Goal: Task Accomplishment & Management: Use online tool/utility

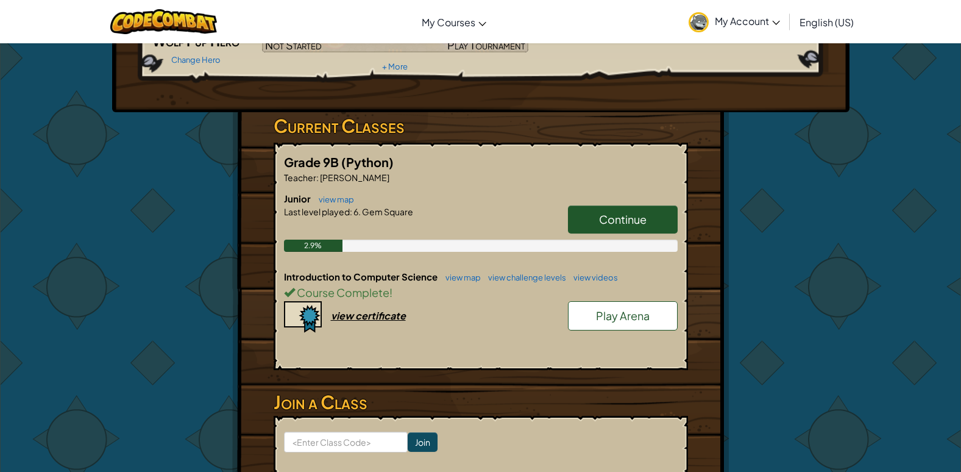
scroll to position [122, 0]
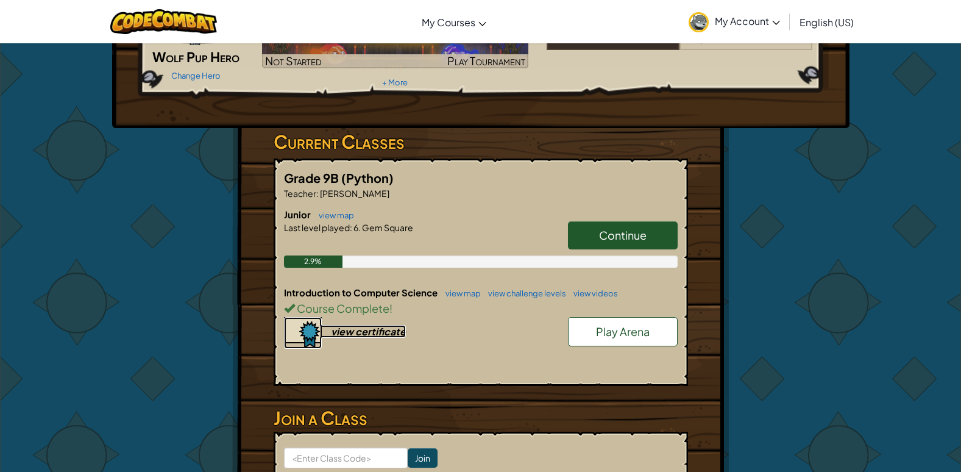
click at [360, 333] on div "view certificate" at bounding box center [368, 331] width 75 height 13
click at [581, 230] on link "Continue" at bounding box center [623, 235] width 110 height 28
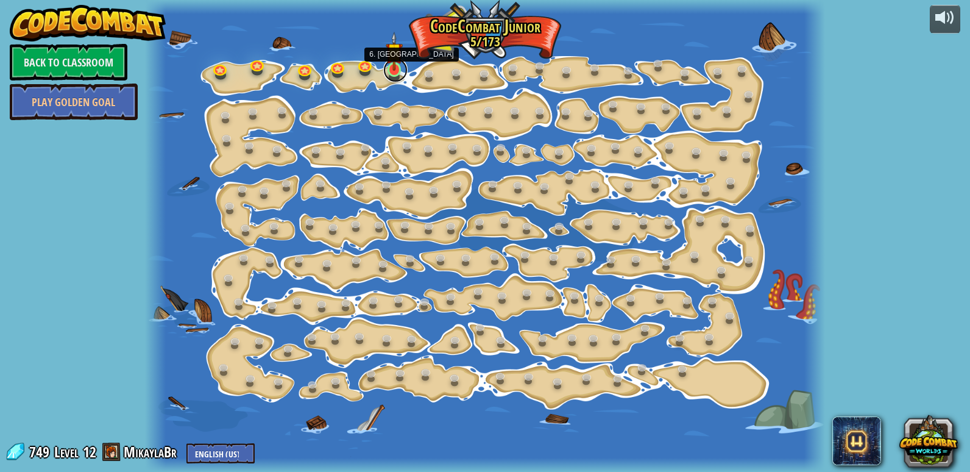
click at [391, 73] on link at bounding box center [395, 70] width 24 height 24
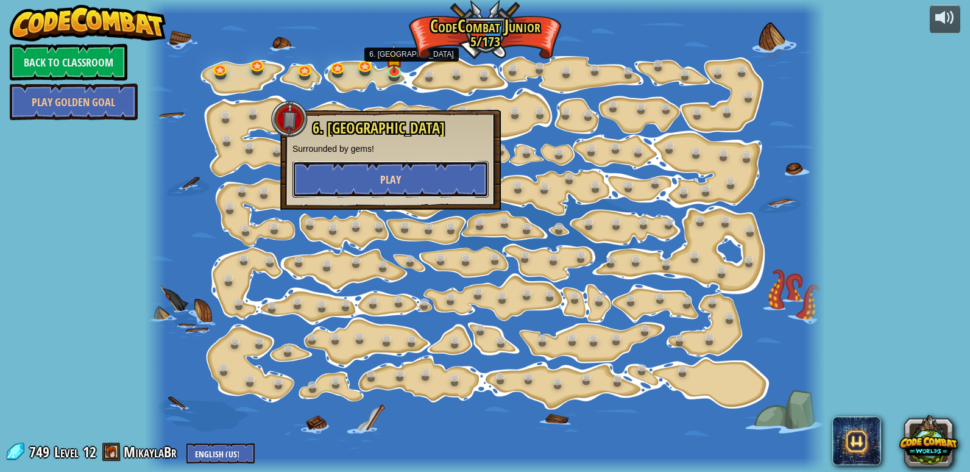
click at [396, 175] on span "Play" at bounding box center [390, 179] width 21 height 15
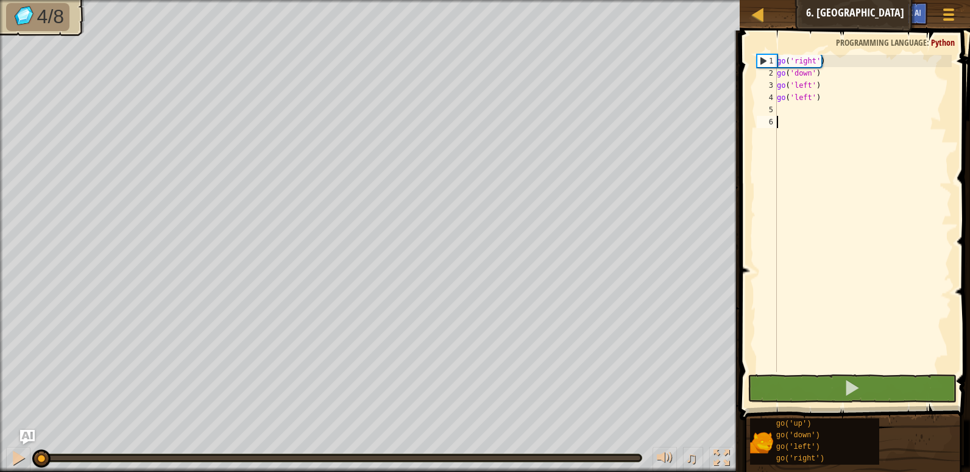
click at [791, 372] on span at bounding box center [856, 207] width 240 height 425
click at [786, 383] on button at bounding box center [852, 388] width 209 height 28
click at [790, 111] on div "go ( 'right' ) go ( 'down' ) go ( 'left' ) go ( 'left' )" at bounding box center [862, 225] width 177 height 341
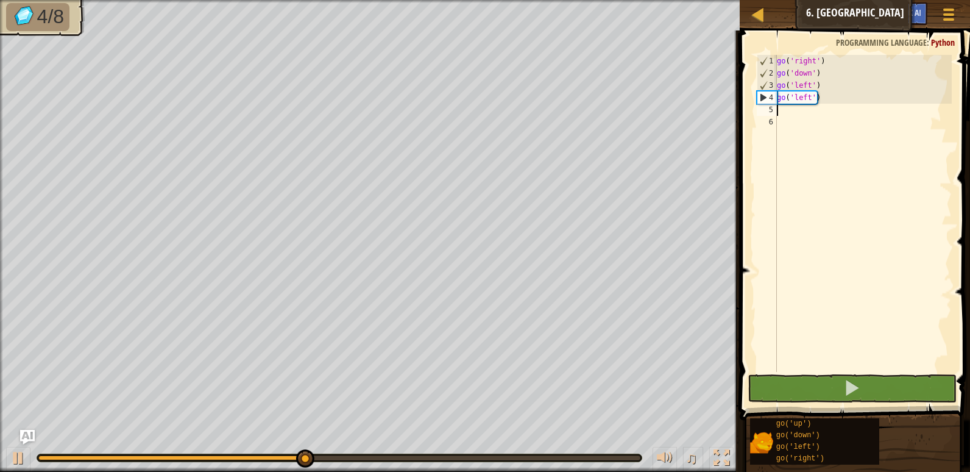
type textarea "g"
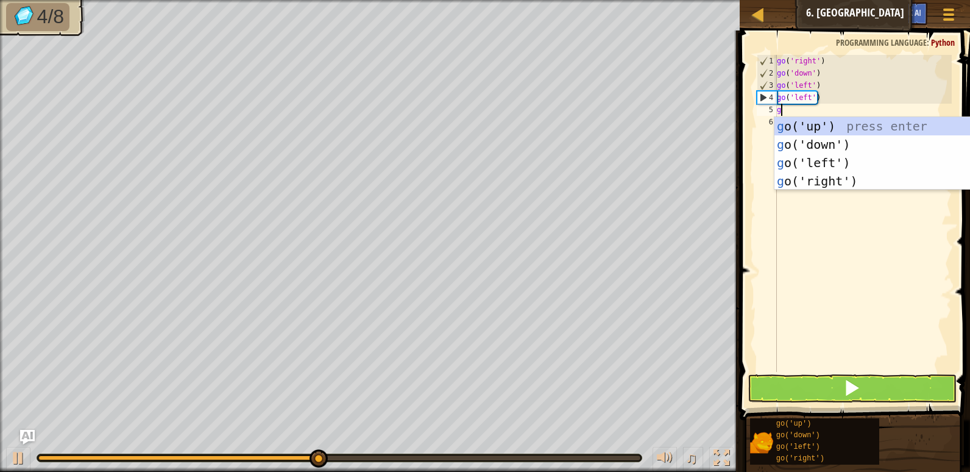
scroll to position [5, 0]
click at [819, 130] on div "g o('up') press enter g o('down') press enter g o('left') press enter g o('righ…" at bounding box center [889, 172] width 230 height 110
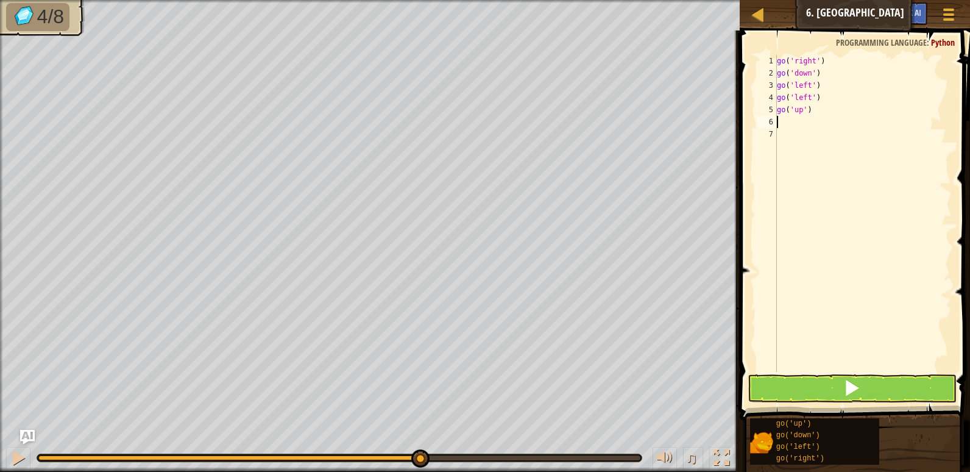
type textarea "g"
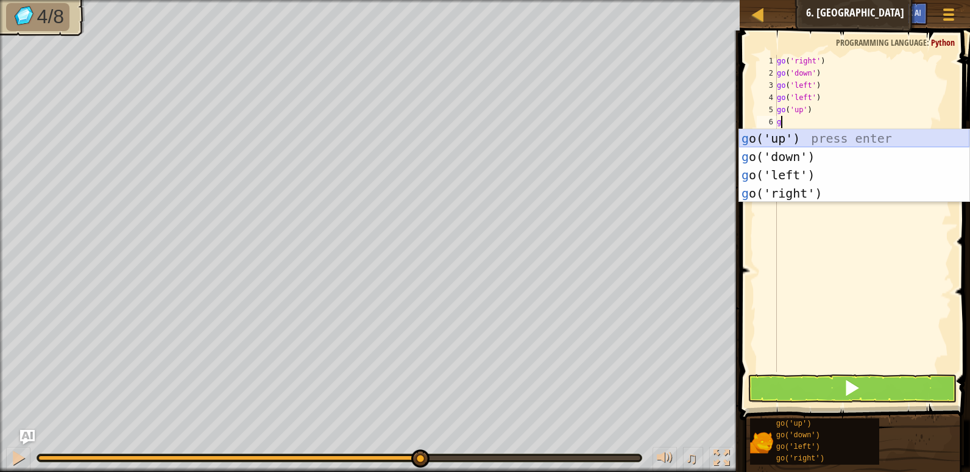
click at [817, 136] on div "g o('up') press enter g o('down') press enter g o('left') press enter g o('righ…" at bounding box center [854, 184] width 230 height 110
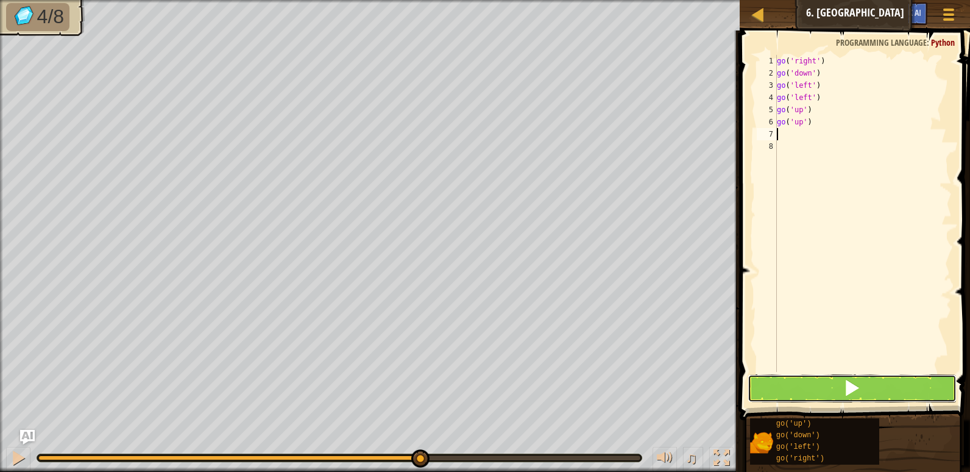
click at [798, 395] on button at bounding box center [852, 388] width 209 height 28
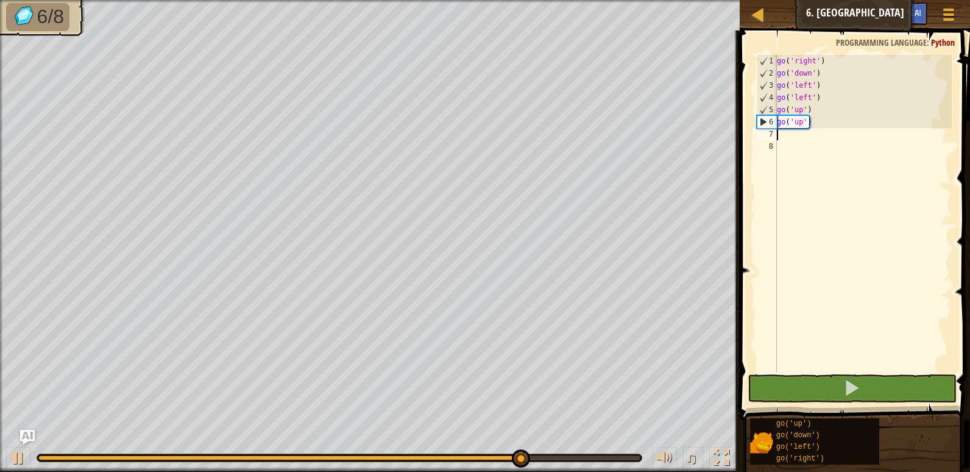
type textarea "g"
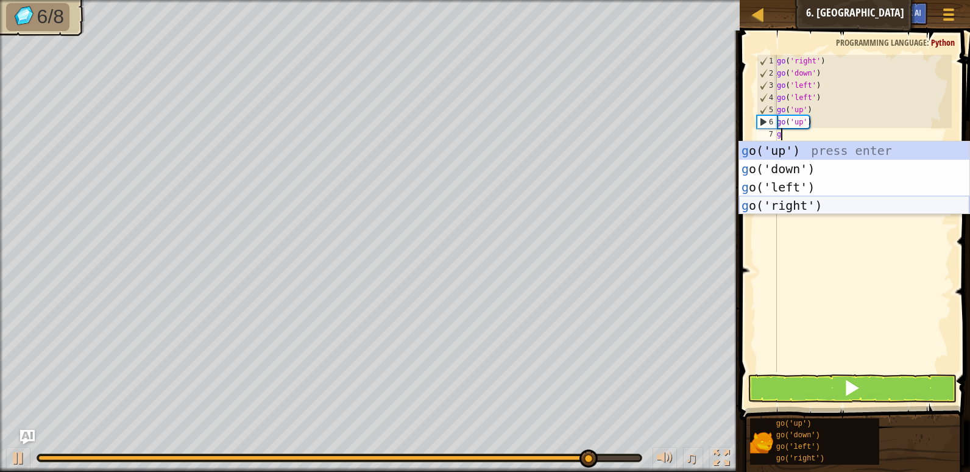
click at [793, 202] on div "g o('up') press enter g o('down') press enter g o('left') press enter g o('righ…" at bounding box center [854, 196] width 230 height 110
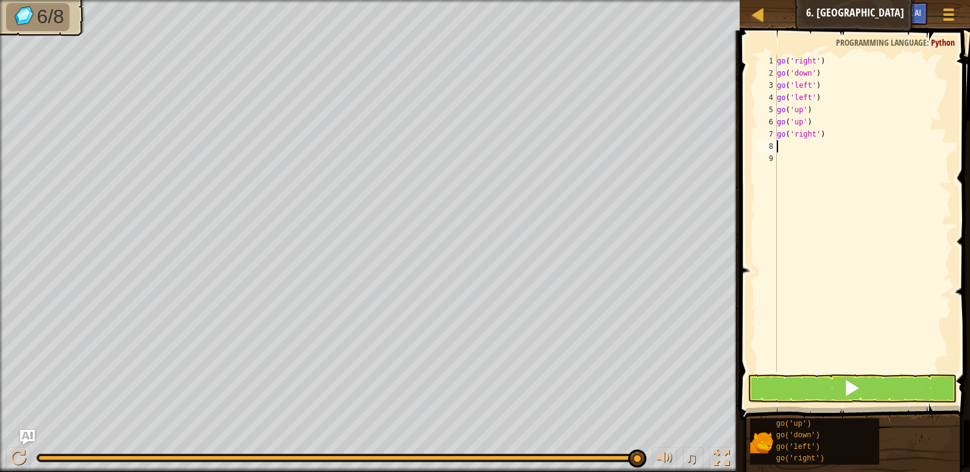
type textarea "g"
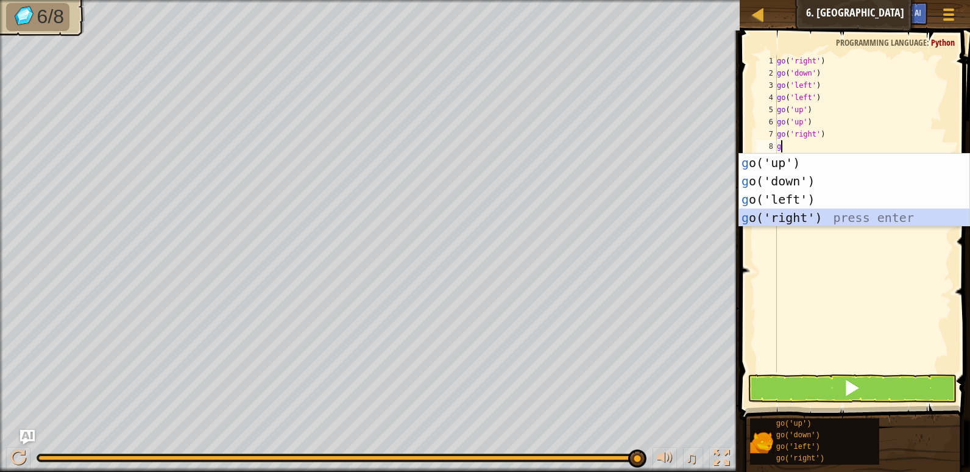
click at [785, 217] on div "g o('up') press enter g o('down') press enter g o('left') press enter g o('righ…" at bounding box center [854, 209] width 230 height 110
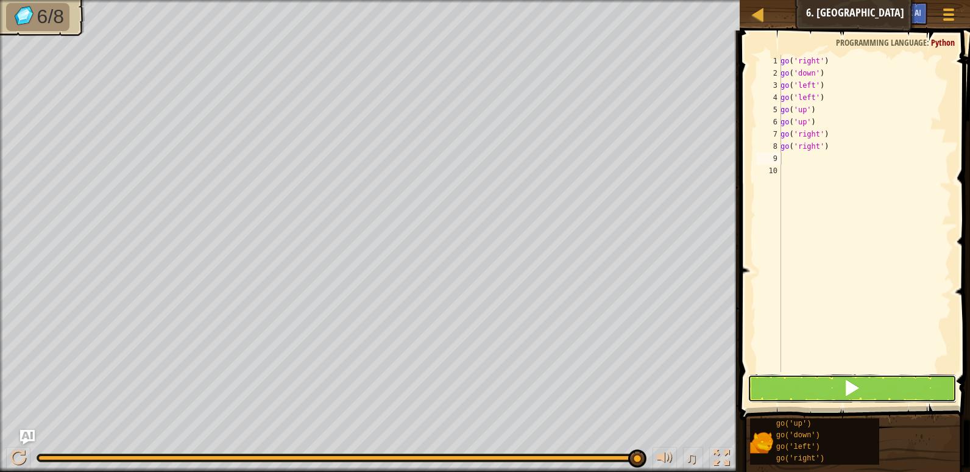
click at [805, 380] on button at bounding box center [852, 388] width 209 height 28
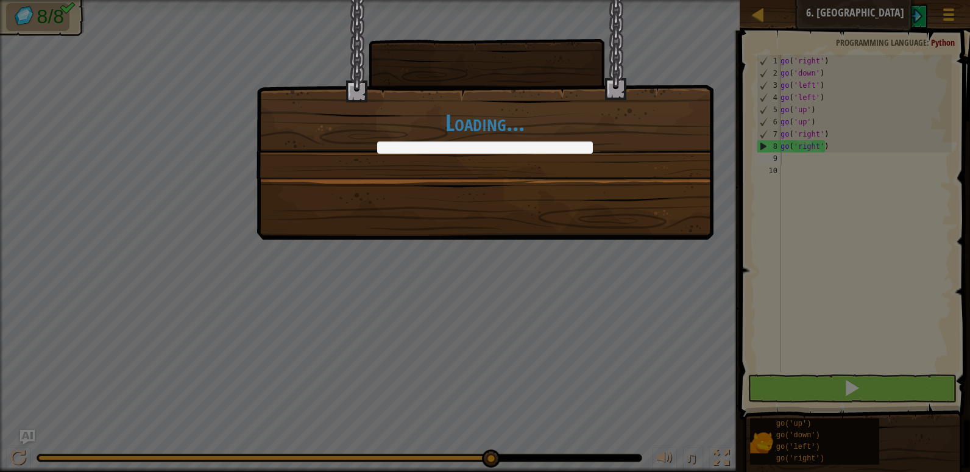
click at [805, 380] on div "Loading..." at bounding box center [485, 236] width 970 height 472
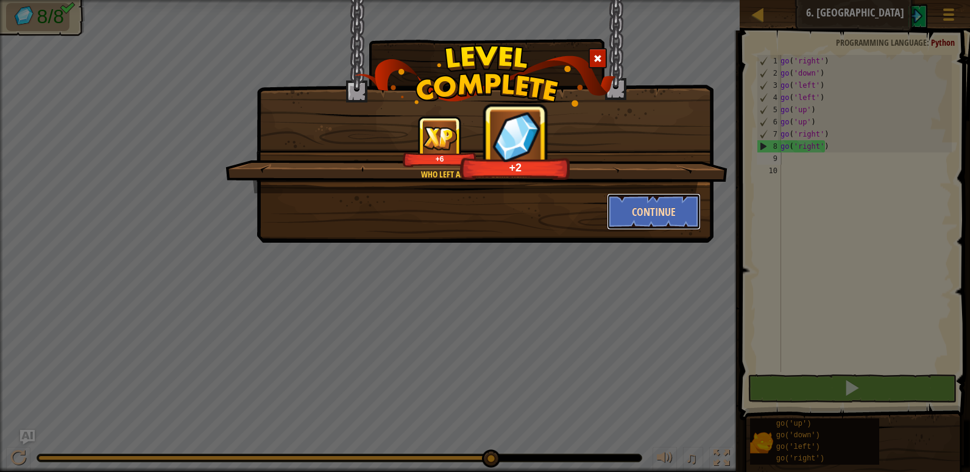
click at [667, 211] on button "Continue" at bounding box center [654, 211] width 94 height 37
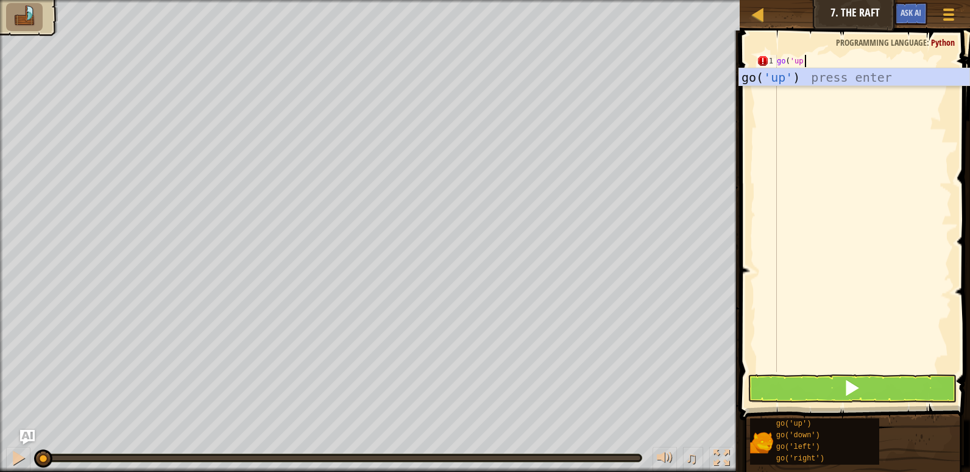
scroll to position [5, 2]
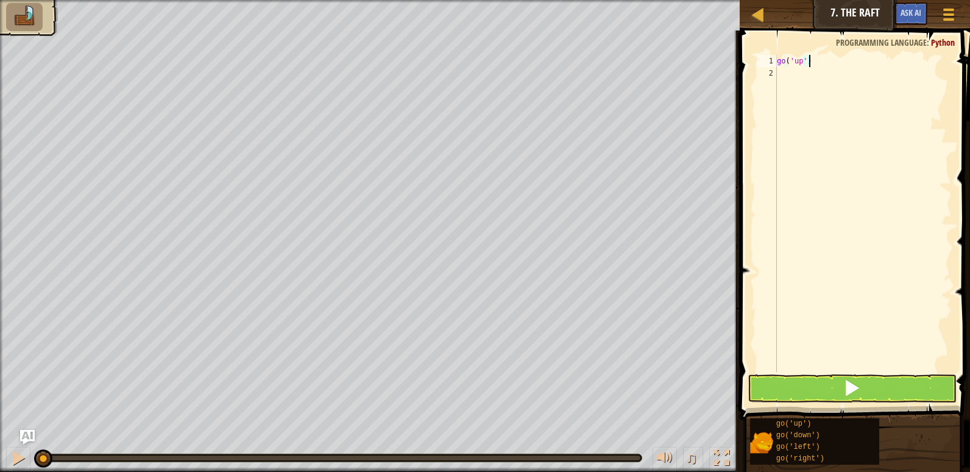
type textarea "go('up')"
click at [815, 380] on button at bounding box center [852, 388] width 209 height 28
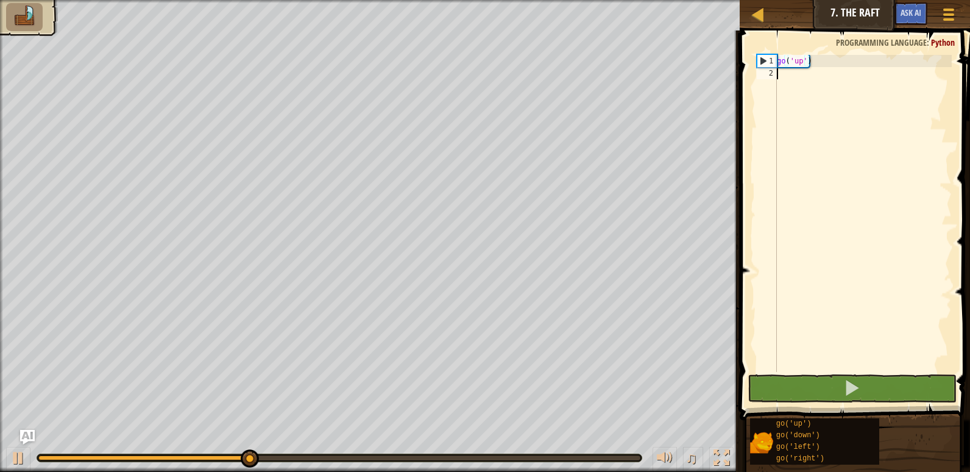
click at [791, 70] on div "go ( 'up' )" at bounding box center [862, 225] width 177 height 341
type textarea "g"
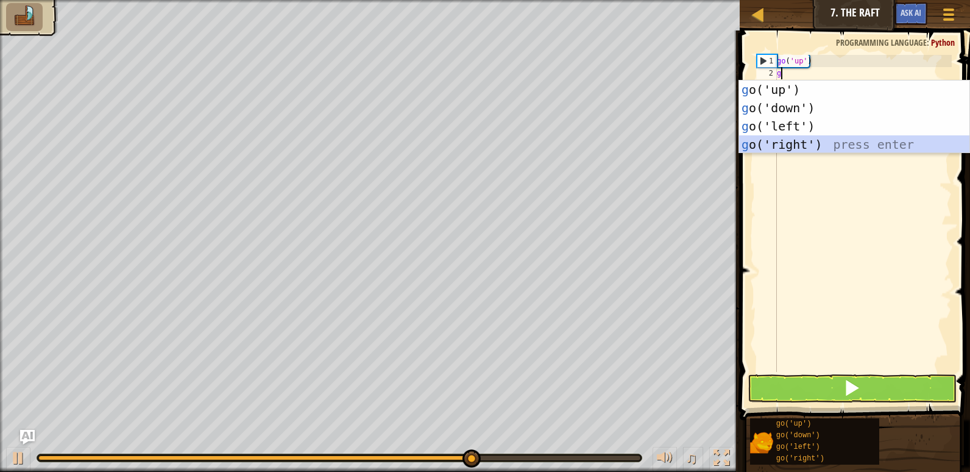
click at [788, 141] on div "g o('up') press enter g o('down') press enter g o('left') press enter g o('righ…" at bounding box center [854, 135] width 230 height 110
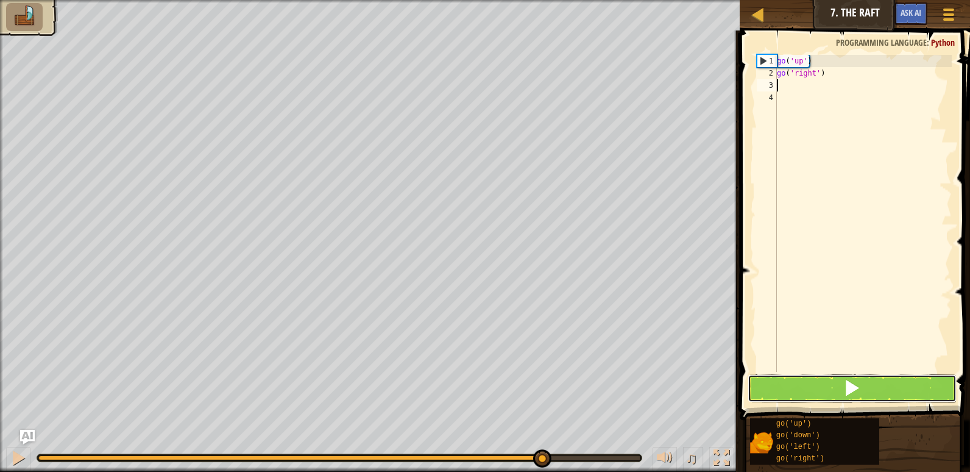
click at [807, 380] on button at bounding box center [852, 388] width 209 height 28
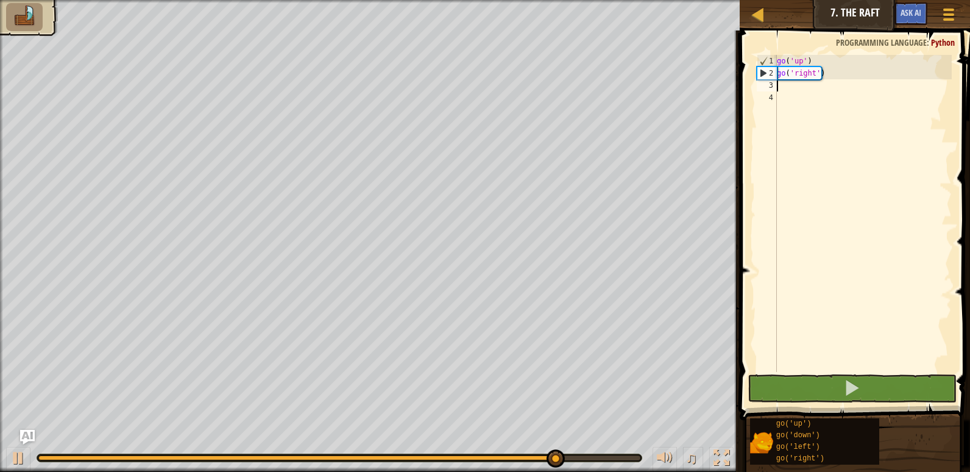
type textarea "g"
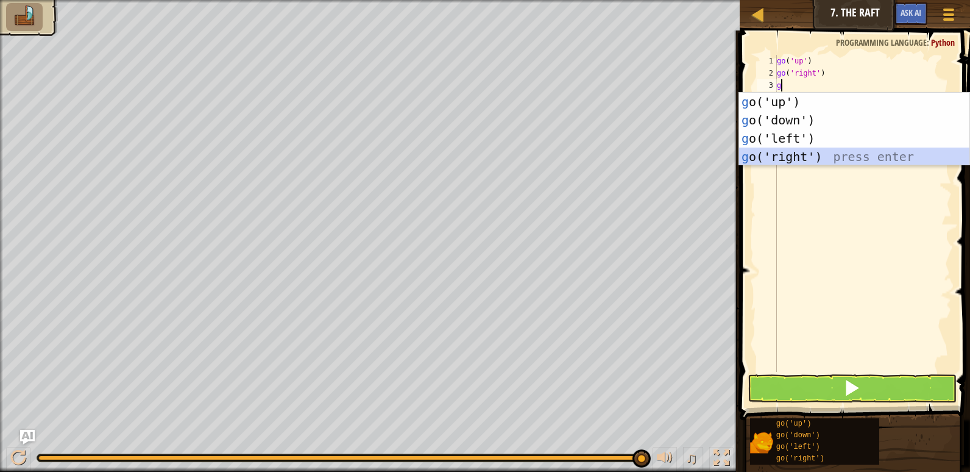
click at [790, 155] on div "g o('up') press enter g o('down') press enter g o('left') press enter g o('righ…" at bounding box center [854, 148] width 230 height 110
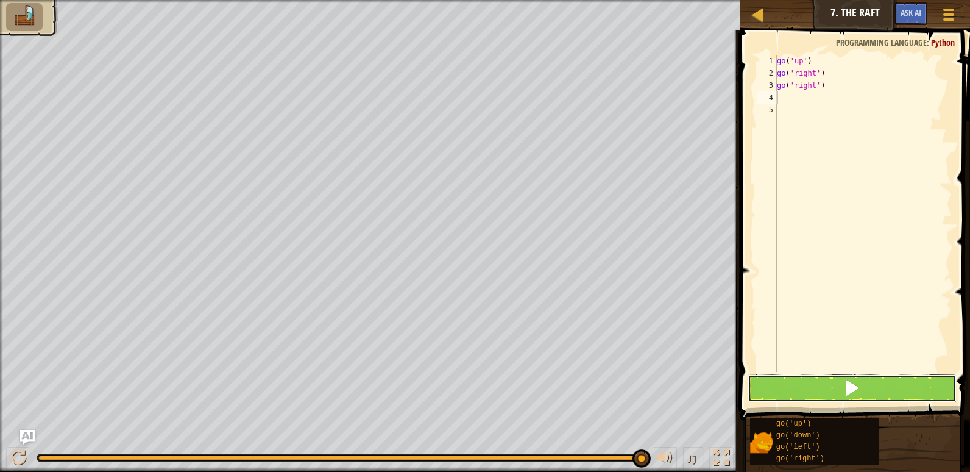
click at [818, 381] on button at bounding box center [852, 388] width 209 height 28
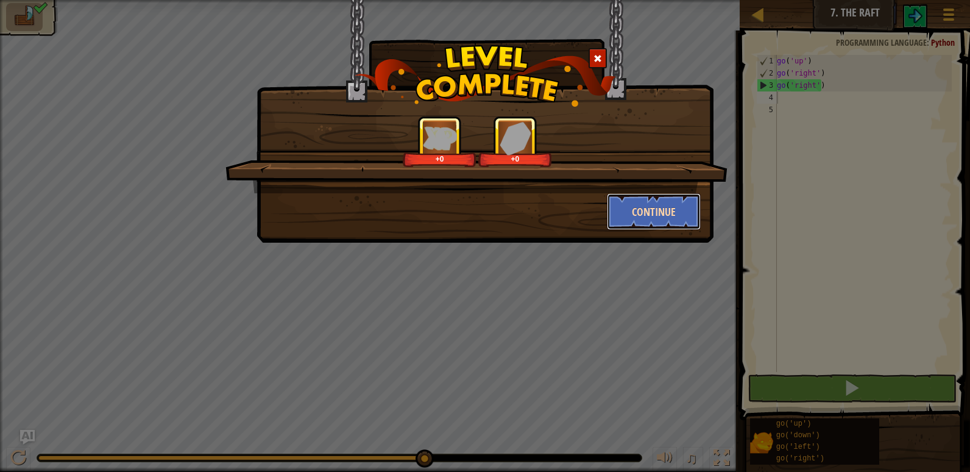
click at [643, 210] on button "Continue" at bounding box center [654, 211] width 94 height 37
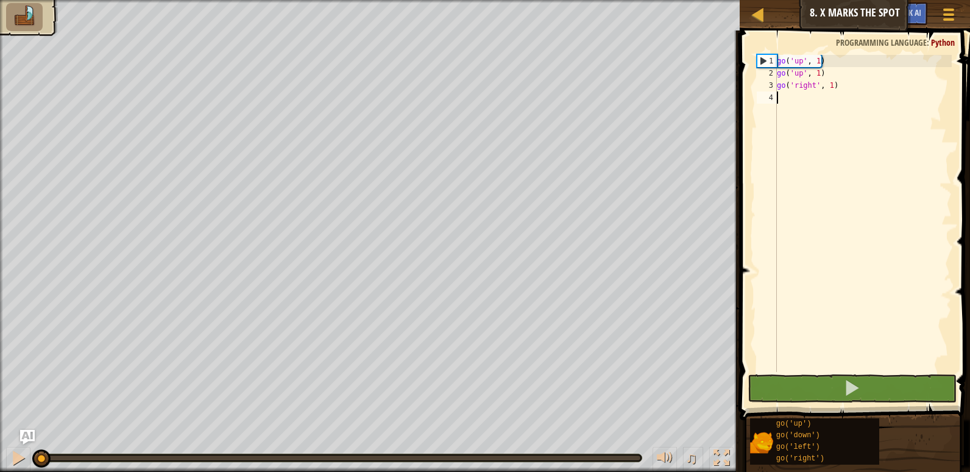
type textarea "g"
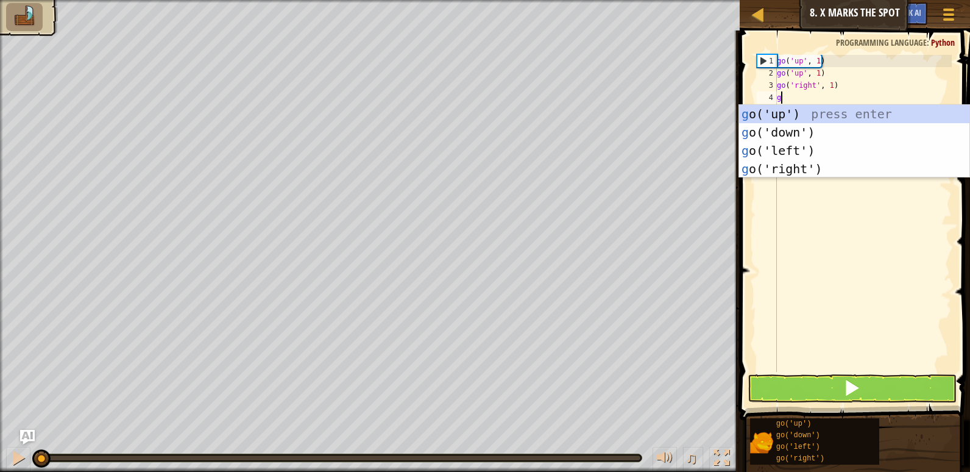
scroll to position [5, 0]
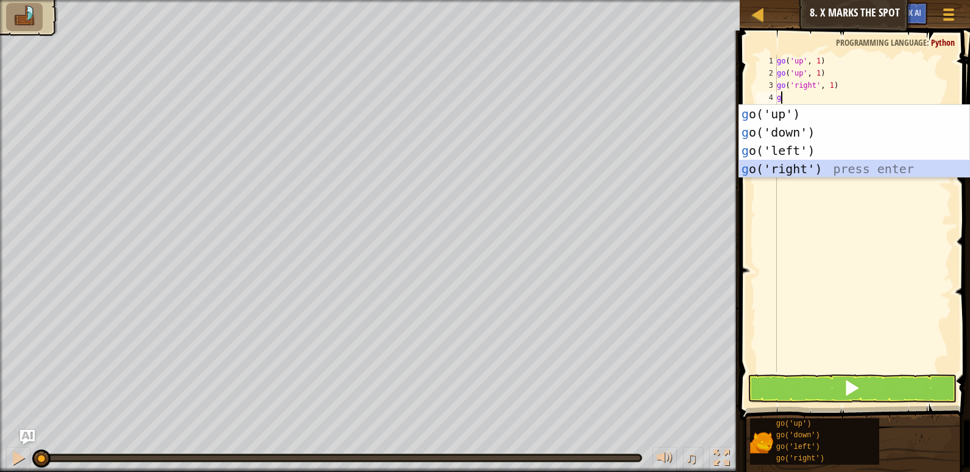
click at [788, 165] on div "g o('up') press enter g o('down') press enter g o('left') press enter g o('righ…" at bounding box center [854, 160] width 230 height 110
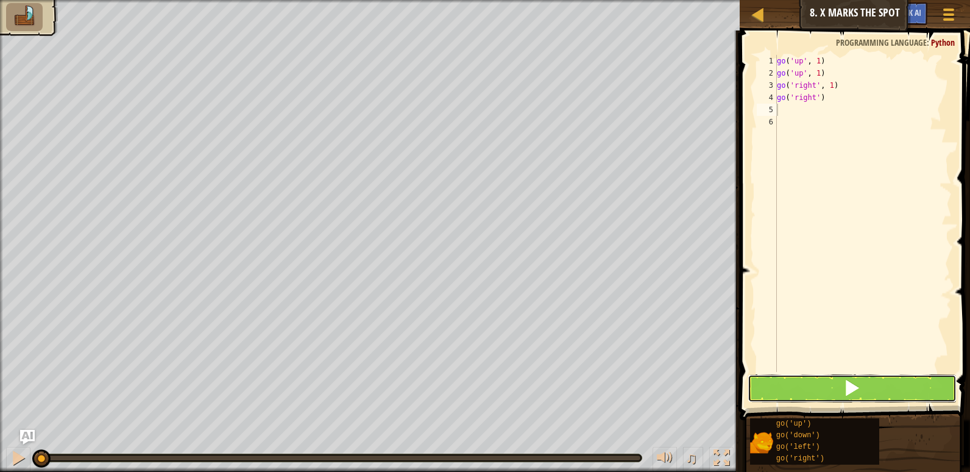
click at [802, 385] on button at bounding box center [852, 388] width 209 height 28
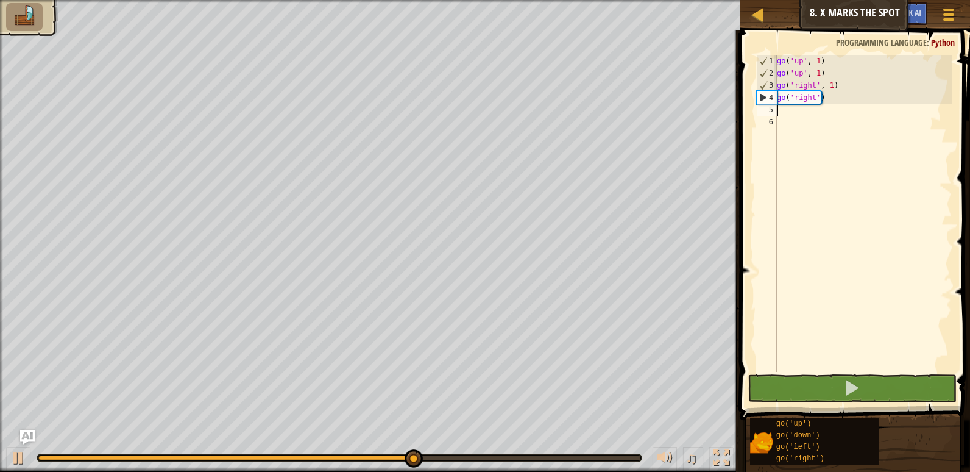
type textarea "g"
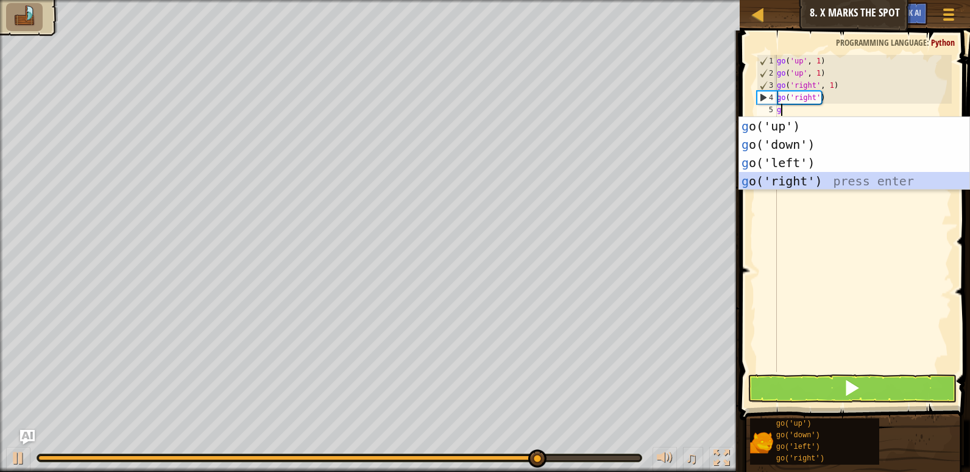
click at [784, 177] on div "g o('up') press enter g o('down') press enter g o('left') press enter g o('righ…" at bounding box center [854, 172] width 230 height 110
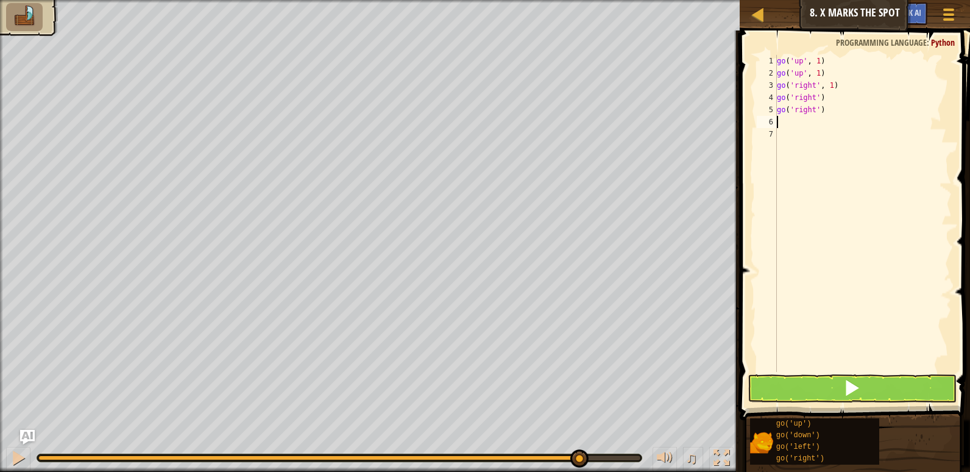
type textarea "g"
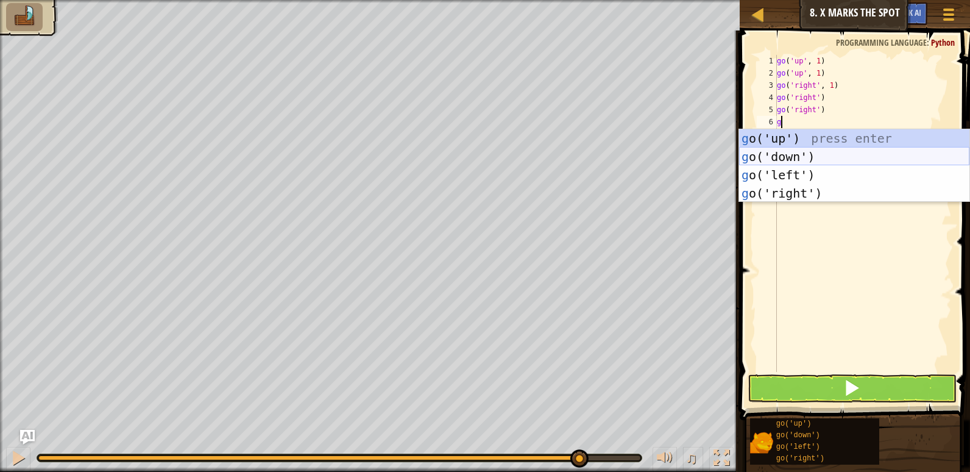
click at [784, 160] on div "g o('up') press enter g o('down') press enter g o('left') press enter g o('righ…" at bounding box center [854, 184] width 230 height 110
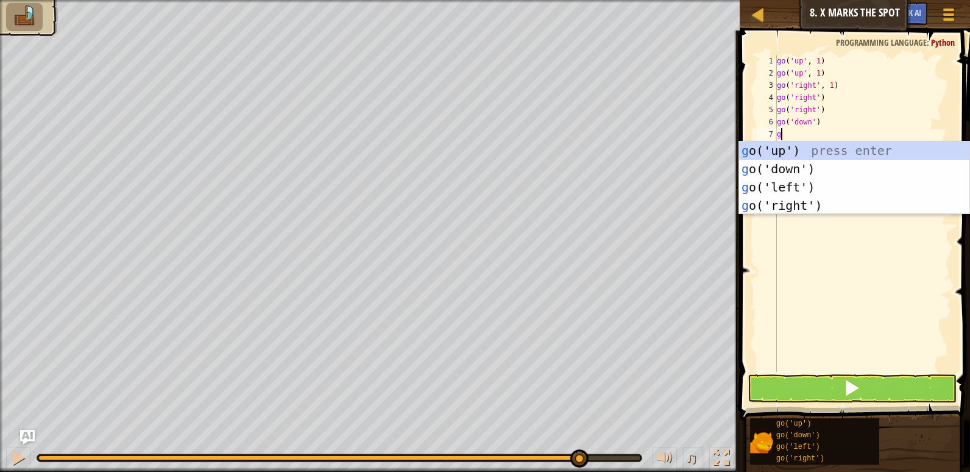
type textarea "g"
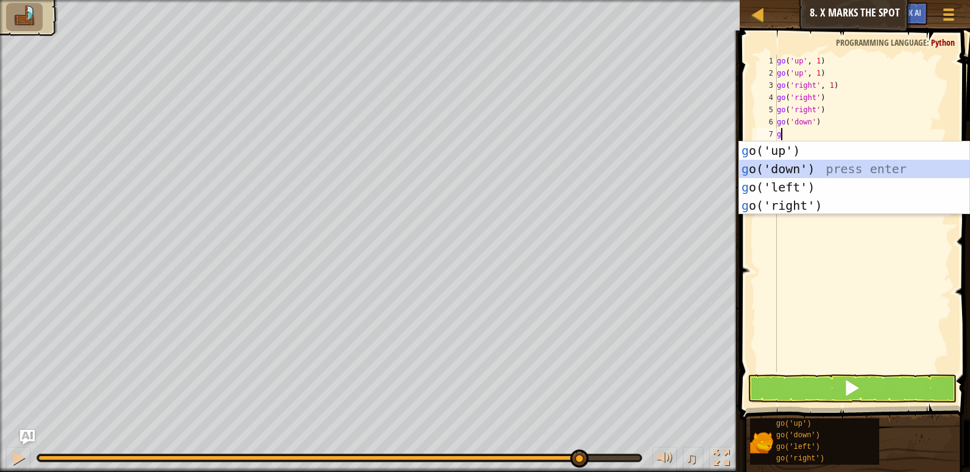
click at [784, 166] on div "g o('up') press enter g o('down') press enter g o('left') press enter g o('righ…" at bounding box center [854, 196] width 230 height 110
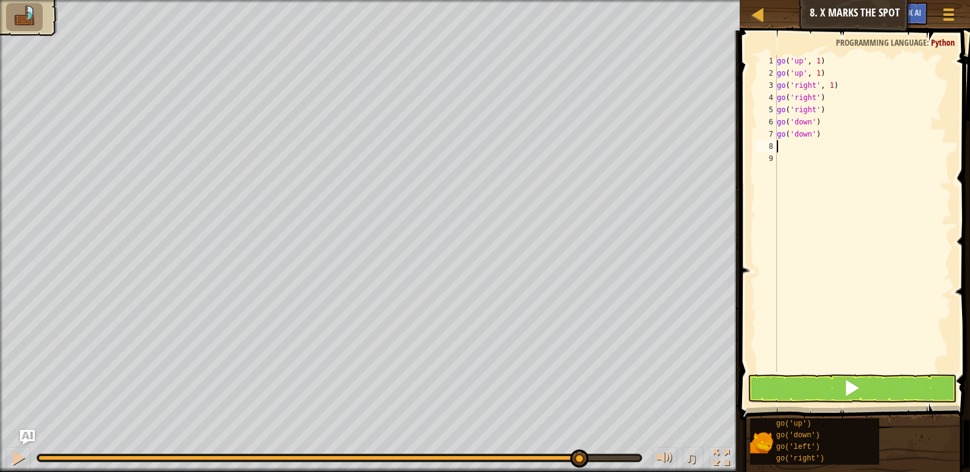
type textarea "g"
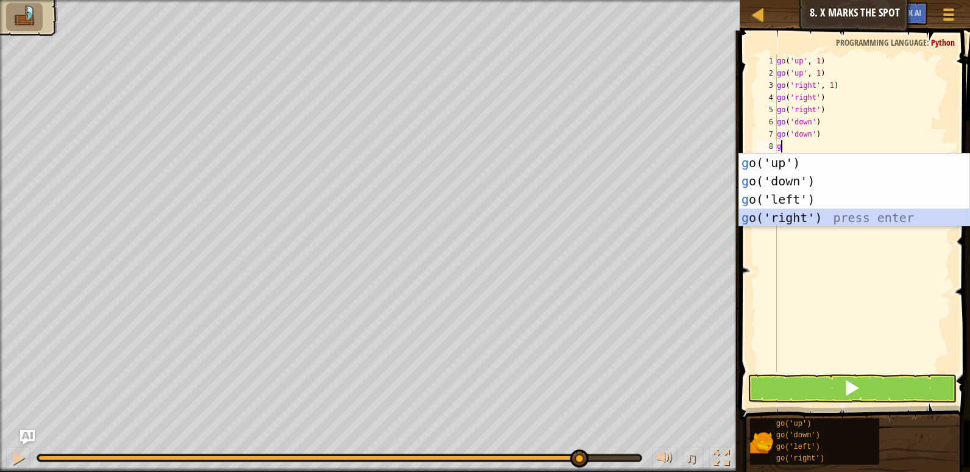
click at [780, 213] on div "g o('up') press enter g o('down') press enter g o('left') press enter g o('righ…" at bounding box center [854, 209] width 230 height 110
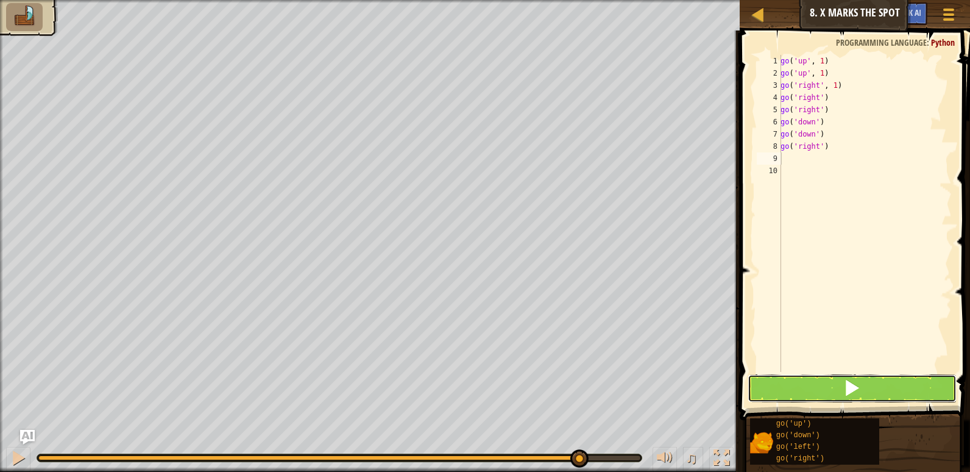
click at [779, 381] on button at bounding box center [852, 388] width 209 height 28
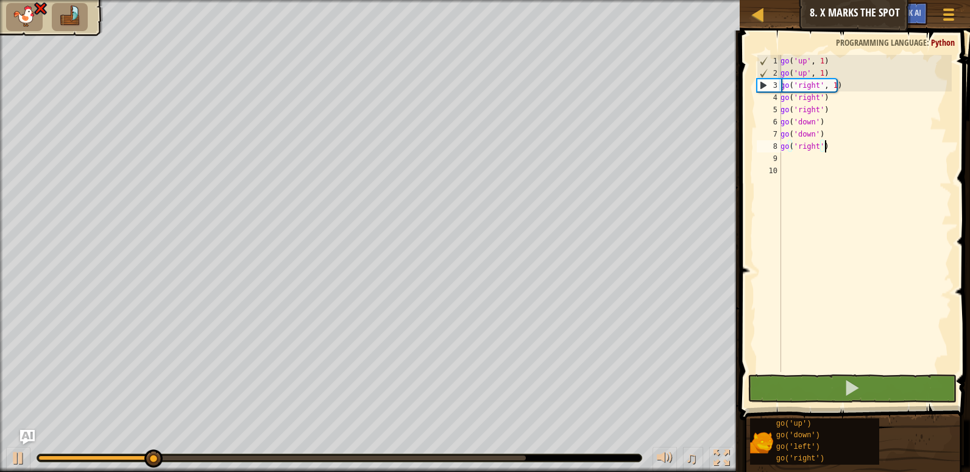
click at [833, 141] on div "go ( 'up' , 1 ) go ( 'up' , 1 ) go ( 'right' , 1 ) go ( 'right' ) go ( 'right' …" at bounding box center [865, 225] width 174 height 341
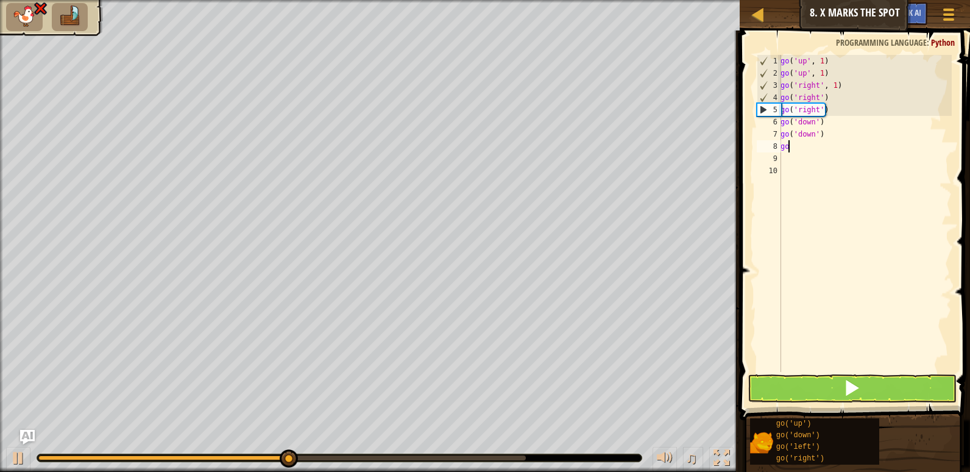
type textarea "g"
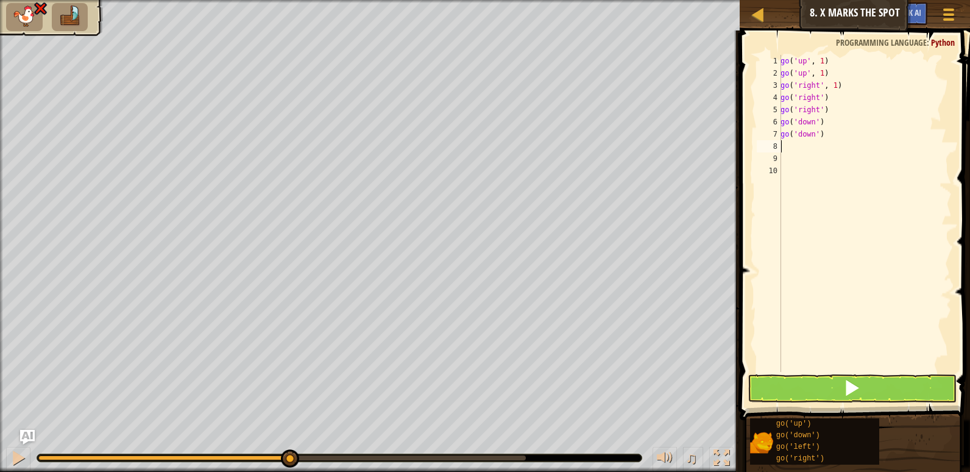
type textarea "g"
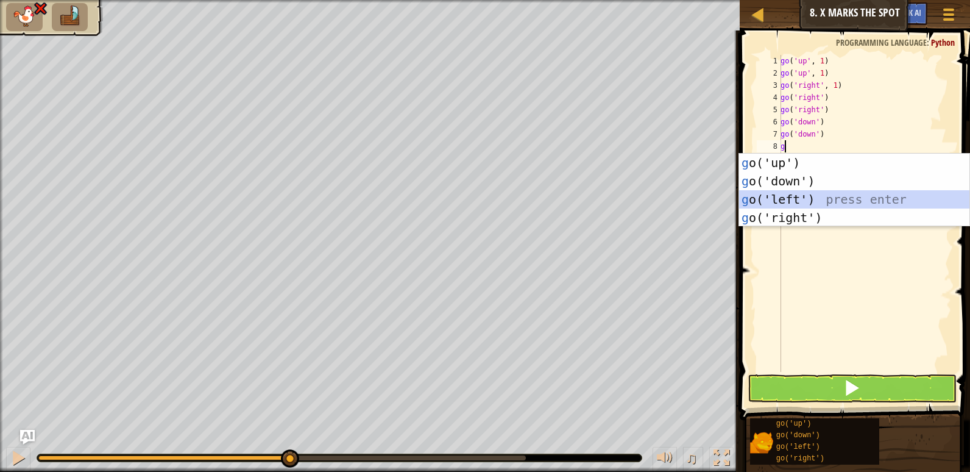
click at [806, 195] on div "g o('up') press enter g o('down') press enter g o('left') press enter g o('righ…" at bounding box center [854, 209] width 230 height 110
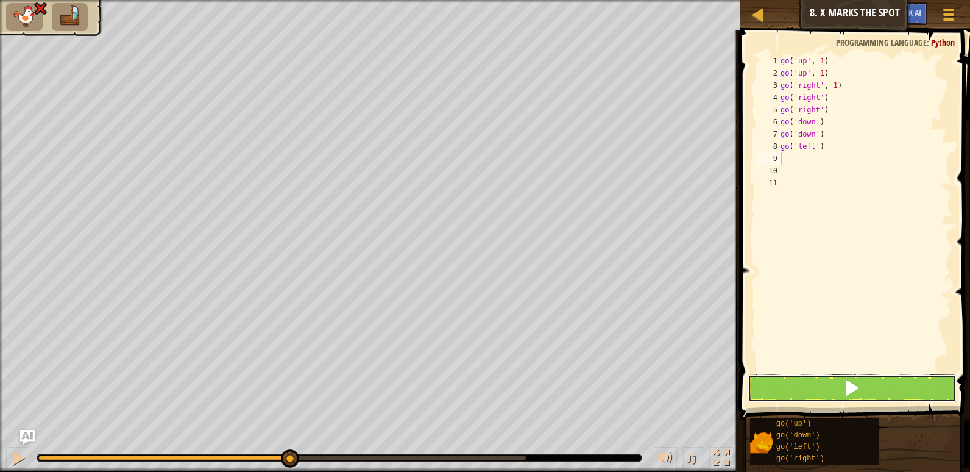
click at [795, 378] on button at bounding box center [852, 388] width 209 height 28
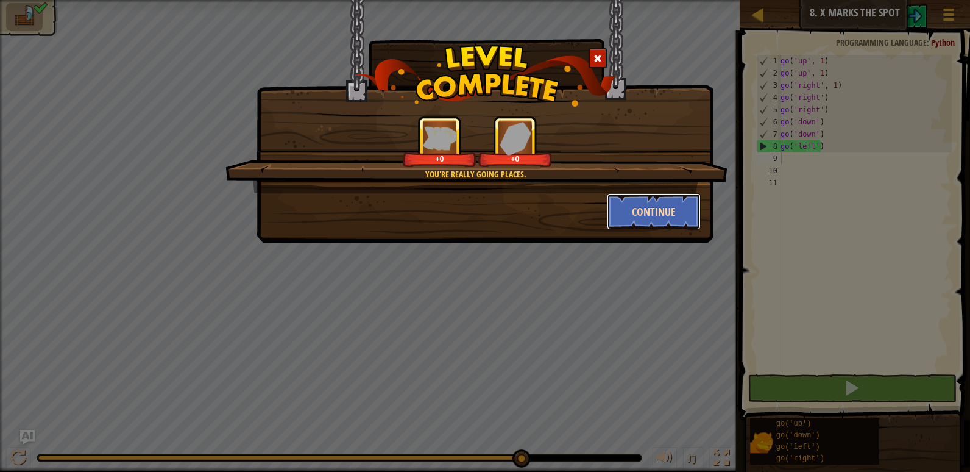
click at [628, 207] on button "Continue" at bounding box center [654, 211] width 94 height 37
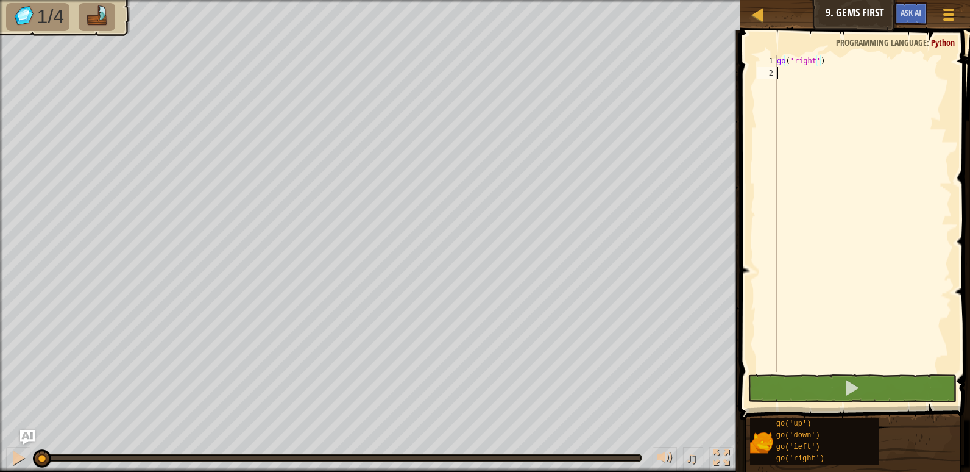
click at [782, 74] on div "go ( 'right' )" at bounding box center [862, 225] width 177 height 341
type textarea "g"
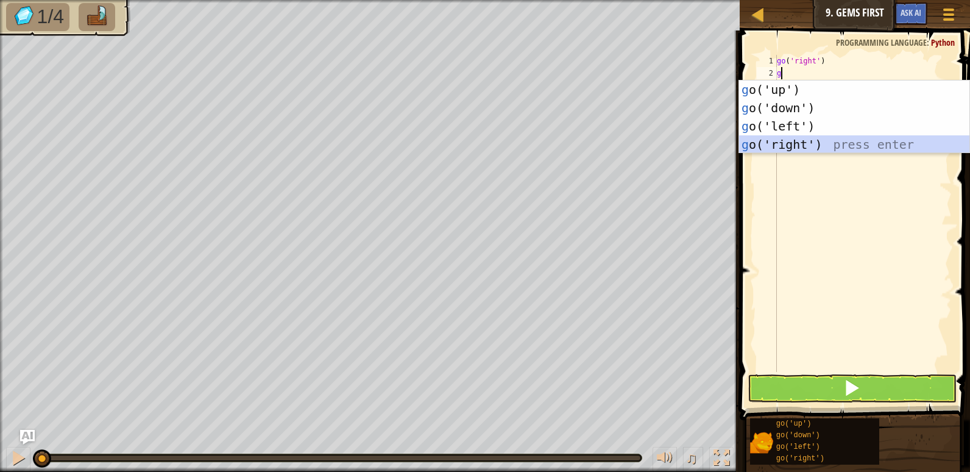
click at [785, 141] on div "g o('up') press enter g o('down') press enter g o('left') press enter g o('righ…" at bounding box center [854, 135] width 230 height 110
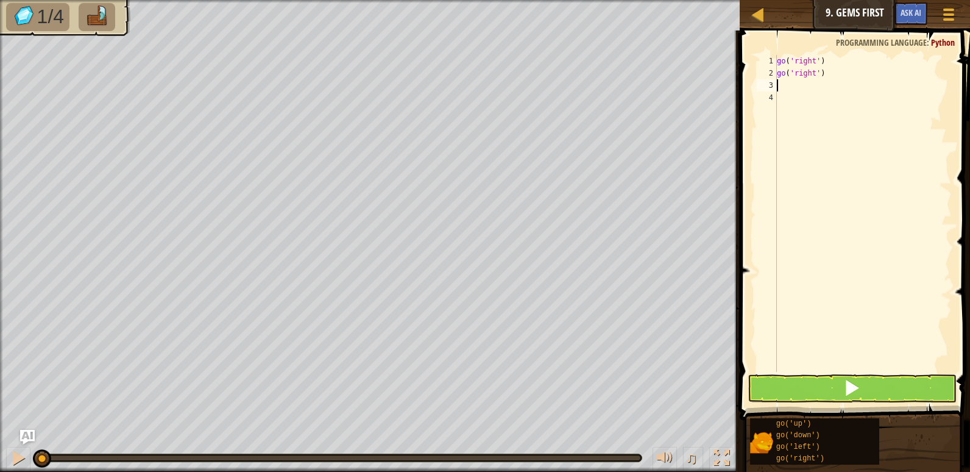
type textarea "g"
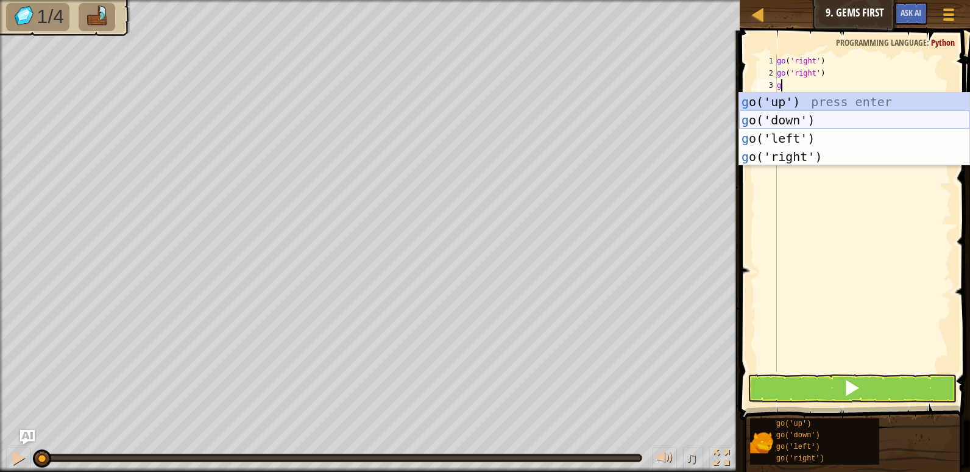
click at [786, 121] on div "g o('up') press enter g o('down') press enter g o('left') press enter g o('righ…" at bounding box center [854, 148] width 230 height 110
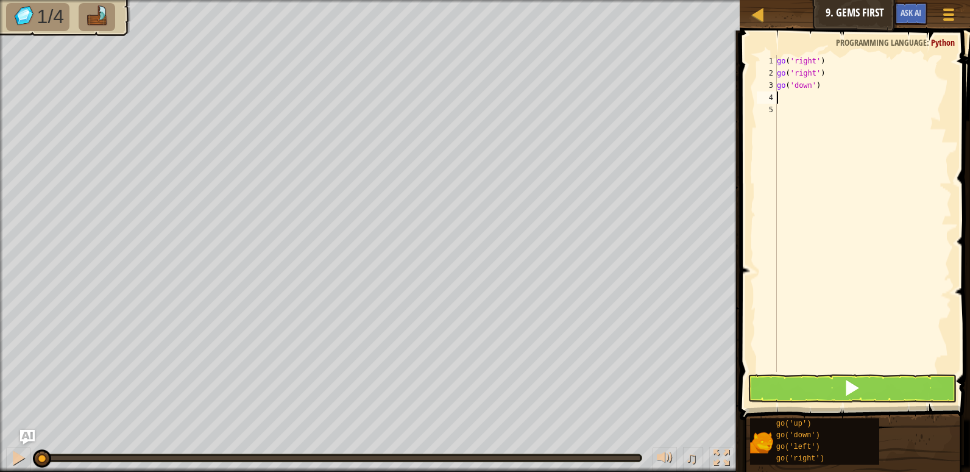
type textarea "g"
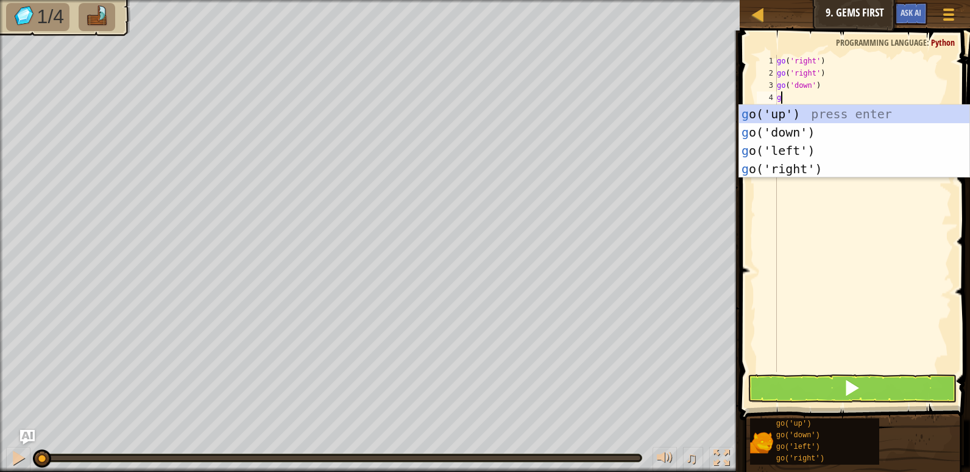
click at [786, 121] on div "g o('up') press enter g o('down') press enter g o('left') press enter g o('righ…" at bounding box center [854, 160] width 230 height 110
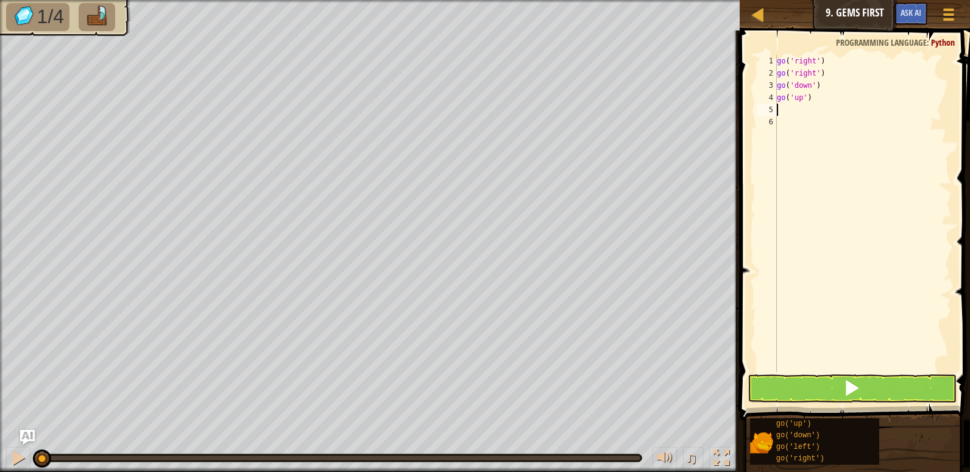
type textarea "g"
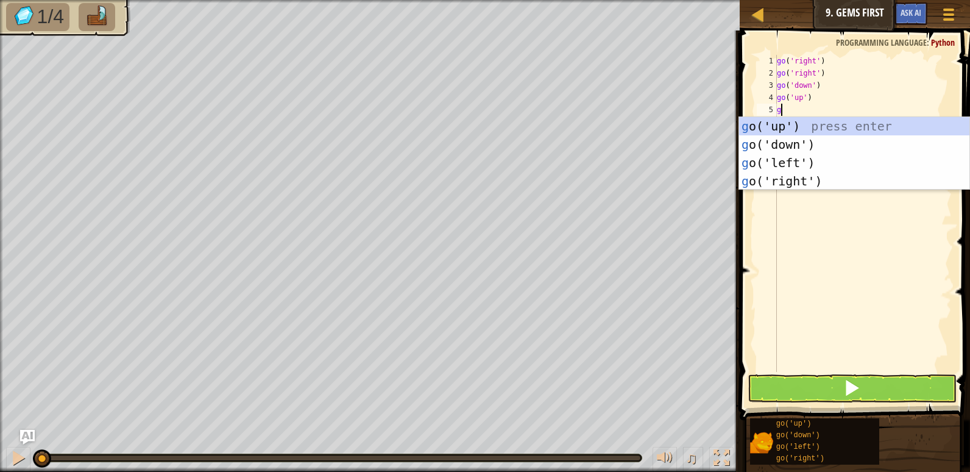
click at [786, 121] on div "g o('up') press enter g o('down') press enter g o('left') press enter g o('righ…" at bounding box center [854, 172] width 230 height 110
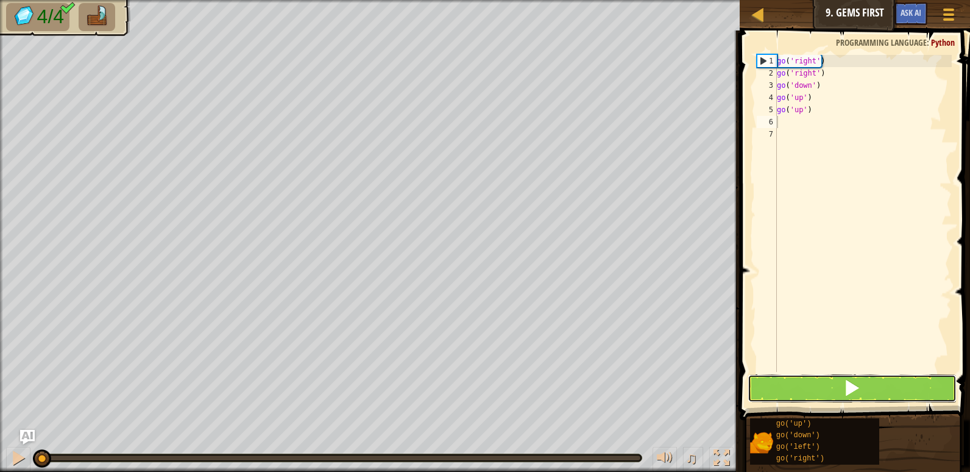
click at [778, 381] on button at bounding box center [852, 388] width 209 height 28
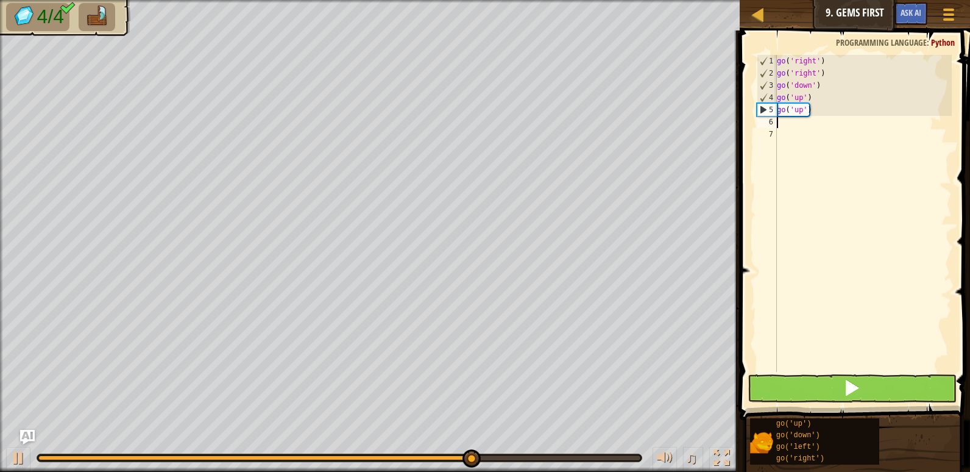
type textarea "g"
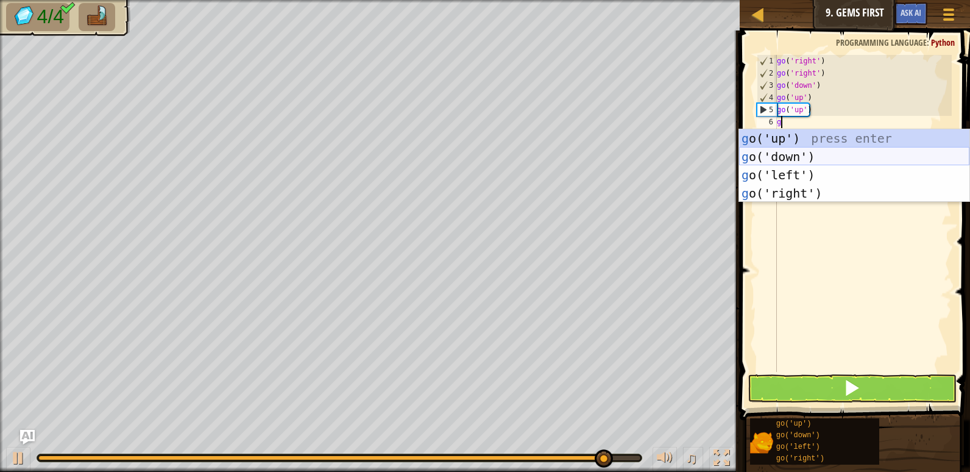
click at [801, 156] on div "g o('up') press enter g o('down') press enter g o('left') press enter g o('righ…" at bounding box center [854, 184] width 230 height 110
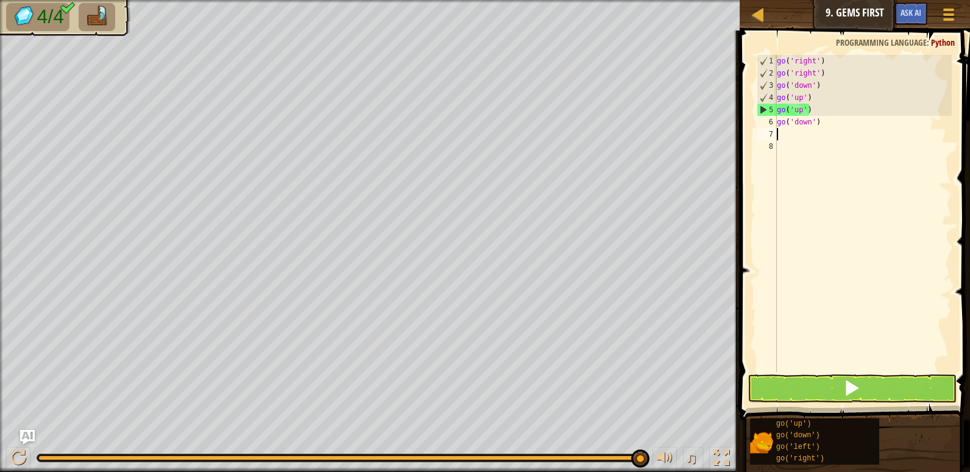
type textarea "g"
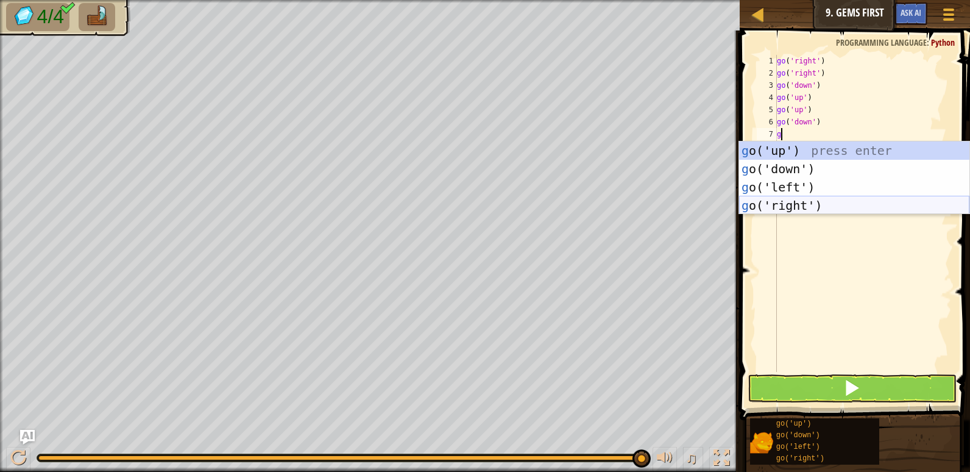
click at [788, 204] on div "g o('up') press enter g o('down') press enter g o('left') press enter g o('righ…" at bounding box center [854, 196] width 230 height 110
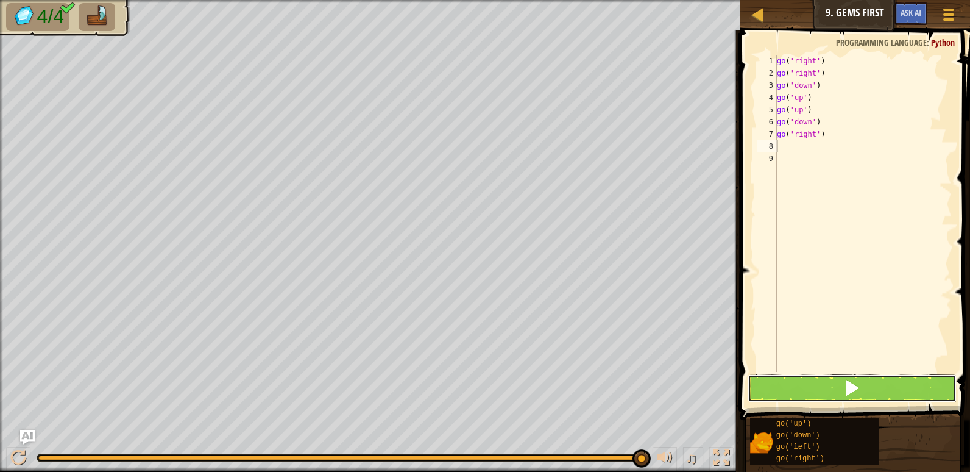
click at [790, 380] on button at bounding box center [852, 388] width 209 height 28
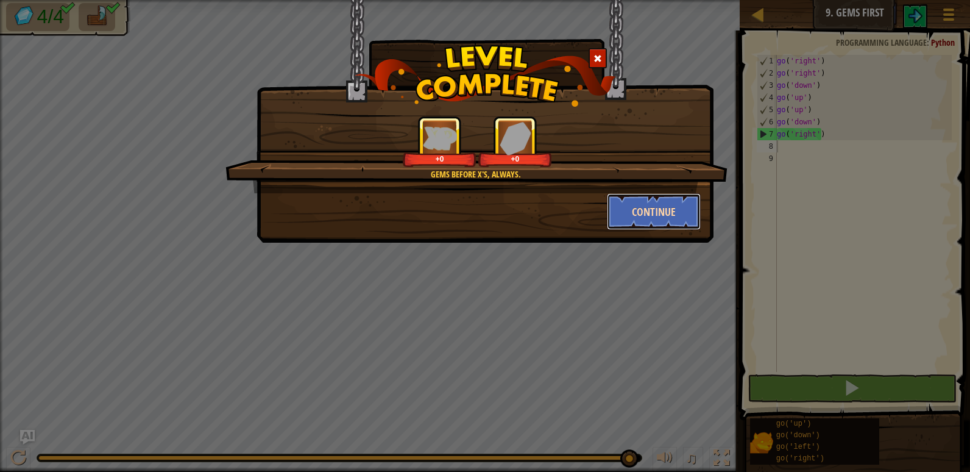
click at [621, 207] on button "Continue" at bounding box center [654, 211] width 94 height 37
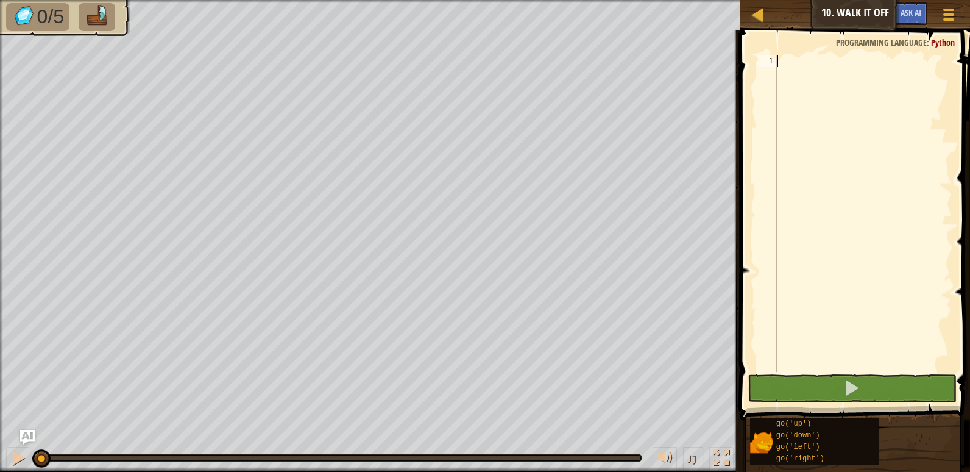
type textarea "g"
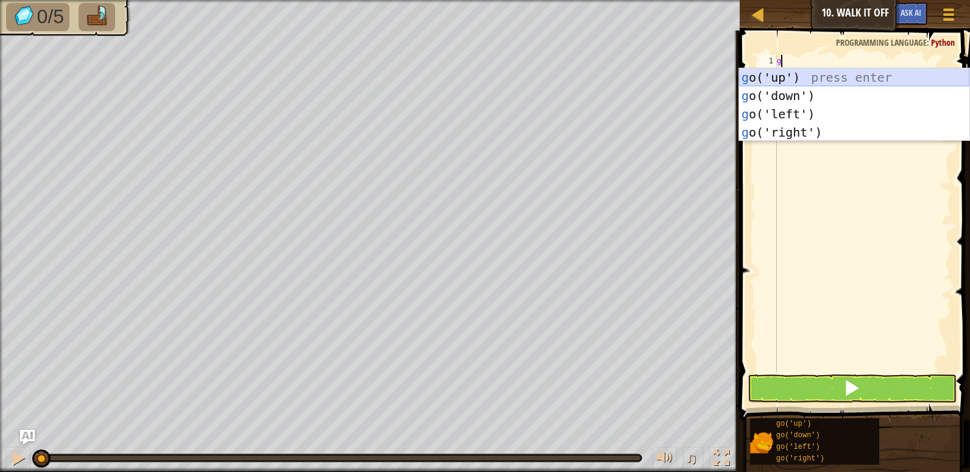
click at [787, 79] on div "g o('up') press enter g o('down') press enter g o('left') press enter g o('righ…" at bounding box center [854, 123] width 230 height 110
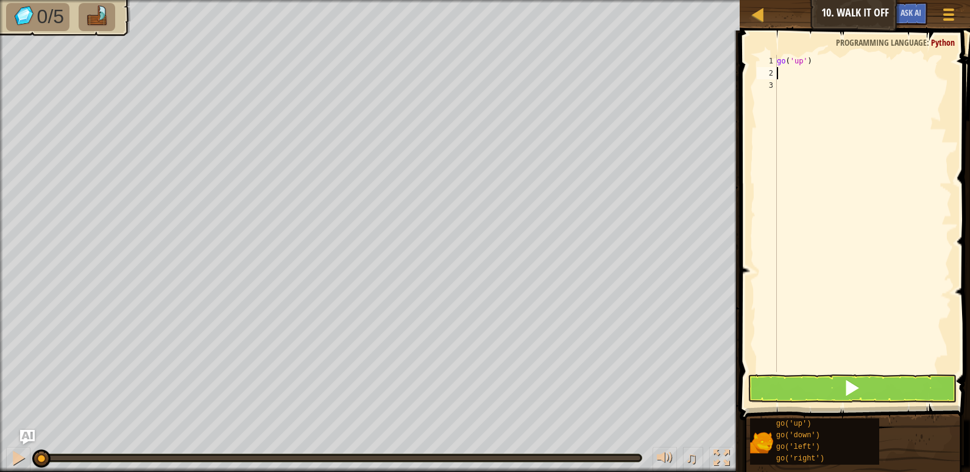
type textarea "g"
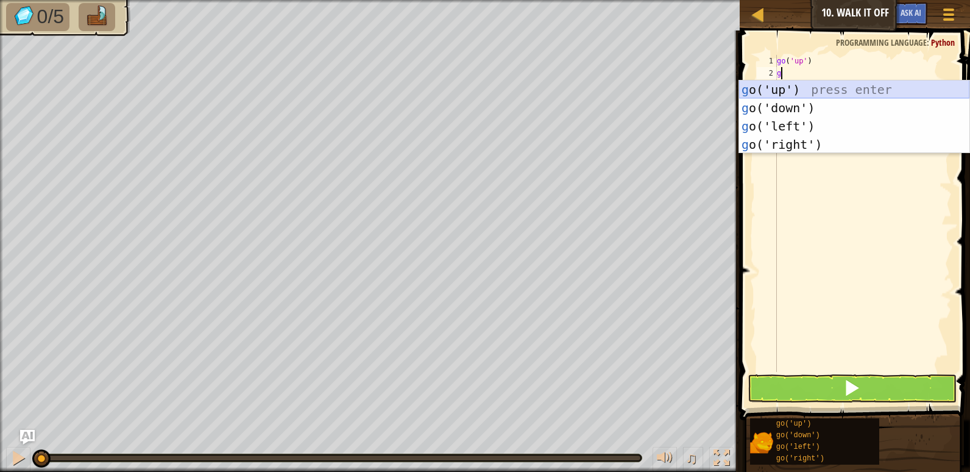
click at [787, 87] on div "g o('up') press enter g o('down') press enter g o('left') press enter g o('righ…" at bounding box center [854, 135] width 230 height 110
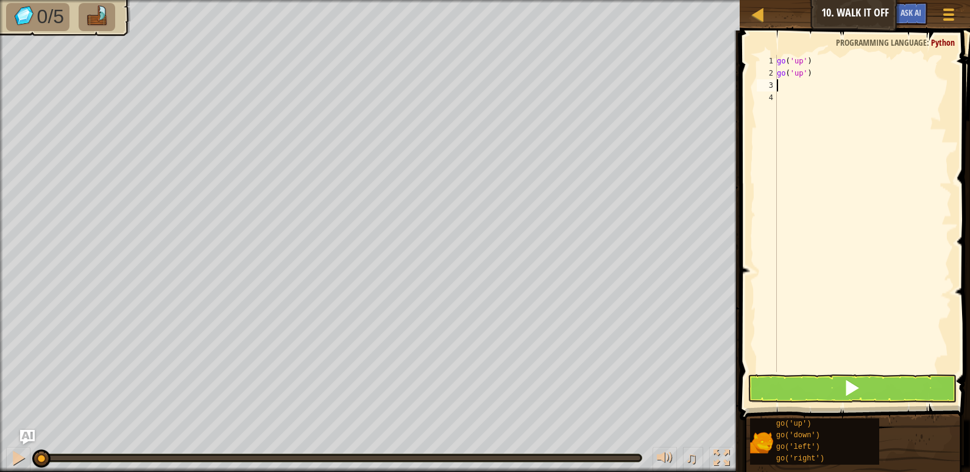
type textarea "g"
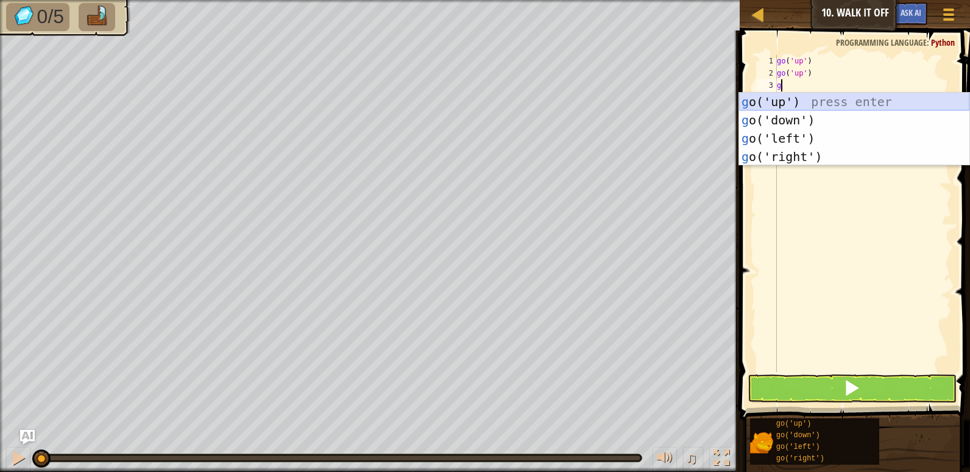
click at [787, 99] on div "g o('up') press enter g o('down') press enter g o('left') press enter g o('righ…" at bounding box center [854, 148] width 230 height 110
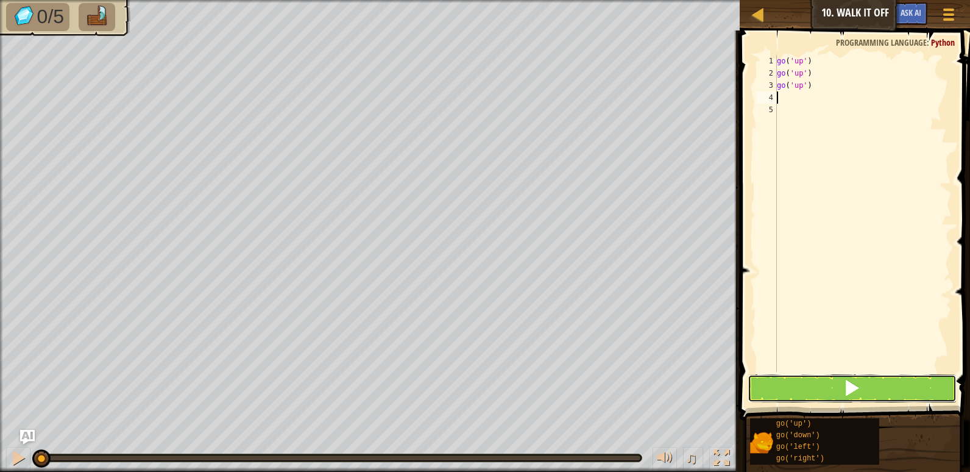
click at [798, 380] on button at bounding box center [852, 388] width 209 height 28
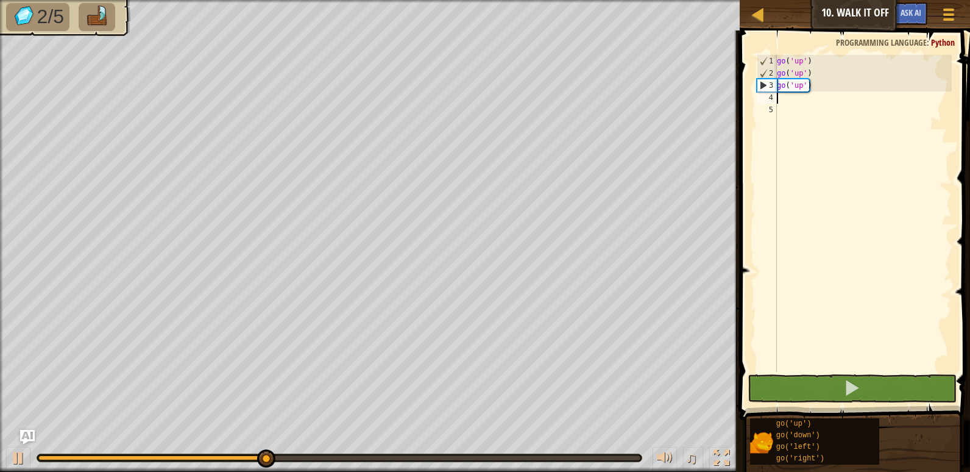
type textarea "g"
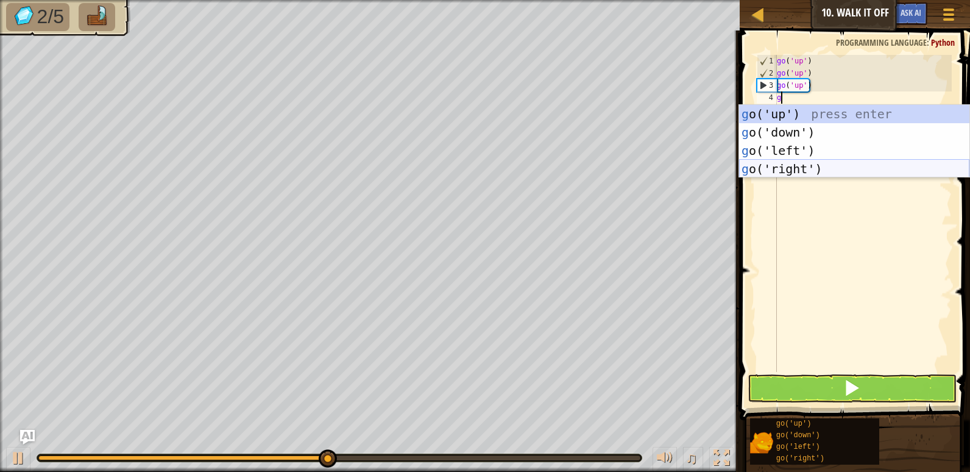
click at [798, 165] on div "g o('up') press enter g o('down') press enter g o('left') press enter g o('righ…" at bounding box center [854, 160] width 230 height 110
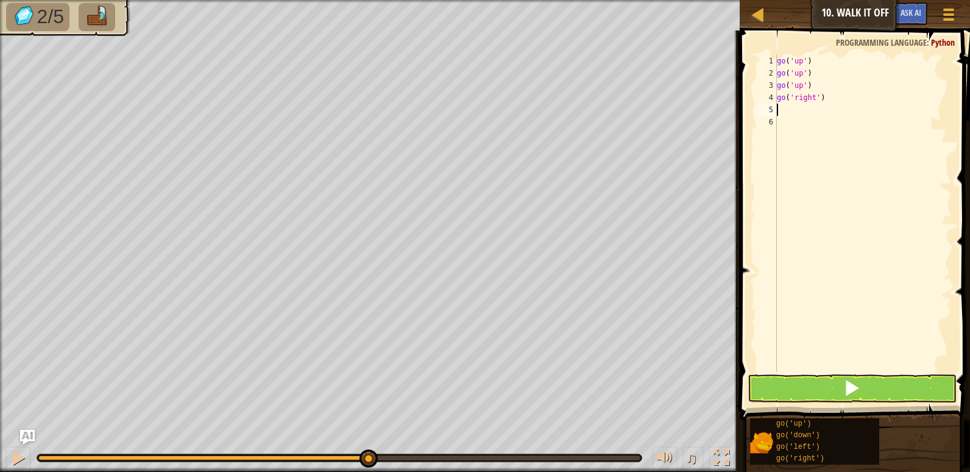
type textarea "g"
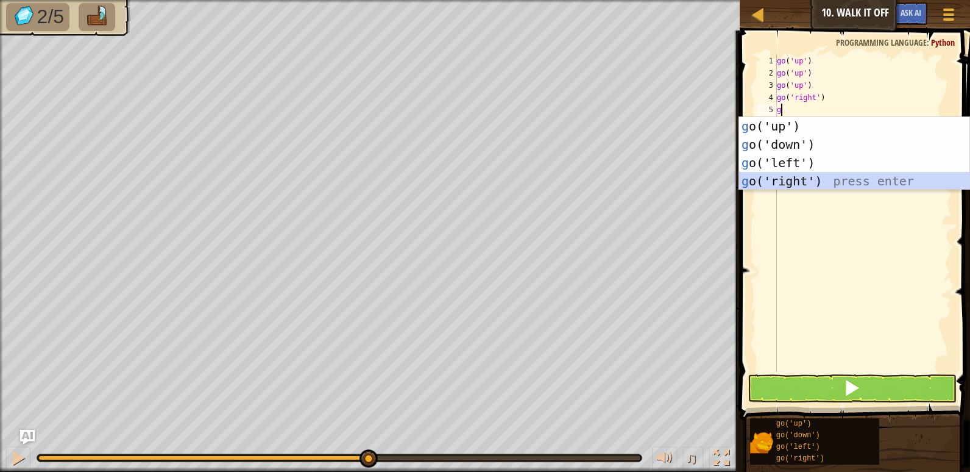
click at [797, 178] on div "g o('up') press enter g o('down') press enter g o('left') press enter g o('righ…" at bounding box center [854, 172] width 230 height 110
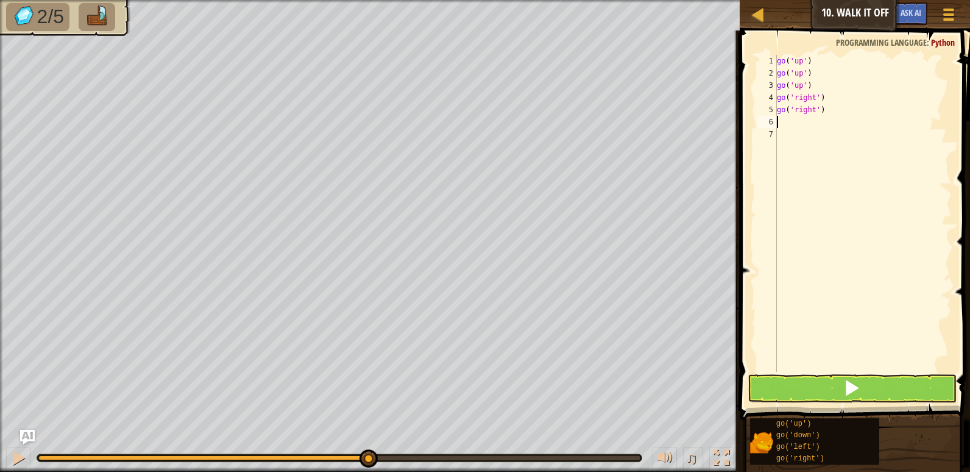
type textarea "g"
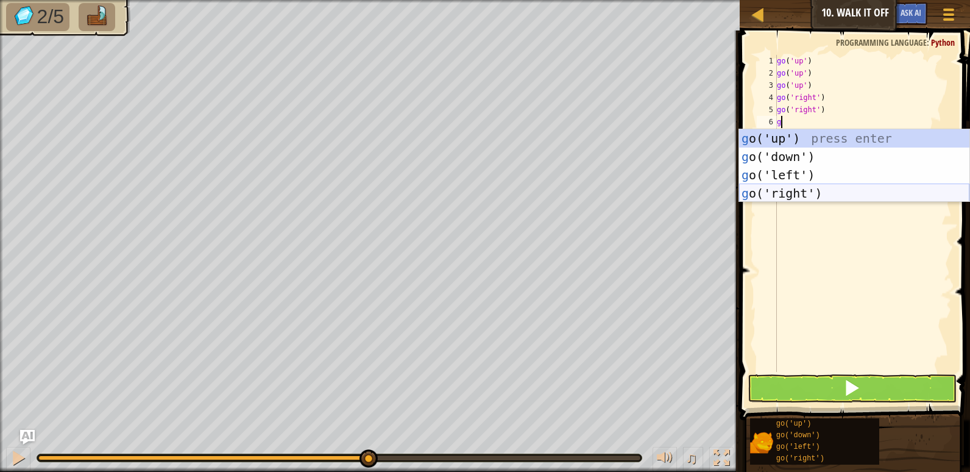
click at [795, 189] on div "g o('up') press enter g o('down') press enter g o('left') press enter g o('righ…" at bounding box center [854, 184] width 230 height 110
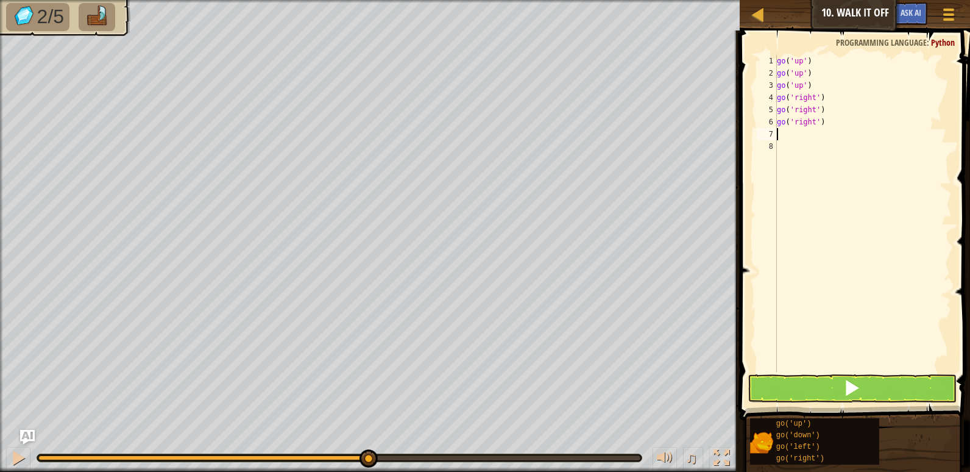
type textarea "g"
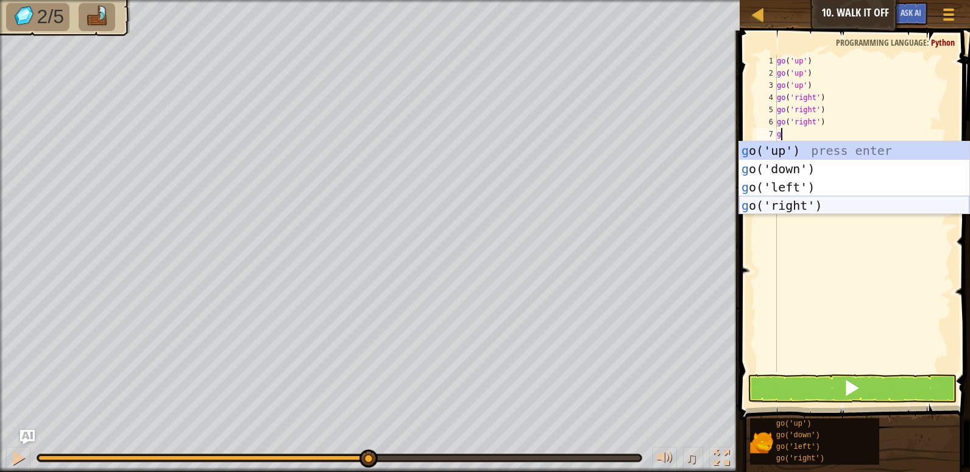
click at [795, 198] on div "g o('up') press enter g o('down') press enter g o('left') press enter g o('righ…" at bounding box center [854, 196] width 230 height 110
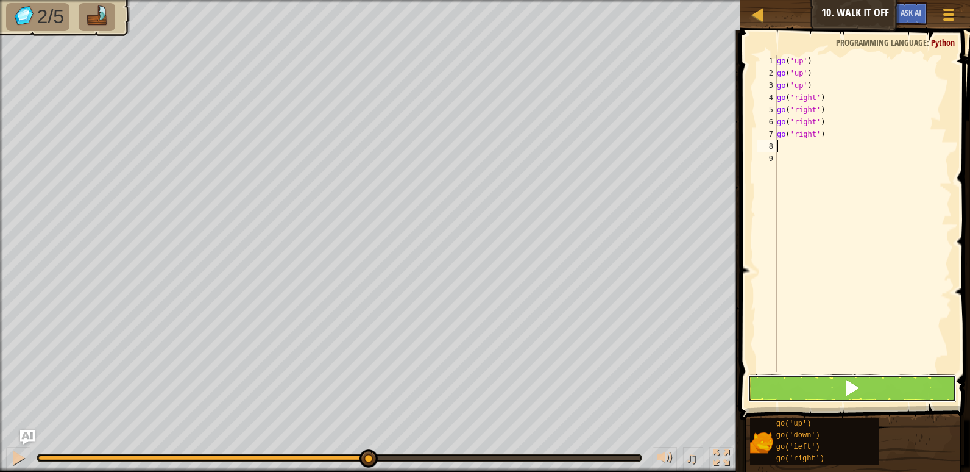
click at [800, 393] on button at bounding box center [852, 388] width 209 height 28
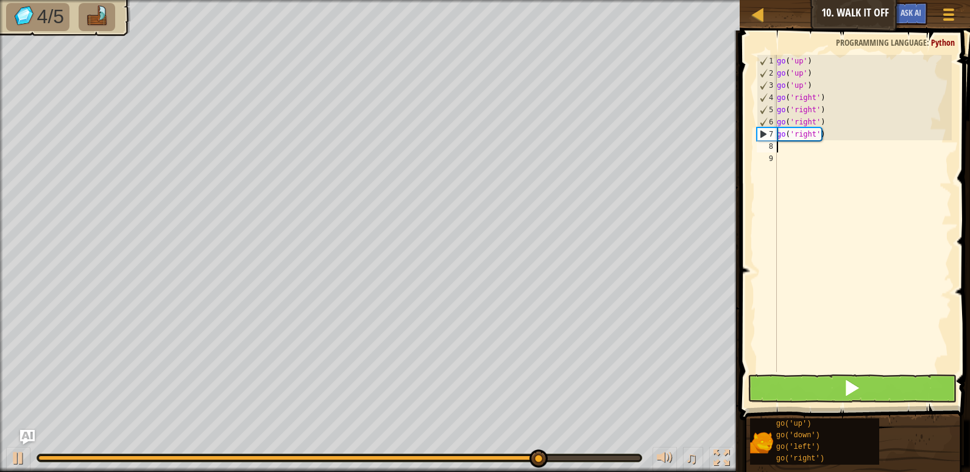
type textarea "g"
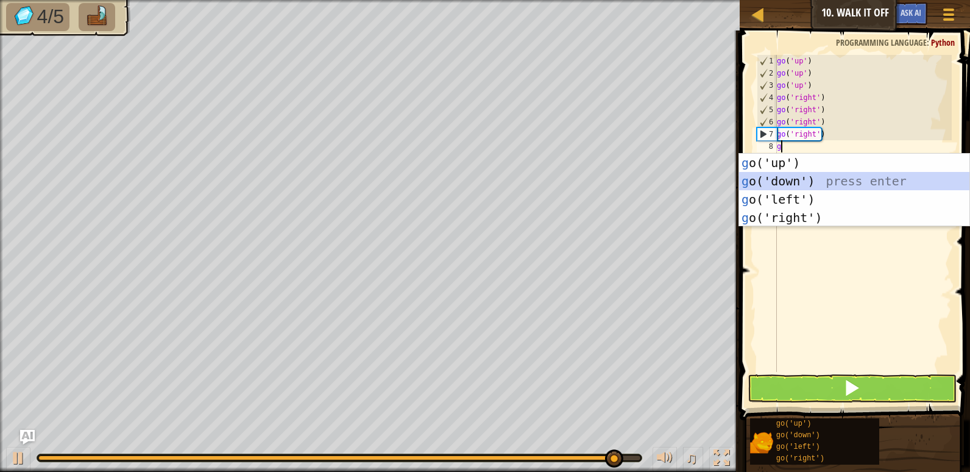
click at [806, 185] on div "g o('up') press enter g o('down') press enter g o('left') press enter g o('righ…" at bounding box center [854, 209] width 230 height 110
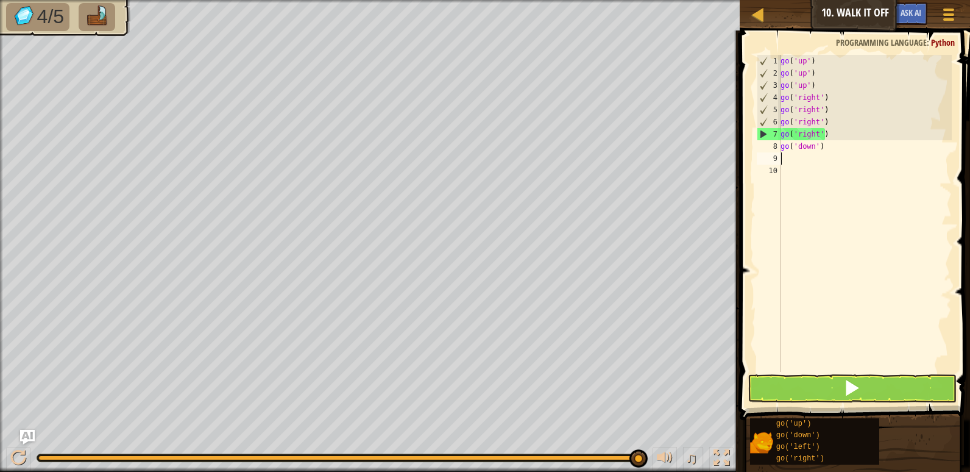
type textarea "g"
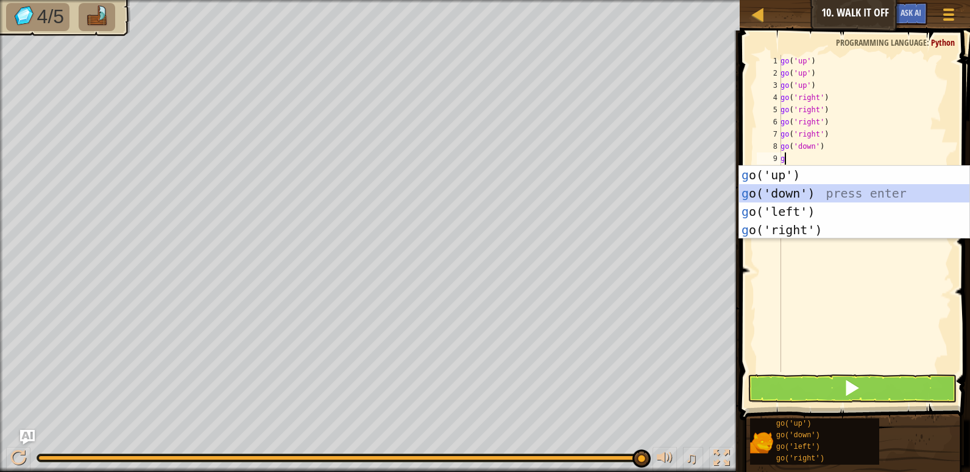
click at [805, 189] on div "g o('up') press enter g o('down') press enter g o('left') press enter g o('righ…" at bounding box center [854, 221] width 230 height 110
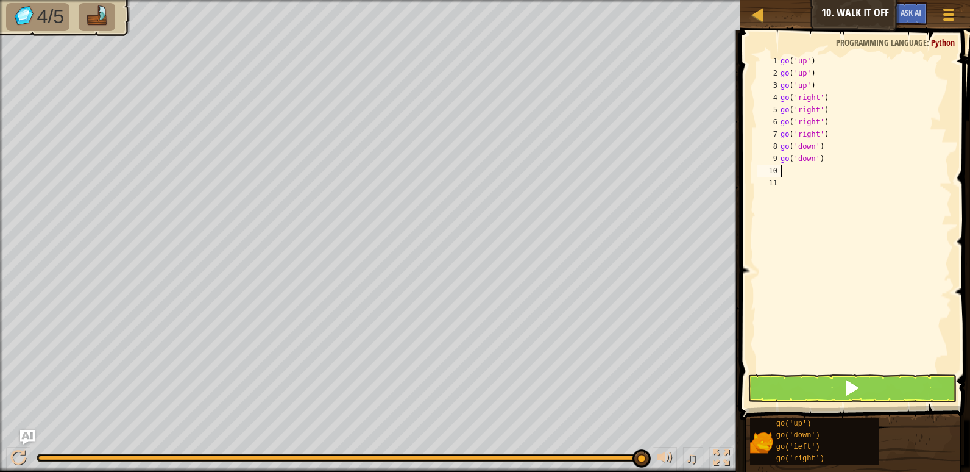
type textarea "g"
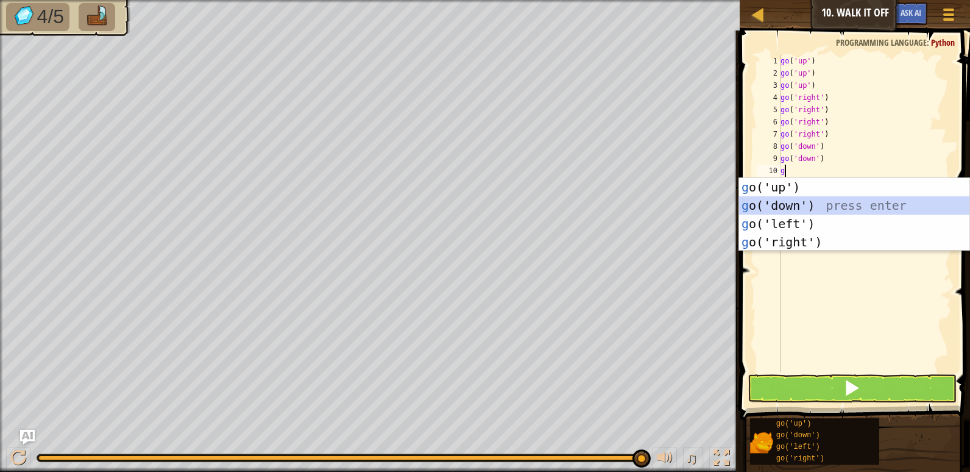
click at [805, 198] on div "g o('up') press enter g o('down') press enter g o('left') press enter g o('righ…" at bounding box center [854, 233] width 230 height 110
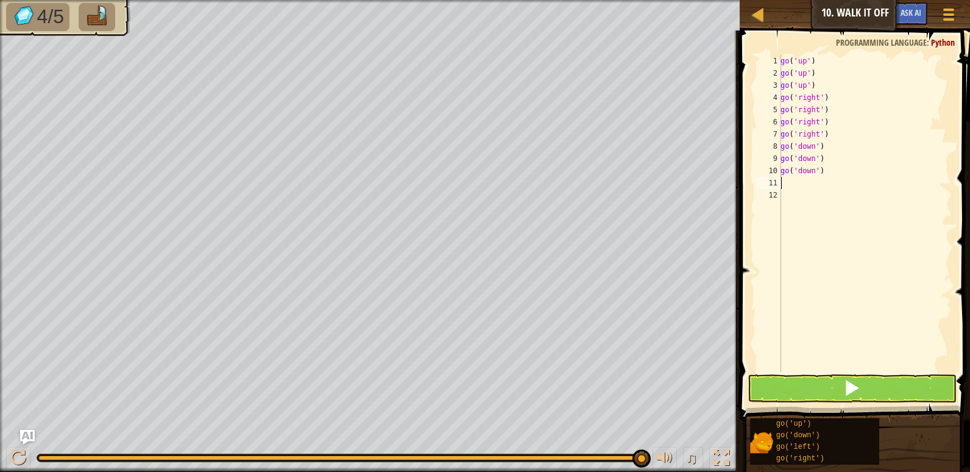
type textarea "g"
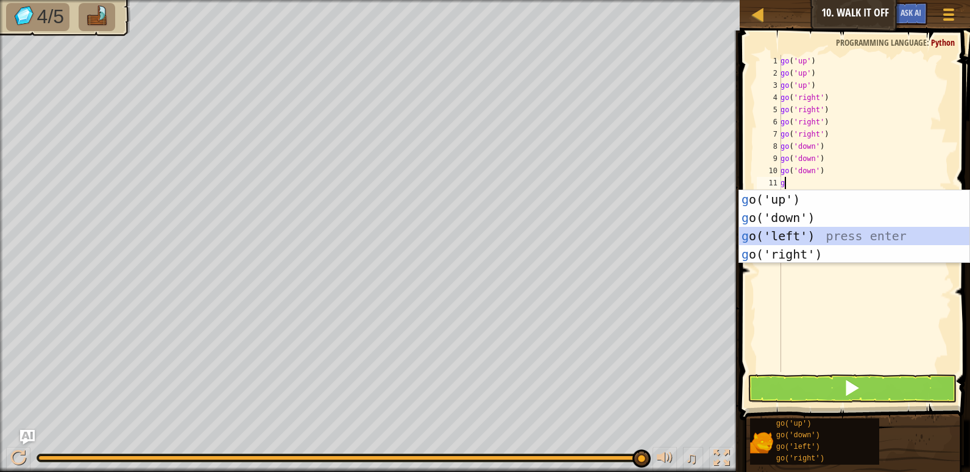
click at [799, 236] on div "g o('up') press enter g o('down') press enter g o('left') press enter g o('righ…" at bounding box center [854, 245] width 230 height 110
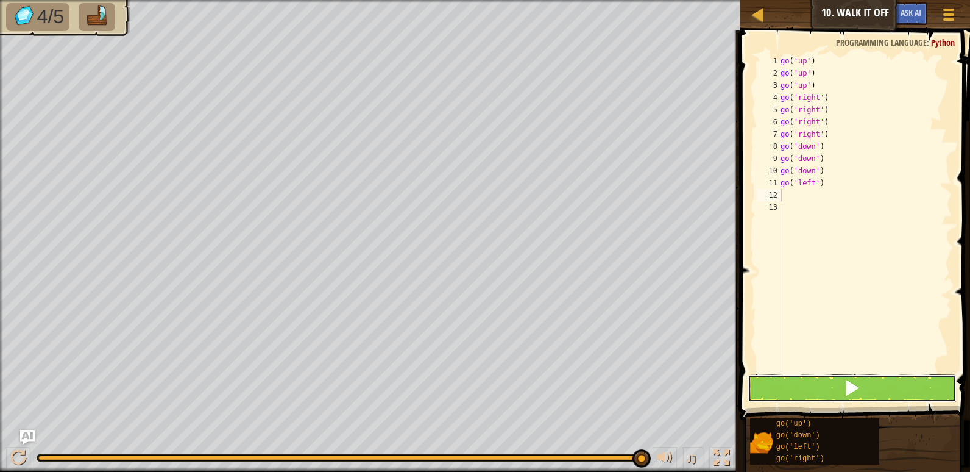
click at [821, 384] on button at bounding box center [852, 388] width 209 height 28
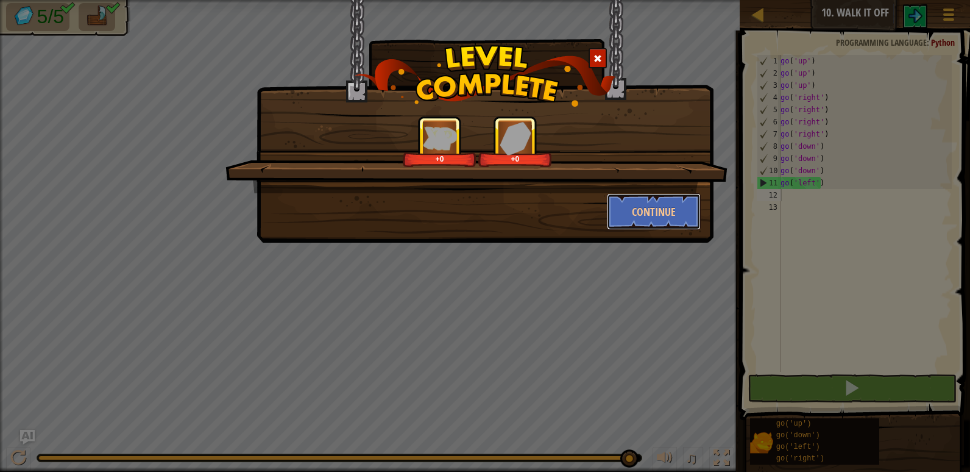
click at [650, 208] on button "Continue" at bounding box center [654, 211] width 94 height 37
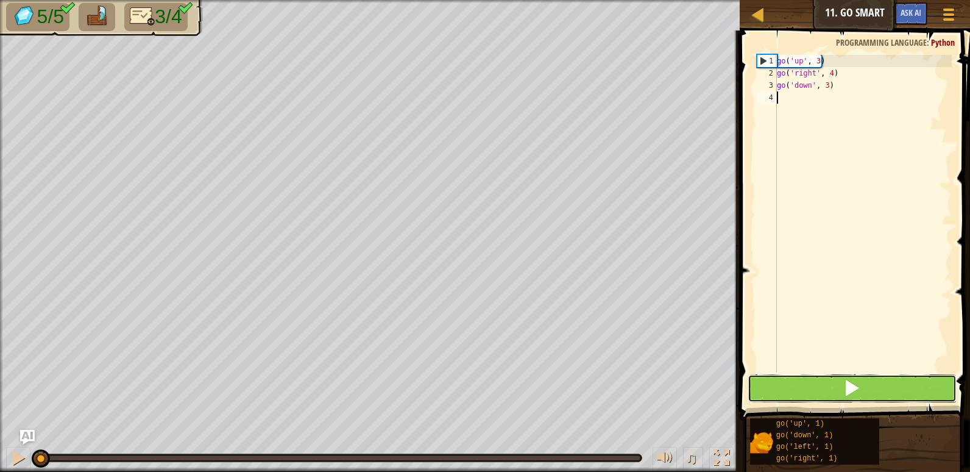
click at [821, 391] on button at bounding box center [852, 388] width 209 height 28
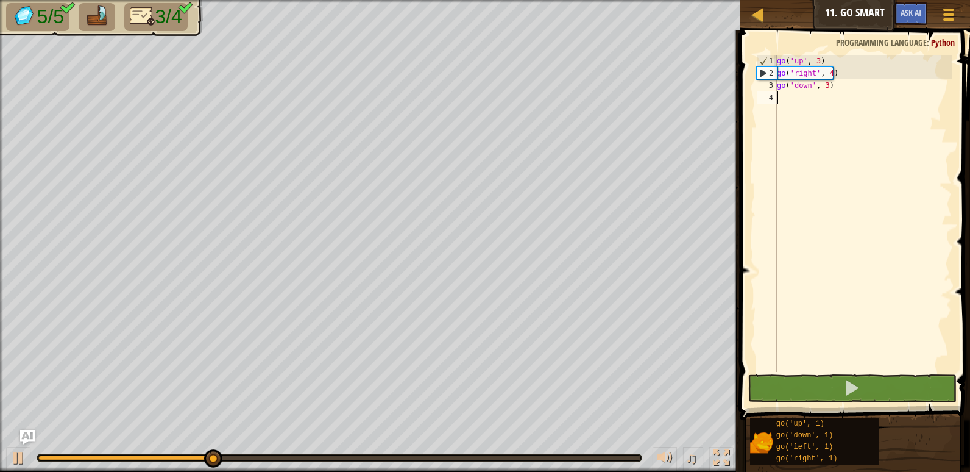
type textarea "g"
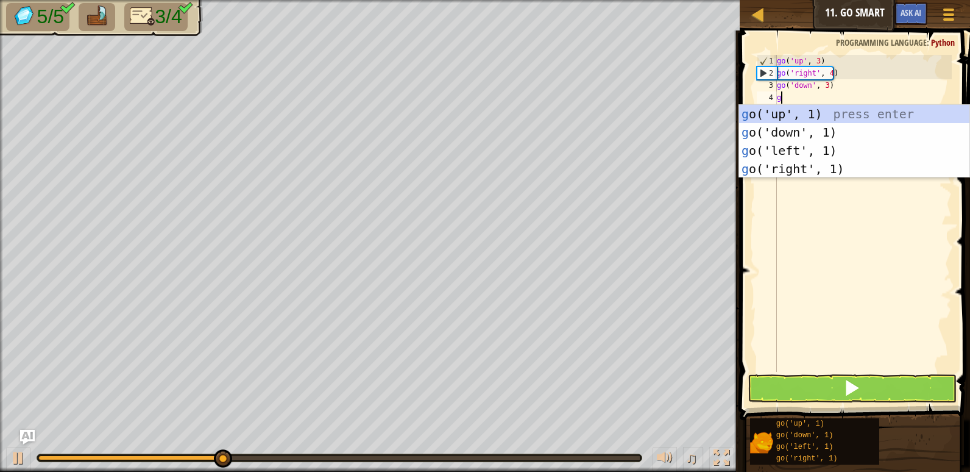
scroll to position [5, 0]
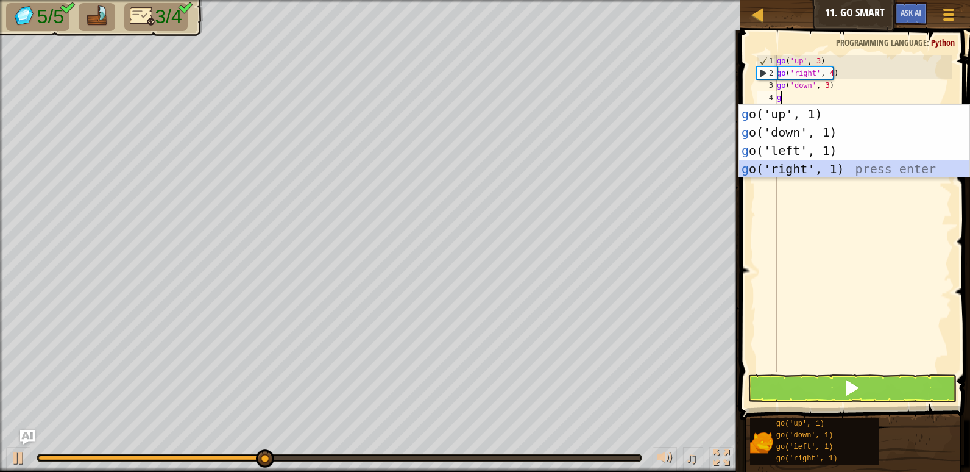
click at [818, 163] on div "g o('up', 1) press enter g o('down', 1) press enter g o('left', 1) press enter …" at bounding box center [854, 160] width 230 height 110
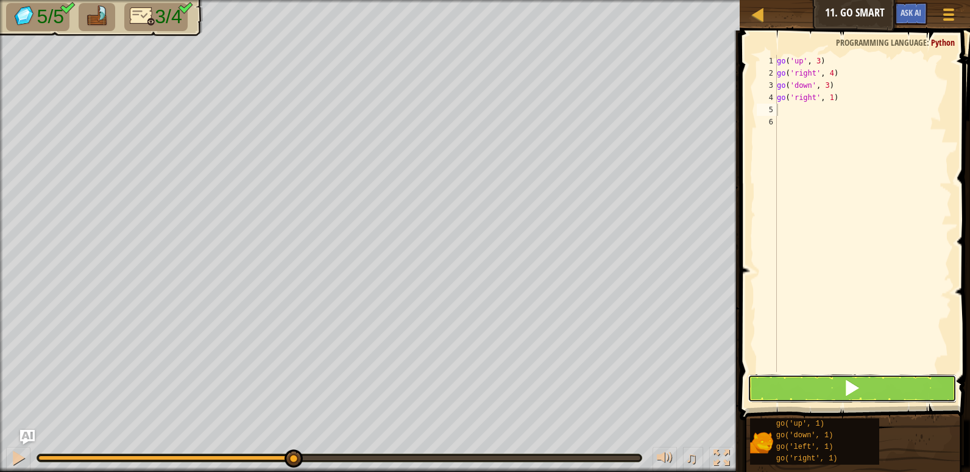
click at [825, 375] on button at bounding box center [852, 388] width 209 height 28
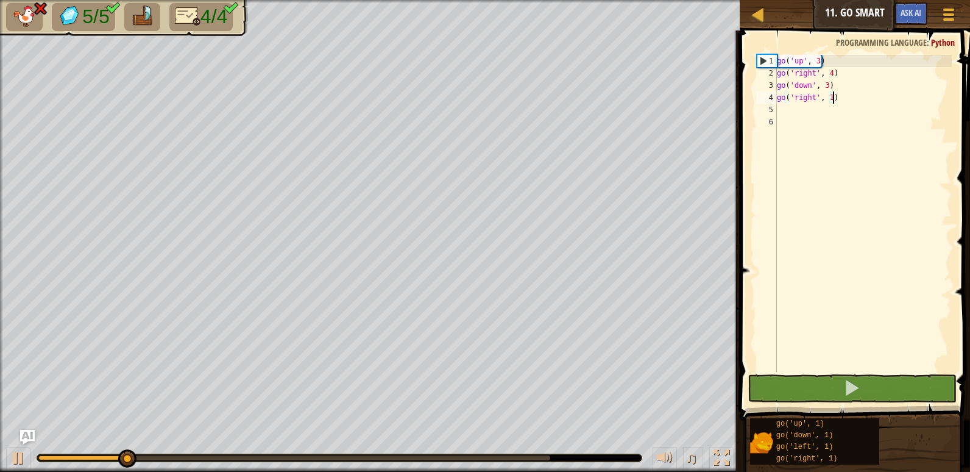
click at [848, 92] on div "go ( 'up' , 3 ) go ( 'right' , 4 ) go ( 'down' , 3 ) go ( 'right' , 1 )" at bounding box center [862, 225] width 177 height 341
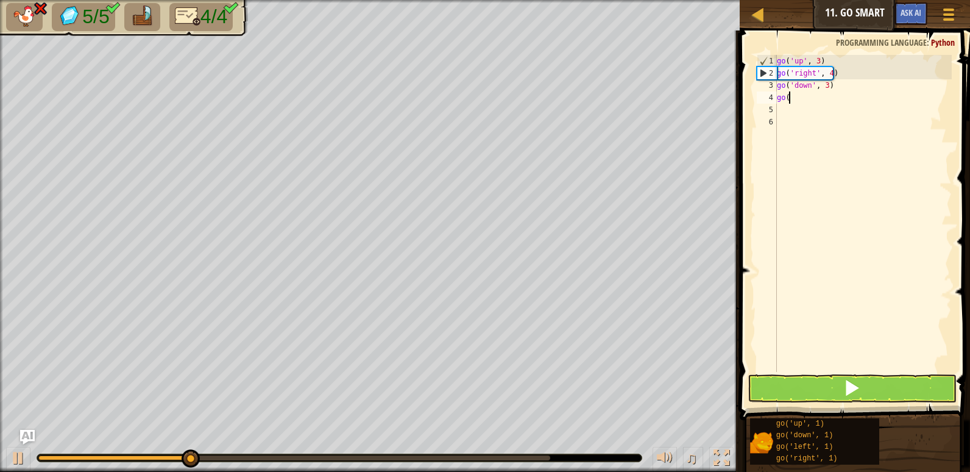
type textarea "g"
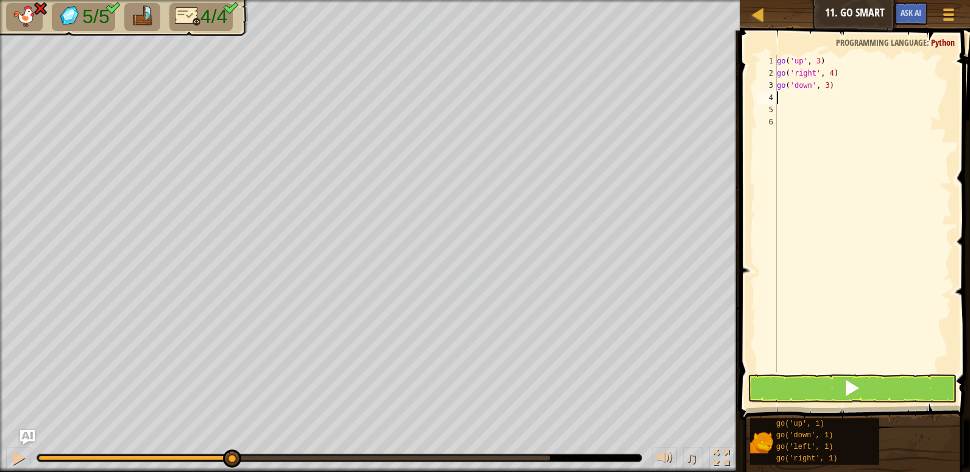
type textarea "g"
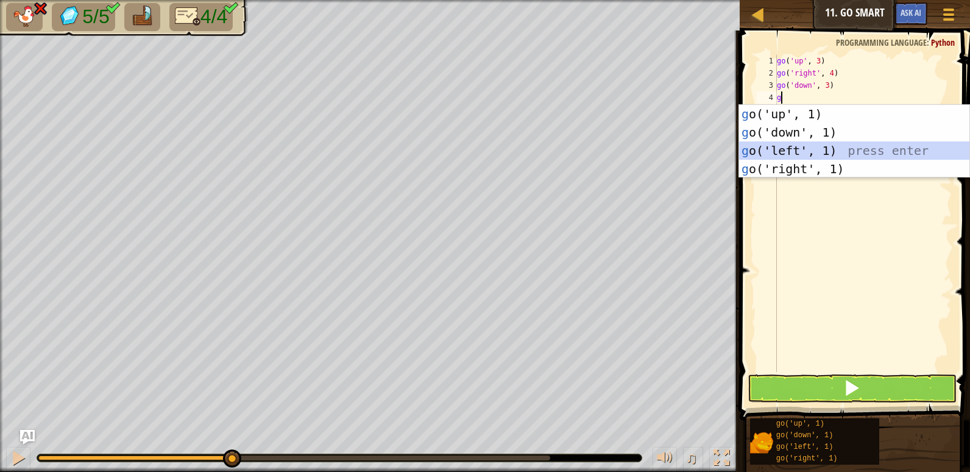
click at [820, 147] on div "g o('up', 1) press enter g o('down', 1) press enter g o('left', 1) press enter …" at bounding box center [854, 160] width 230 height 110
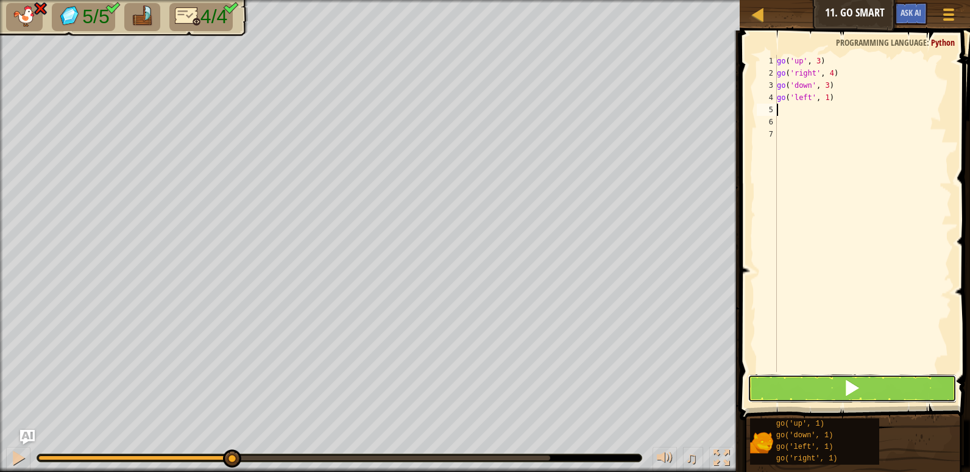
click at [807, 380] on button at bounding box center [852, 388] width 209 height 28
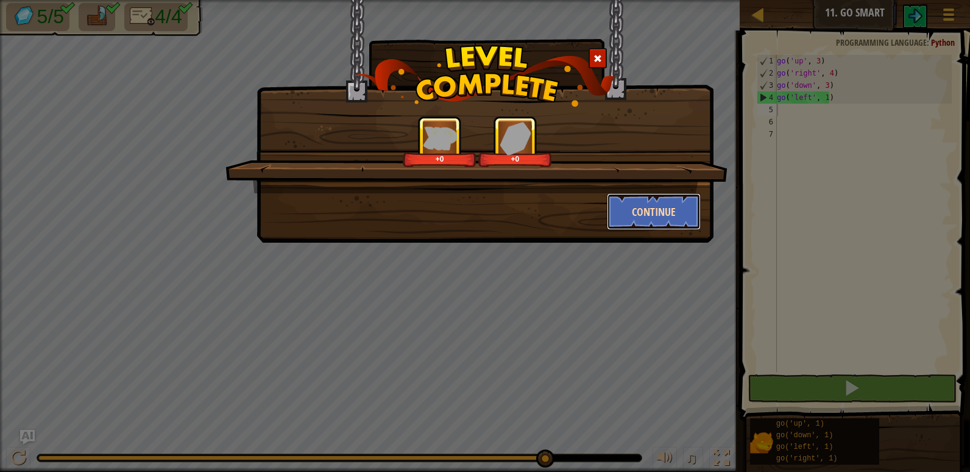
click at [638, 213] on button "Continue" at bounding box center [654, 211] width 94 height 37
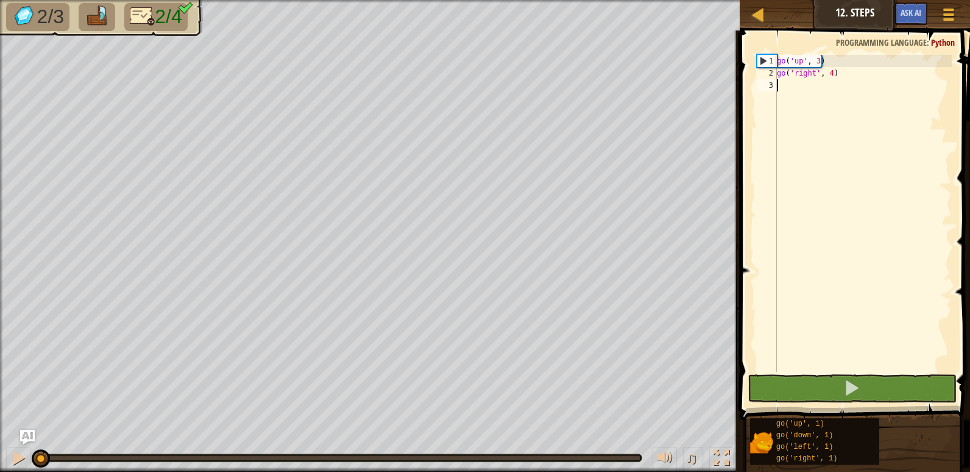
type textarea "g"
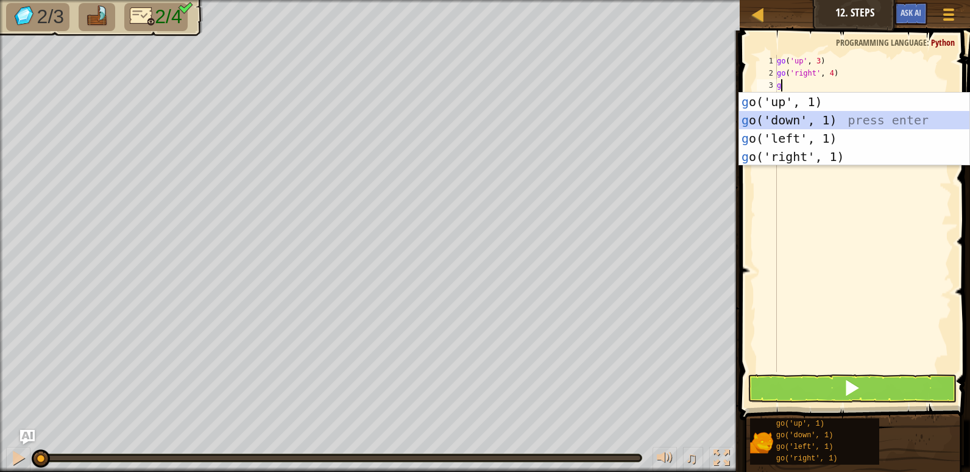
click at [789, 116] on div "g o('up', 1) press enter g o('down', 1) press enter g o('left', 1) press enter …" at bounding box center [854, 148] width 230 height 110
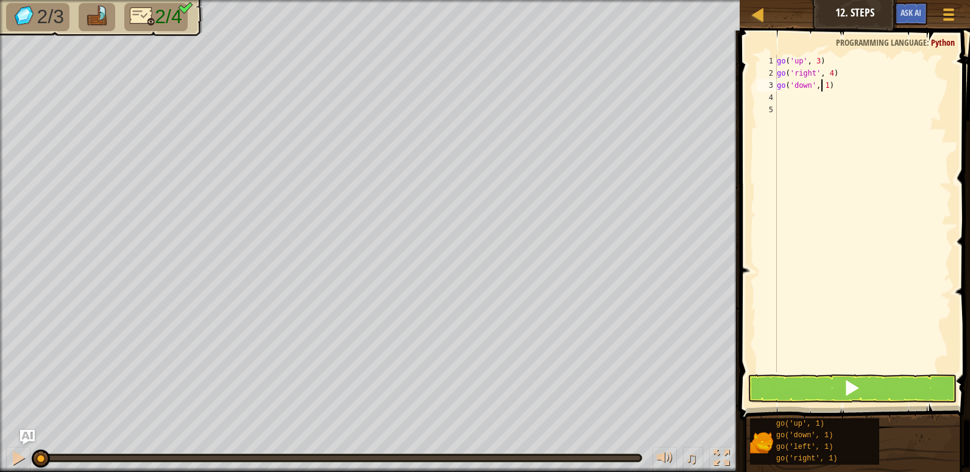
click at [823, 85] on div "go ( 'up' , 3 ) go ( 'right' , 4 ) go ( 'down' , 1 )" at bounding box center [862, 225] width 177 height 341
click at [824, 85] on div "go ( 'up' , 3 ) go ( 'right' , 4 ) go ( 'down' , 1 )" at bounding box center [862, 225] width 177 height 341
type textarea "go('down', 3)"
click at [790, 96] on div "go ( 'up' , 3 ) go ( 'right' , 4 ) go ( 'down' , 3 )" at bounding box center [862, 225] width 177 height 341
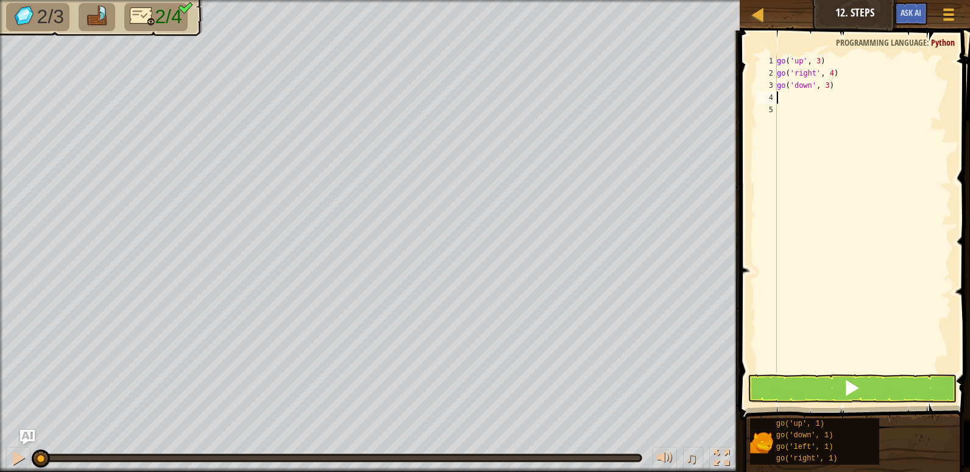
scroll to position [5, 0]
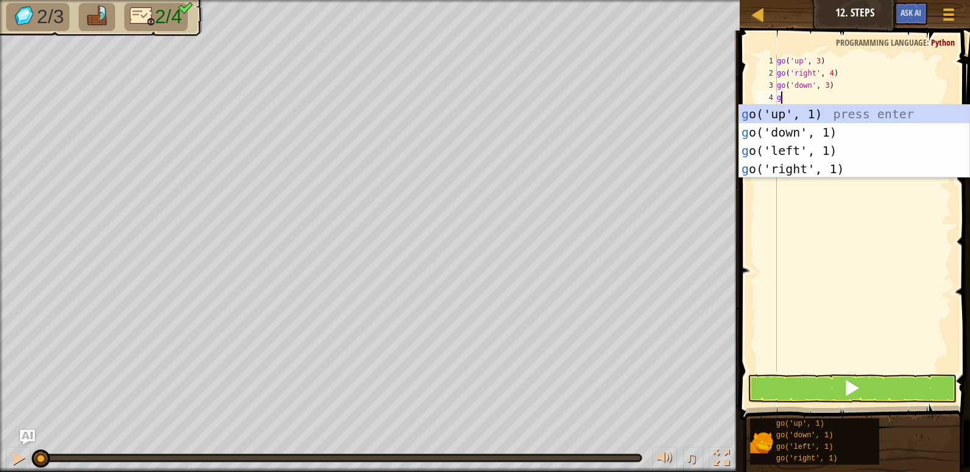
type textarea "g"
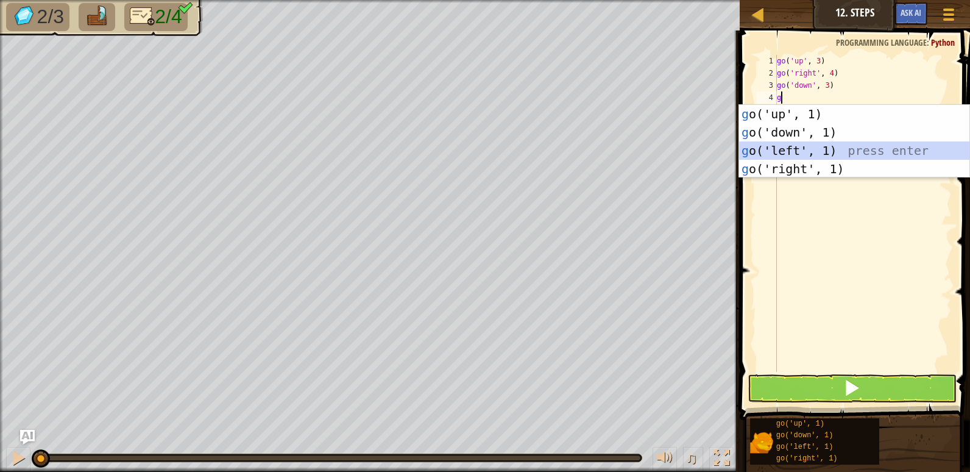
click at [793, 146] on div "g o('up', 1) press enter g o('down', 1) press enter g o('left', 1) press enter …" at bounding box center [854, 160] width 230 height 110
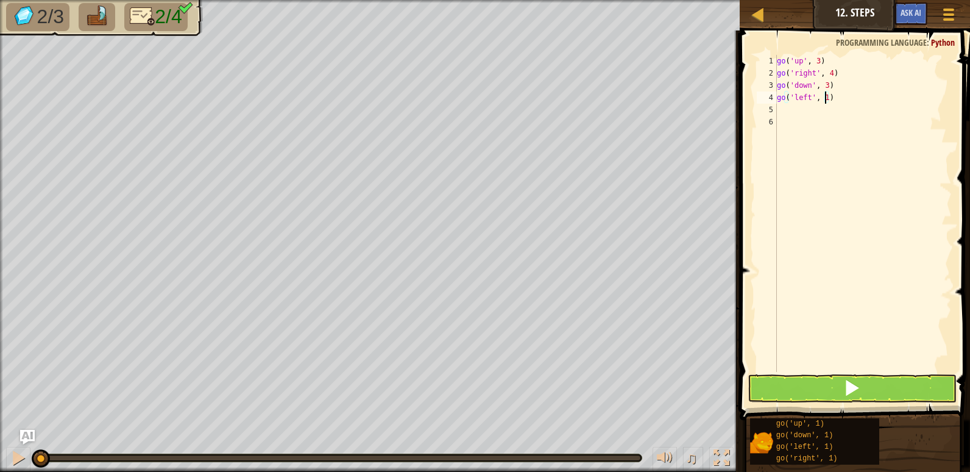
click at [824, 96] on div "go ( 'up' , 3 ) go ( 'right' , 4 ) go ( 'down' , 3 ) go ( 'left' , 1 )" at bounding box center [862, 225] width 177 height 341
type textarea "go('left', 2)"
click at [790, 382] on button at bounding box center [852, 388] width 209 height 28
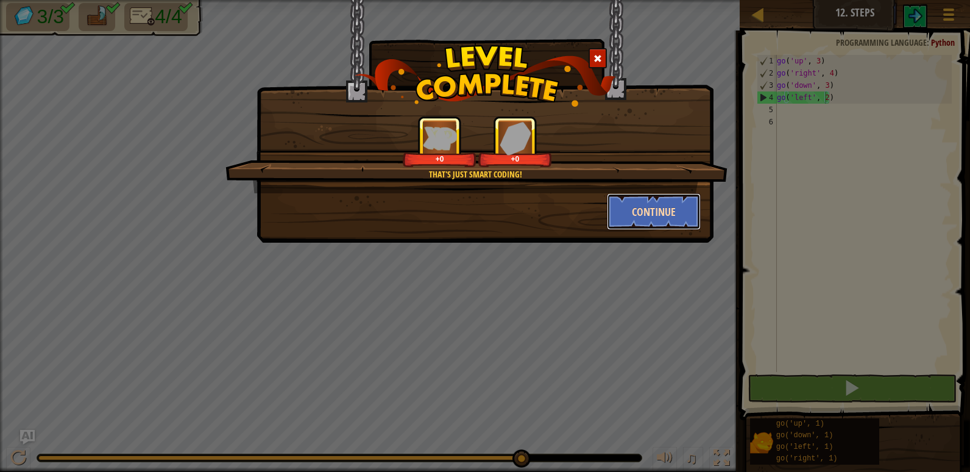
click at [623, 205] on button "Continue" at bounding box center [654, 211] width 94 height 37
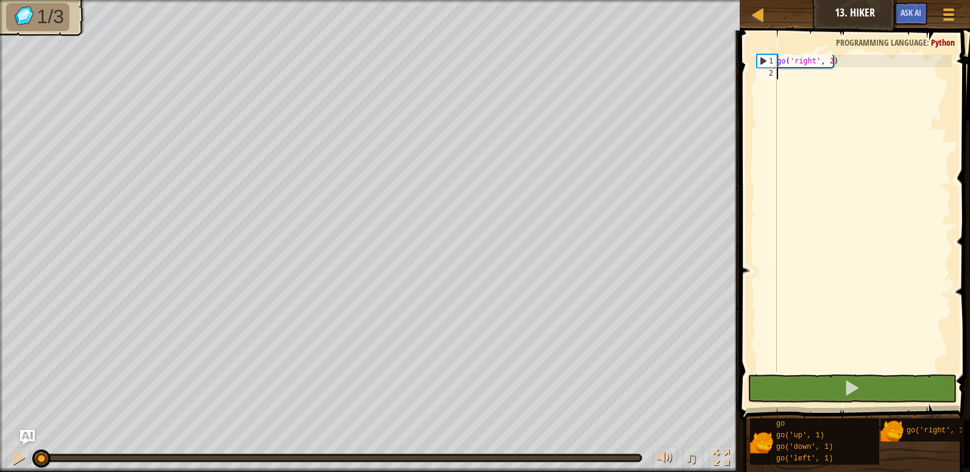
click at [786, 69] on div "go ( 'right' , 2 )" at bounding box center [862, 225] width 177 height 341
type textarea "g"
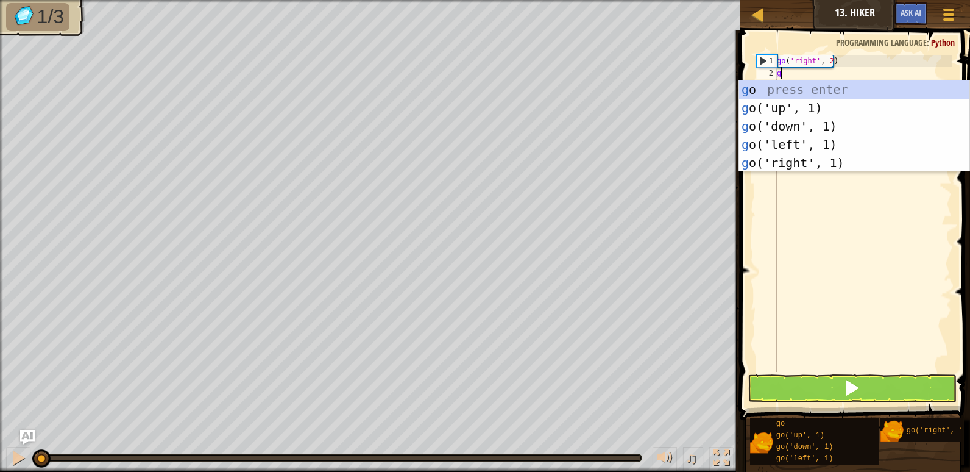
scroll to position [5, 0]
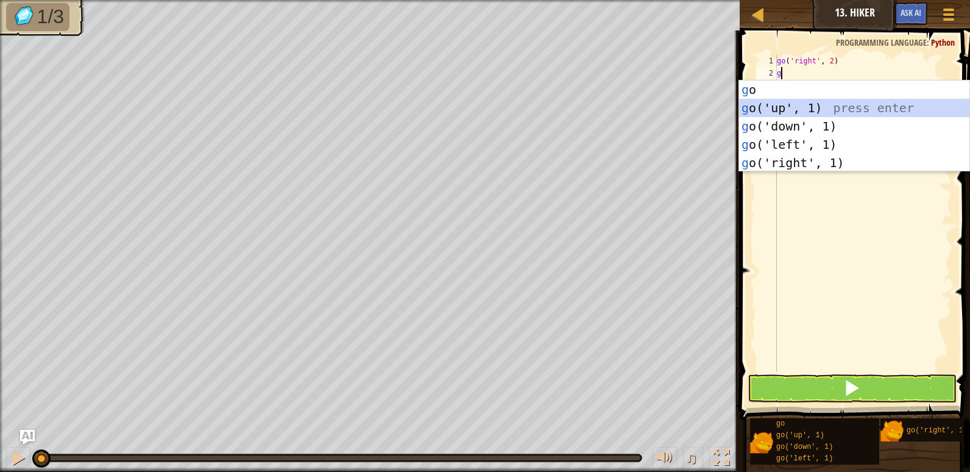
click at [780, 112] on div "g o press enter g o('up', 1) press enter g o('down', 1) press enter g o('left',…" at bounding box center [854, 144] width 230 height 128
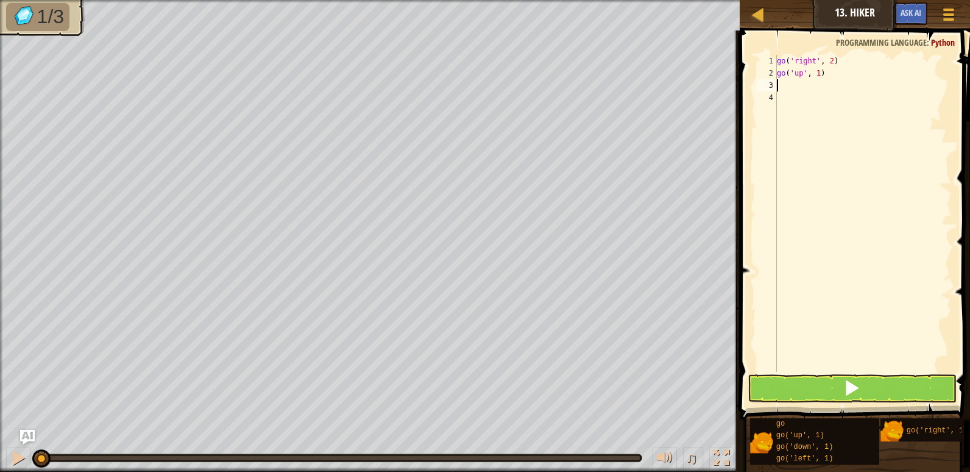
click at [817, 72] on div "go ( 'right' , 2 ) go ( 'up' , 1 )" at bounding box center [862, 225] width 177 height 341
type textarea "go('up', 3)"
click at [782, 83] on div "go ( 'right' , 2 ) go ( 'up' , 3 )" at bounding box center [862, 225] width 177 height 341
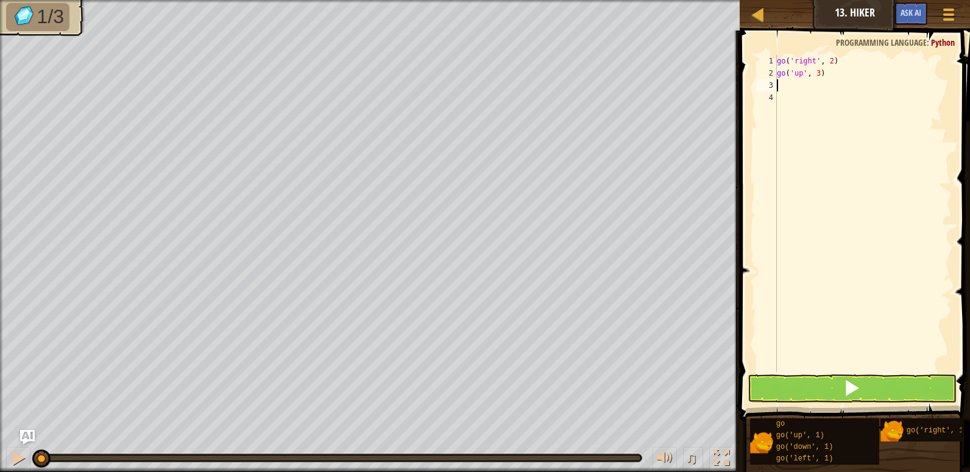
type textarea "g"
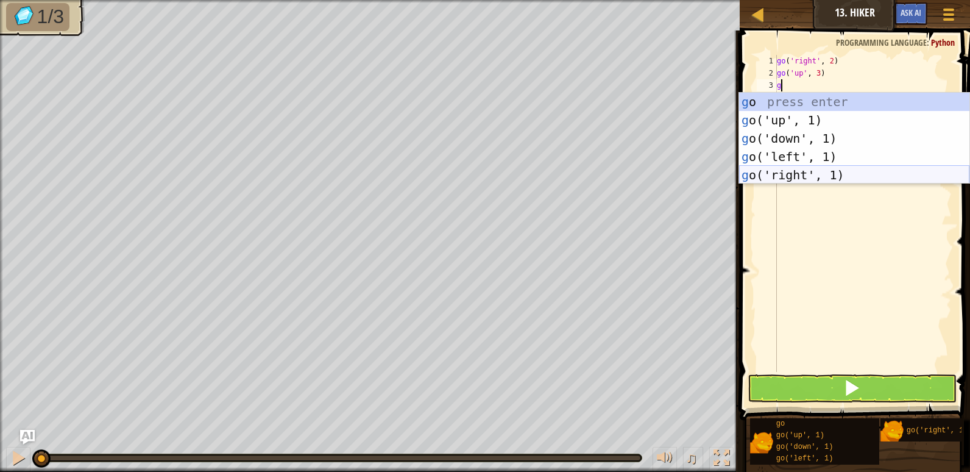
click at [789, 169] on div "g o press enter g o('up', 1) press enter g o('down', 1) press enter g o('left',…" at bounding box center [854, 157] width 230 height 128
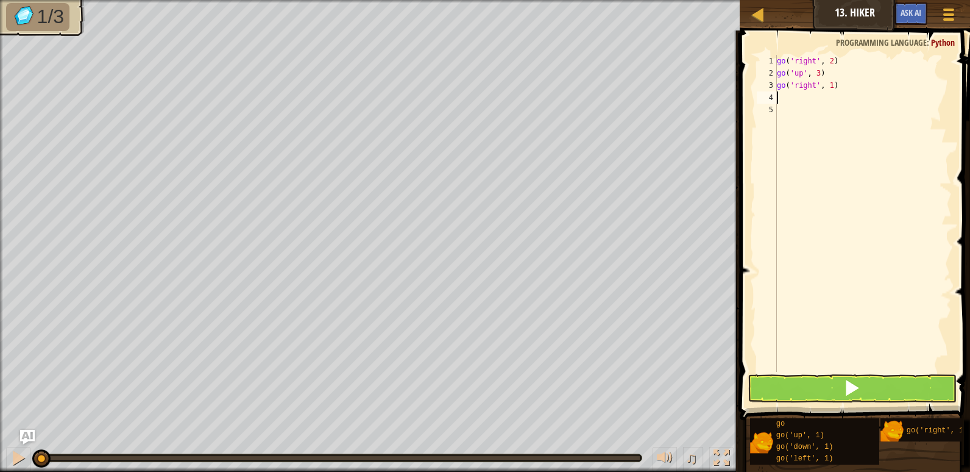
click at [829, 85] on div "go ( 'right' , 2 ) go ( 'up' , 3 ) go ( 'right' , 1 )" at bounding box center [862, 225] width 177 height 341
type textarea "go('right', 2)"
click at [819, 381] on button at bounding box center [852, 388] width 209 height 28
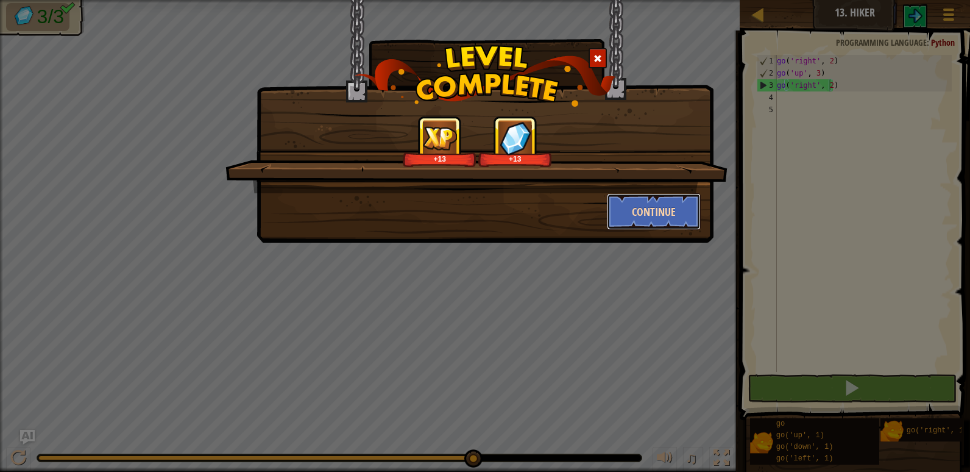
click at [660, 210] on button "Continue" at bounding box center [654, 211] width 94 height 37
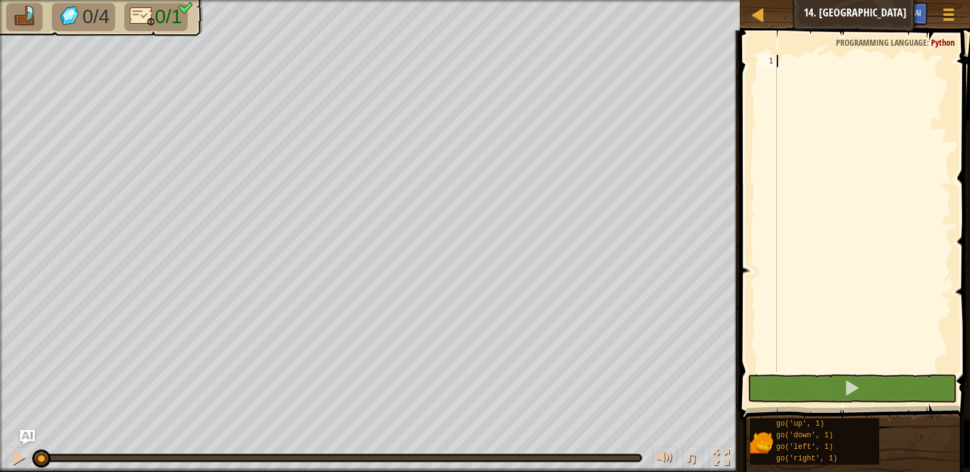
type textarea "g"
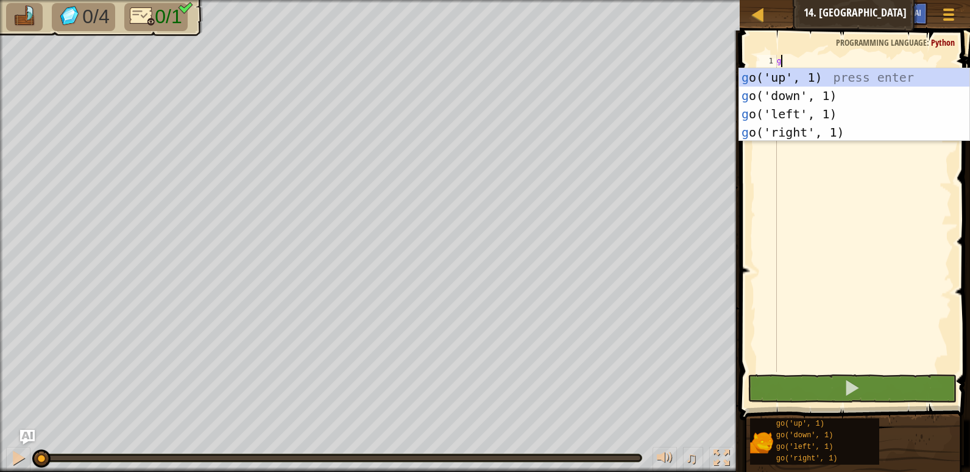
scroll to position [5, 0]
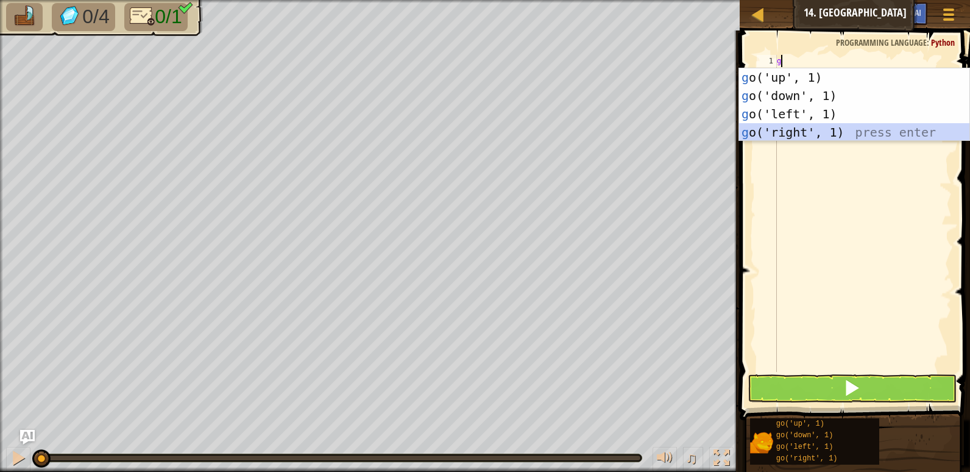
click at [779, 129] on div "g o('up', 1) press enter g o('down', 1) press enter g o('left', 1) press enter …" at bounding box center [854, 123] width 230 height 110
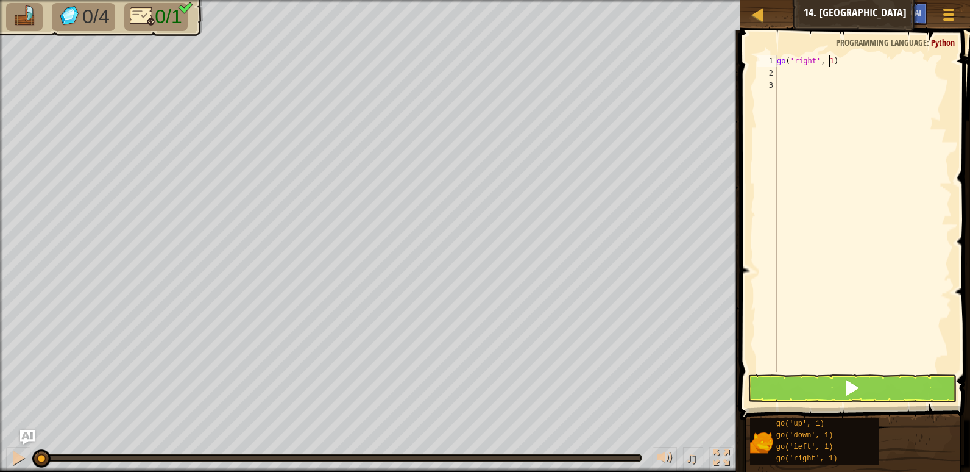
click at [827, 62] on div "go ( 'right' , 1 )" at bounding box center [862, 225] width 177 height 341
click at [791, 390] on button at bounding box center [852, 388] width 209 height 28
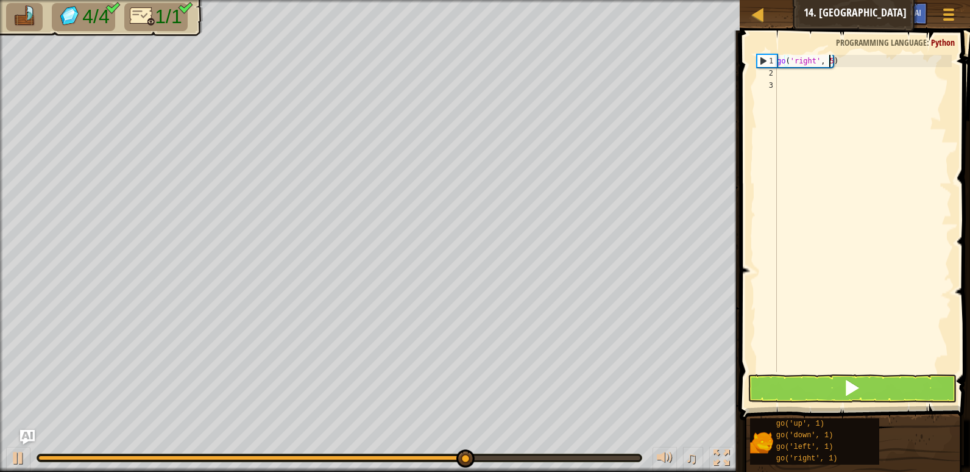
type textarea "go('right', 5)"
click at [849, 394] on span at bounding box center [851, 387] width 17 height 17
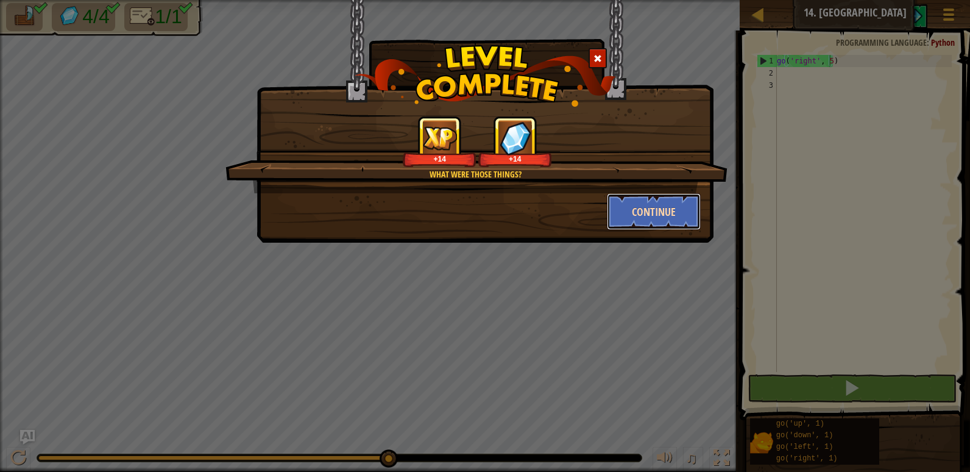
click at [664, 220] on button "Continue" at bounding box center [654, 211] width 94 height 37
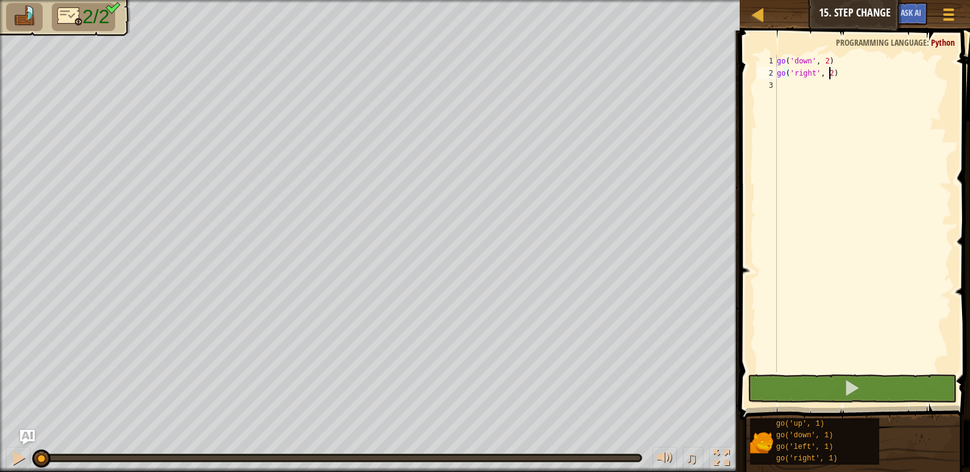
click at [828, 74] on div "go ( 'down' , 2 ) go ( 'right' , 2 )" at bounding box center [862, 225] width 177 height 341
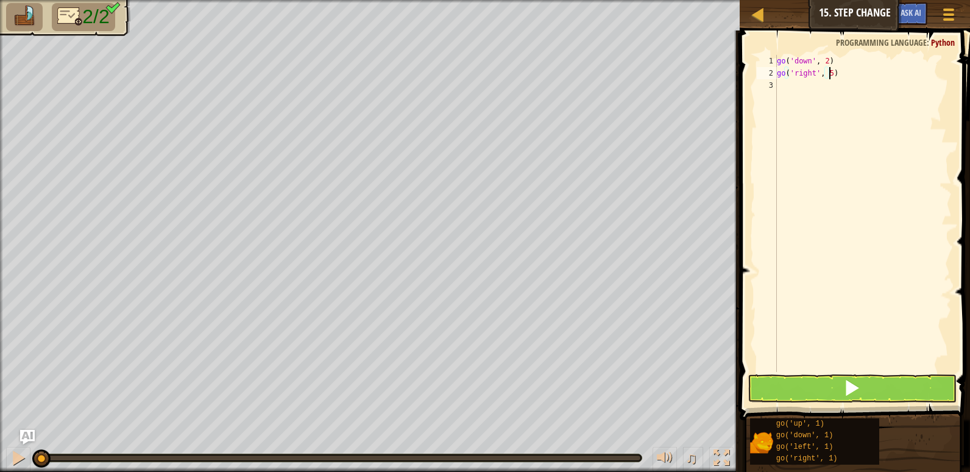
scroll to position [5, 4]
type textarea "go('right', 5)"
click at [835, 386] on button at bounding box center [852, 388] width 209 height 28
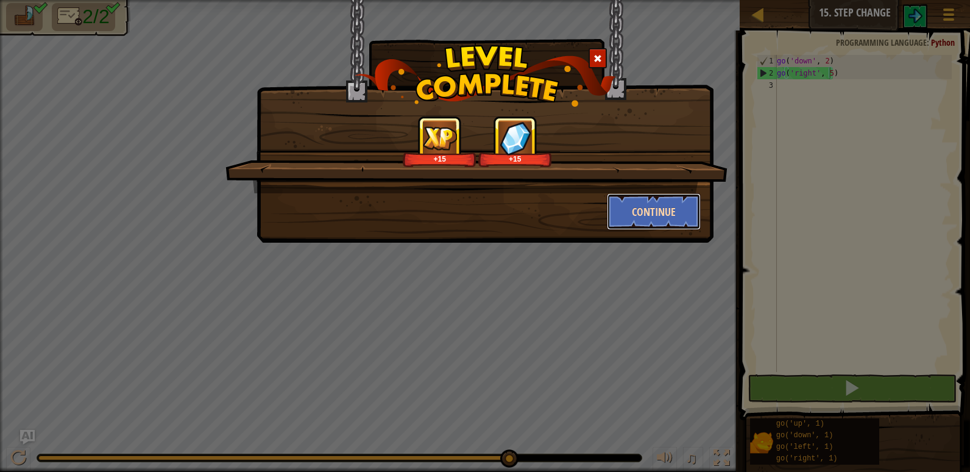
click at [651, 204] on button "Continue" at bounding box center [654, 211] width 94 height 37
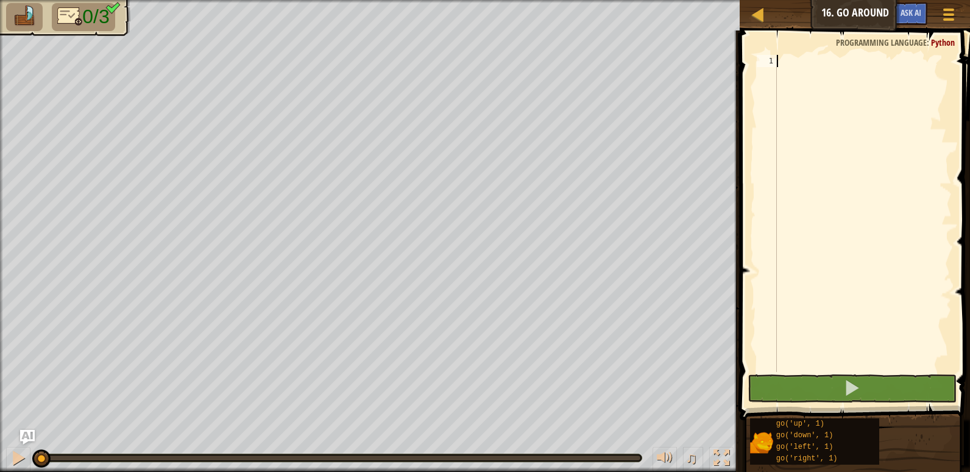
type textarea "g"
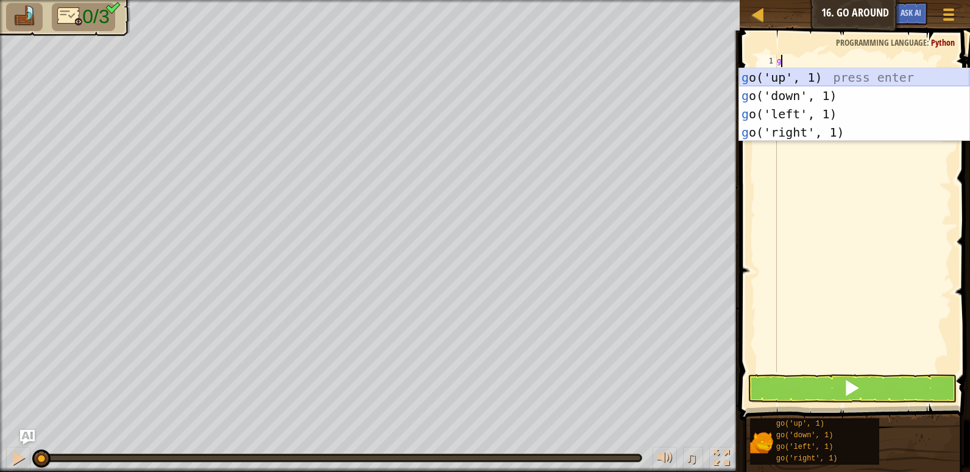
click at [788, 78] on div "g o('up', 1) press enter g o('down', 1) press enter g o('left', 1) press enter …" at bounding box center [854, 123] width 230 height 110
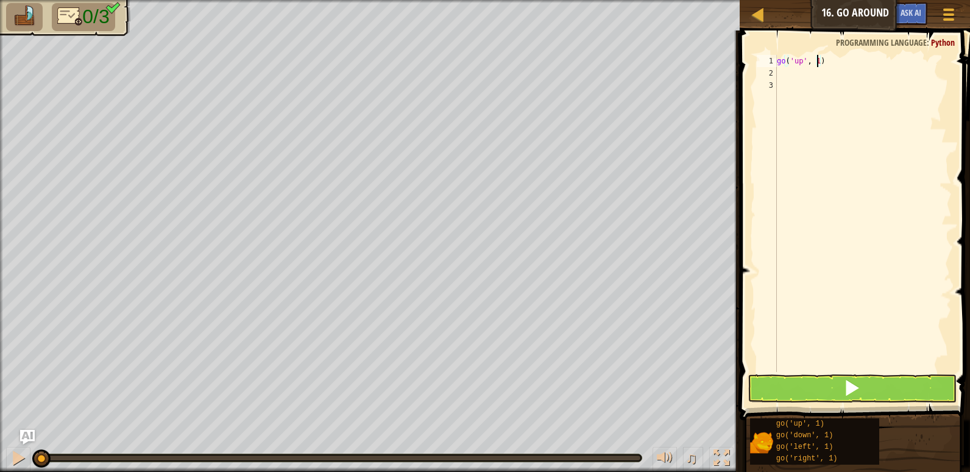
click at [815, 59] on div "go ( 'up' , 1 )" at bounding box center [862, 225] width 177 height 341
type textarea "go('up', 2)"
click at [793, 79] on div "go ( 'up' , 2 )" at bounding box center [862, 225] width 177 height 341
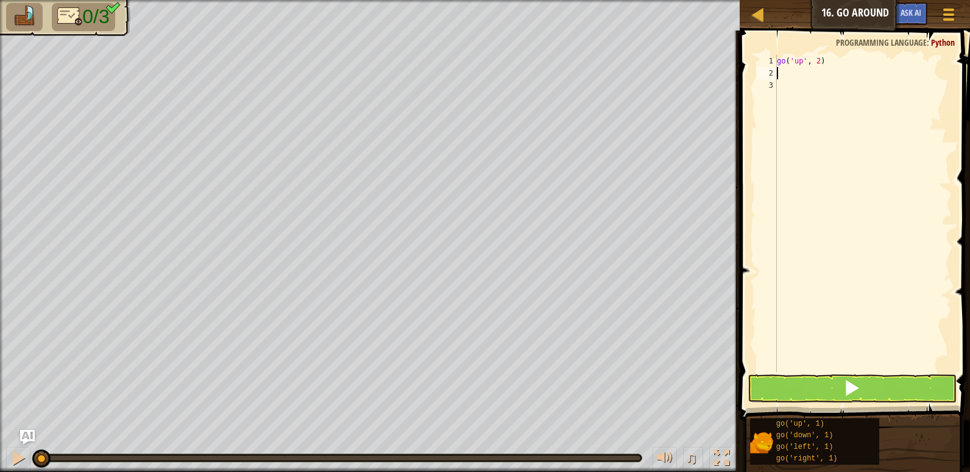
click at [793, 75] on div "go ( 'up' , 2 )" at bounding box center [862, 225] width 177 height 341
type textarea "g"
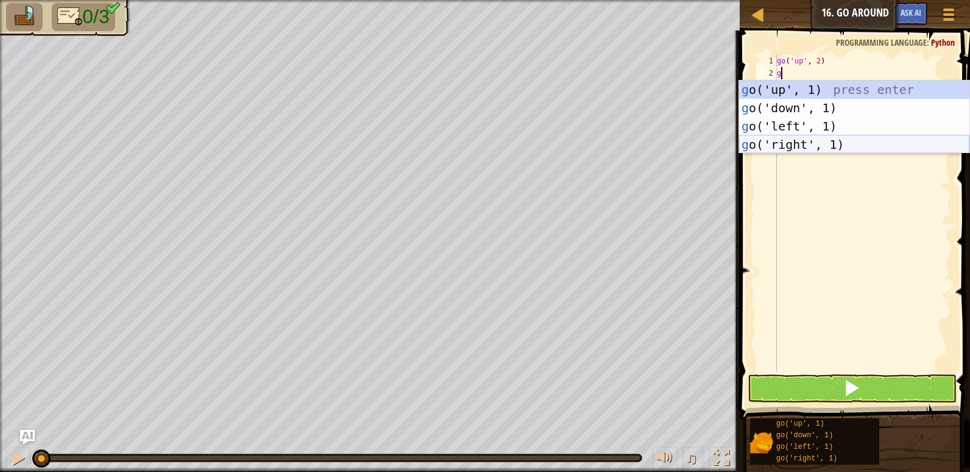
click at [806, 139] on div "g o('up', 1) press enter g o('down', 1) press enter g o('left', 1) press enter …" at bounding box center [854, 135] width 230 height 110
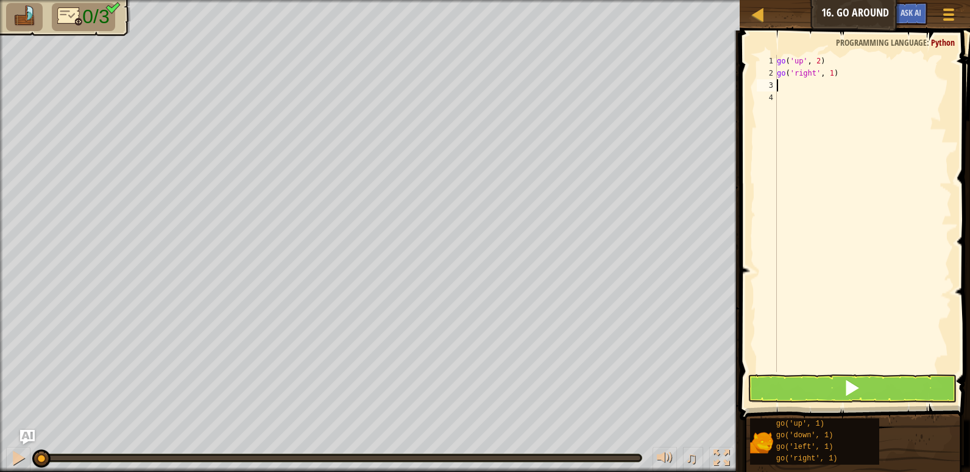
click at [829, 73] on div "go ( 'up' , 2 ) go ( 'right' , 1 )" at bounding box center [862, 225] width 177 height 341
type textarea "go('right', 3)"
click at [794, 87] on div "go ( 'up' , 2 ) go ( 'right' , 3 )" at bounding box center [862, 225] width 177 height 341
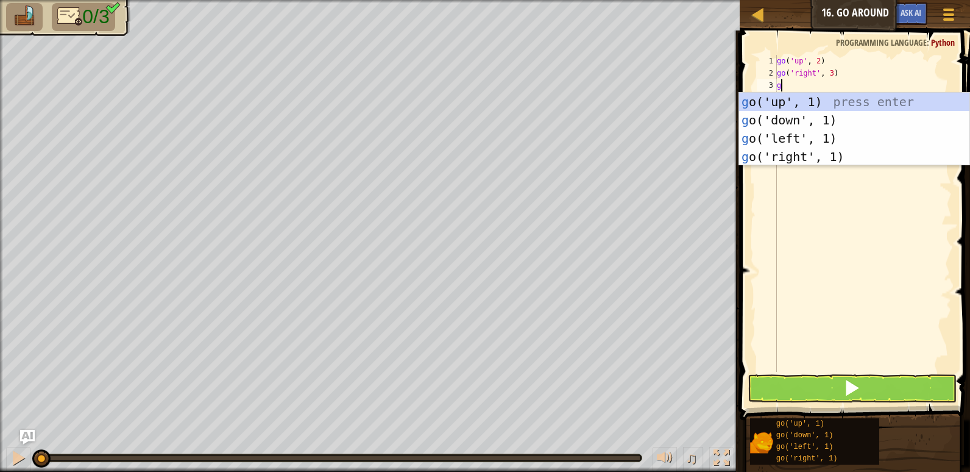
type textarea "g"
click at [805, 122] on div "g o('up', 1) press enter g o('down', 1) press enter g o('left', 1) press enter …" at bounding box center [854, 148] width 230 height 110
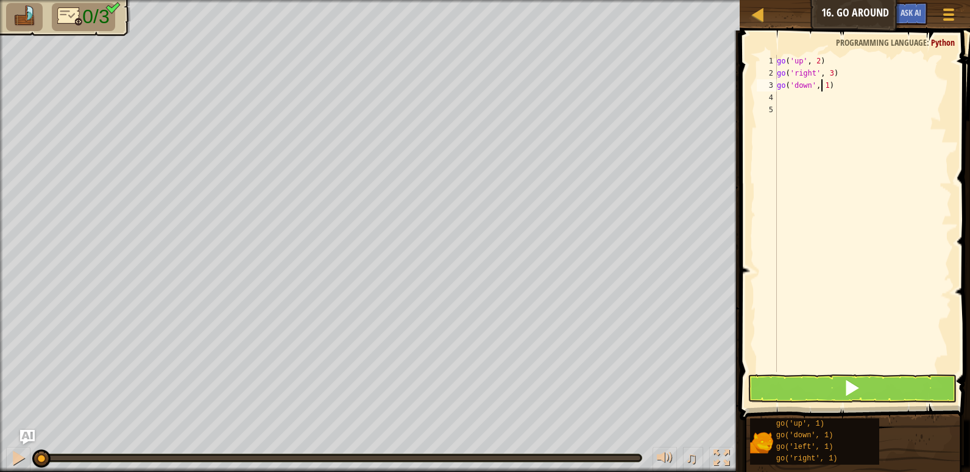
click at [823, 85] on div "go ( 'up' , 2 ) go ( 'right' , 3 ) go ( 'down' , 1 )" at bounding box center [862, 225] width 177 height 341
click at [824, 82] on div "go ( 'up' , 2 ) go ( 'right' , 3 ) go ( 'down' , 1 )" at bounding box center [862, 225] width 177 height 341
type textarea "go('down', 2)"
click at [784, 388] on button at bounding box center [852, 388] width 209 height 28
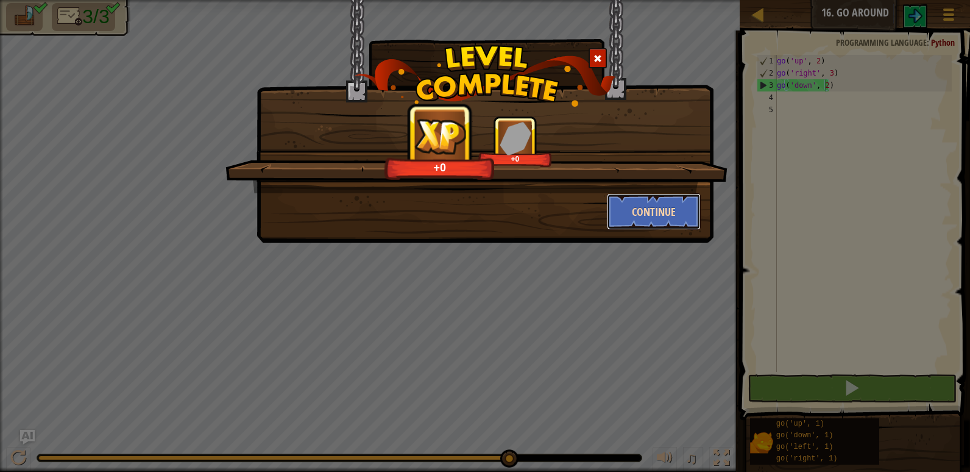
click at [660, 211] on button "Continue" at bounding box center [654, 211] width 94 height 37
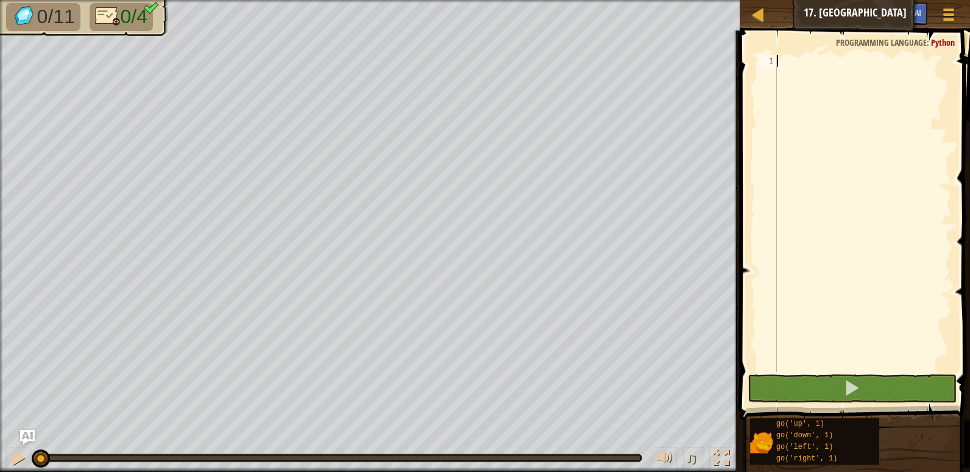
type textarea "g"
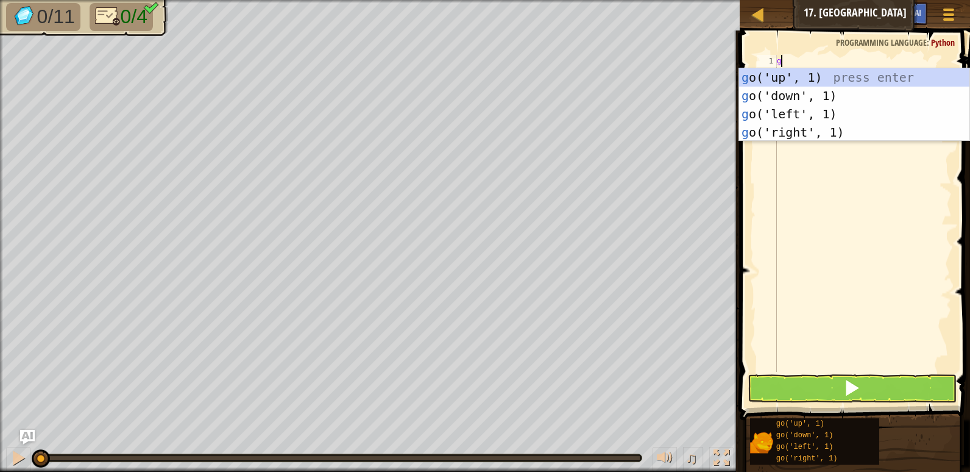
scroll to position [5, 0]
click at [789, 77] on div "g o('up', 1) press enter g o('down', 1) press enter g o('left', 1) press enter …" at bounding box center [854, 123] width 230 height 110
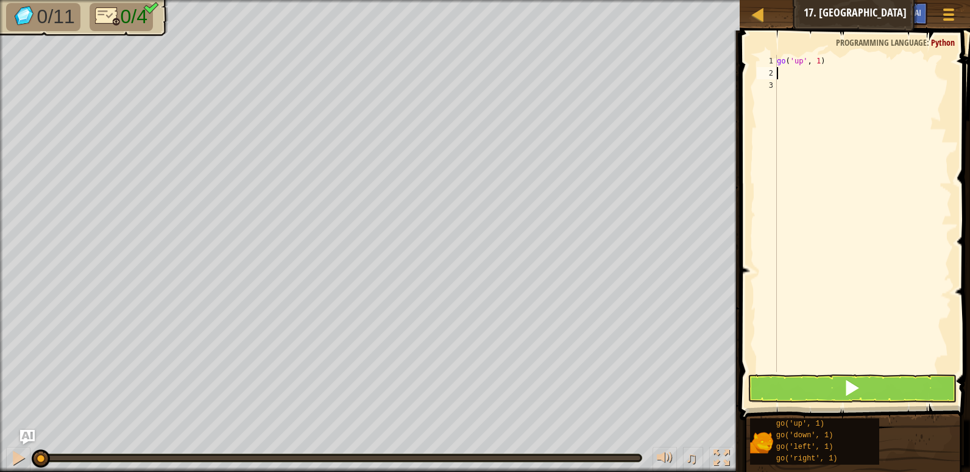
click at [817, 59] on div "go ( 'up' , 1 )" at bounding box center [862, 225] width 177 height 341
type textarea "go('up', 3)"
click at [792, 74] on div "go ( 'up' , 3 )" at bounding box center [862, 225] width 177 height 341
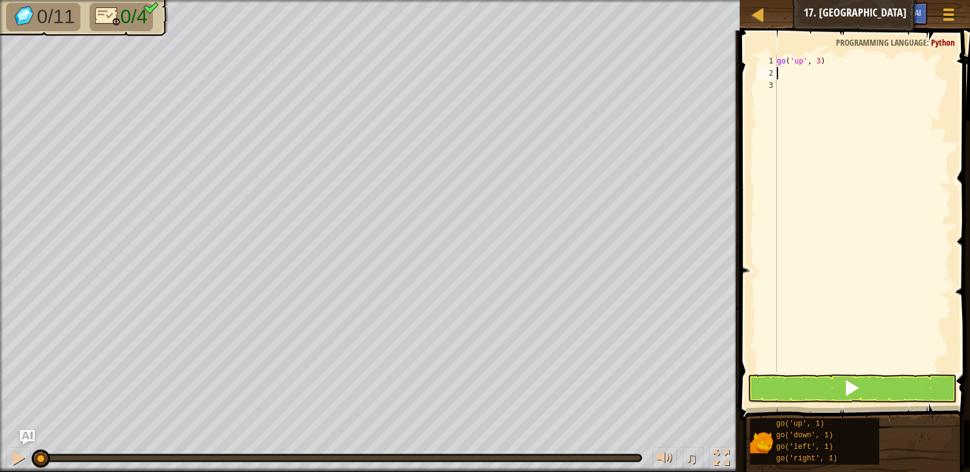
type textarea "g"
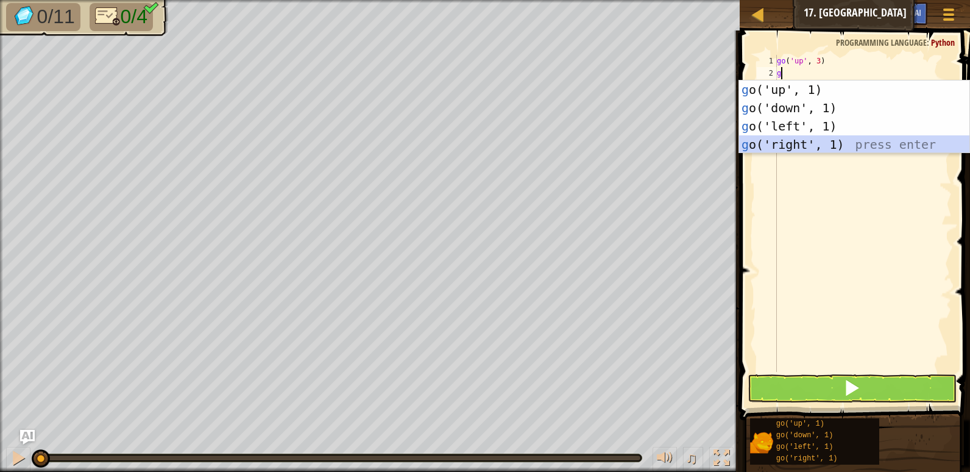
click at [801, 138] on div "g o('up', 1) press enter g o('down', 1) press enter g o('left', 1) press enter …" at bounding box center [854, 135] width 230 height 110
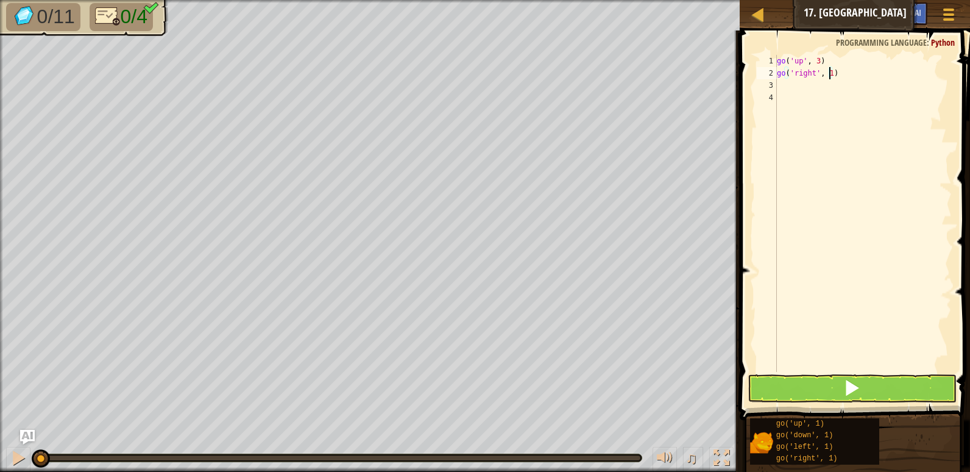
click at [828, 72] on div "go ( 'up' , 3 ) go ( 'right' , 1 )" at bounding box center [862, 225] width 177 height 341
type textarea "go('right', 3)"
click at [785, 83] on div "go ( 'up' , 3 ) go ( 'right' , 3 )" at bounding box center [862, 225] width 177 height 341
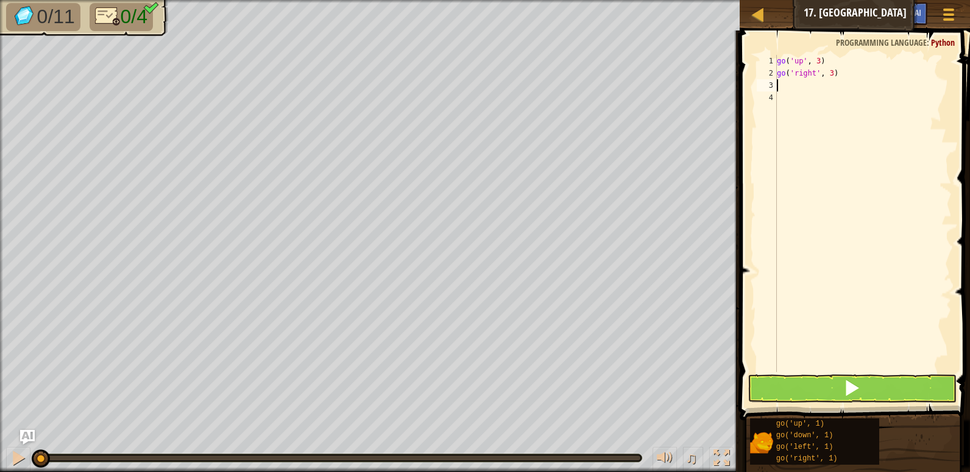
type textarea "g"
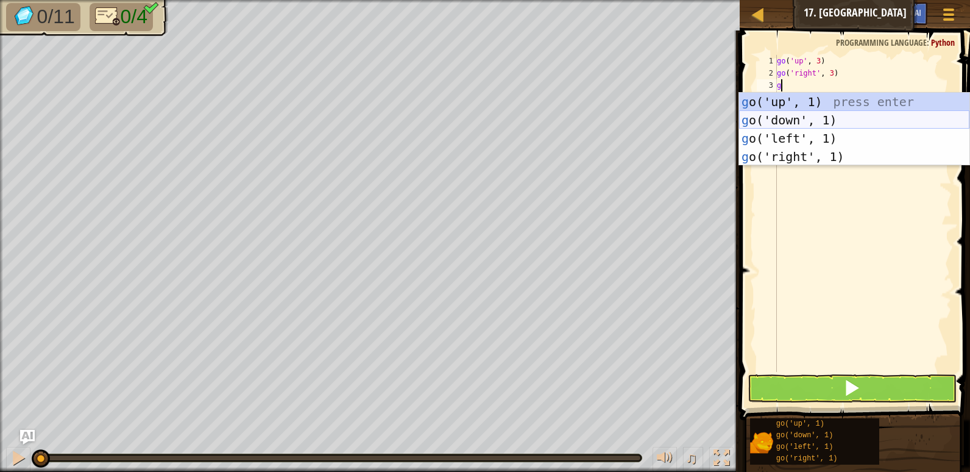
click at [798, 111] on div "g o('up', 1) press enter g o('down', 1) press enter g o('left', 1) press enter …" at bounding box center [854, 148] width 230 height 110
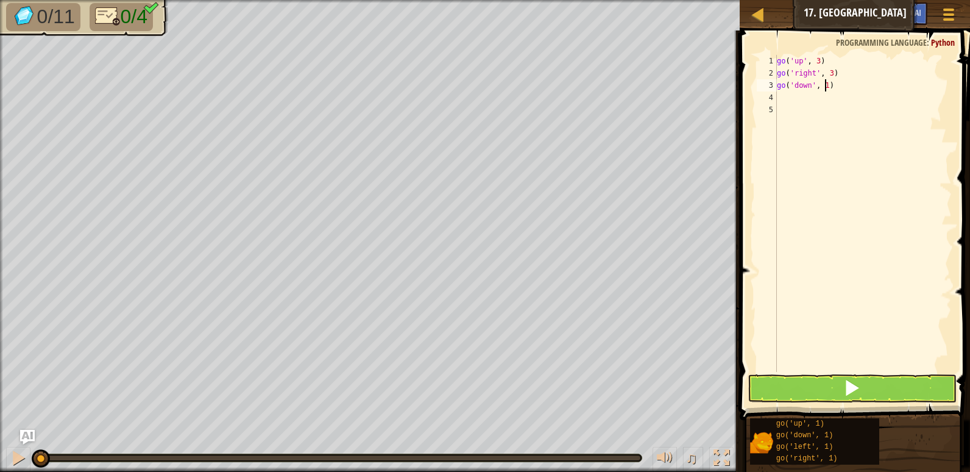
click at [826, 85] on div "go ( 'up' , 3 ) go ( 'right' , 3 ) go ( 'down' , 1 )" at bounding box center [862, 225] width 177 height 341
type textarea "go('down', 3)"
click at [799, 96] on div "go ( 'up' , 3 ) go ( 'right' , 3 ) go ( 'down' , 3 )" at bounding box center [862, 225] width 177 height 341
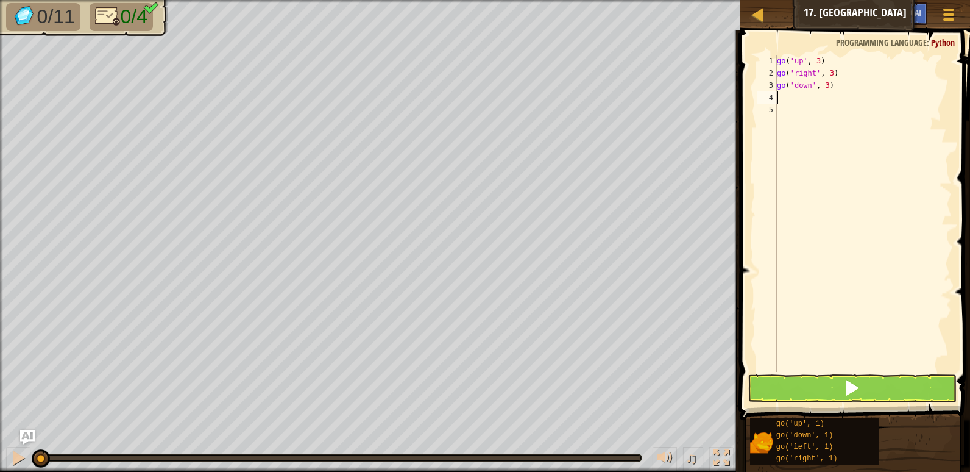
type textarea "g"
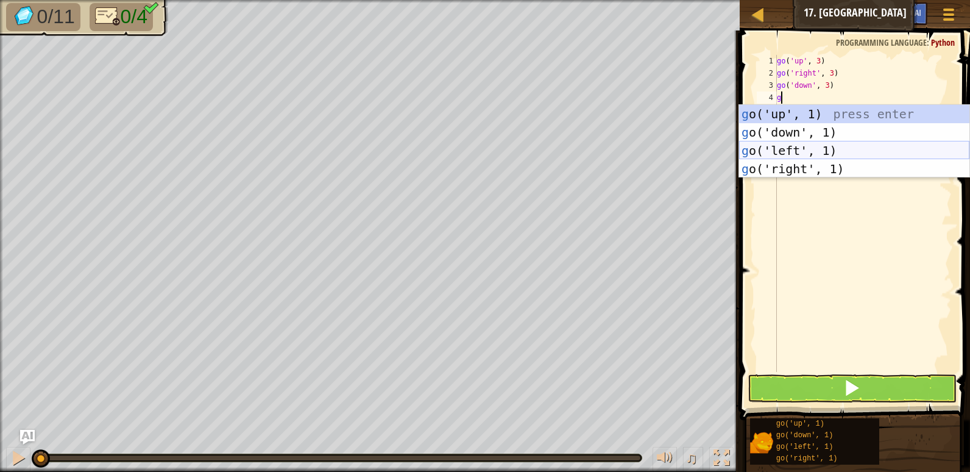
click at [799, 147] on div "g o('up', 1) press enter g o('down', 1) press enter g o('left', 1) press enter …" at bounding box center [854, 160] width 230 height 110
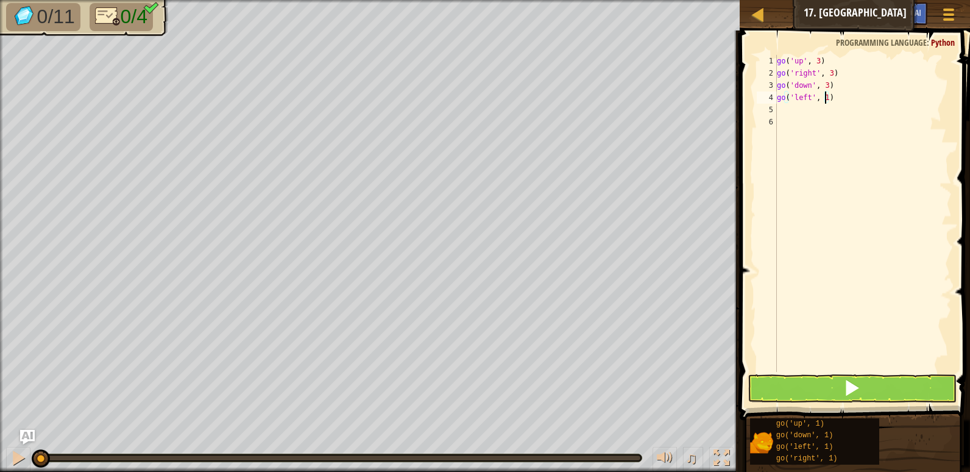
click at [826, 93] on div "go ( 'up' , 3 ) go ( 'right' , 3 ) go ( 'down' , 3 ) go ( 'left' , 1 )" at bounding box center [862, 225] width 177 height 341
type textarea "go('left', 2)"
click at [826, 388] on button at bounding box center [852, 388] width 209 height 28
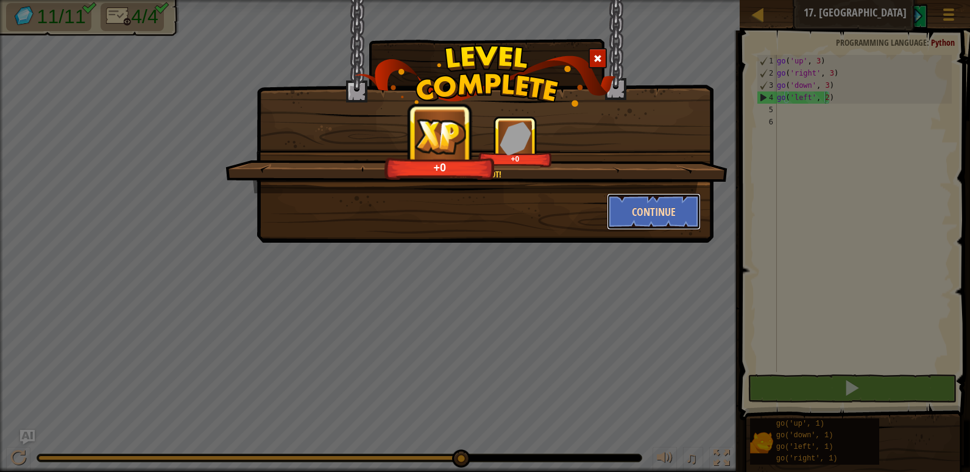
click at [645, 218] on button "Continue" at bounding box center [654, 211] width 94 height 37
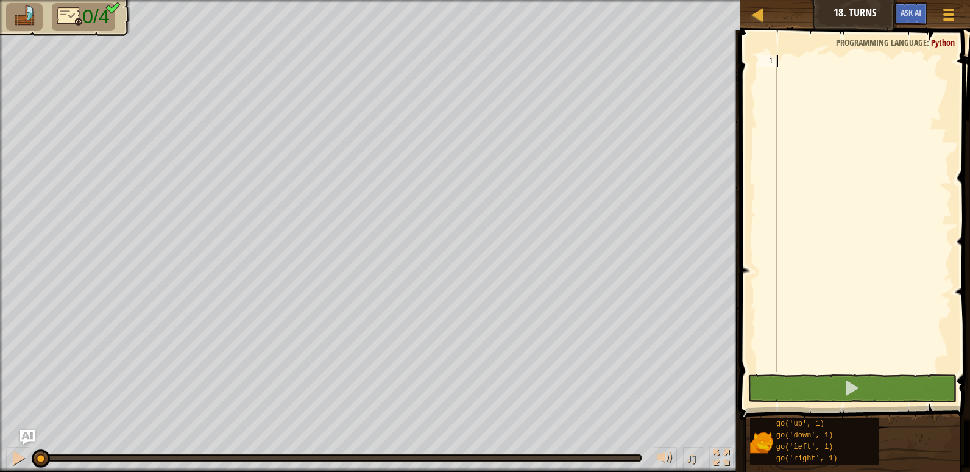
type textarea "g"
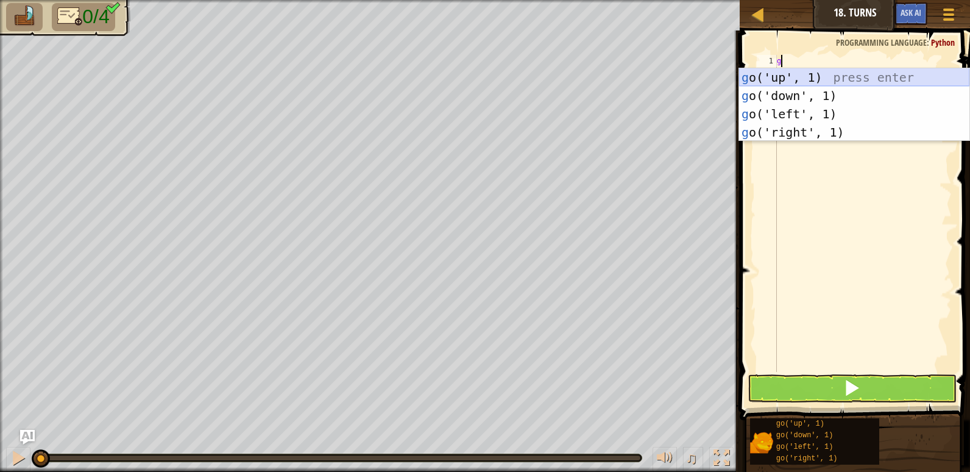
click at [798, 80] on div "g o('up', 1) press enter g o('down', 1) press enter g o('left', 1) press enter …" at bounding box center [854, 123] width 230 height 110
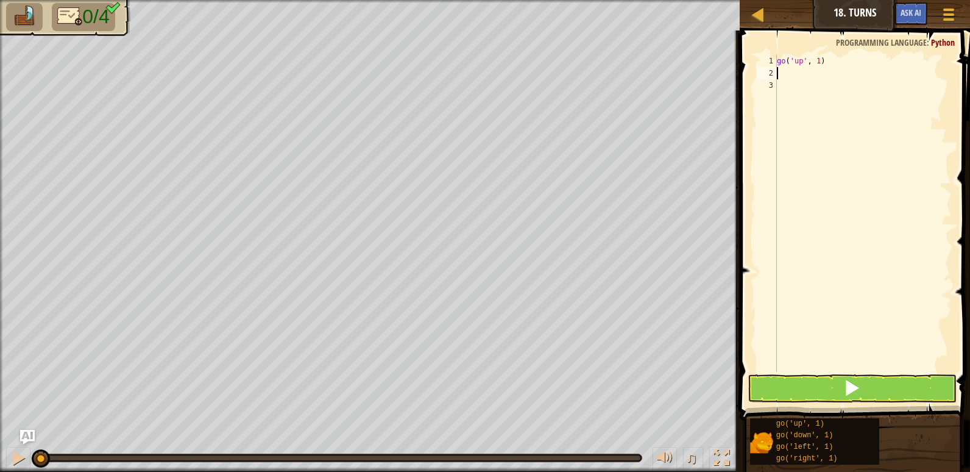
click at [838, 64] on div "go ( 'up' , 1 )" at bounding box center [862, 225] width 177 height 341
type textarea "g"
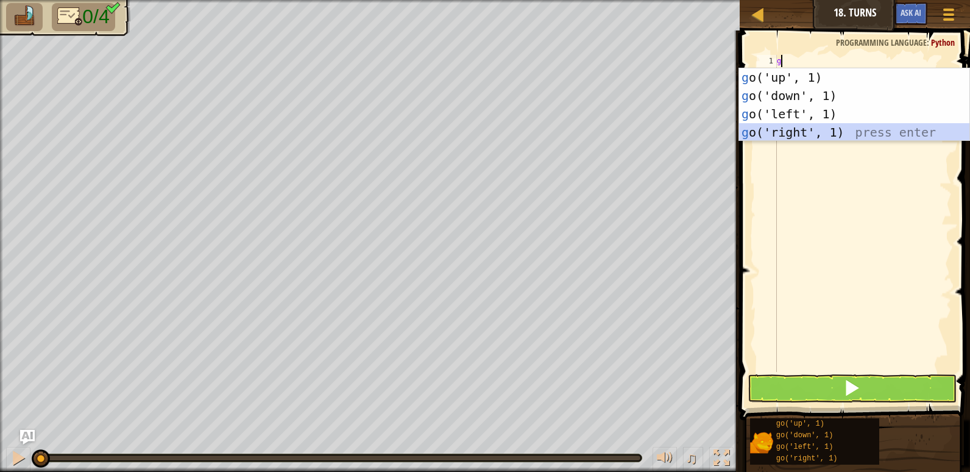
click at [823, 130] on div "g o('up', 1) press enter g o('down', 1) press enter g o('left', 1) press enter …" at bounding box center [854, 123] width 230 height 110
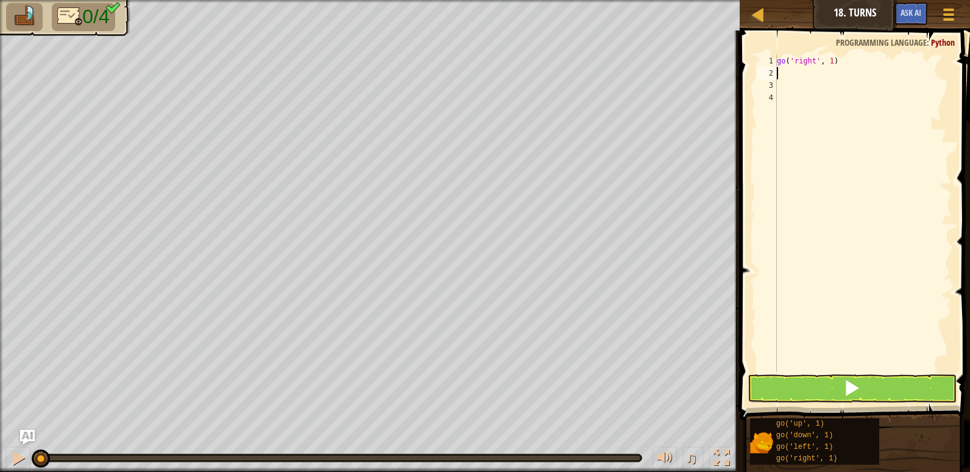
click at [834, 68] on div "go ( 'right' , 1 )" at bounding box center [862, 225] width 177 height 341
drag, startPoint x: 834, startPoint y: 57, endPoint x: 779, endPoint y: 58, distance: 54.2
click at [779, 58] on div "go ( 'right' , 1 )" at bounding box center [862, 225] width 177 height 341
type textarea "go"
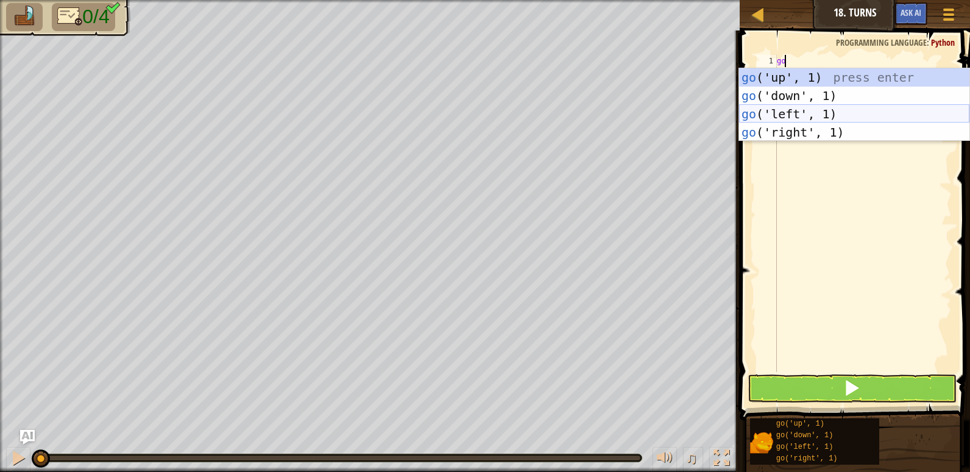
click at [780, 108] on div "go ('up', 1) press enter go ('down', 1) press enter go ('left', 1) press enter …" at bounding box center [854, 123] width 230 height 110
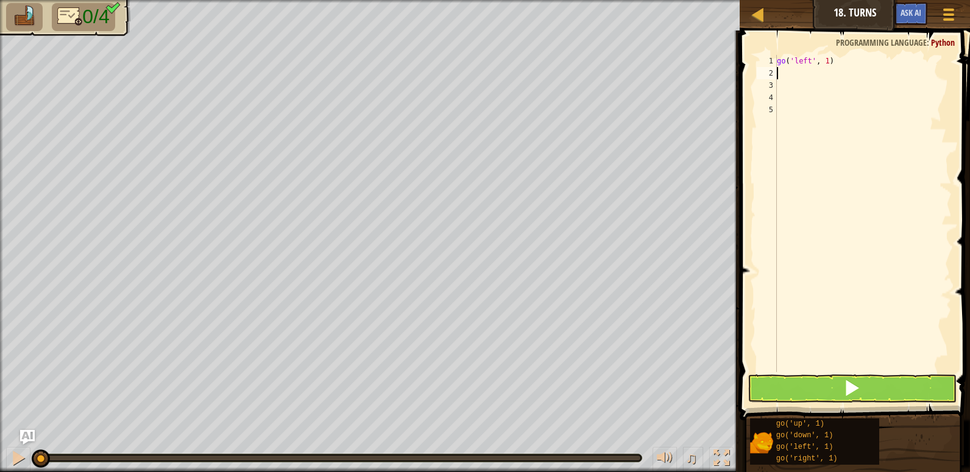
click at [824, 60] on div "go ( 'left' , 1 )" at bounding box center [862, 225] width 177 height 341
type textarea "go('left', 2)"
click at [792, 389] on button at bounding box center [852, 388] width 209 height 28
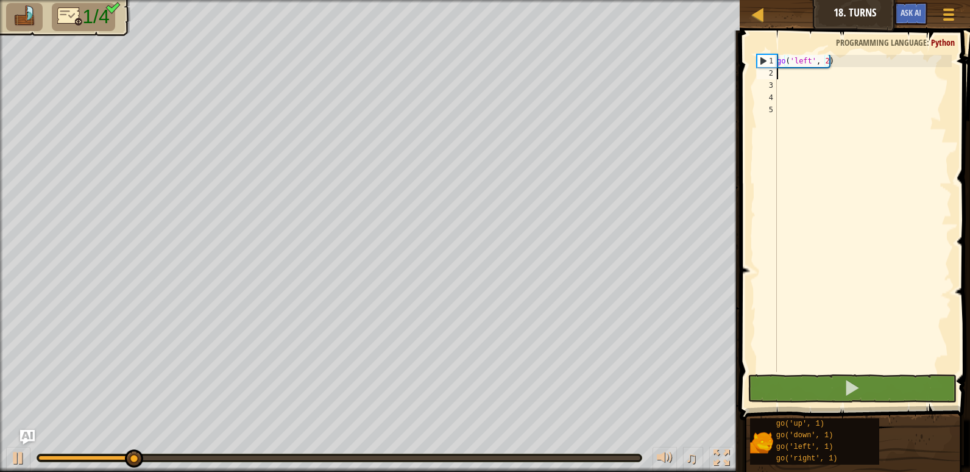
click at [793, 76] on div "go ( 'left' , 2 )" at bounding box center [862, 225] width 177 height 341
type textarea "g"
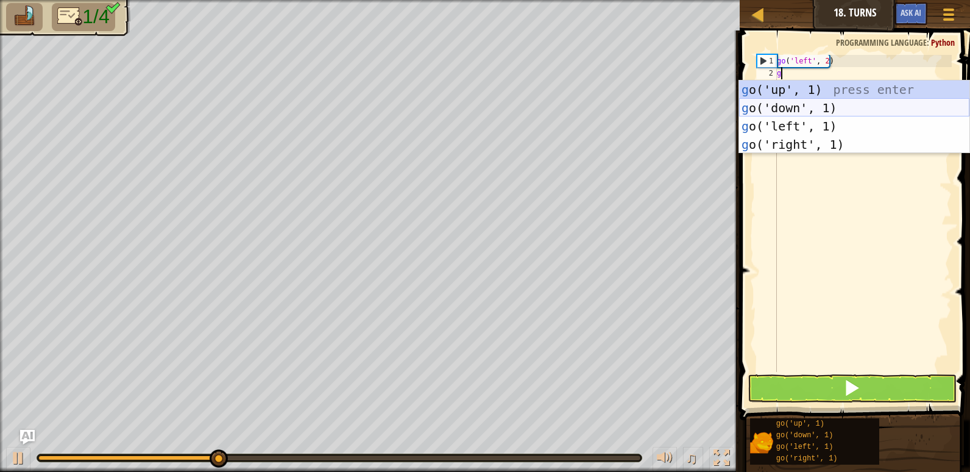
click at [796, 107] on div "g o('up', 1) press enter g o('down', 1) press enter g o('left', 1) press enter …" at bounding box center [854, 135] width 230 height 110
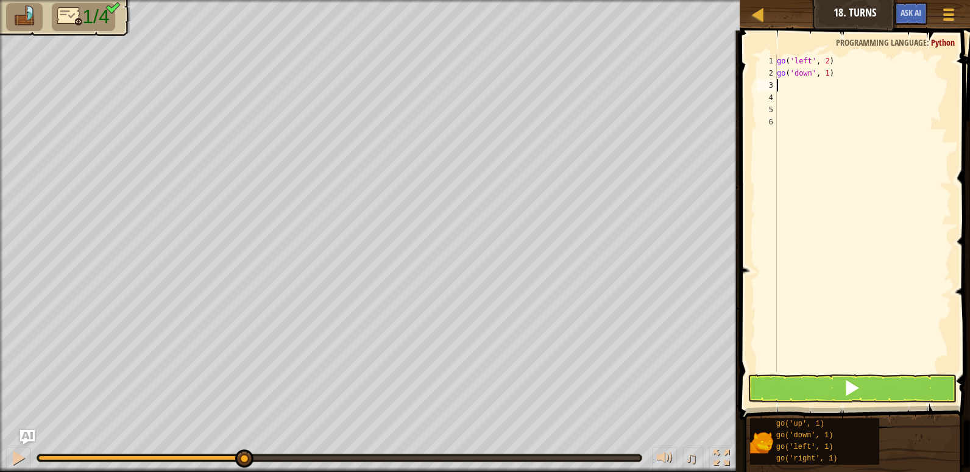
click at [825, 71] on div "go ( 'left' , 2 ) go ( 'down' , 1 )" at bounding box center [862, 225] width 177 height 341
type textarea "go('down', 2)"
click at [817, 381] on button at bounding box center [852, 388] width 209 height 28
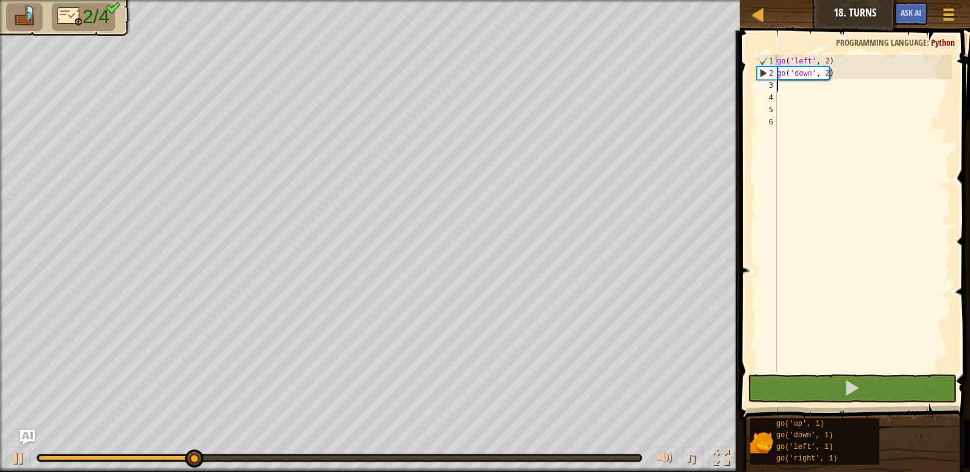
click at [796, 88] on div "go ( 'left' , 2 ) go ( 'down' , 2 )" at bounding box center [862, 225] width 177 height 341
type textarea "g"
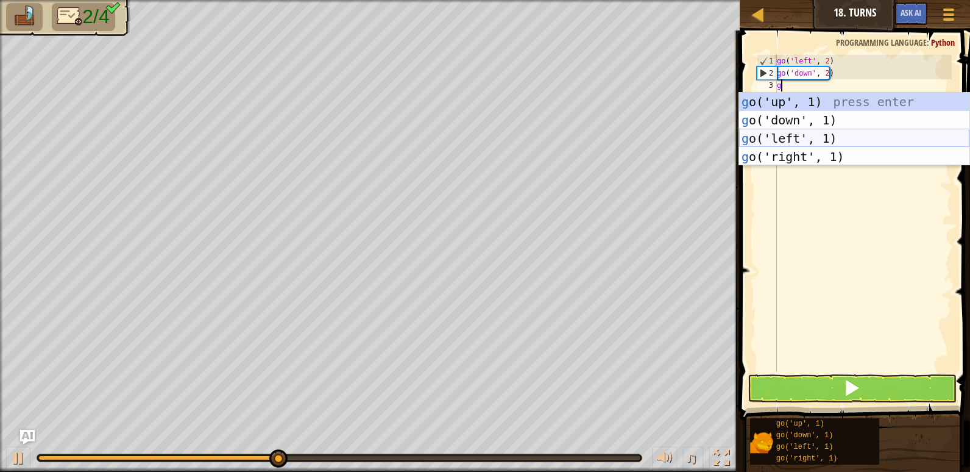
click at [811, 147] on div "g o('up', 1) press enter g o('down', 1) press enter g o('left', 1) press enter …" at bounding box center [854, 148] width 230 height 110
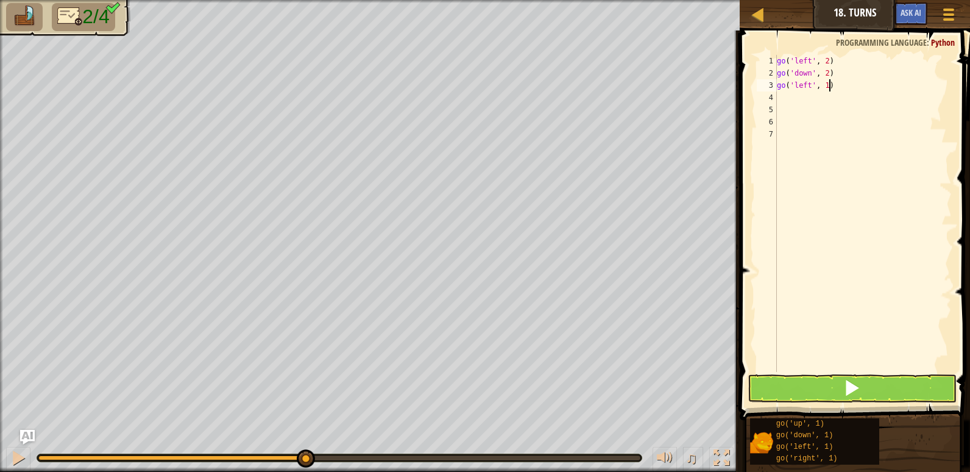
click at [830, 90] on div "go ( 'left' , 2 ) go ( 'down' , 2 ) go ( 'left' , 1 )" at bounding box center [862, 225] width 177 height 341
type textarea "g"
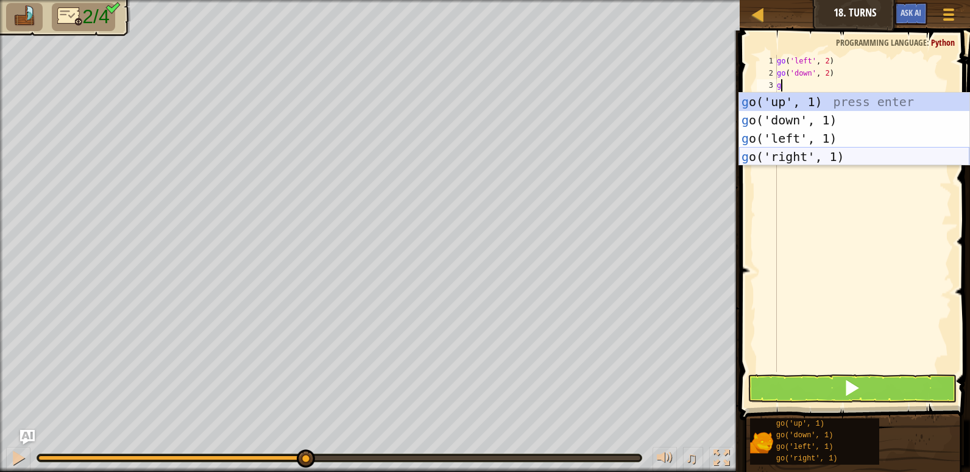
click at [810, 153] on div "g o('up', 1) press enter g o('down', 1) press enter g o('left', 1) press enter …" at bounding box center [854, 148] width 230 height 110
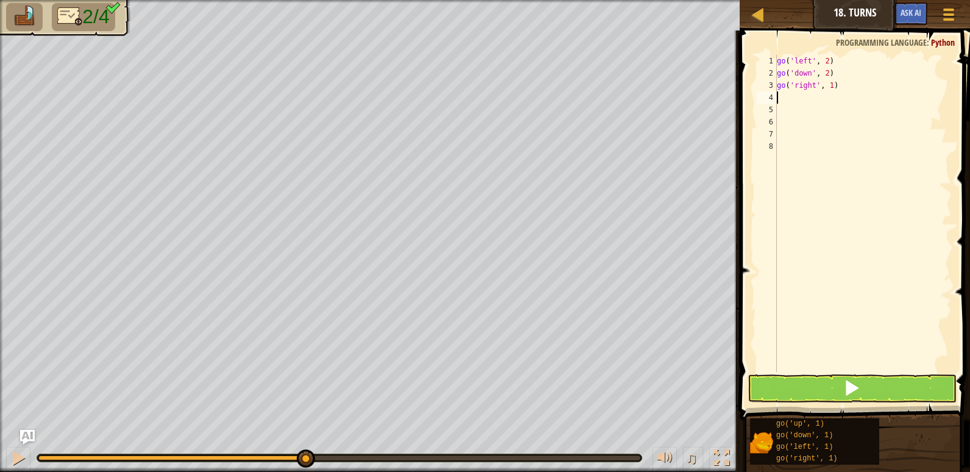
click at [829, 83] on div "go ( 'left' , 2 ) go ( 'down' , 2 ) go ( 'right' , 1 )" at bounding box center [862, 225] width 177 height 341
type textarea "go('right', 4)"
click at [808, 97] on div "go ( 'left' , 2 ) go ( 'down' , 2 ) go ( 'right' , 4 )" at bounding box center [862, 225] width 177 height 341
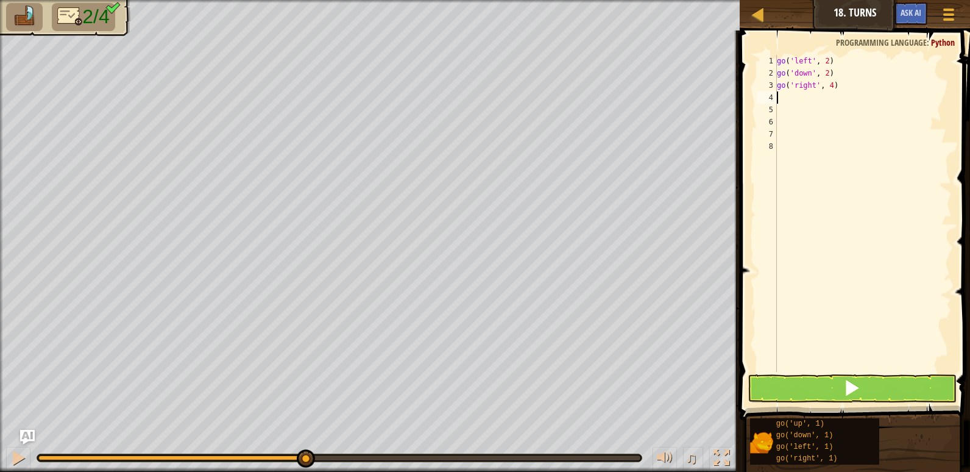
type textarea "g"
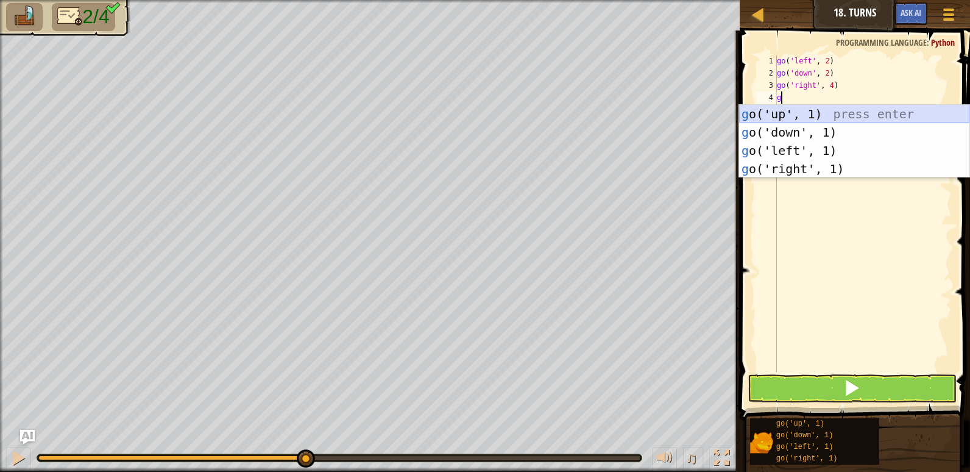
click at [803, 116] on div "g o('up', 1) press enter g o('down', 1) press enter g o('left', 1) press enter …" at bounding box center [854, 160] width 230 height 110
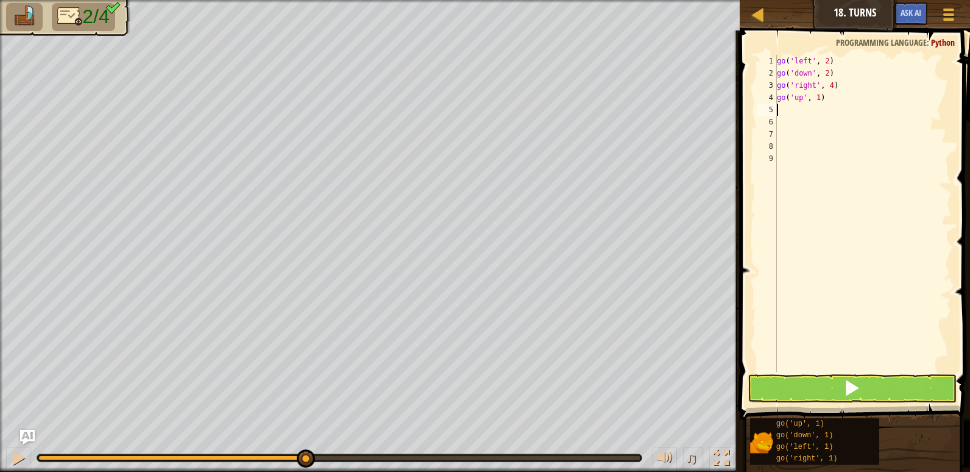
click at [816, 101] on div "go ( 'left' , 2 ) go ( 'down' , 2 ) go ( 'right' , 4 ) go ( 'up' , 1 )" at bounding box center [862, 225] width 177 height 341
type textarea "go('up', 3)"
click at [815, 382] on button at bounding box center [852, 388] width 209 height 28
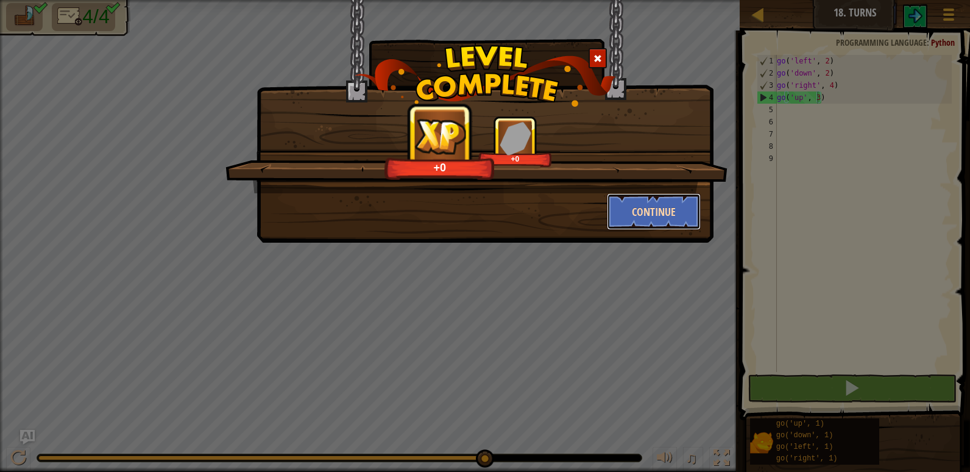
click at [646, 205] on button "Continue" at bounding box center [654, 211] width 94 height 37
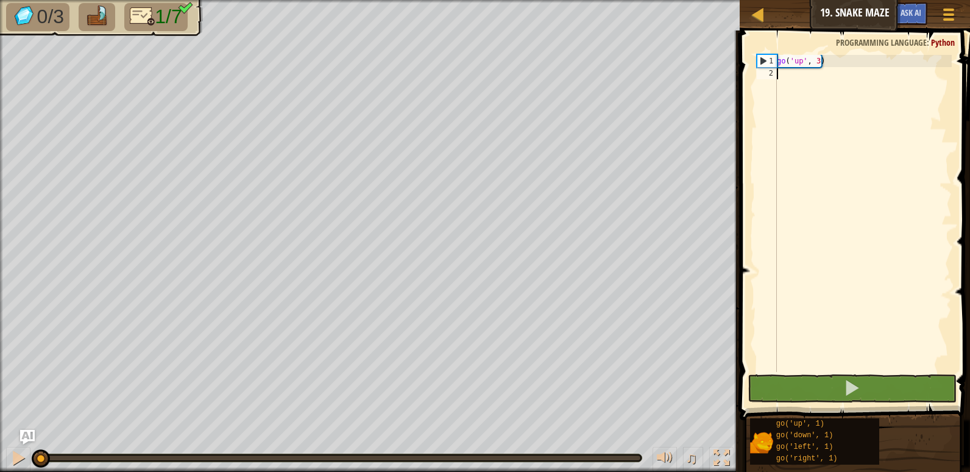
type textarea "d"
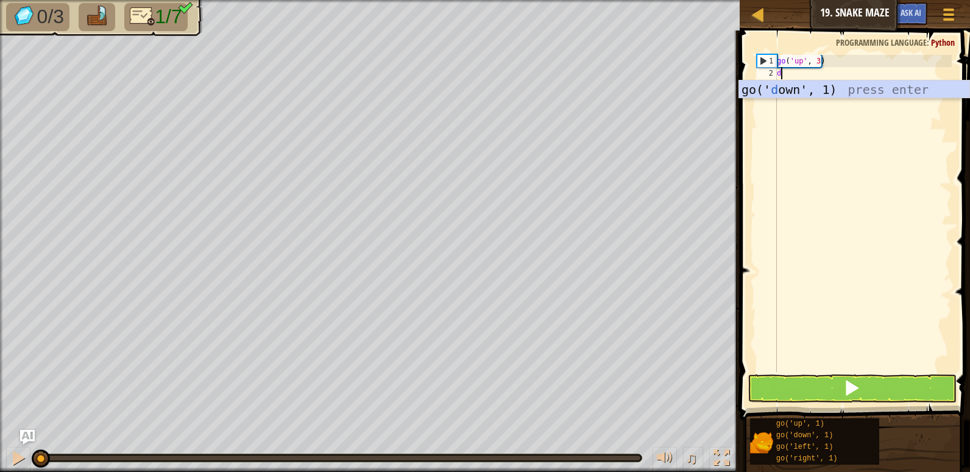
scroll to position [5, 0]
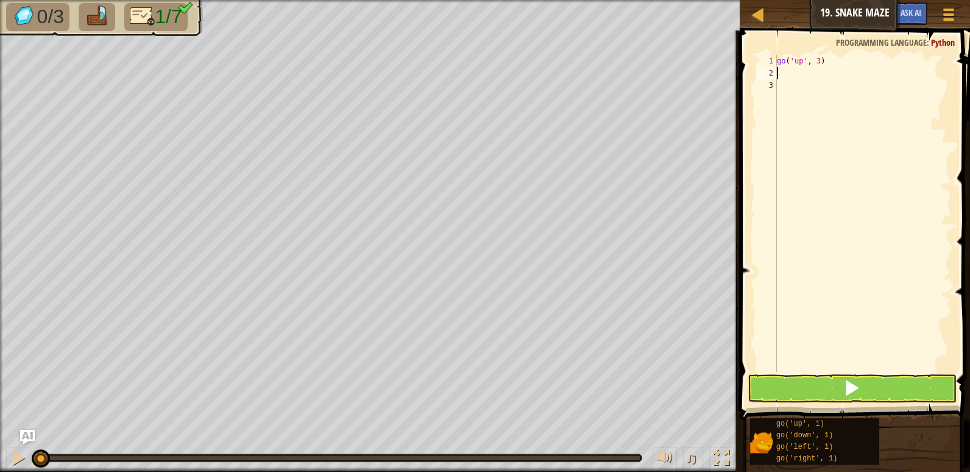
type textarea "g"
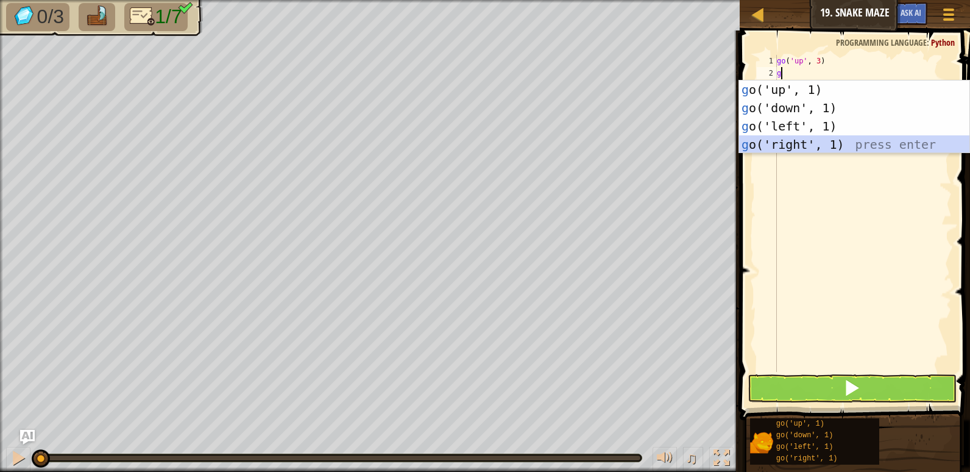
click at [785, 137] on div "g o('up', 1) press enter g o('down', 1) press enter g o('left', 1) press enter …" at bounding box center [854, 135] width 230 height 110
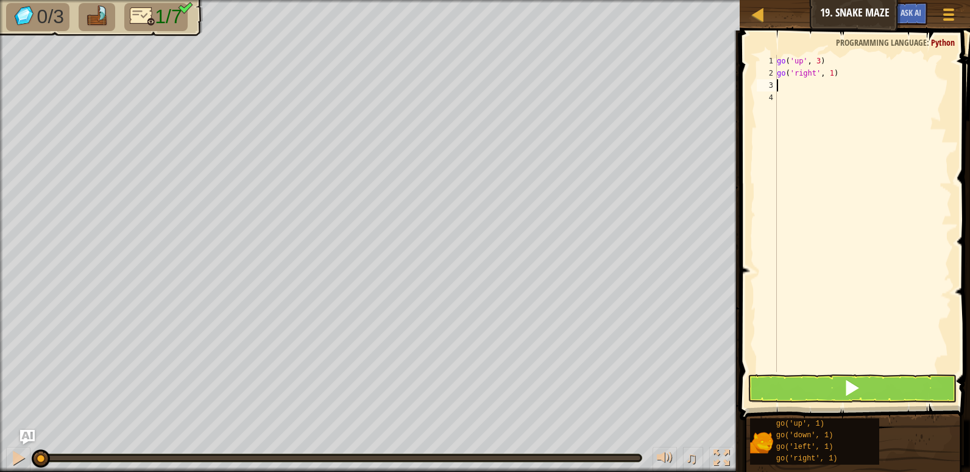
click at [831, 73] on div "go ( 'up' , 3 ) go ( 'right' , 1 )" at bounding box center [862, 225] width 177 height 341
type textarea "go('right', 2)"
click at [804, 387] on button at bounding box center [852, 388] width 209 height 28
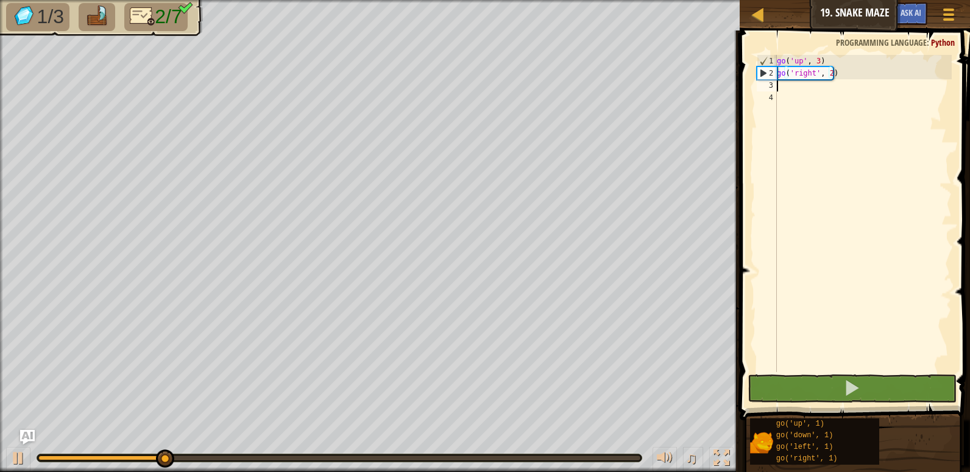
click at [782, 83] on div "go ( 'up' , 3 ) go ( 'right' , 2 )" at bounding box center [862, 225] width 177 height 341
type textarea "g"
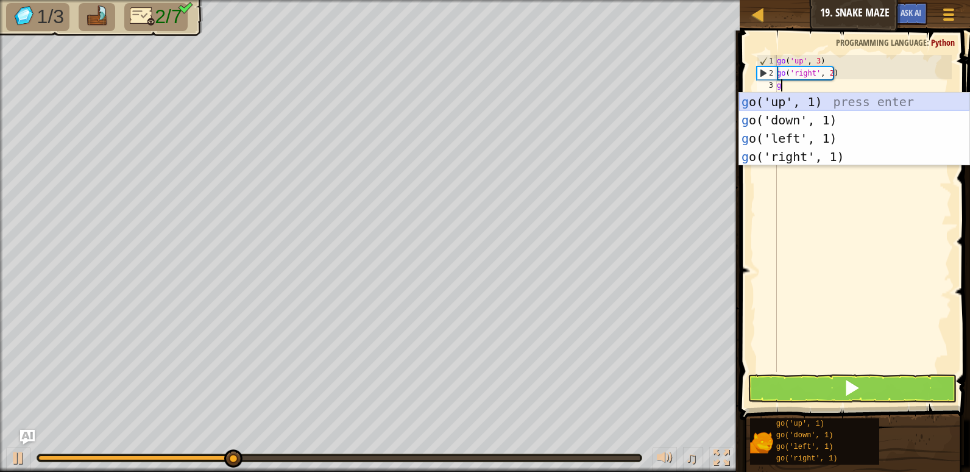
click at [786, 105] on div "g o('up', 1) press enter g o('down', 1) press enter g o('left', 1) press enter …" at bounding box center [854, 148] width 230 height 110
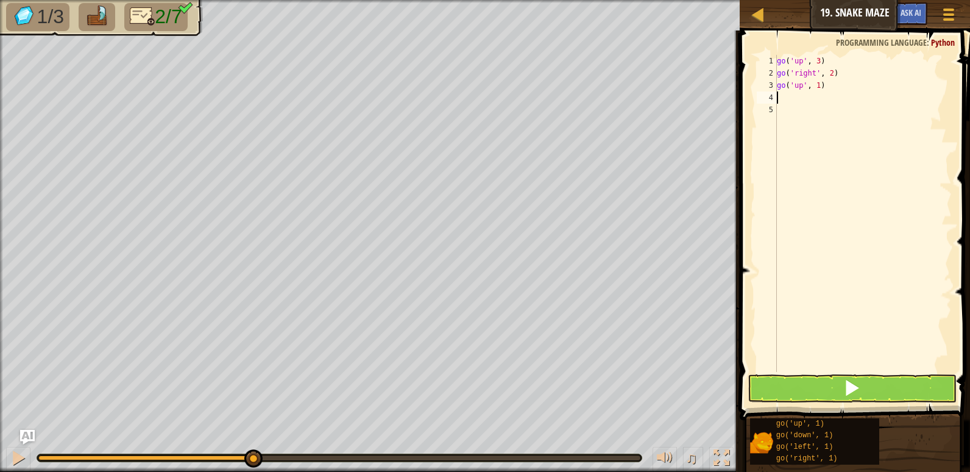
type textarea "g"
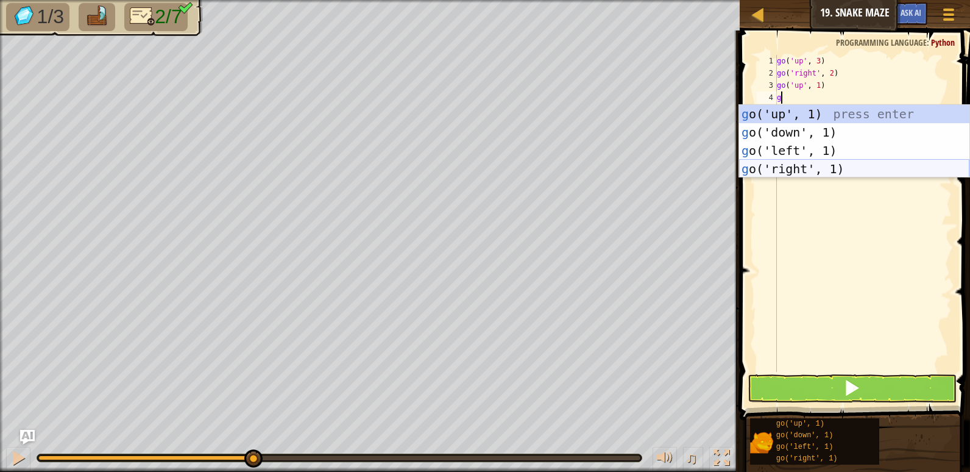
click at [791, 164] on div "g o('up', 1) press enter g o('down', 1) press enter g o('left', 1) press enter …" at bounding box center [854, 160] width 230 height 110
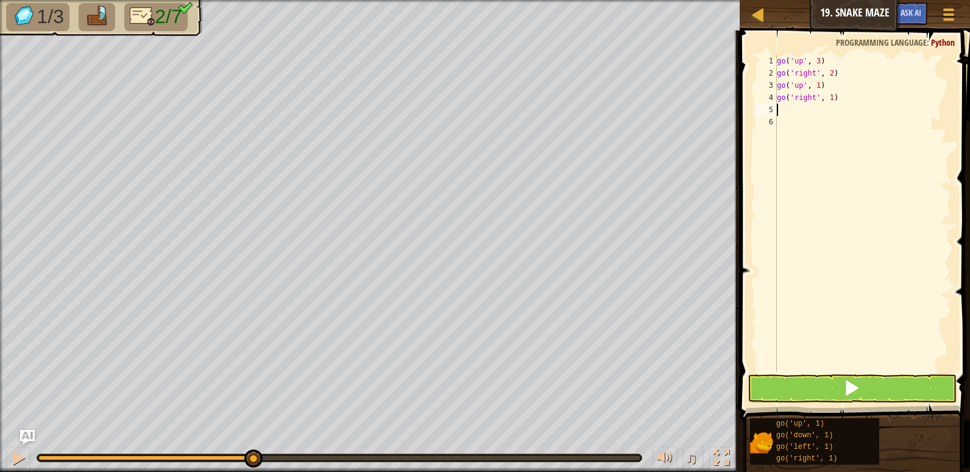
click at [829, 97] on div "go ( 'up' , 3 ) go ( 'right' , 2 ) go ( 'up' , 1 ) go ( 'right' , 1 )" at bounding box center [862, 225] width 177 height 341
type textarea "go('right', 2)"
click at [790, 110] on div "go ( 'up' , 3 ) go ( 'right' , 2 ) go ( 'up' , 1 ) go ( 'right' , 2 )" at bounding box center [862, 225] width 177 height 341
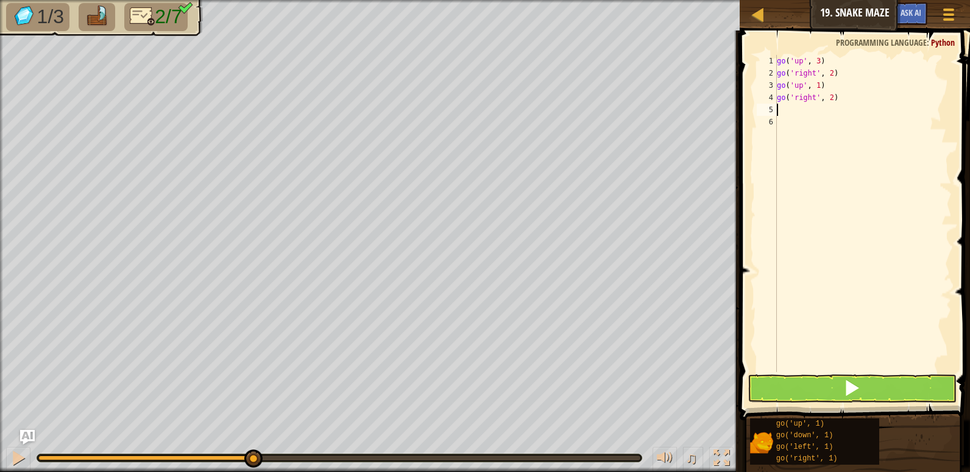
type textarea "g"
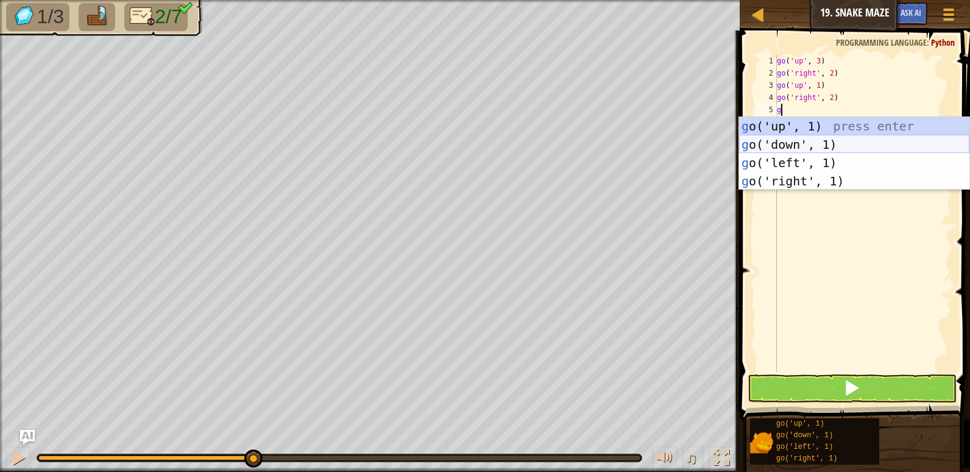
click at [790, 136] on div "g o('up', 1) press enter g o('down', 1) press enter g o('left', 1) press enter …" at bounding box center [854, 172] width 230 height 110
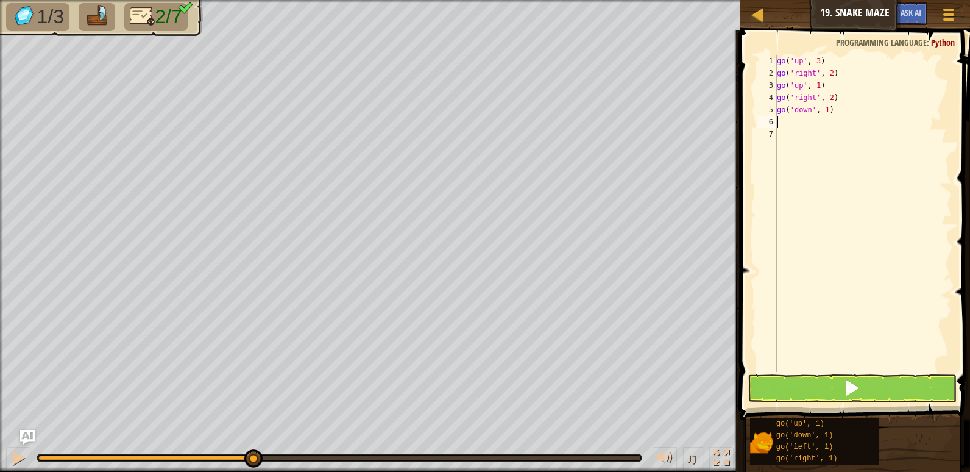
click at [825, 108] on div "go ( 'up' , 3 ) go ( 'right' , 2 ) go ( 'up' , 1 ) go ( 'right' , 2 ) go ( 'dow…" at bounding box center [862, 225] width 177 height 341
type textarea "go('down', 2)"
click at [795, 125] on div "go ( 'up' , 3 ) go ( 'right' , 2 ) go ( 'up' , 1 ) go ( 'right' , 2 ) go ( 'dow…" at bounding box center [862, 225] width 177 height 341
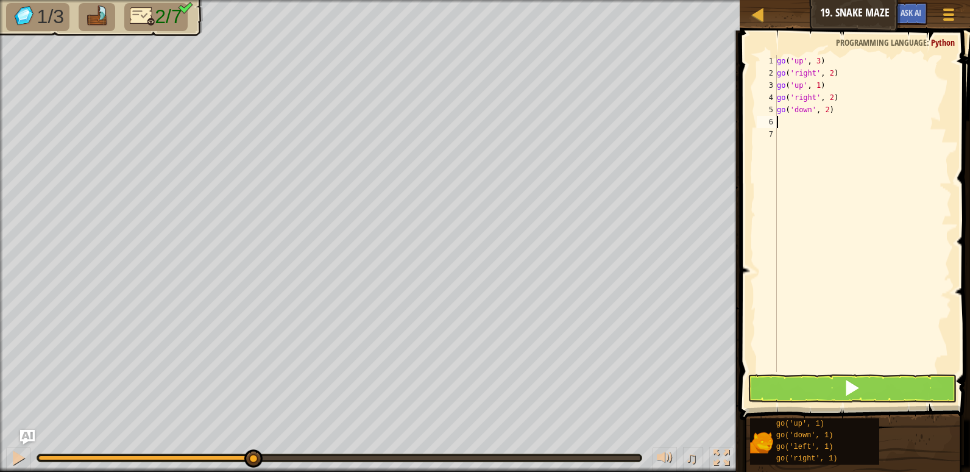
type textarea "g"
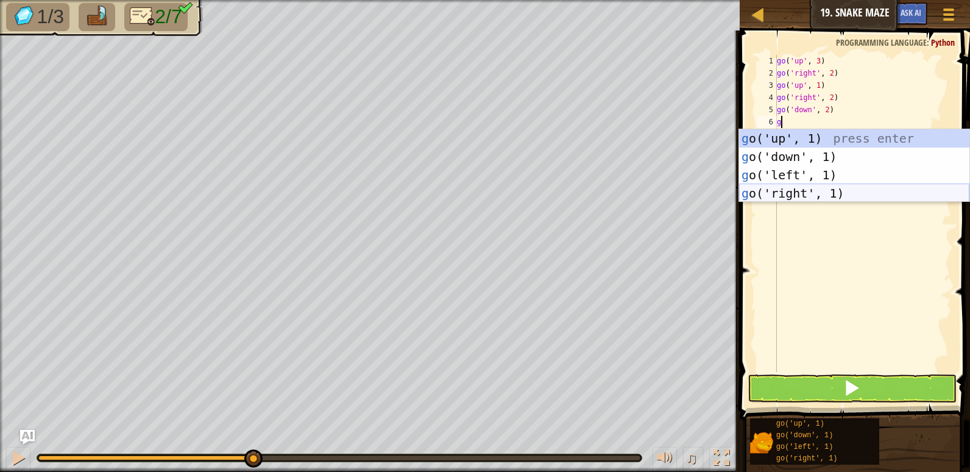
click at [791, 191] on div "g o('up', 1) press enter g o('down', 1) press enter g o('left', 1) press enter …" at bounding box center [854, 184] width 230 height 110
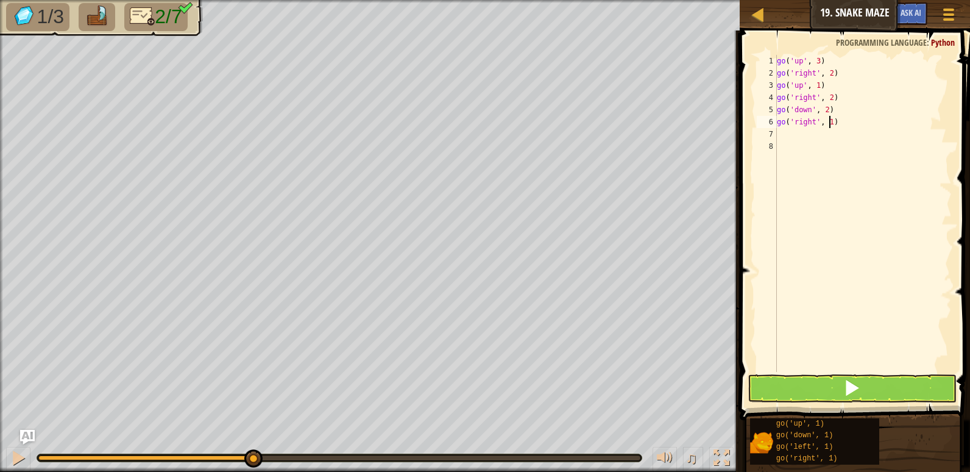
click at [828, 121] on div "go ( 'up' , 3 ) go ( 'right' , 2 ) go ( 'up' , 1 ) go ( 'right' , 2 ) go ( 'dow…" at bounding box center [862, 225] width 177 height 341
type textarea "go('right', 2)"
click at [785, 383] on button at bounding box center [852, 388] width 209 height 28
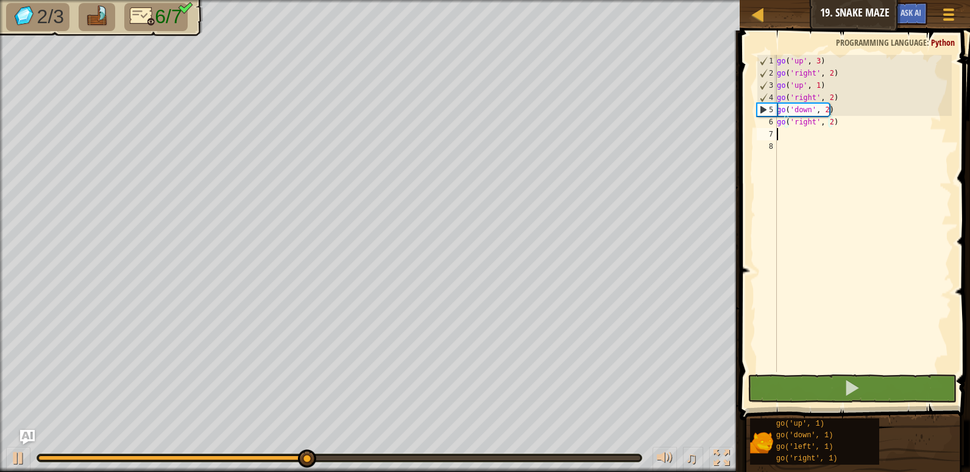
click at [778, 131] on div "go ( 'up' , 3 ) go ( 'right' , 2 ) go ( 'up' , 1 ) go ( 'right' , 2 ) go ( 'dow…" at bounding box center [862, 225] width 177 height 341
type textarea "g"
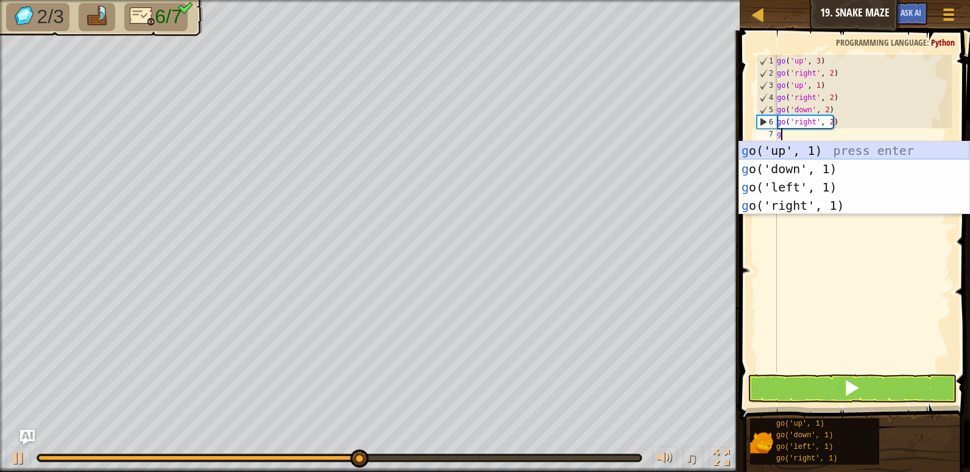
click at [778, 149] on div "g o('up', 1) press enter g o('down', 1) press enter g o('left', 1) press enter …" at bounding box center [854, 196] width 230 height 110
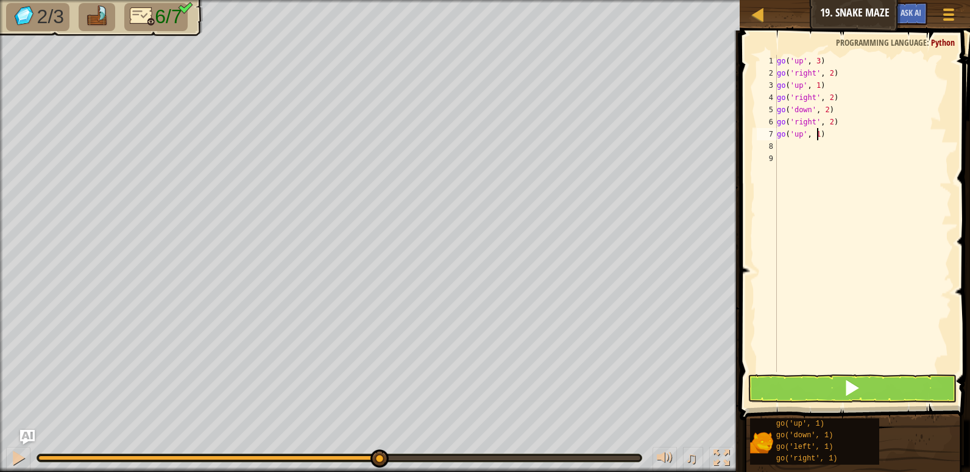
click at [818, 134] on div "go ( 'up' , 3 ) go ( 'right' , 2 ) go ( 'up' , 1 ) go ( 'right' , 2 ) go ( 'dow…" at bounding box center [862, 225] width 177 height 341
type textarea "go('up', 3)"
click at [812, 386] on button at bounding box center [852, 388] width 209 height 28
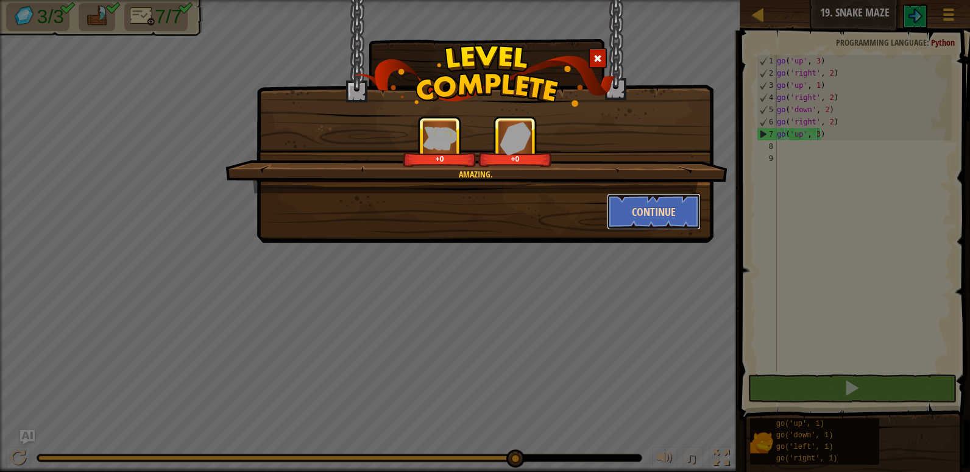
click at [654, 214] on button "Continue" at bounding box center [654, 211] width 94 height 37
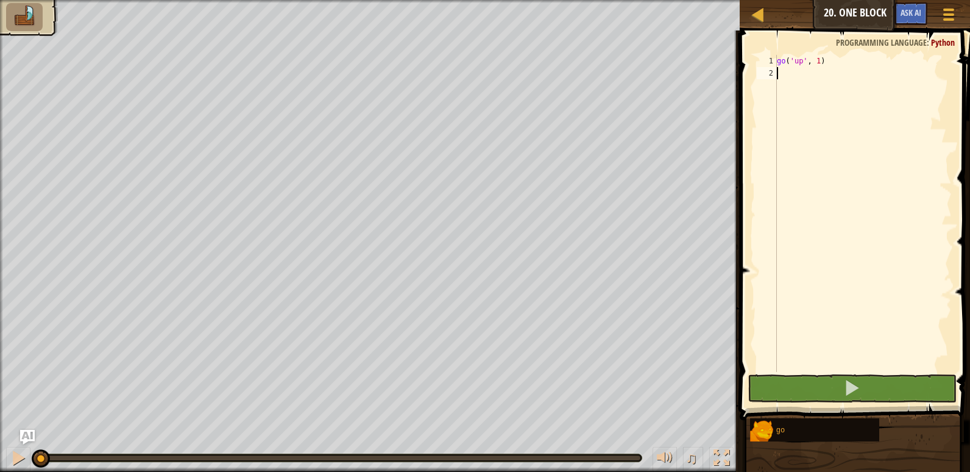
click at [787, 71] on div "go ( 'up' , 1 )" at bounding box center [862, 225] width 177 height 341
click at [816, 60] on div "go ( 'up' , 1 )" at bounding box center [862, 225] width 177 height 341
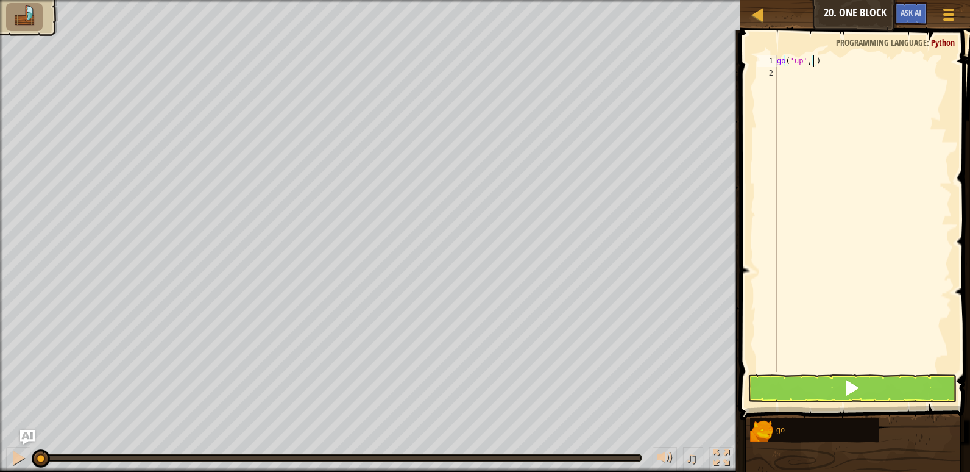
scroll to position [5, 3]
type textarea "go('up', 2)"
click at [790, 386] on button at bounding box center [852, 388] width 209 height 28
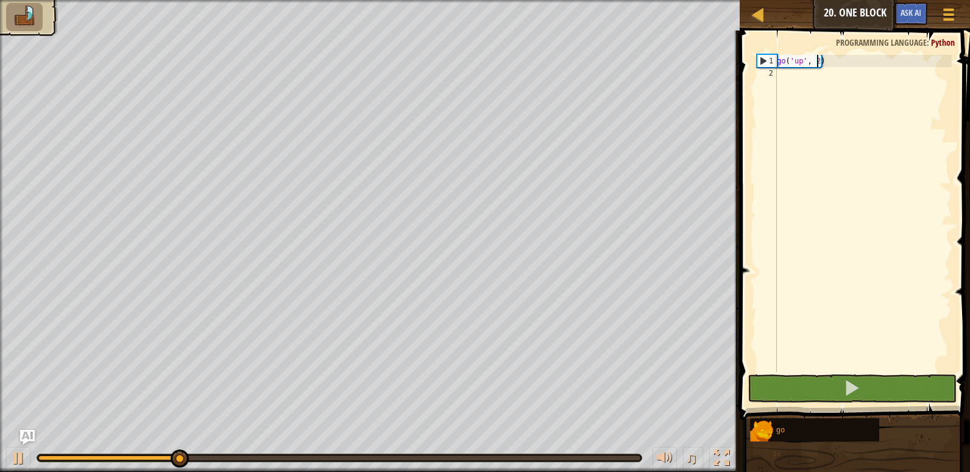
click at [780, 78] on div "go ( 'up' , 2 )" at bounding box center [862, 225] width 177 height 341
type textarea "g"
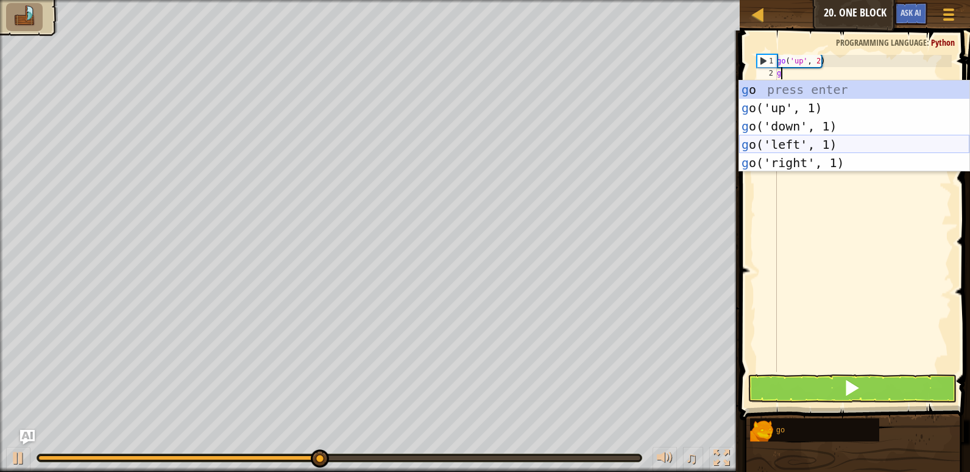
click at [784, 145] on div "g o press enter g o('up', 1) press enter g o('down', 1) press enter g o('left',…" at bounding box center [854, 144] width 230 height 128
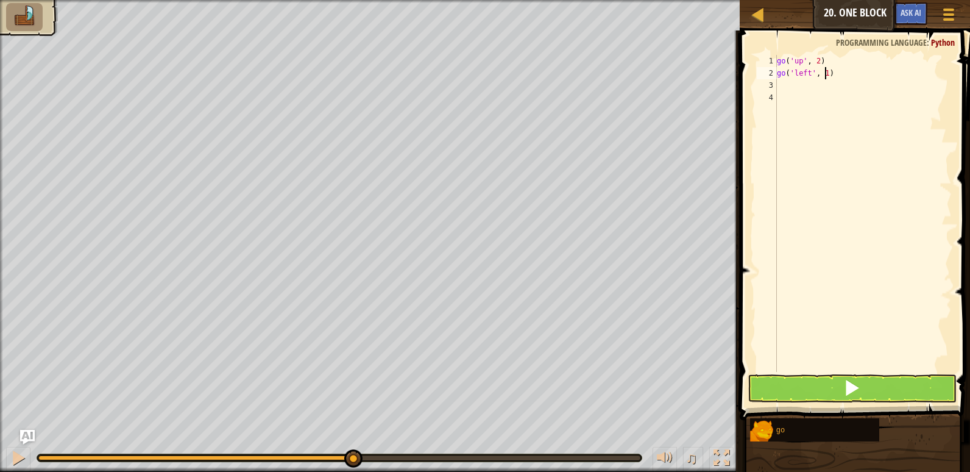
click at [824, 74] on div "go ( 'up' , 2 ) go ( 'left' , 1 )" at bounding box center [862, 225] width 177 height 341
type textarea "go('left', 3)"
click at [796, 85] on div "go ( 'up' , 2 ) go ( 'left' , 3 )" at bounding box center [862, 225] width 177 height 341
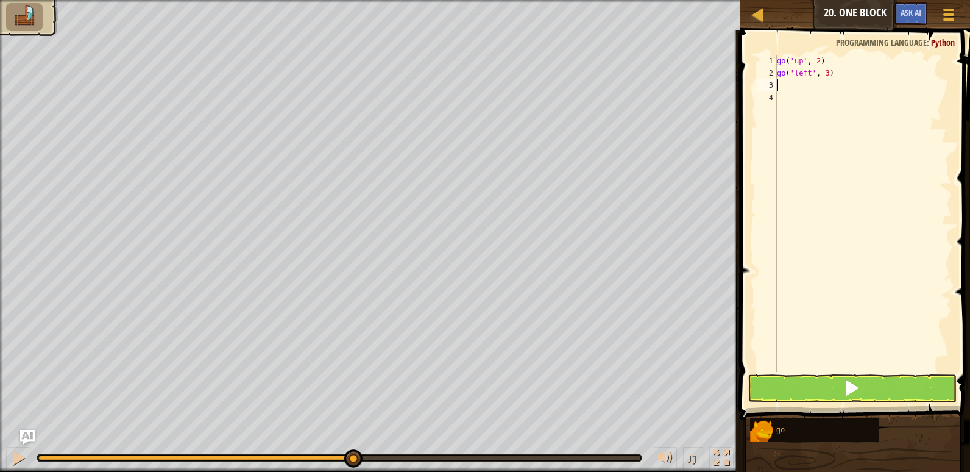
type textarea "g"
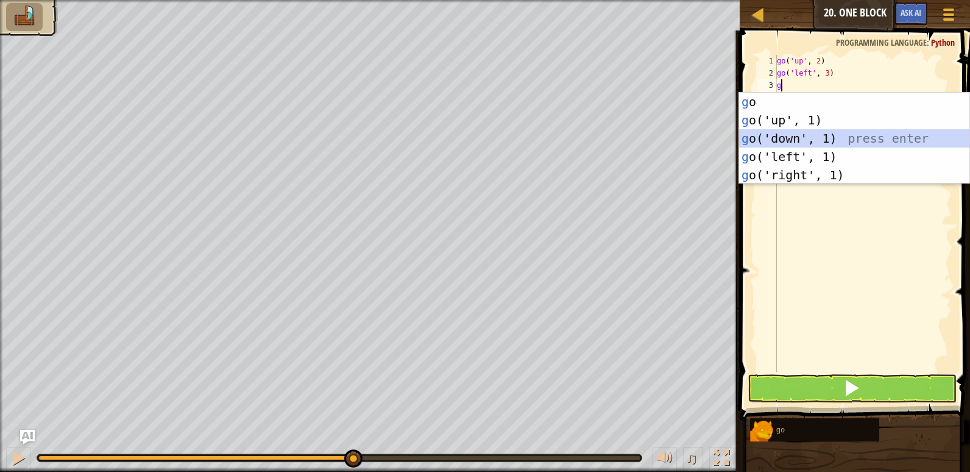
click at [795, 135] on div "g o press enter g o('up', 1) press enter g o('down', 1) press enter g o('left',…" at bounding box center [854, 157] width 230 height 128
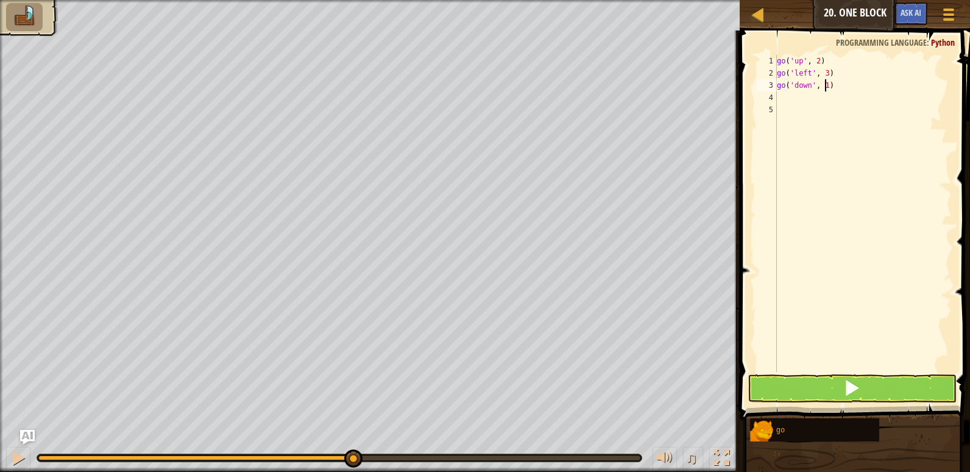
click at [826, 87] on div "go ( 'up' , 2 ) go ( 'left' , 3 ) go ( 'down' , 1 )" at bounding box center [862, 225] width 177 height 341
type textarea "go('down', 2)"
click at [784, 94] on div "go ( 'up' , 2 ) go ( 'left' , 3 ) go ( 'down' , 2 )" at bounding box center [862, 225] width 177 height 341
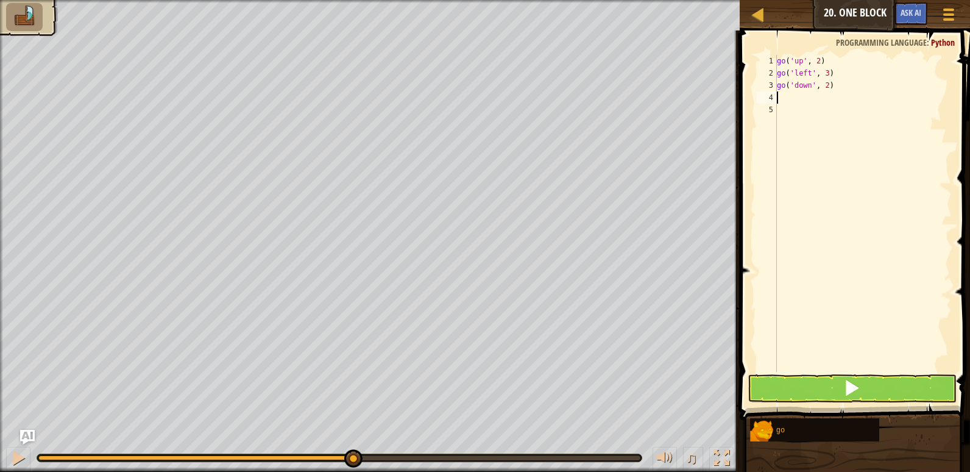
type textarea "g"
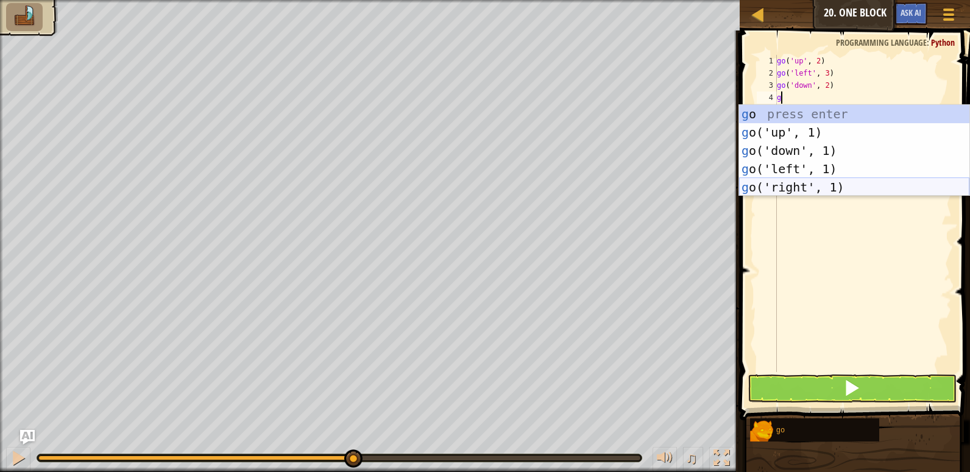
click at [777, 189] on div "g o press enter g o('up', 1) press enter g o('down', 1) press enter g o('left',…" at bounding box center [854, 169] width 230 height 128
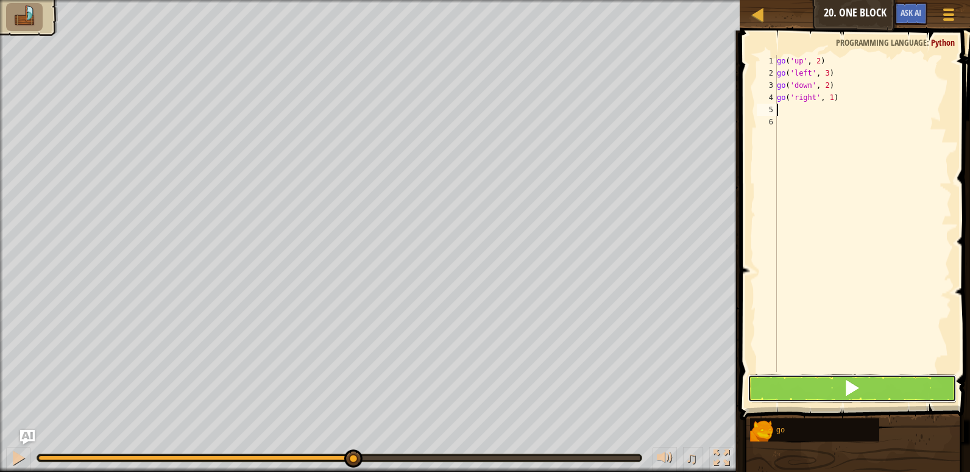
click at [787, 384] on button at bounding box center [852, 388] width 209 height 28
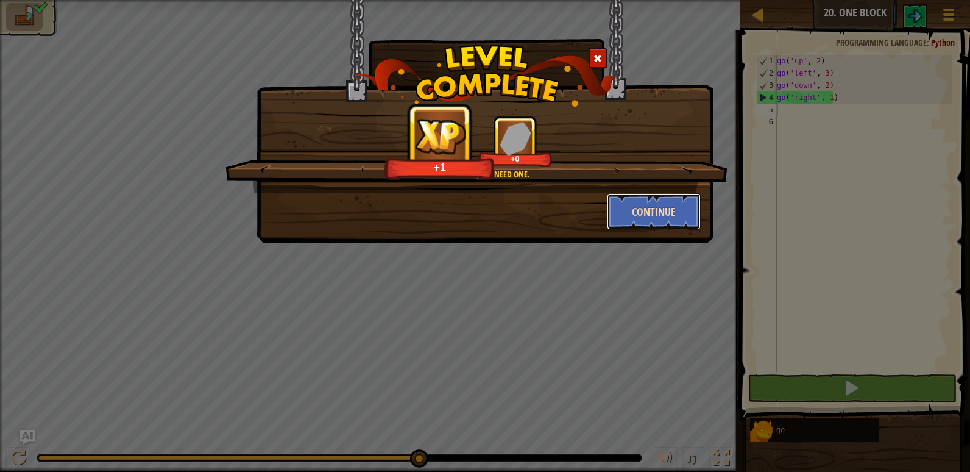
click at [645, 204] on button "Continue" at bounding box center [654, 211] width 94 height 37
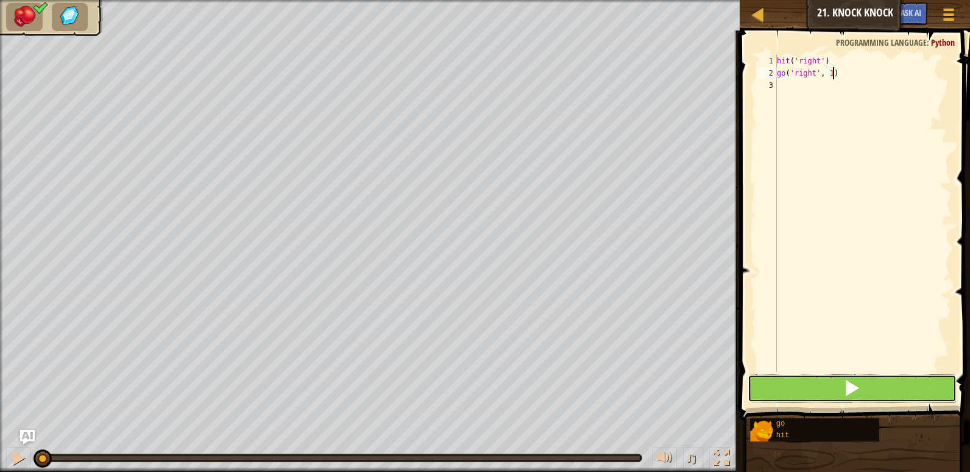
click at [802, 396] on button at bounding box center [852, 388] width 209 height 28
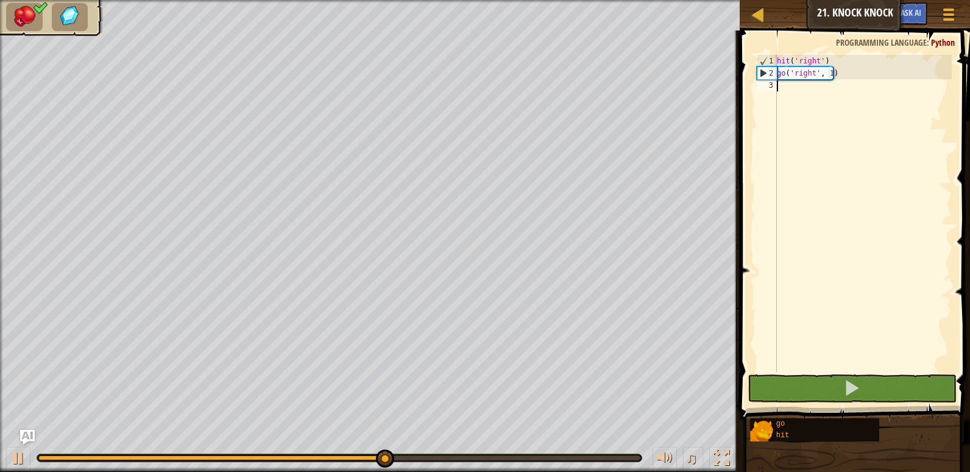
click at [782, 84] on div "hit ( 'right' ) go ( 'right' , 1 )" at bounding box center [862, 225] width 177 height 341
click at [827, 74] on div "hit ( 'right' ) go ( 'right' , 1 )" at bounding box center [862, 225] width 177 height 341
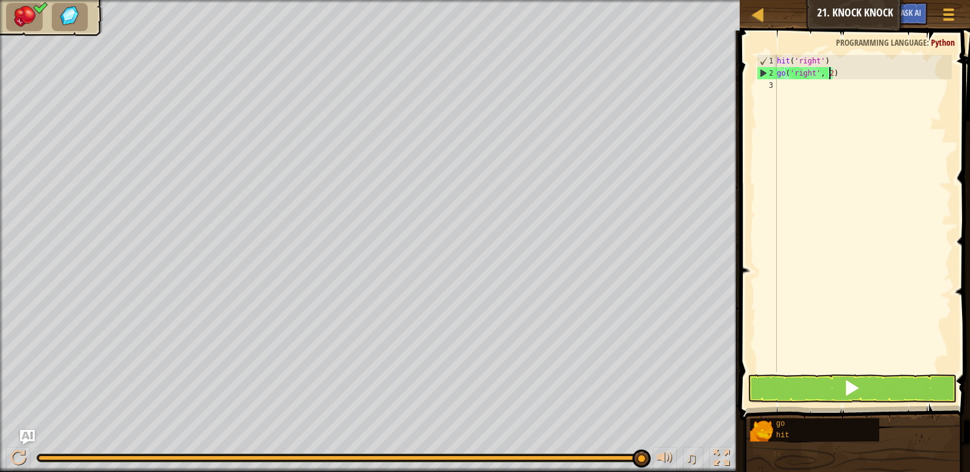
scroll to position [5, 4]
type textarea "go('right', 2)"
click at [798, 378] on button at bounding box center [852, 388] width 209 height 28
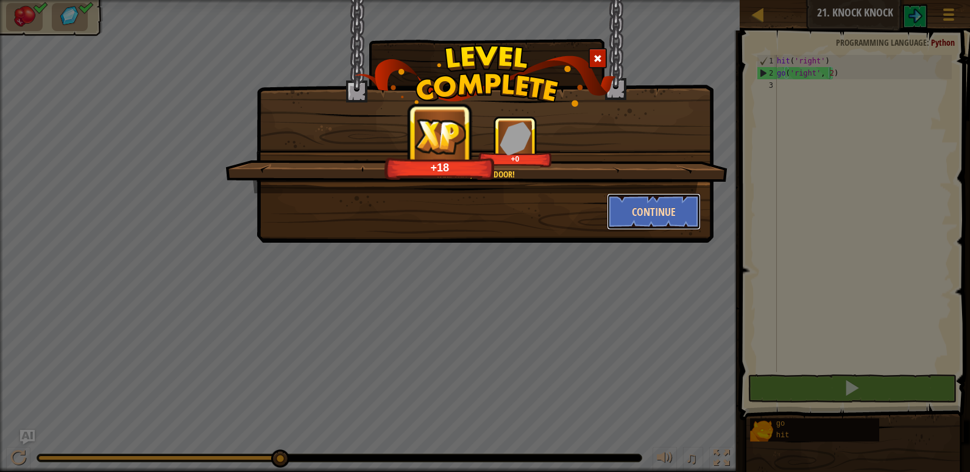
click at [663, 205] on button "Continue" at bounding box center [654, 211] width 94 height 37
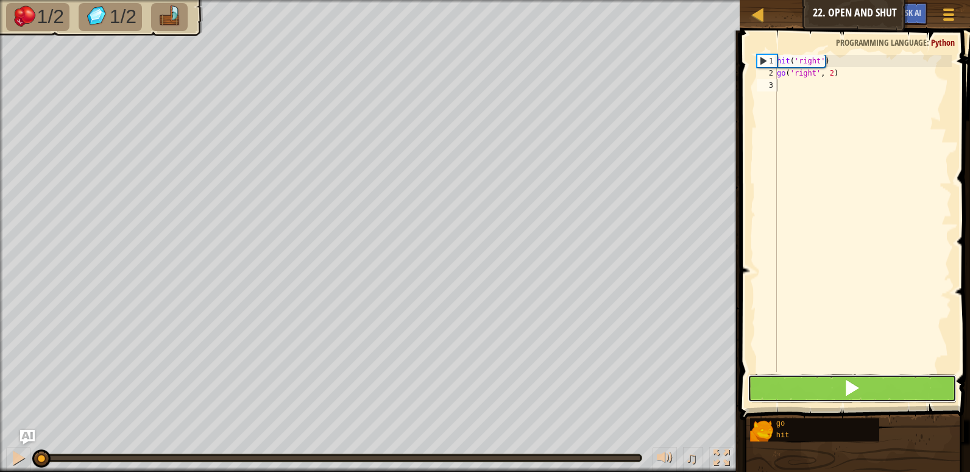
click at [788, 381] on button at bounding box center [852, 388] width 209 height 28
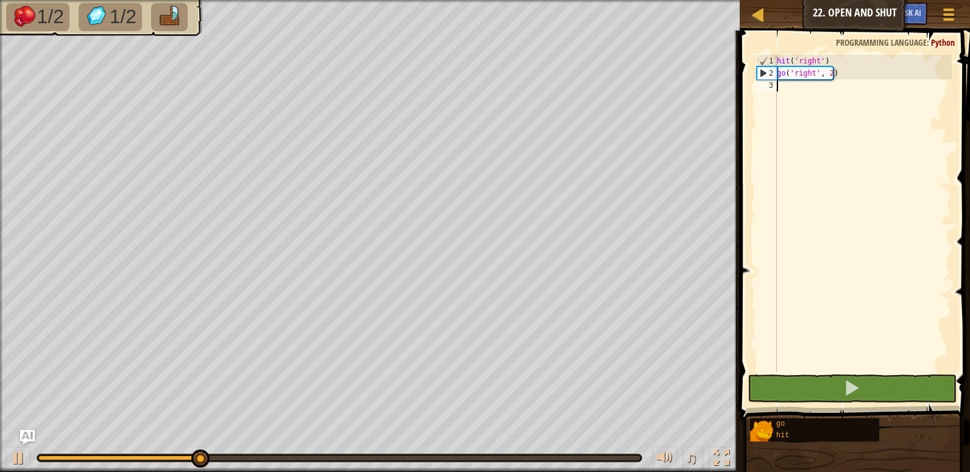
type textarea "g"
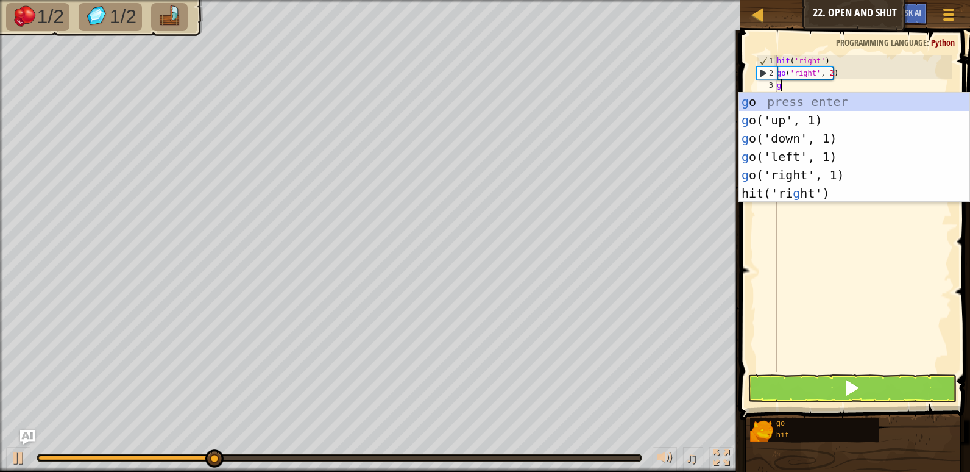
scroll to position [5, 0]
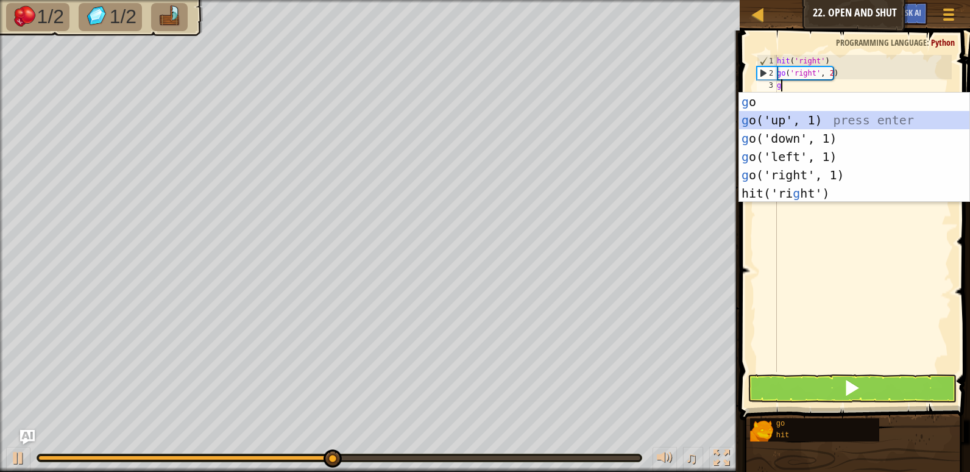
click at [781, 118] on div "g o press enter g o('up', 1) press enter g o('down', 1) press enter g o('left',…" at bounding box center [854, 166] width 230 height 146
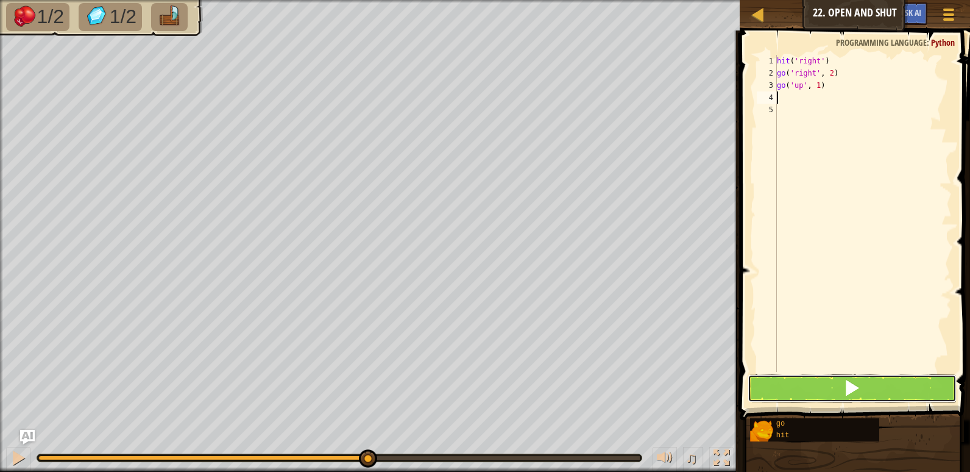
click at [784, 384] on button at bounding box center [852, 388] width 209 height 28
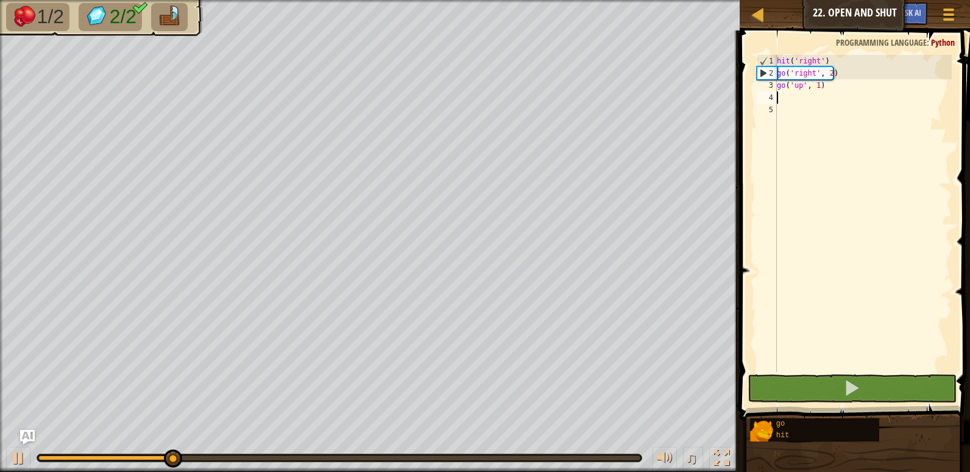
type textarea "h"
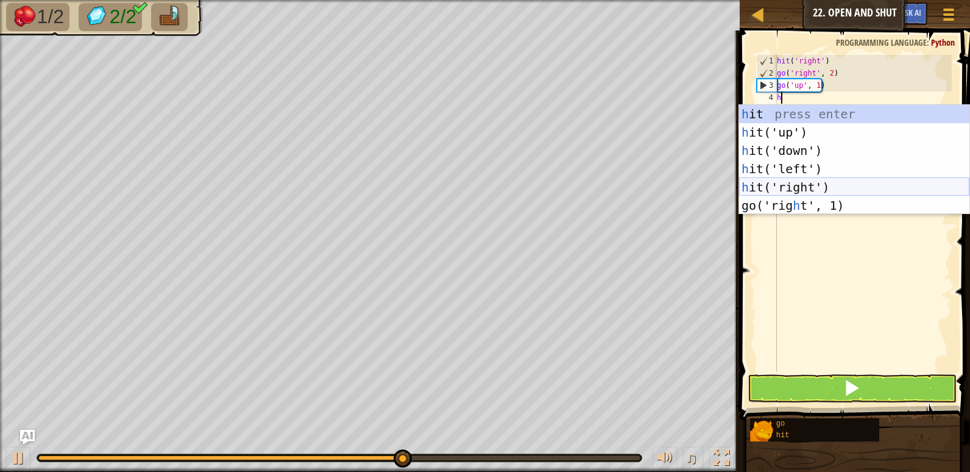
click at [790, 179] on div "h it press enter h it('up') press enter h it('down') press enter h it('left') p…" at bounding box center [854, 178] width 230 height 146
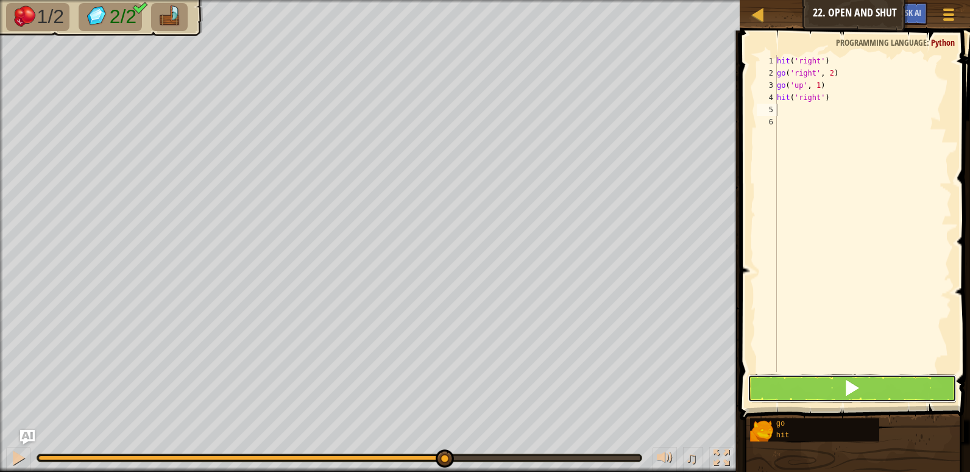
click at [793, 381] on button at bounding box center [852, 388] width 209 height 28
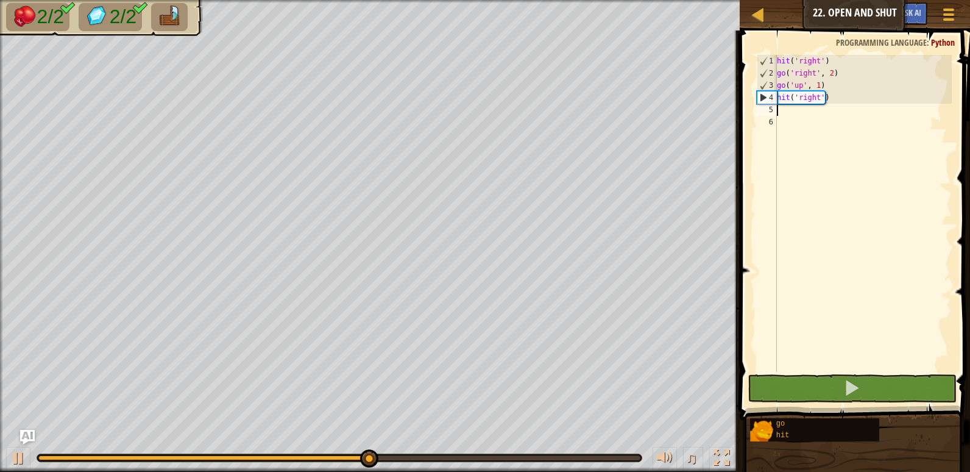
type textarea "g"
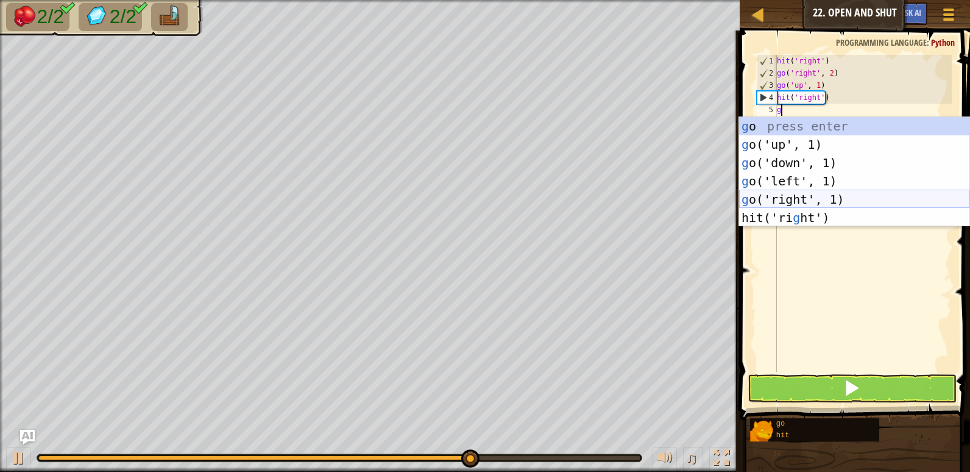
click at [790, 197] on div "g o press enter g o('up', 1) press enter g o('down', 1) press enter g o('left',…" at bounding box center [854, 190] width 230 height 146
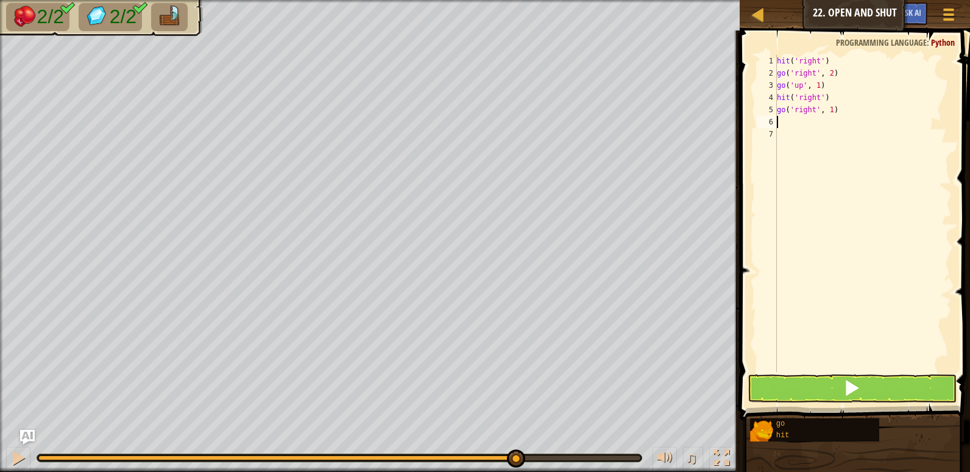
click at [827, 110] on div "hit ( 'right' ) go ( 'right' , 2 ) go ( 'up' , 1 ) hit ( 'right' ) go ( 'right'…" at bounding box center [862, 225] width 177 height 341
type textarea "go('right', 2)"
click at [807, 394] on button at bounding box center [852, 388] width 209 height 28
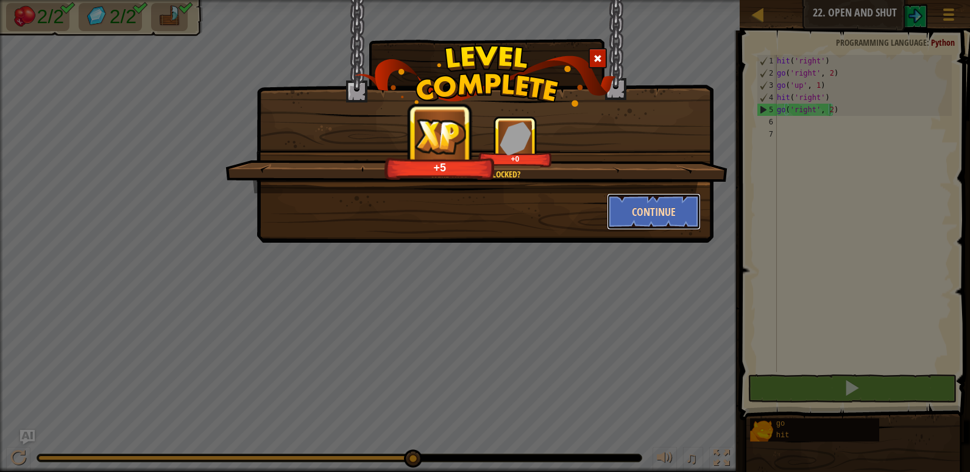
click at [679, 202] on button "Continue" at bounding box center [654, 211] width 94 height 37
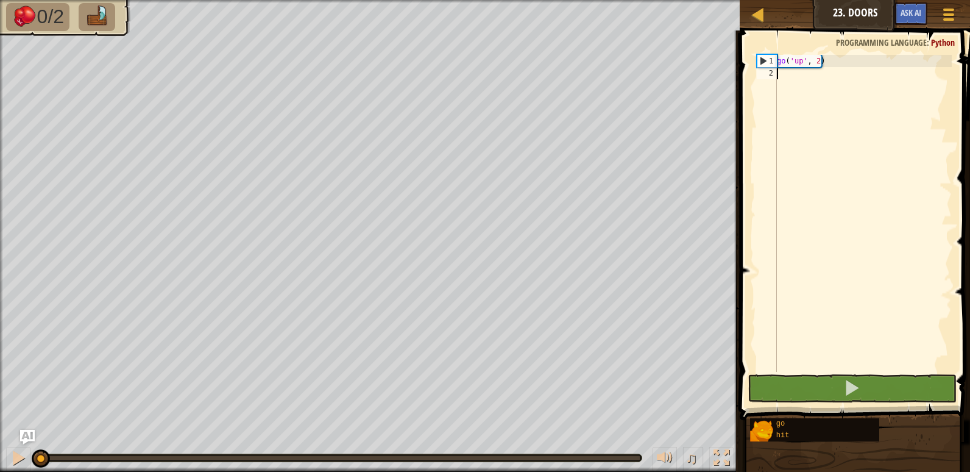
type textarea "g"
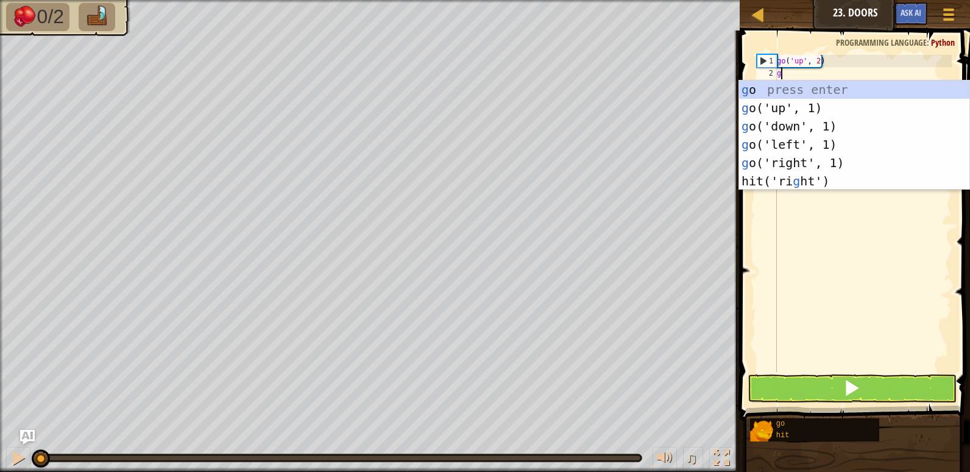
scroll to position [5, 0]
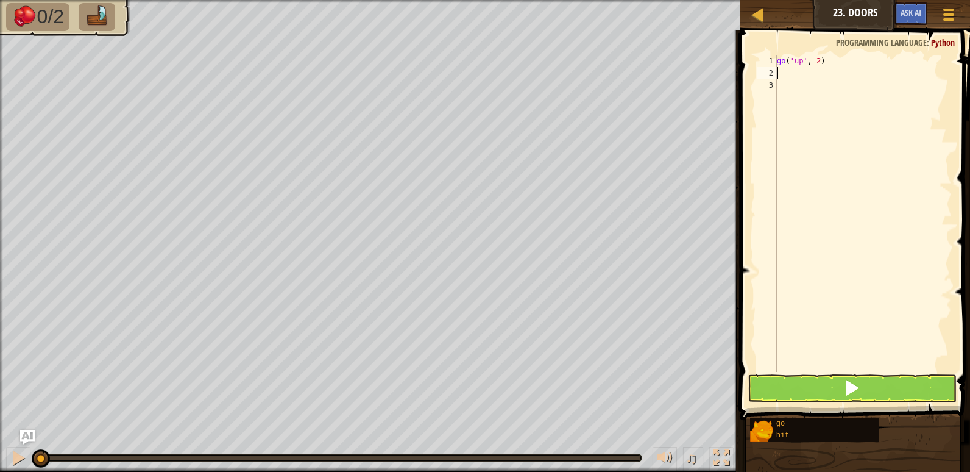
type textarea "h"
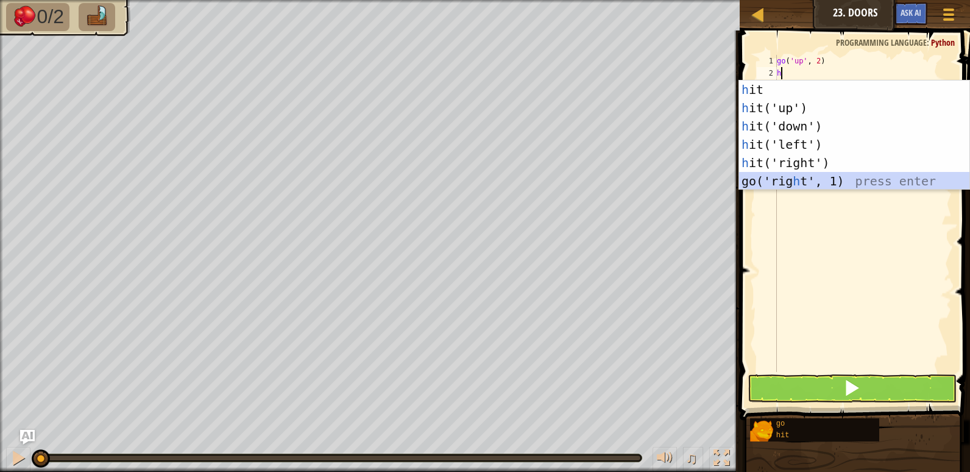
click at [784, 177] on div "h it press enter h it('up') press enter h it('down') press enter h it('left') p…" at bounding box center [854, 153] width 230 height 146
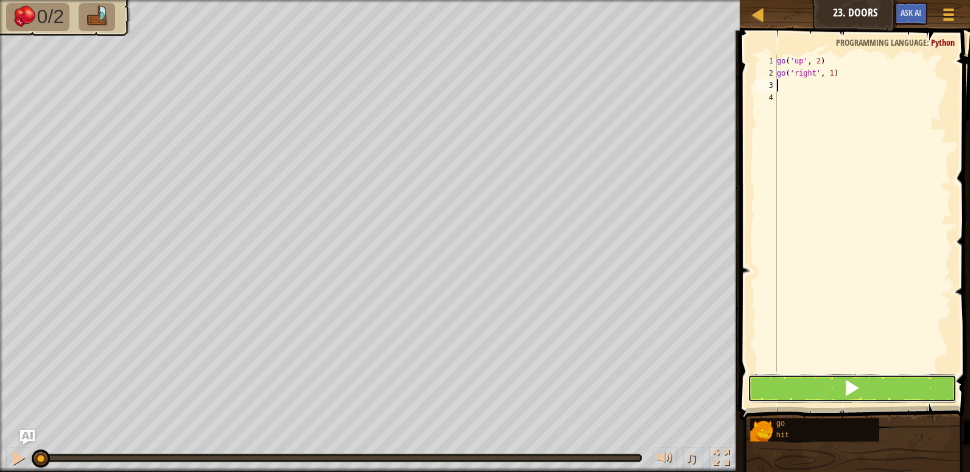
click at [791, 384] on button at bounding box center [852, 388] width 209 height 28
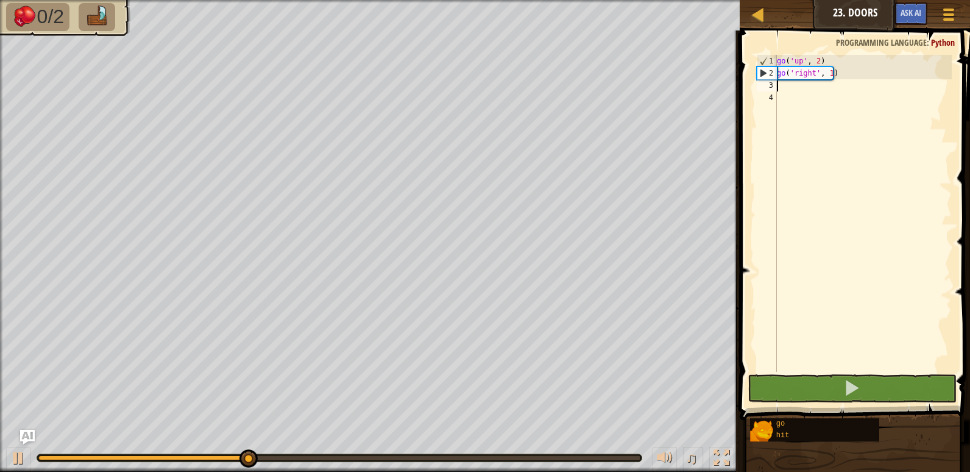
click at [841, 80] on div "go ( 'up' , 2 ) go ( 'right' , 1 )" at bounding box center [862, 225] width 177 height 341
click at [841, 73] on div "go ( 'up' , 2 ) go ( 'right' , 1 )" at bounding box center [862, 225] width 177 height 341
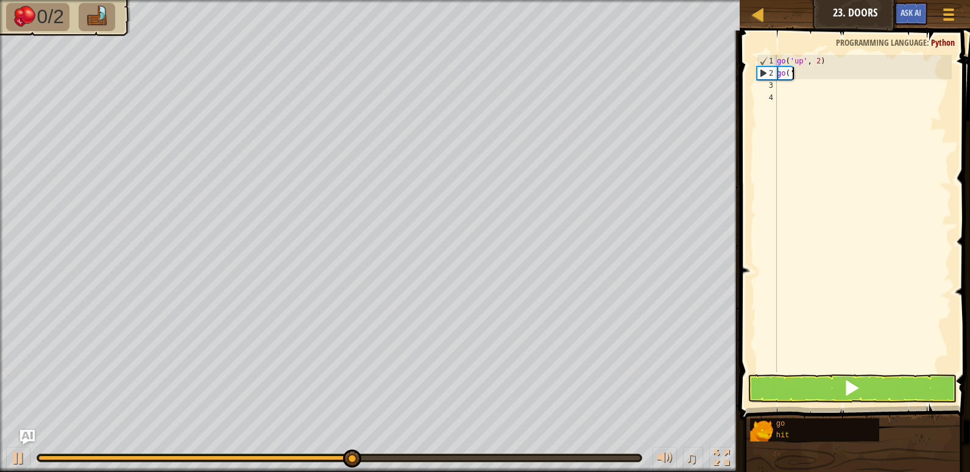
type textarea "g"
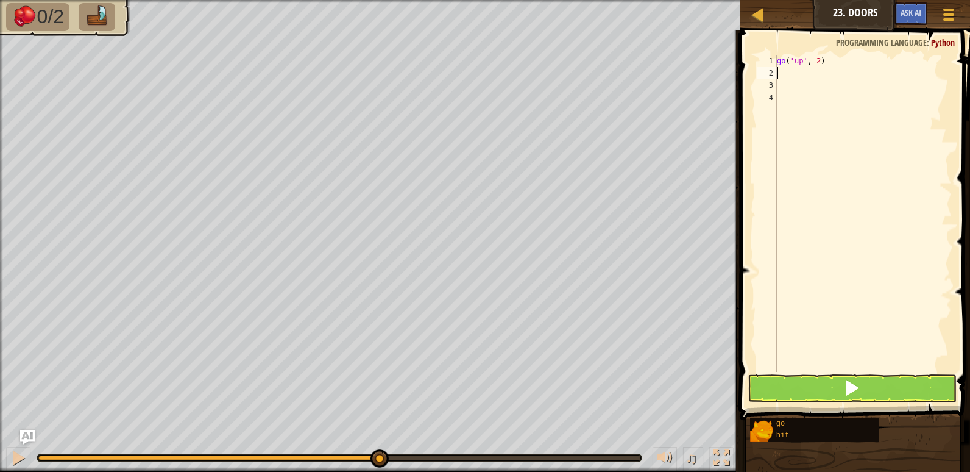
type textarea "h"
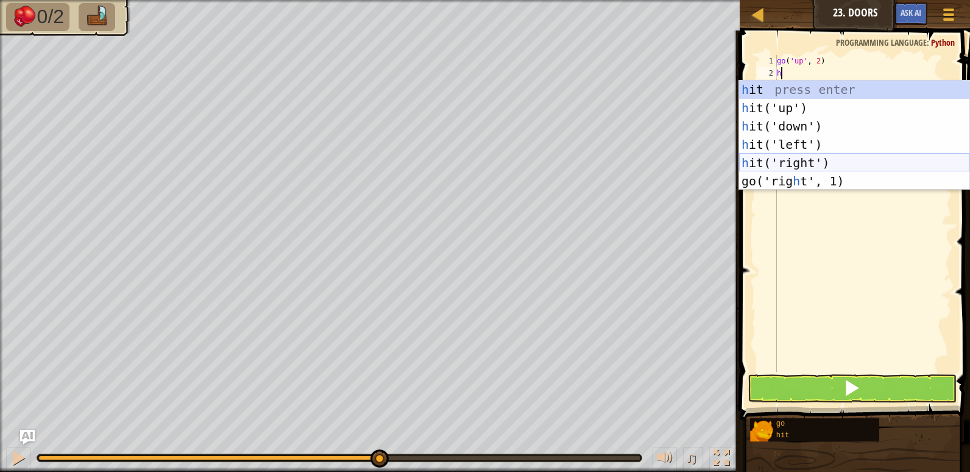
click at [802, 160] on div "h it press enter h it('up') press enter h it('down') press enter h it('left') p…" at bounding box center [854, 153] width 230 height 146
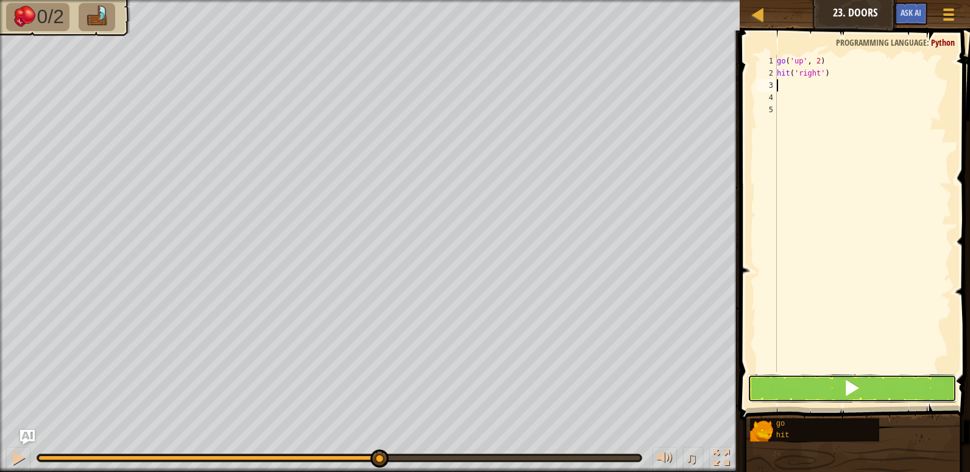
click at [801, 394] on button at bounding box center [852, 388] width 209 height 28
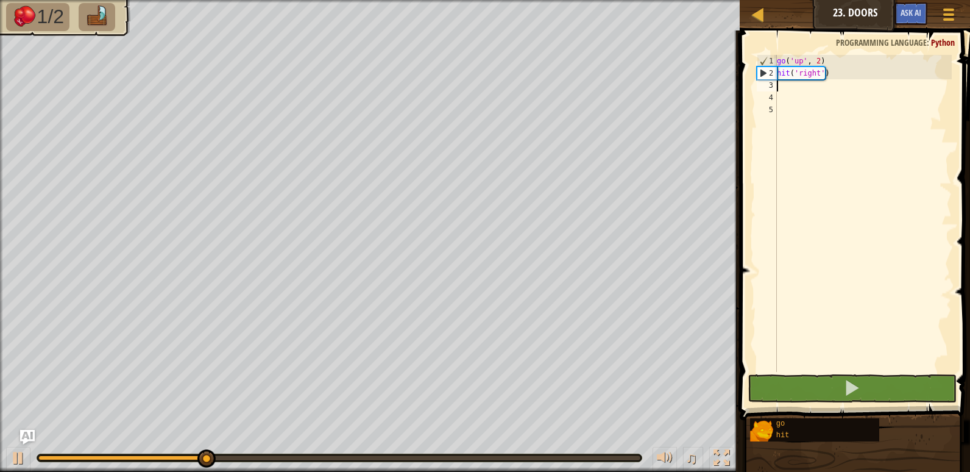
type textarea "g"
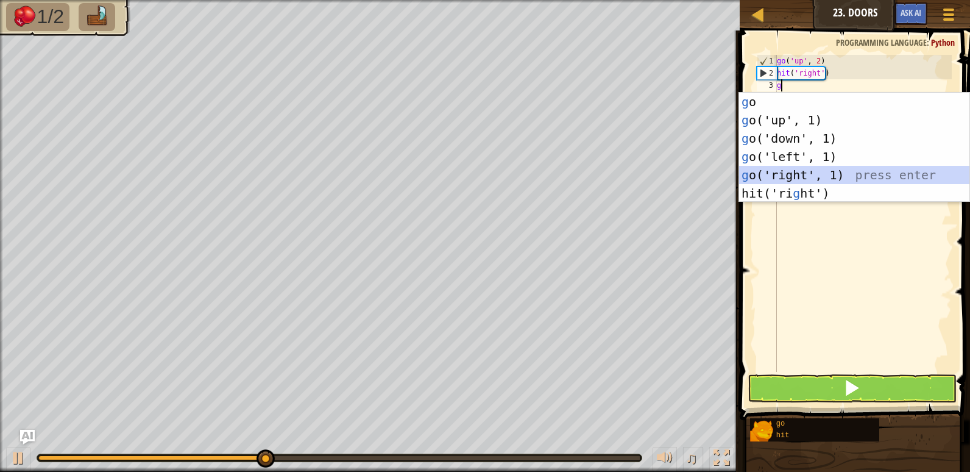
click at [811, 172] on div "g o press enter g o('up', 1) press enter g o('down', 1) press enter g o('left',…" at bounding box center [854, 166] width 230 height 146
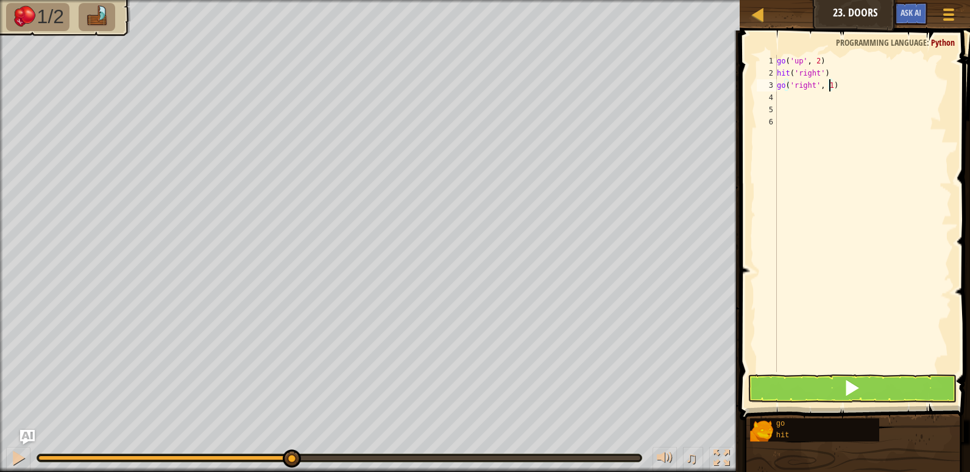
click at [830, 83] on div "go ( 'up' , 2 ) hit ( 'right' ) go ( 'right' , 1 )" at bounding box center [862, 225] width 177 height 341
type textarea "go('right', 2)"
click at [792, 394] on button at bounding box center [852, 388] width 209 height 28
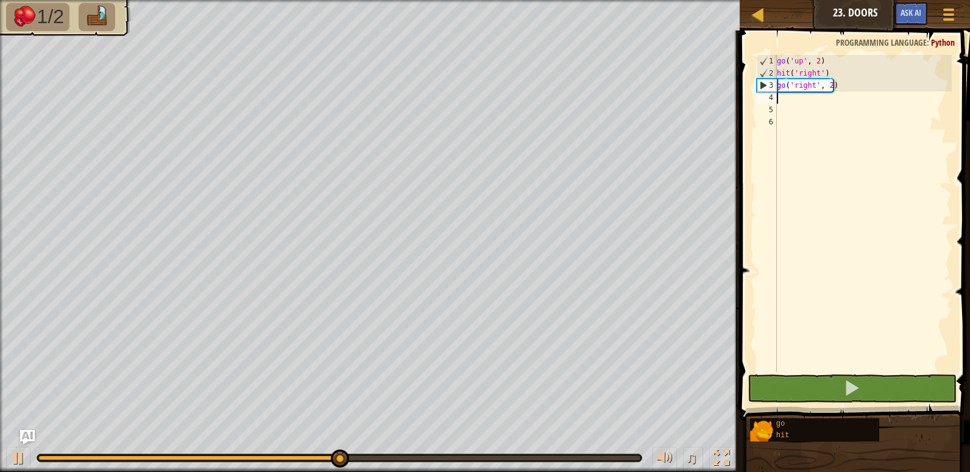
click at [790, 99] on div "go ( 'up' , 2 ) hit ( 'right' ) go ( 'right' , 2 )" at bounding box center [862, 225] width 177 height 341
type textarea "g"
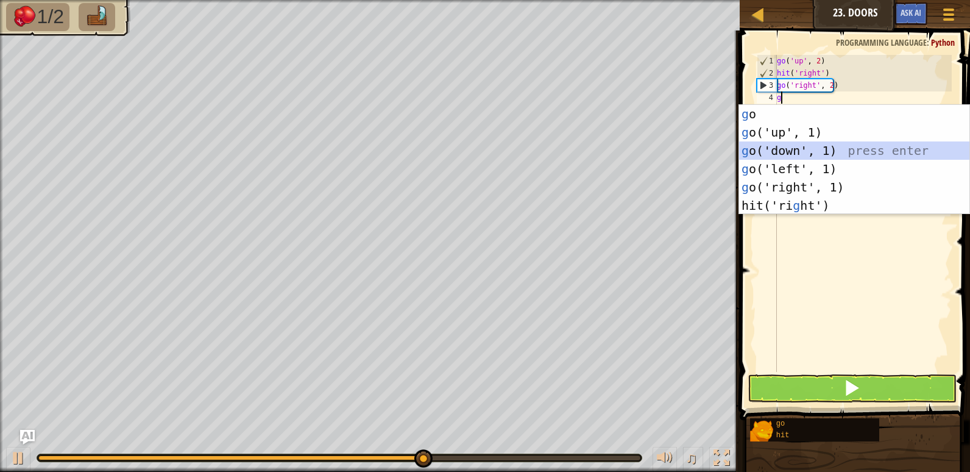
click at [791, 147] on div "g o press enter g o('up', 1) press enter g o('down', 1) press enter g o('left',…" at bounding box center [854, 178] width 230 height 146
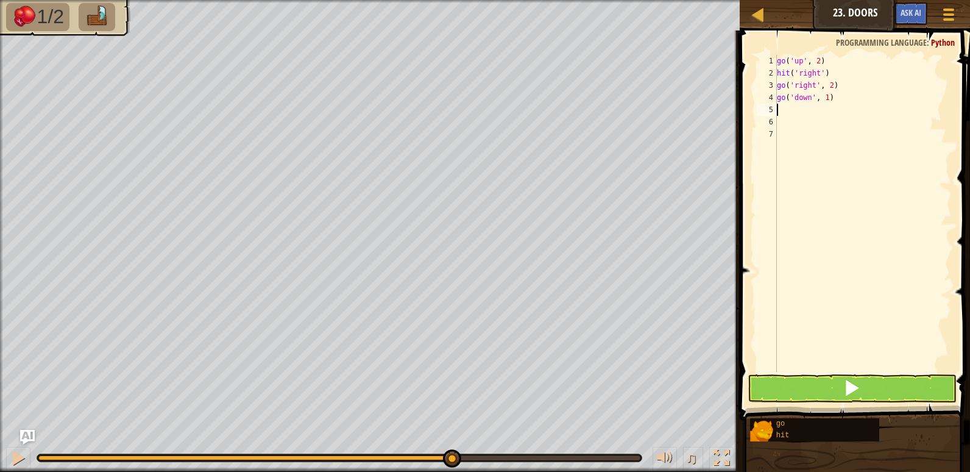
type textarea "h"
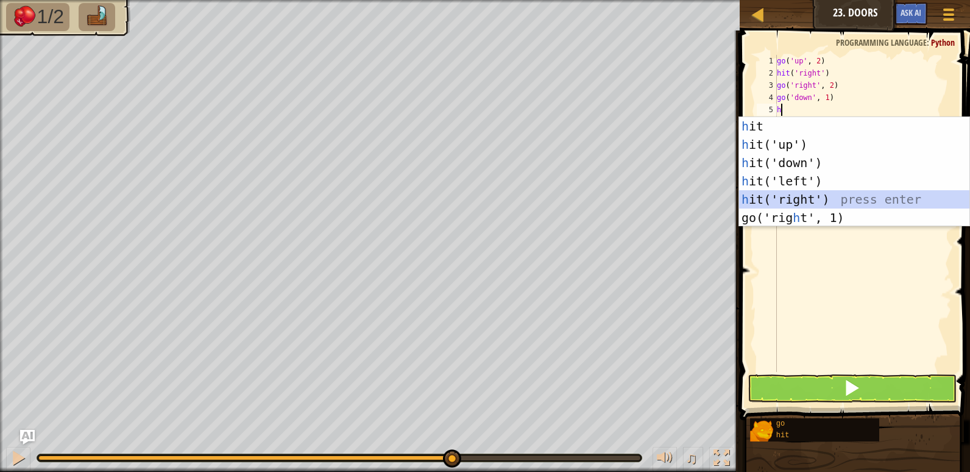
click at [793, 199] on div "h it press enter h it('up') press enter h it('down') press enter h it('left') p…" at bounding box center [854, 190] width 230 height 146
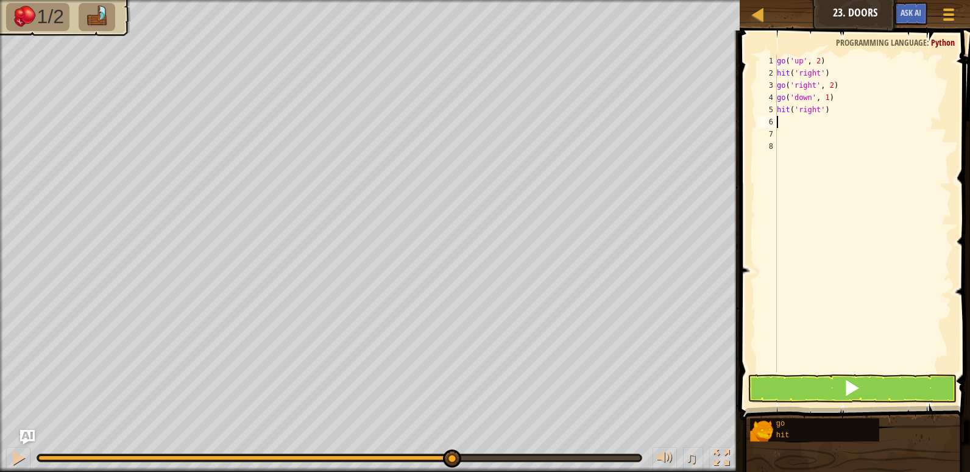
type textarea "g"
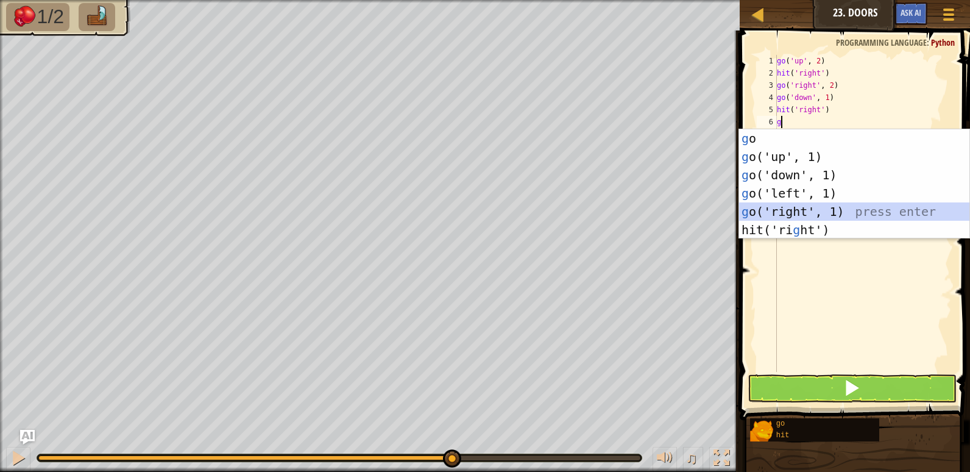
click at [795, 210] on div "g o press enter g o('up', 1) press enter g o('down', 1) press enter g o('left',…" at bounding box center [854, 202] width 230 height 146
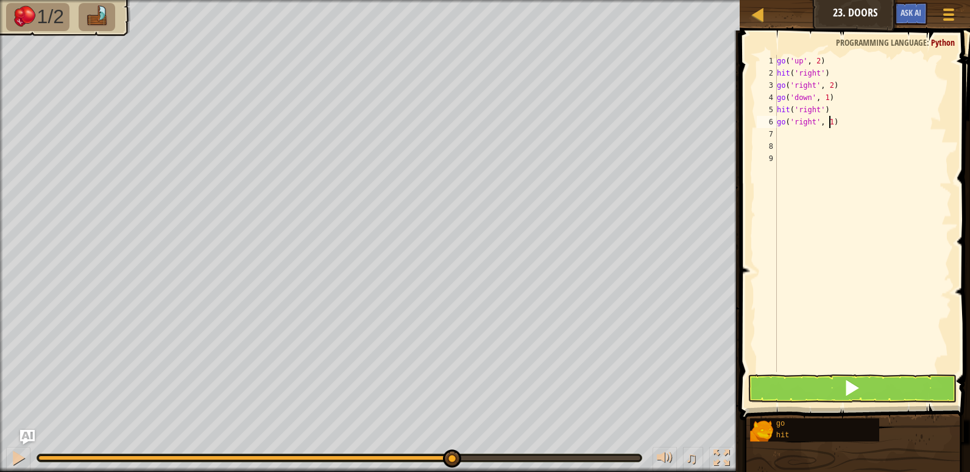
click at [828, 119] on div "go ( 'up' , 2 ) hit ( 'right' ) go ( 'right' , 2 ) go ( 'down' , 1 ) hit ( 'rig…" at bounding box center [862, 225] width 177 height 341
type textarea "go('right', 2)"
click at [788, 136] on div "go ( 'up' , 2 ) hit ( 'right' ) go ( 'right' , 2 ) go ( 'down' , 1 ) hit ( 'rig…" at bounding box center [862, 225] width 177 height 341
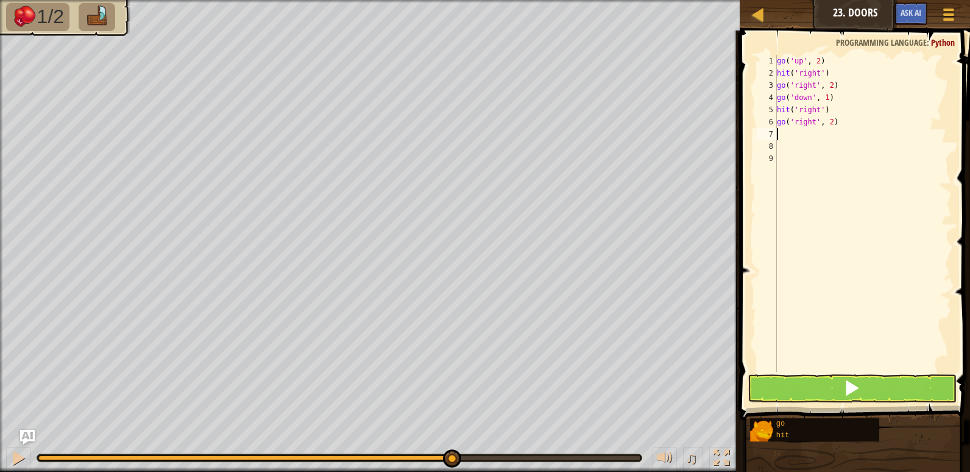
type textarea "g"
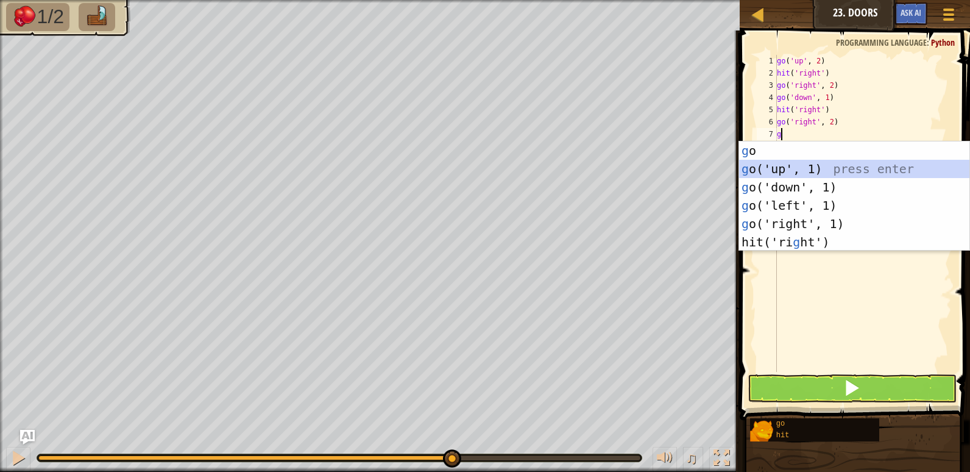
click at [785, 168] on div "g o press enter g o('up', 1) press enter g o('down', 1) press enter g o('left',…" at bounding box center [854, 214] width 230 height 146
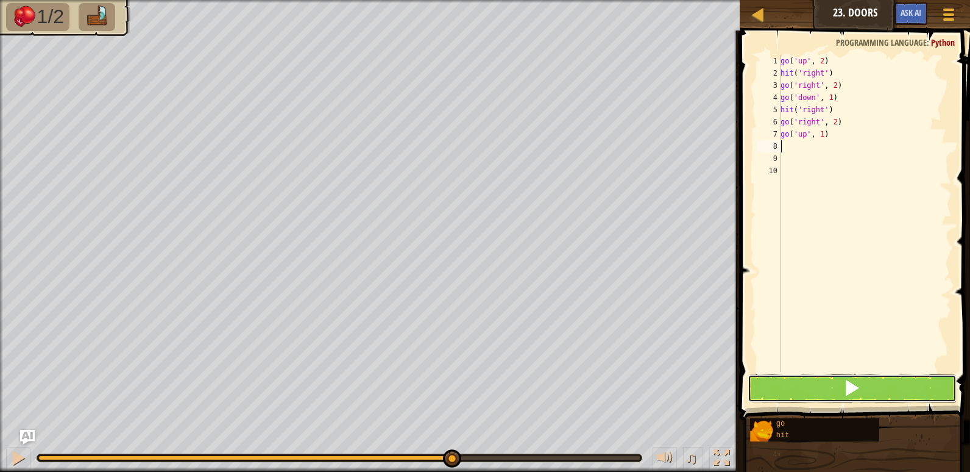
click at [785, 376] on button at bounding box center [852, 388] width 209 height 28
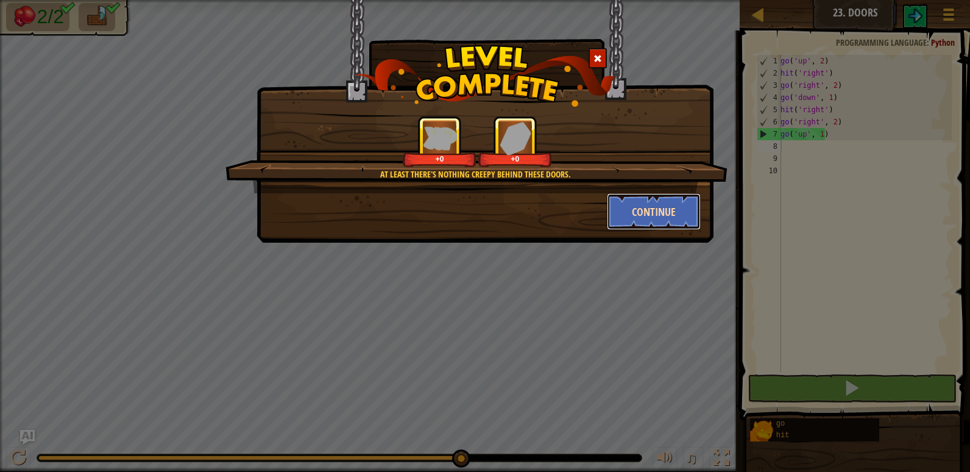
click at [660, 207] on button "Continue" at bounding box center [654, 211] width 94 height 37
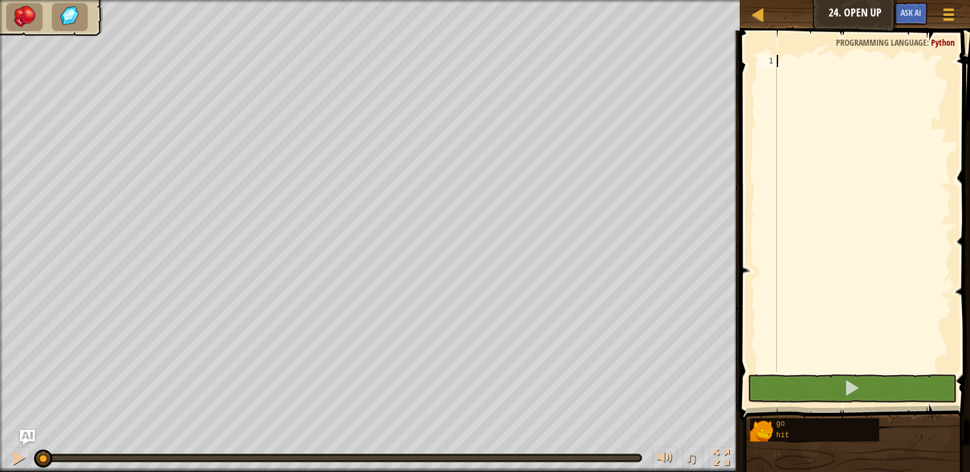
type textarea "h"
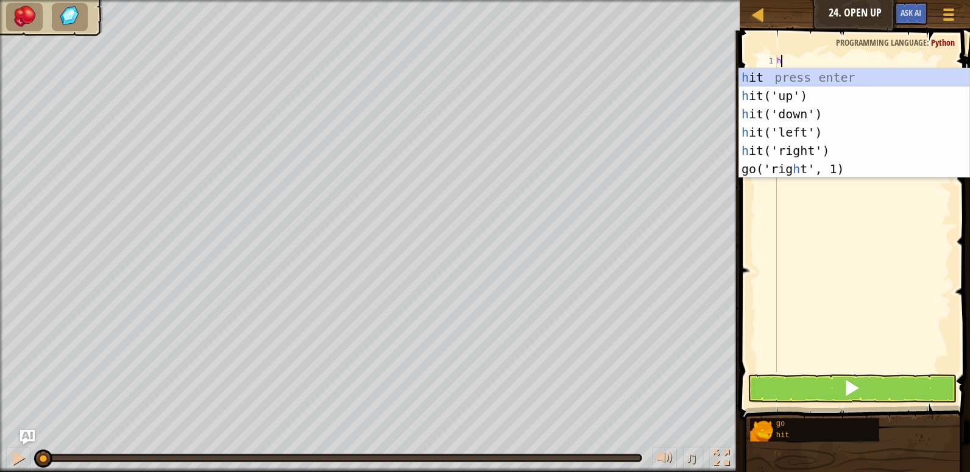
scroll to position [5, 0]
click at [773, 100] on div "h it press enter h it('up') press enter h it('down') press enter h it('left') p…" at bounding box center [854, 141] width 230 height 146
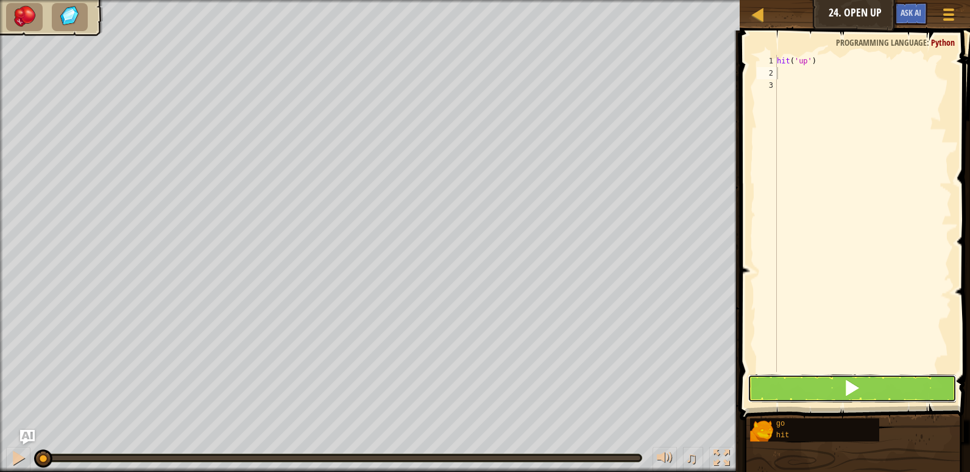
click at [780, 386] on button at bounding box center [852, 388] width 209 height 28
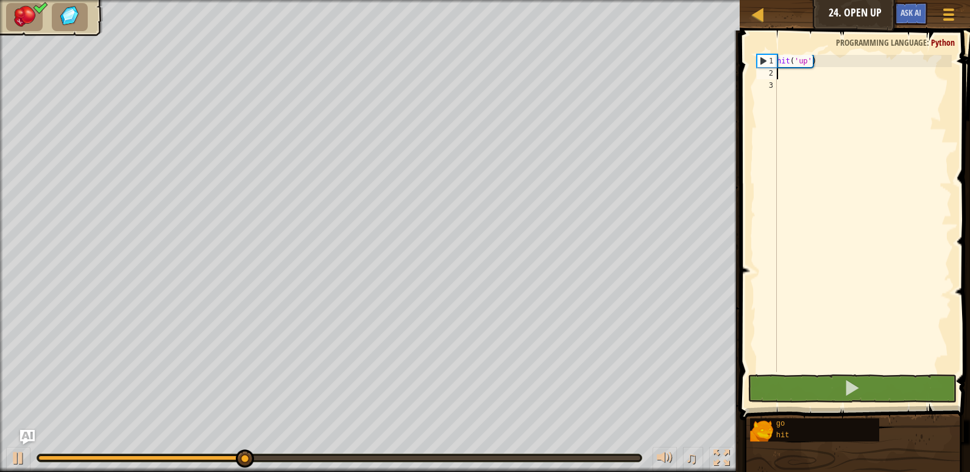
type textarea "g"
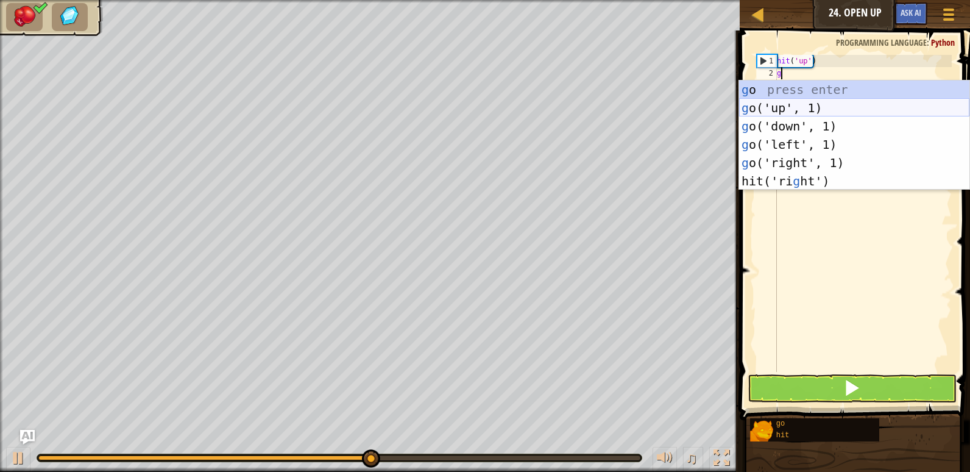
click at [801, 102] on div "g o press enter g o('up', 1) press enter g o('down', 1) press enter g o('left',…" at bounding box center [854, 153] width 230 height 146
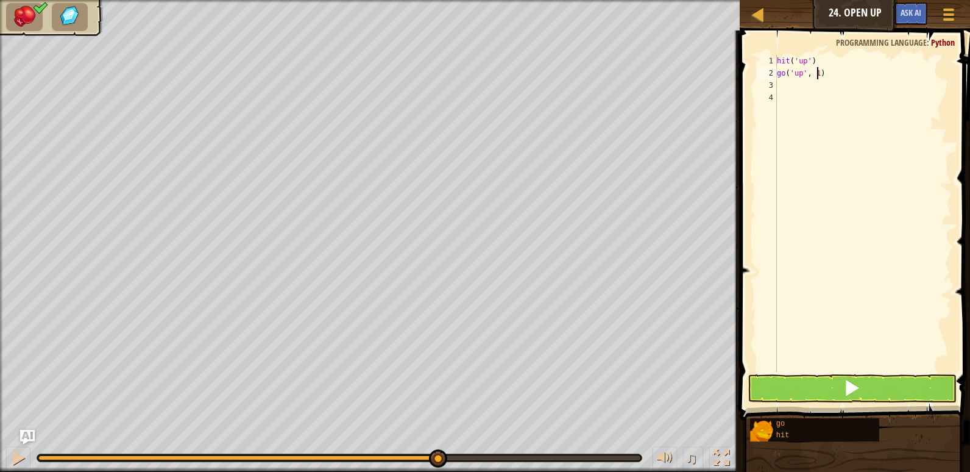
click at [818, 71] on div "hit ( 'up' ) go ( 'up' , 1 )" at bounding box center [862, 225] width 177 height 341
type textarea "go('up', 2)"
click at [778, 386] on button at bounding box center [852, 388] width 209 height 28
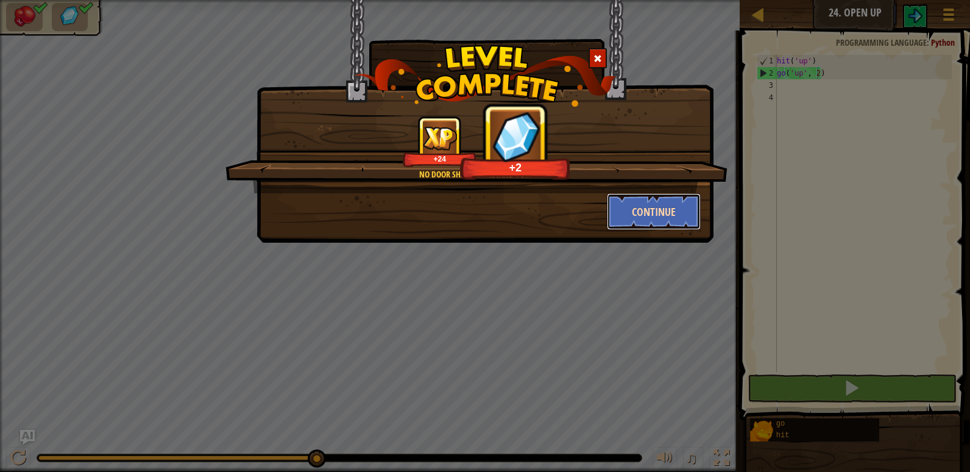
click at [659, 209] on button "Continue" at bounding box center [654, 211] width 94 height 37
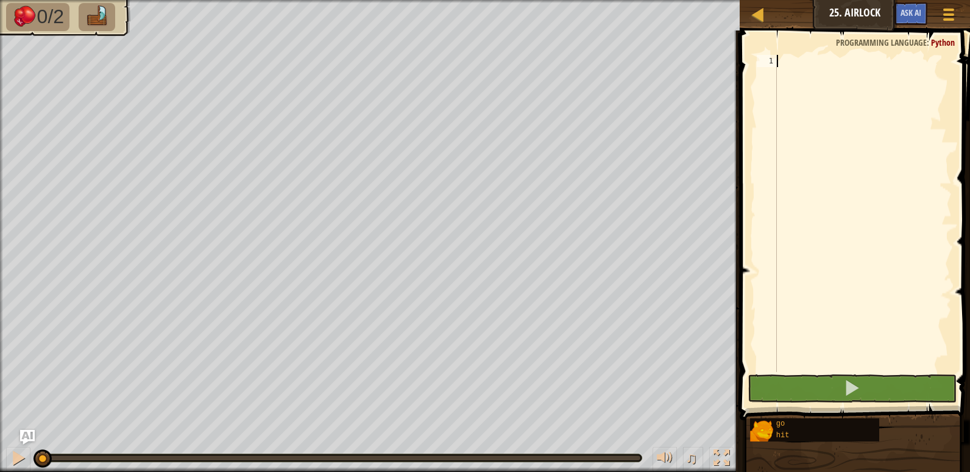
type textarea "h"
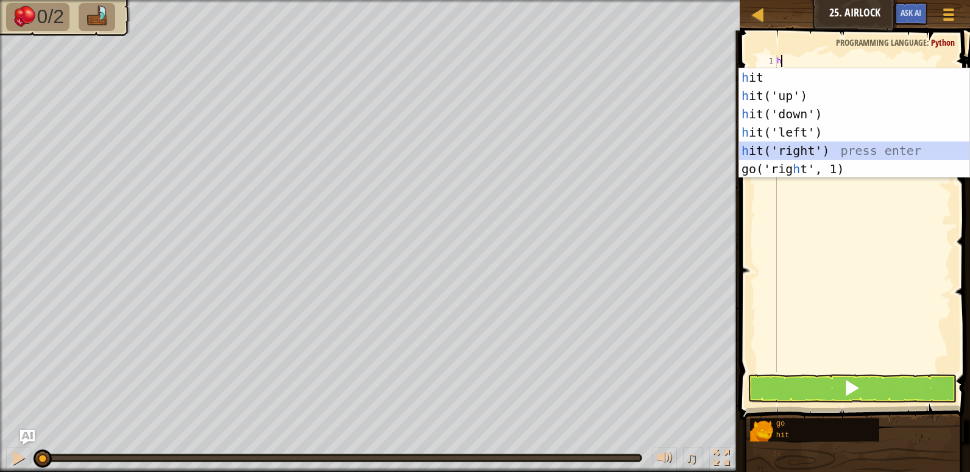
click at [804, 143] on div "h it press enter h it('up') press enter h it('down') press enter h it('left') p…" at bounding box center [854, 141] width 230 height 146
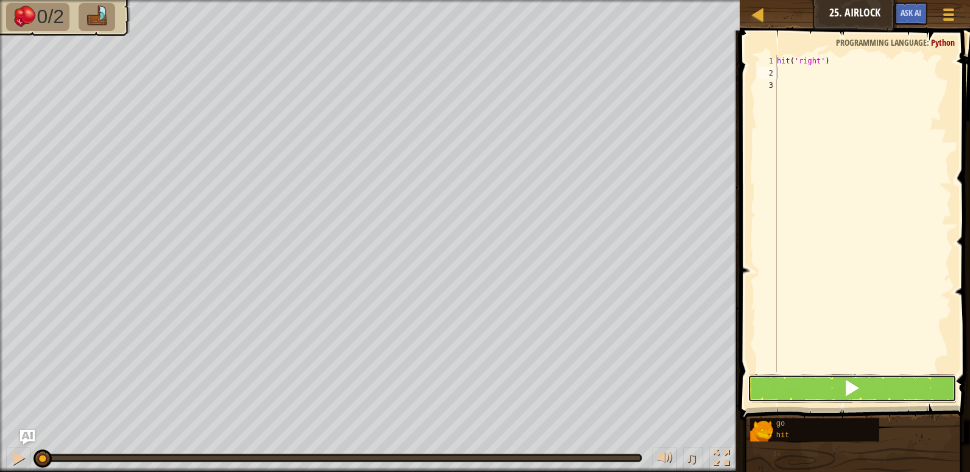
click at [795, 384] on button at bounding box center [852, 388] width 209 height 28
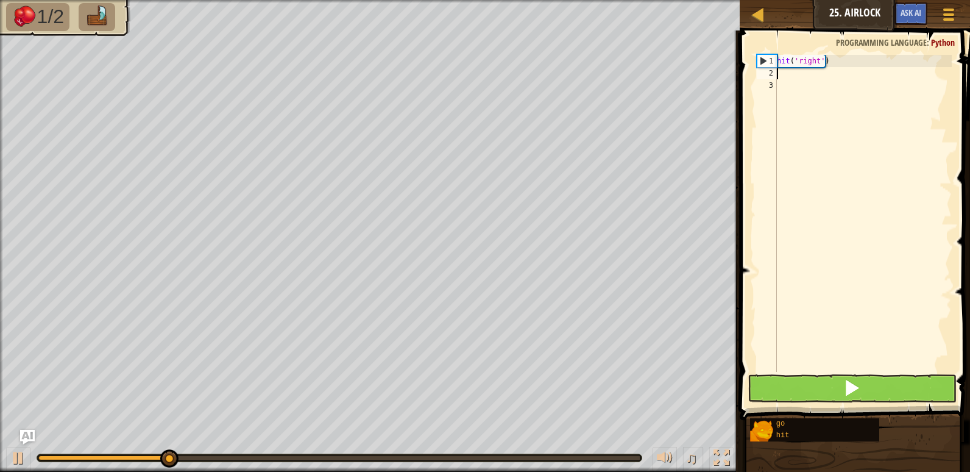
type textarea "g"
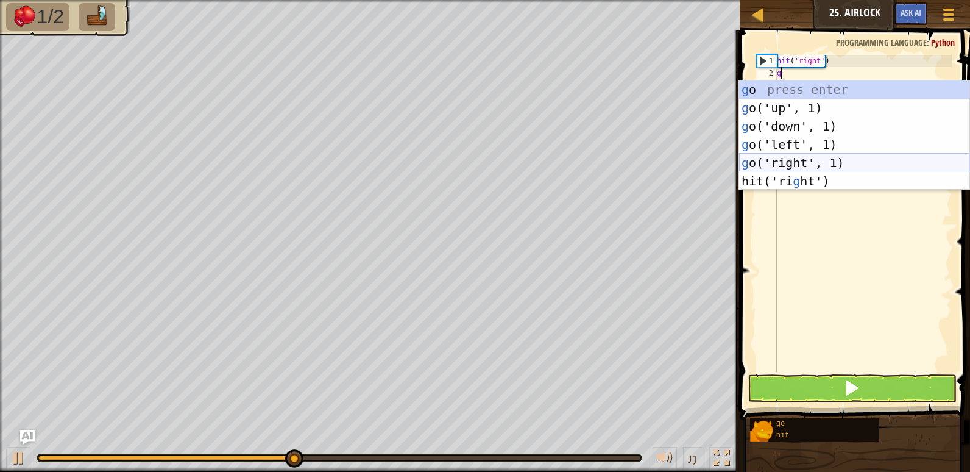
click at [832, 163] on div "g o press enter g o('up', 1) press enter g o('down', 1) press enter g o('left',…" at bounding box center [854, 153] width 230 height 146
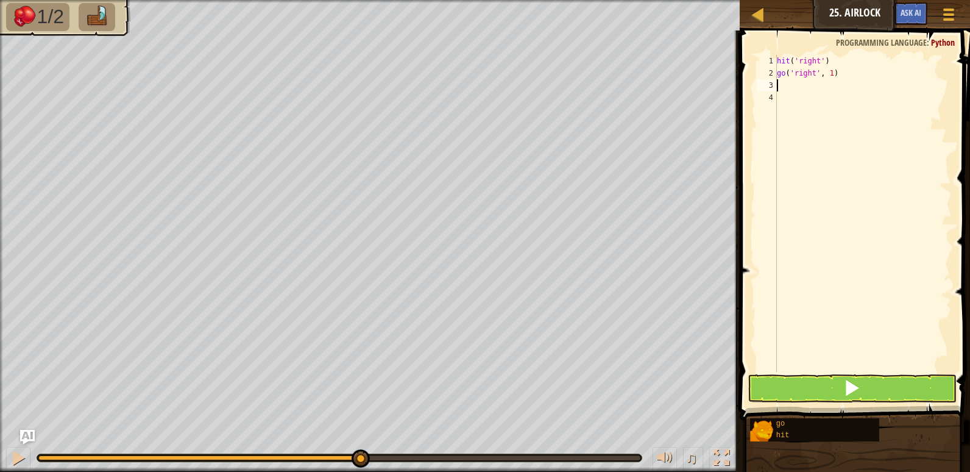
type textarea "h"
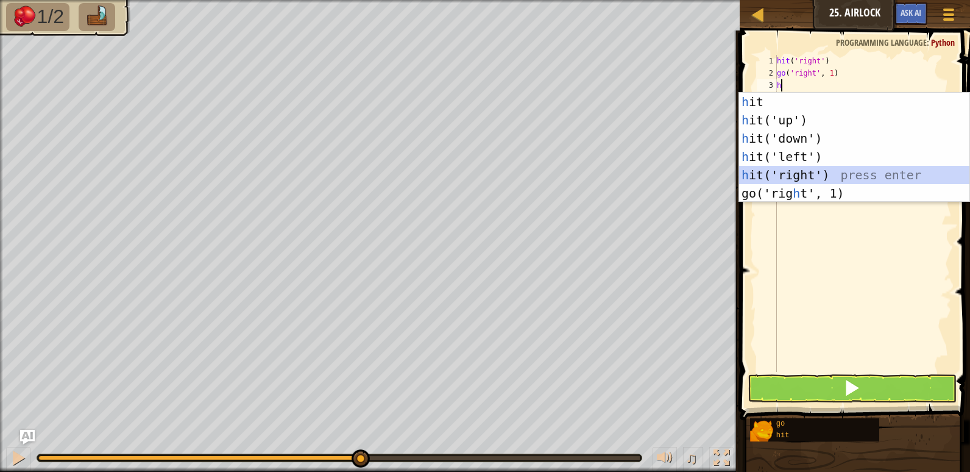
click at [793, 175] on div "h it press enter h it('up') press enter h it('down') press enter h it('left') p…" at bounding box center [854, 166] width 230 height 146
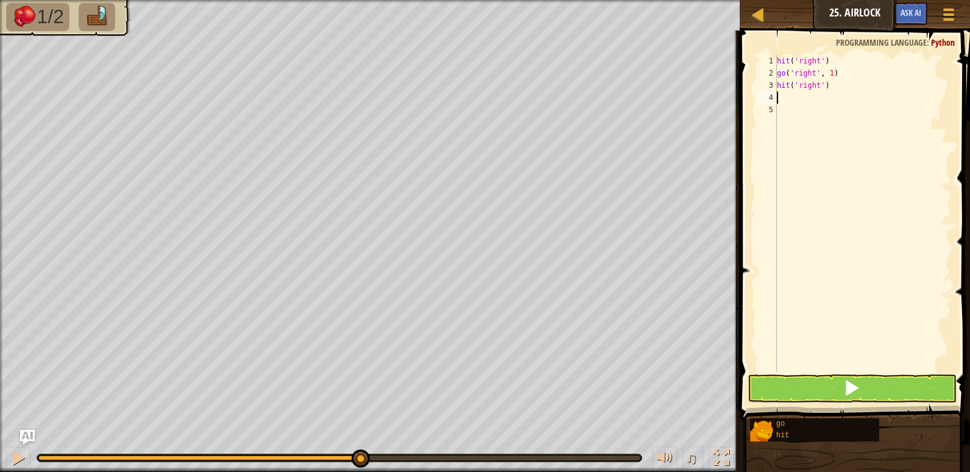
type textarea "g"
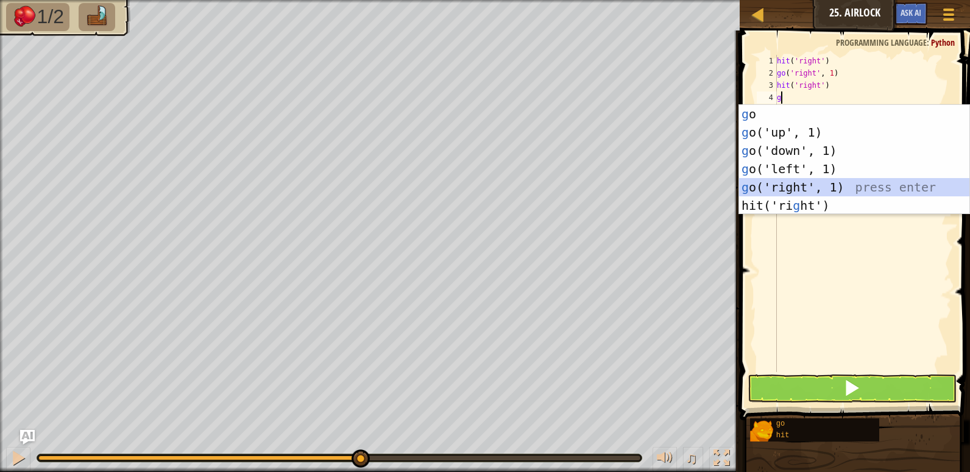
click at [793, 182] on div "g o press enter g o('up', 1) press enter g o('down', 1) press enter g o('left',…" at bounding box center [854, 178] width 230 height 146
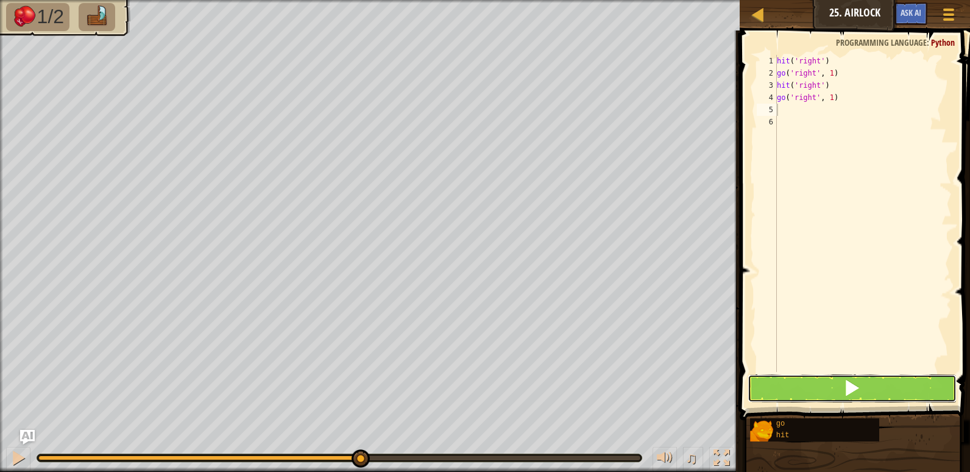
click at [782, 395] on button at bounding box center [852, 388] width 209 height 28
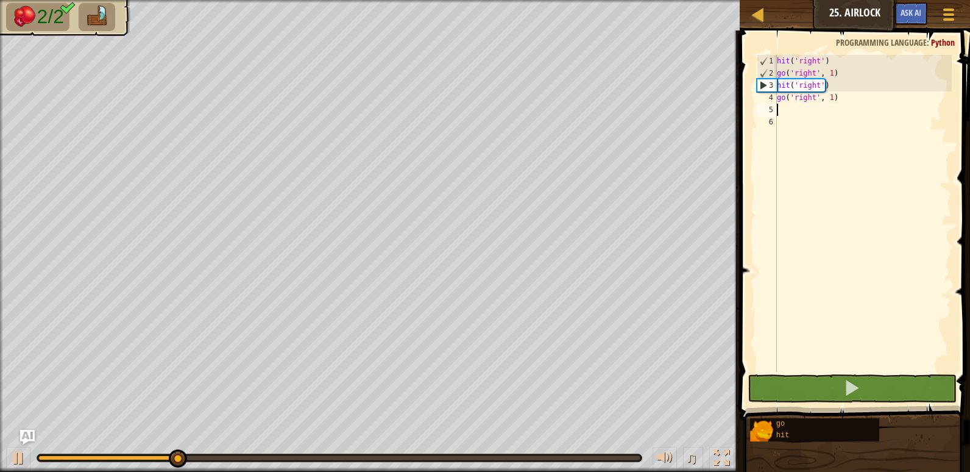
type textarea "g"
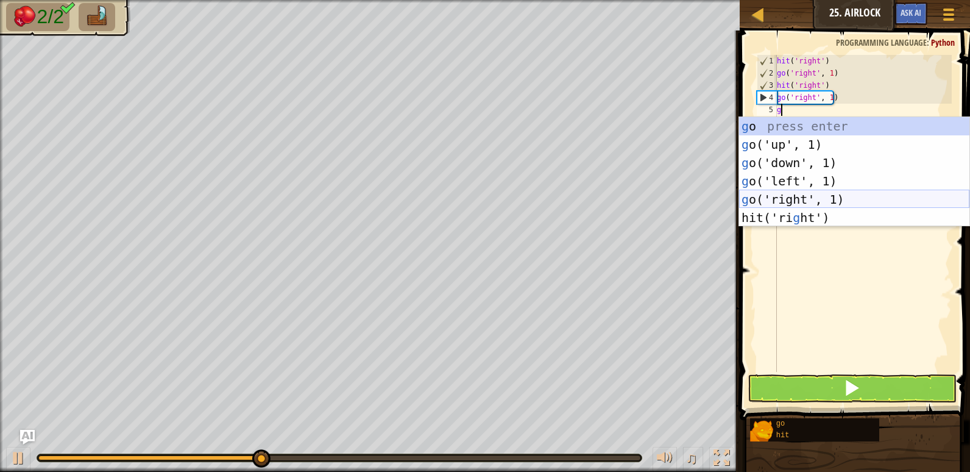
click at [796, 192] on div "g o press enter g o('up', 1) press enter g o('down', 1) press enter g o('left',…" at bounding box center [854, 190] width 230 height 146
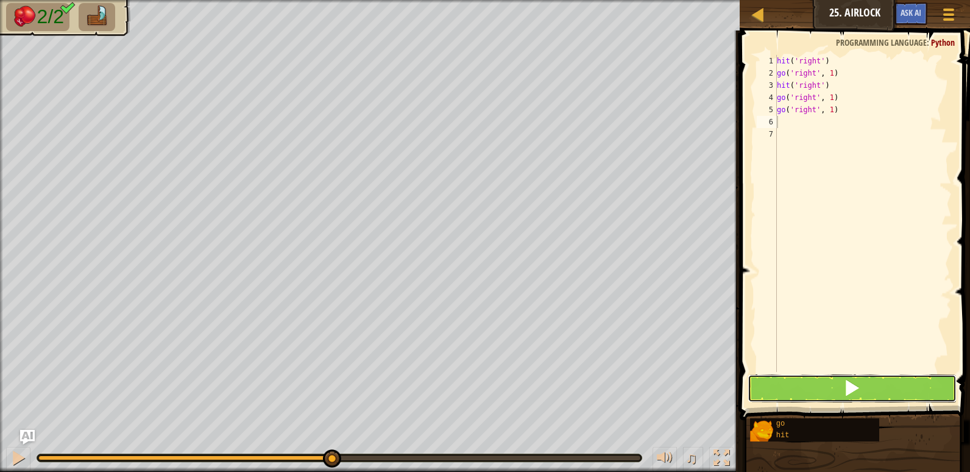
click at [787, 388] on button at bounding box center [852, 388] width 209 height 28
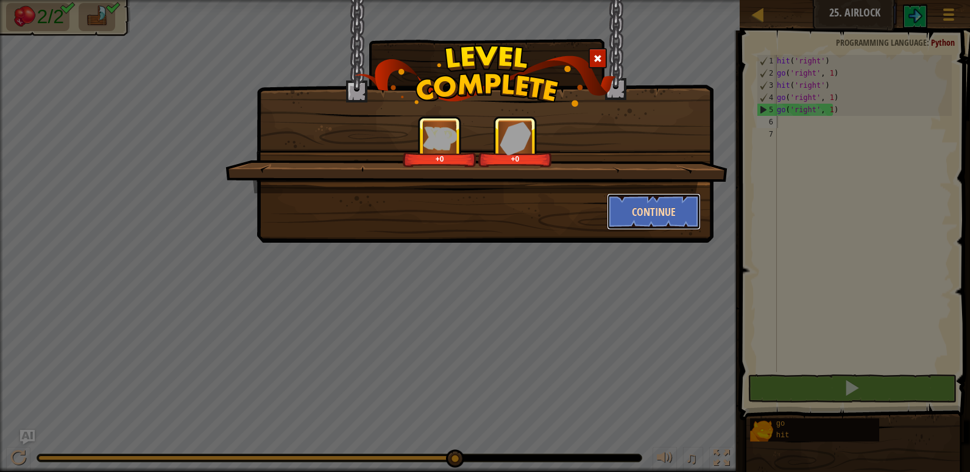
click at [653, 210] on button "Continue" at bounding box center [654, 211] width 94 height 37
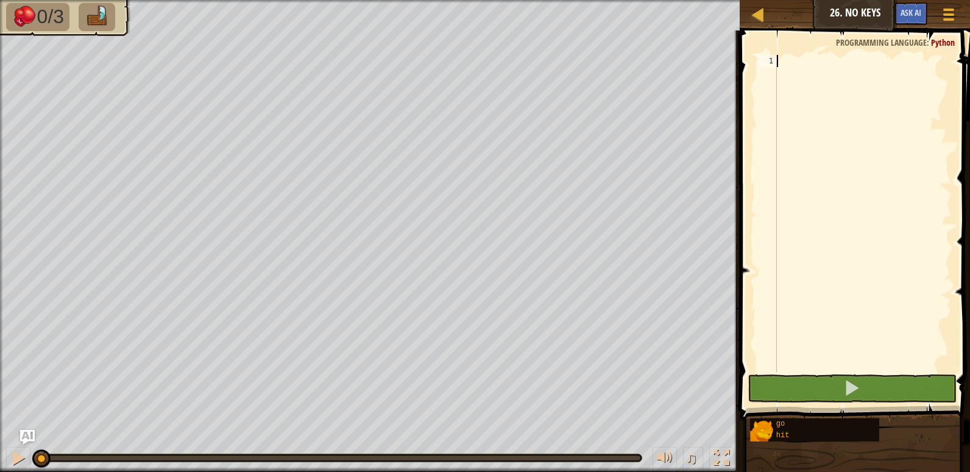
type textarea "h"
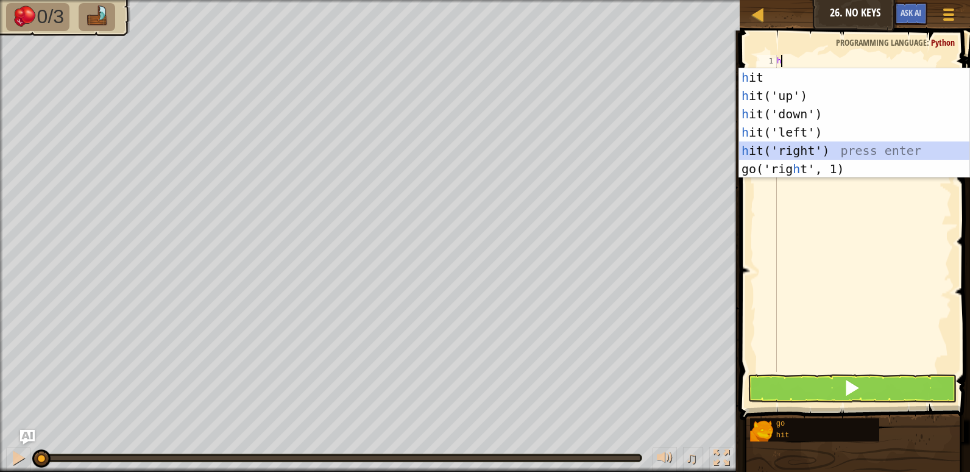
click at [778, 151] on div "h it press enter h it('up') press enter h it('down') press enter h it('left') p…" at bounding box center [854, 141] width 230 height 146
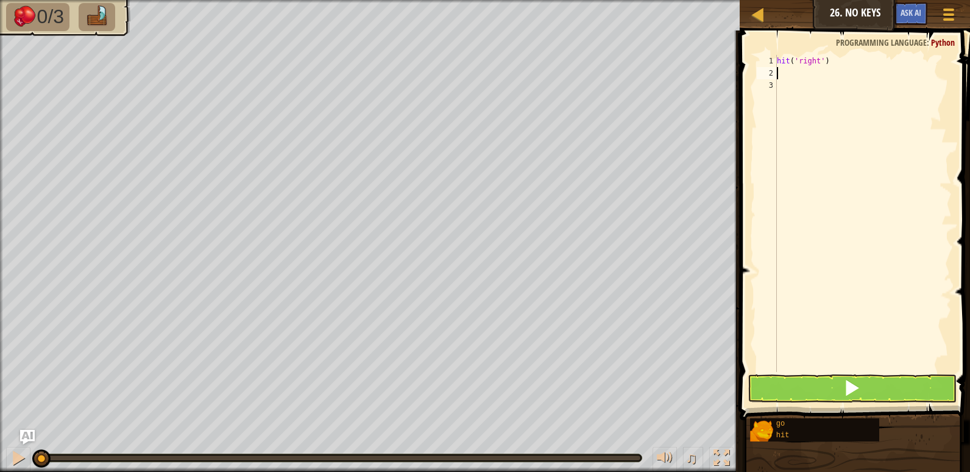
type textarea "g"
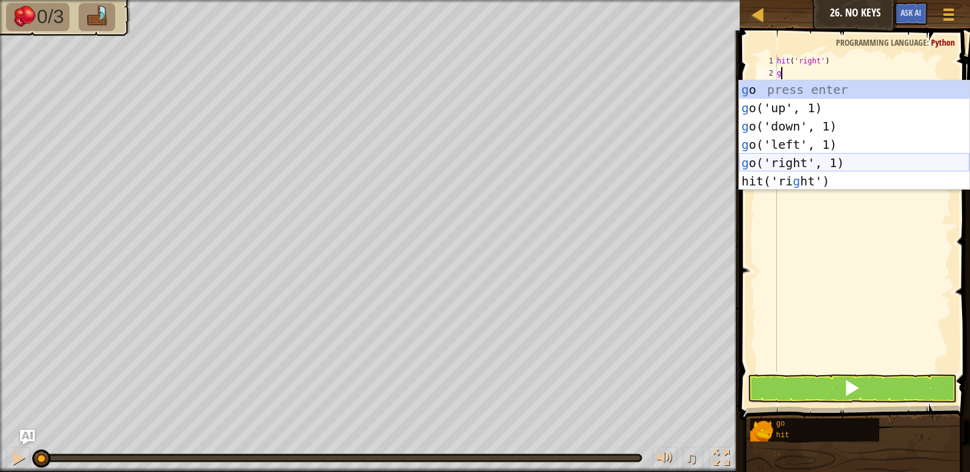
click at [793, 158] on div "g o press enter g o('up', 1) press enter g o('down', 1) press enter g o('left',…" at bounding box center [854, 153] width 230 height 146
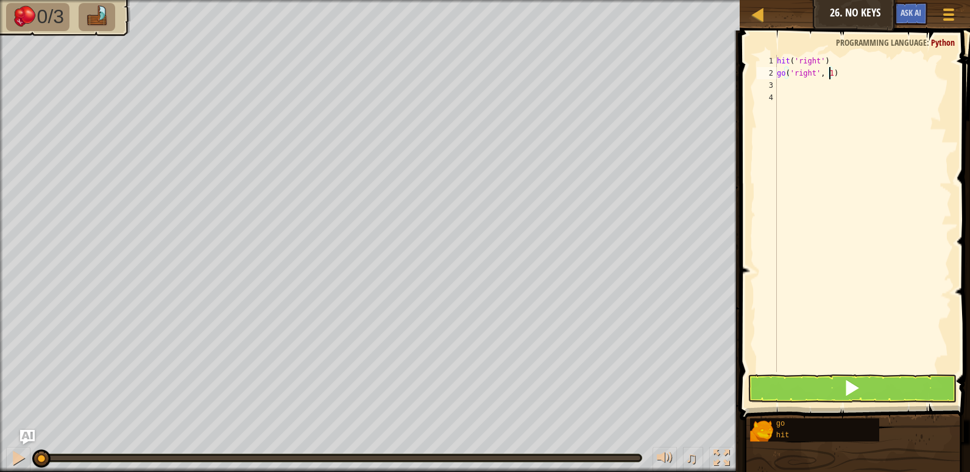
click at [829, 73] on div "hit ( 'right' ) go ( 'right' , 1 )" at bounding box center [862, 225] width 177 height 341
type textarea "go('right', 2)"
click at [782, 390] on button at bounding box center [852, 388] width 209 height 28
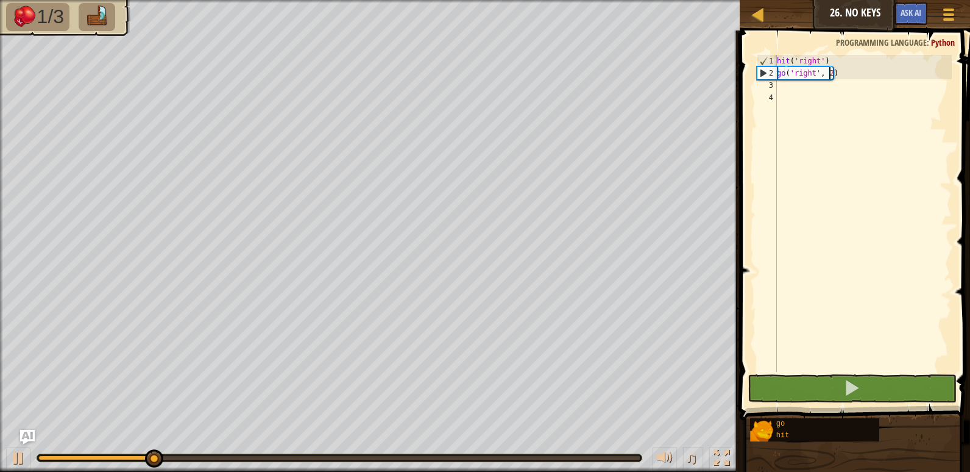
click at [793, 87] on div "hit ( 'right' ) go ( 'right' , 2 )" at bounding box center [862, 225] width 177 height 341
type textarea "h"
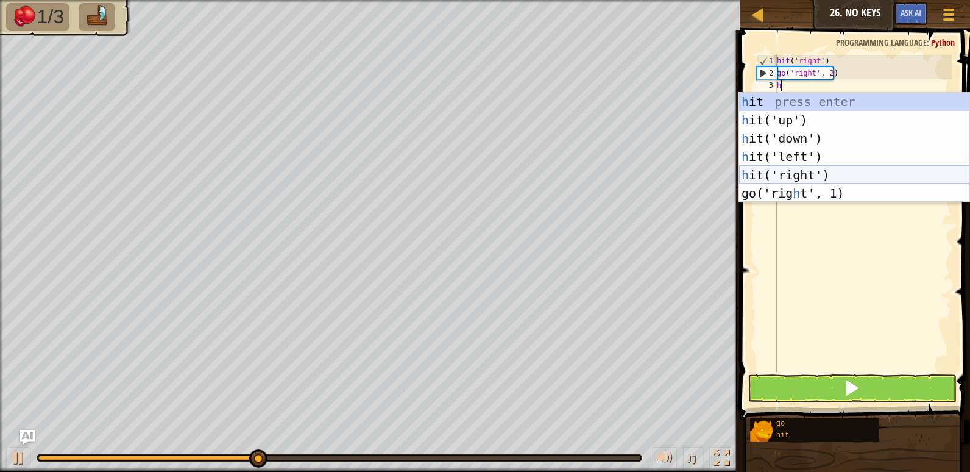
click at [786, 168] on div "h it press enter h it('up') press enter h it('down') press enter h it('left') p…" at bounding box center [854, 166] width 230 height 146
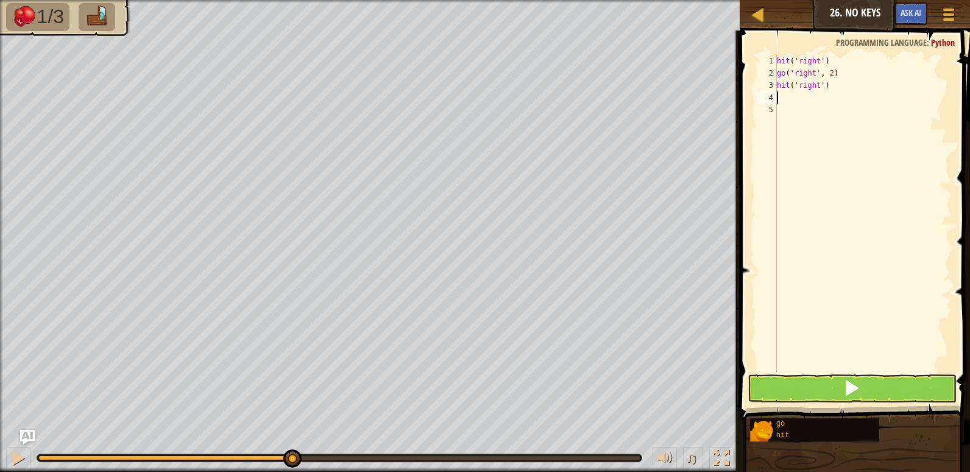
type textarea "g"
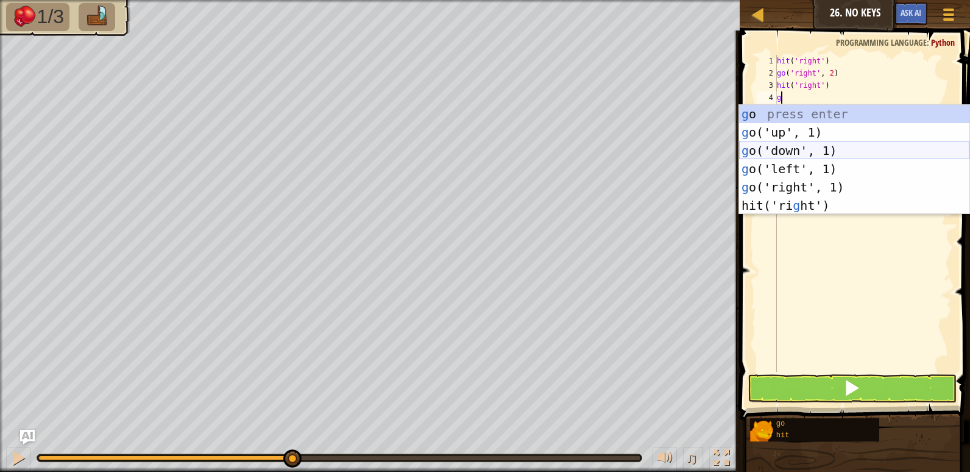
click at [785, 148] on div "g o press enter g o('up', 1) press enter g o('down', 1) press enter g o('left',…" at bounding box center [854, 178] width 230 height 146
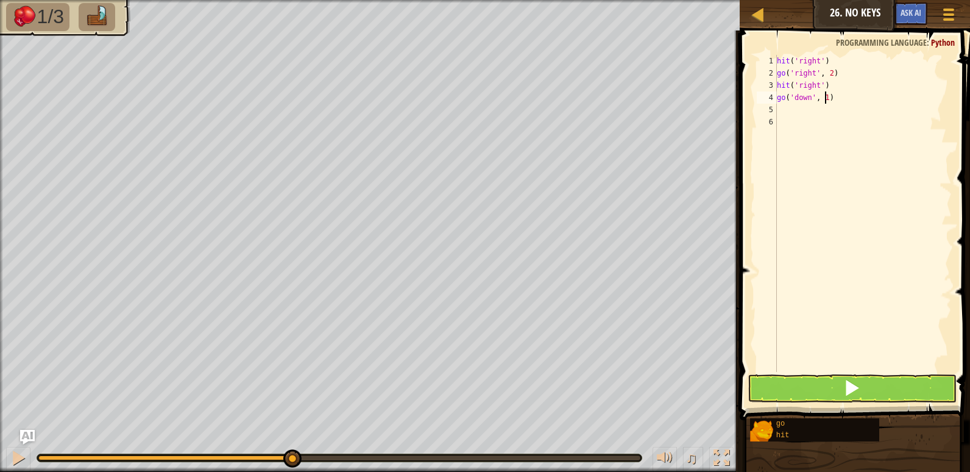
click at [824, 96] on div "hit ( 'right' ) go ( 'right' , 2 ) hit ( 'right' ) go ( 'down' , 1 )" at bounding box center [862, 225] width 177 height 341
click at [826, 384] on button at bounding box center [852, 388] width 209 height 28
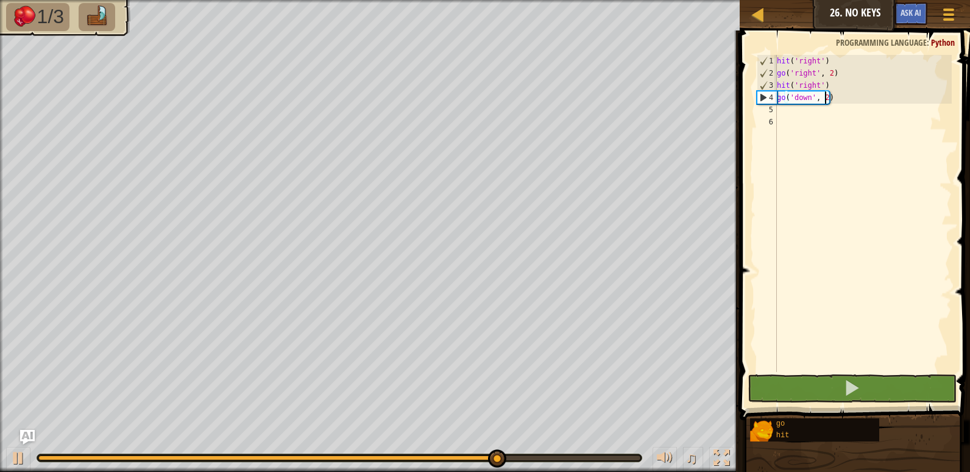
scroll to position [5, 4]
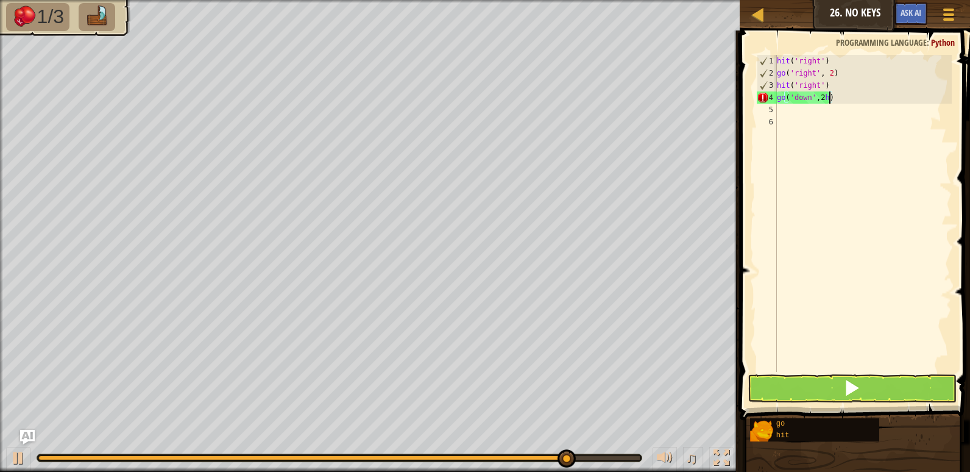
type textarea "go('down', 2)"
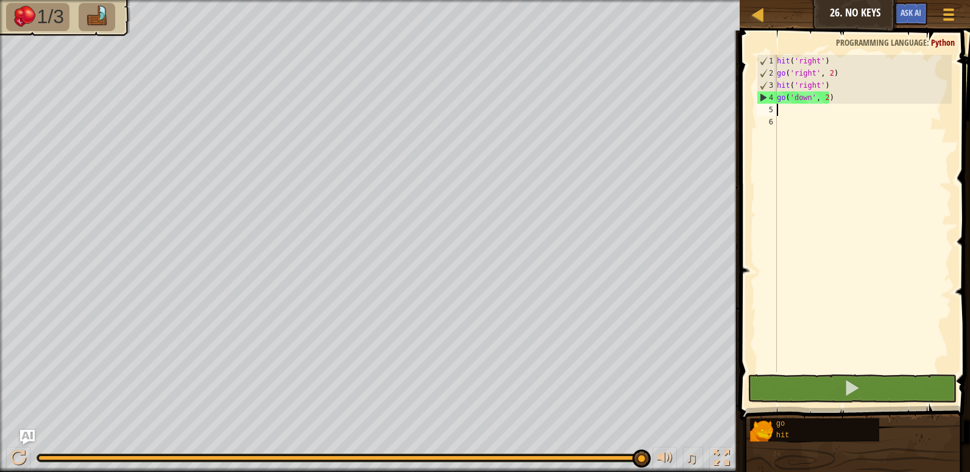
click at [782, 108] on div "hit ( 'right' ) go ( 'right' , 2 ) hit ( 'right' ) go ( 'down' , 2 )" at bounding box center [862, 225] width 177 height 341
type textarea "h"
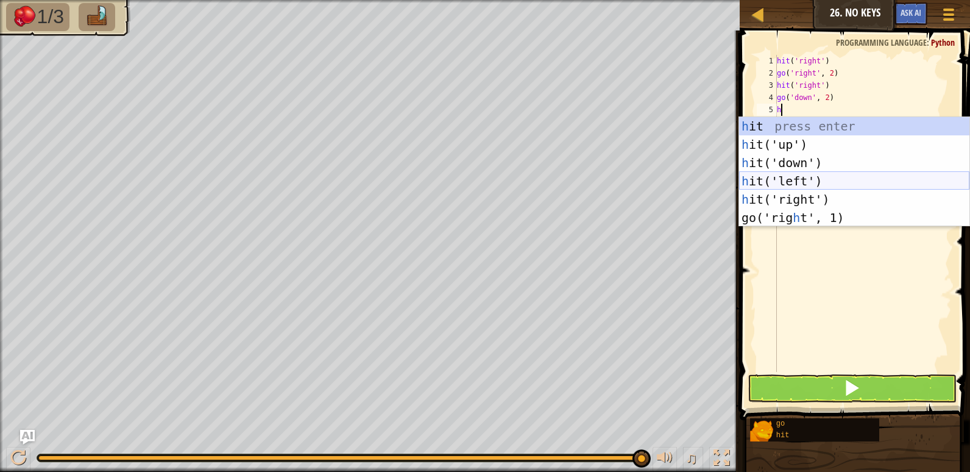
click at [784, 177] on div "h it press enter h it('up') press enter h it('down') press enter h it('left') p…" at bounding box center [854, 190] width 230 height 146
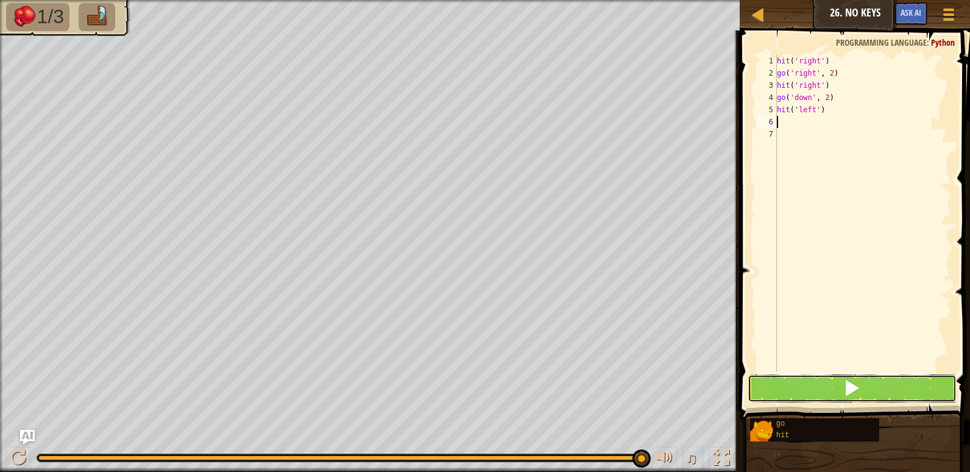
click at [805, 381] on button at bounding box center [852, 388] width 209 height 28
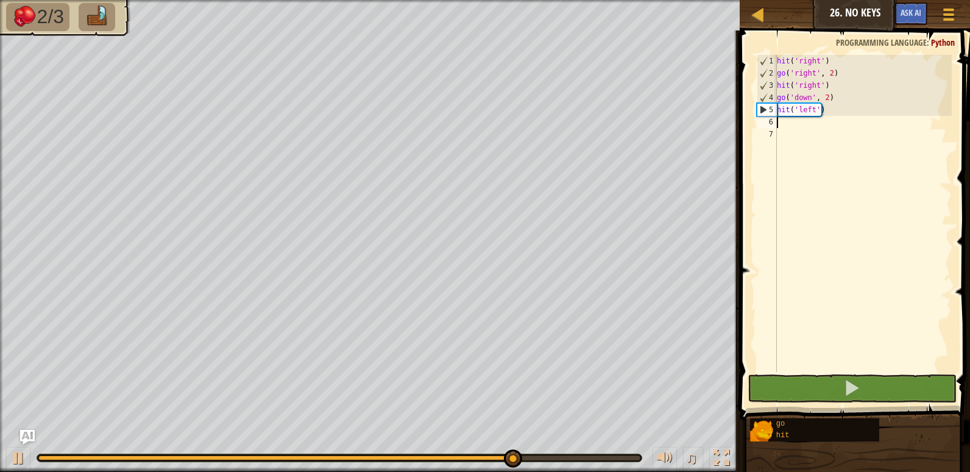
click at [837, 86] on div "hit ( 'right' ) go ( 'right' , 2 ) hit ( 'right' ) go ( 'down' , 2 ) hit ( 'lef…" at bounding box center [862, 225] width 177 height 341
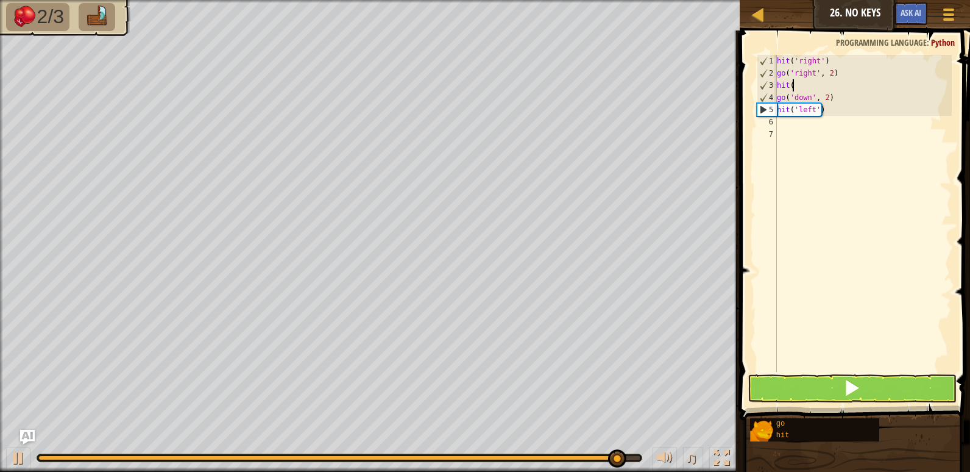
type textarea "h"
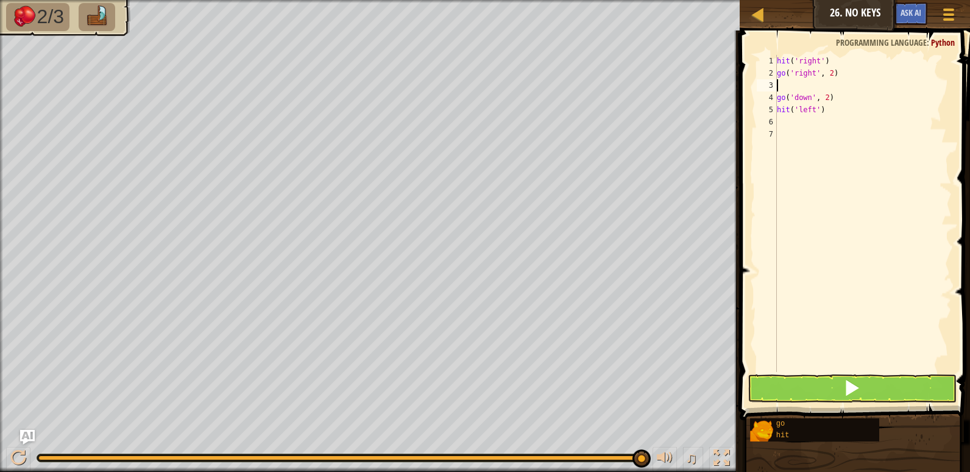
type textarea "h"
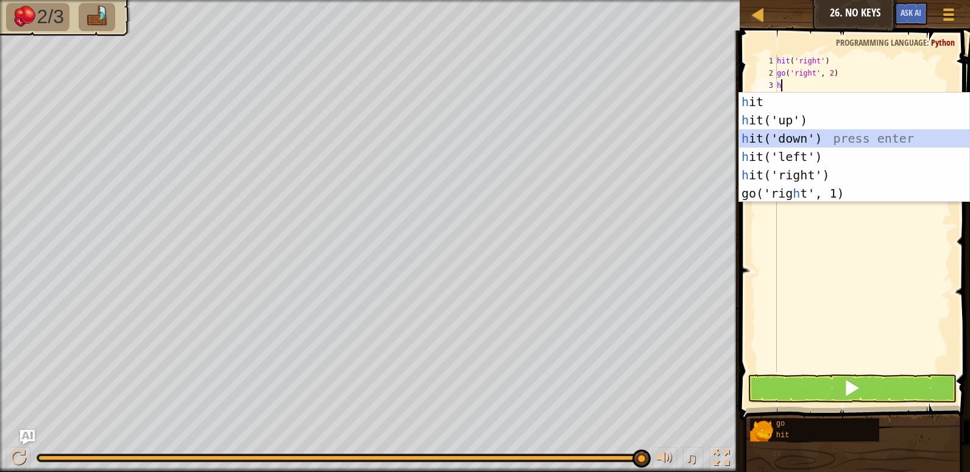
click at [818, 141] on div "h it press enter h it('up') press enter h it('down') press enter h it('left') p…" at bounding box center [854, 166] width 230 height 146
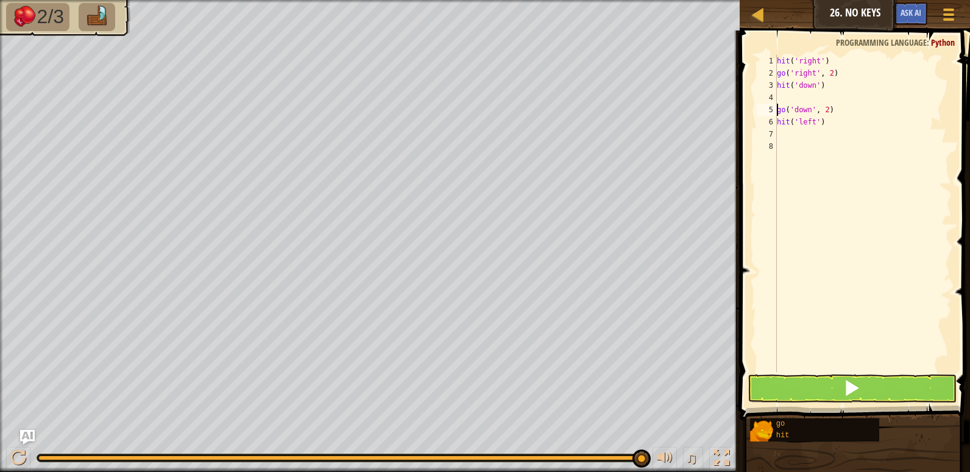
click at [777, 110] on div "hit ( 'right' ) go ( 'right' , 2 ) hit ( 'down' ) go ( 'down' , 2 ) hit ( 'left…" at bounding box center [862, 225] width 177 height 341
type textarea "go('down', 2)"
click at [781, 378] on button at bounding box center [852, 388] width 209 height 28
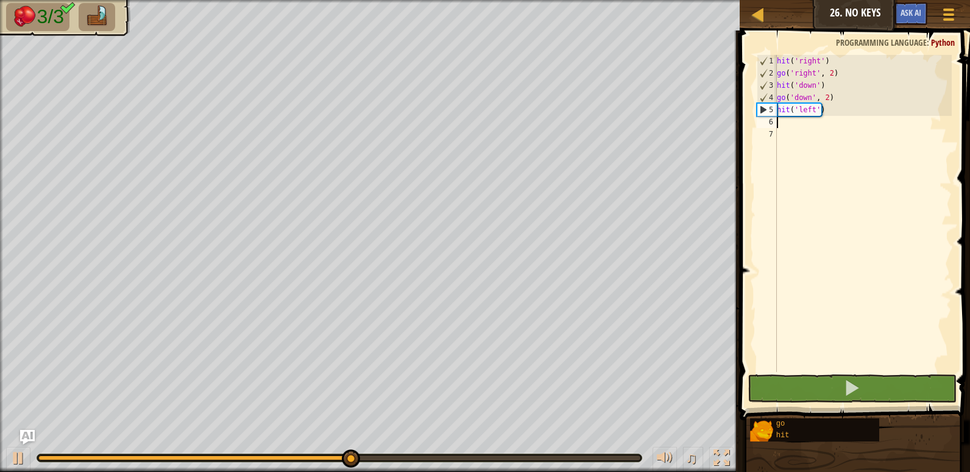
click at [784, 126] on div "hit ( 'right' ) go ( 'right' , 2 ) hit ( 'down' ) go ( 'down' , 2 ) hit ( 'left…" at bounding box center [862, 225] width 177 height 341
type textarea "g"
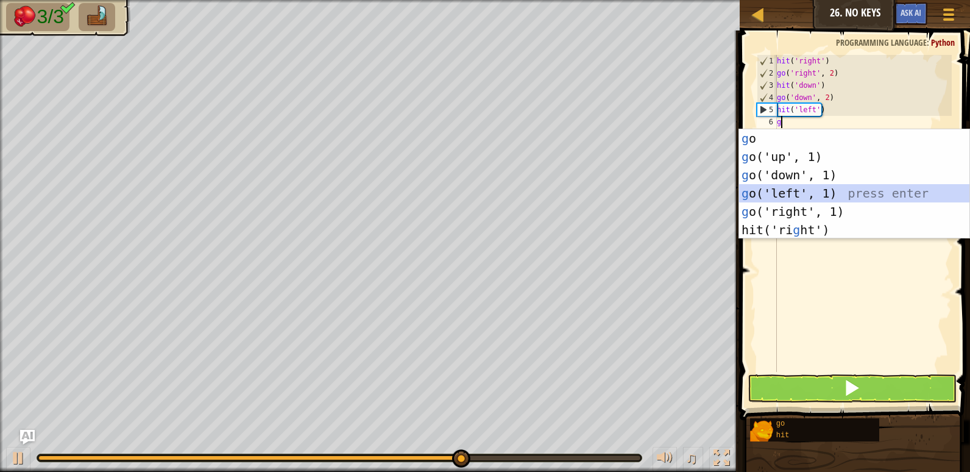
click at [784, 193] on div "g o press enter g o('up', 1) press enter g o('down', 1) press enter g o('left',…" at bounding box center [854, 202] width 230 height 146
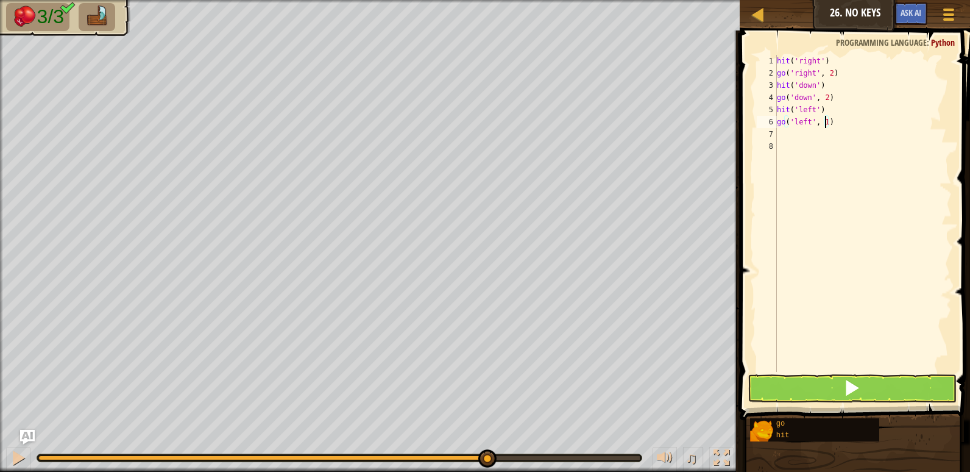
click at [825, 121] on div "hit ( 'right' ) go ( 'right' , 2 ) hit ( 'down' ) go ( 'down' , 2 ) hit ( 'left…" at bounding box center [862, 225] width 177 height 341
type textarea "go('left', 2)"
click at [821, 384] on button at bounding box center [852, 388] width 209 height 28
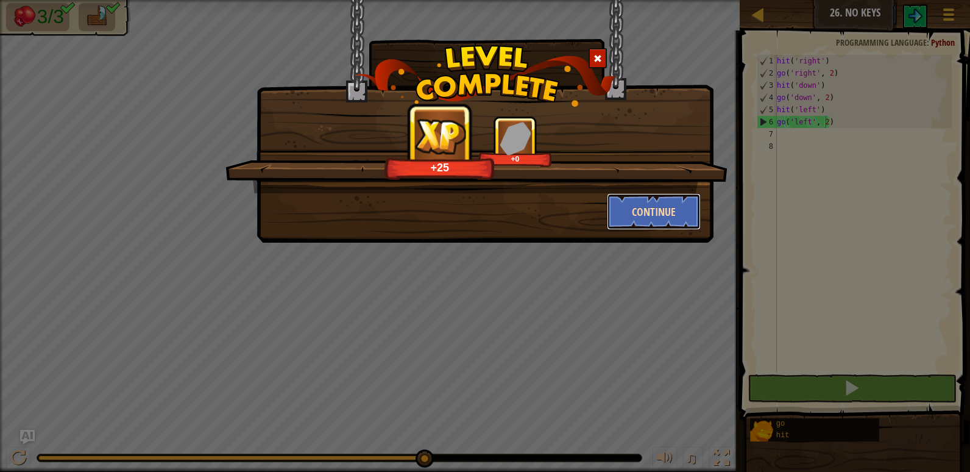
click at [645, 204] on button "Continue" at bounding box center [654, 211] width 94 height 37
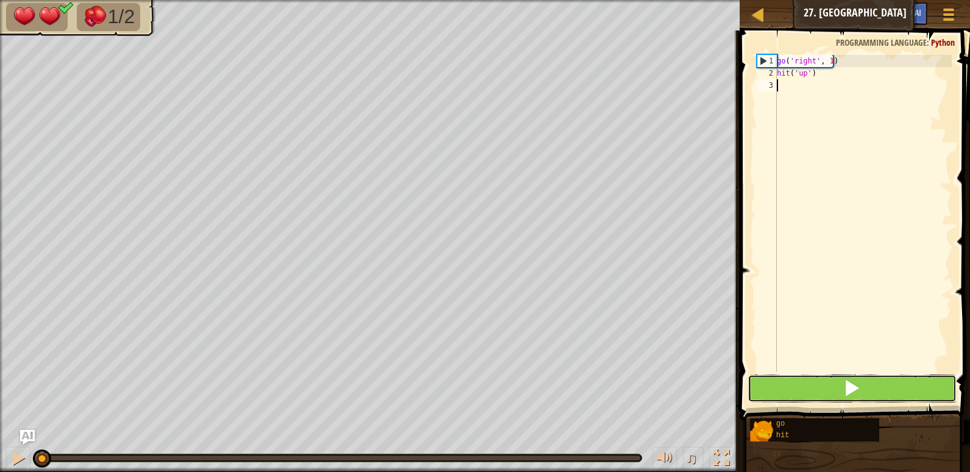
click at [778, 378] on button at bounding box center [852, 388] width 209 height 28
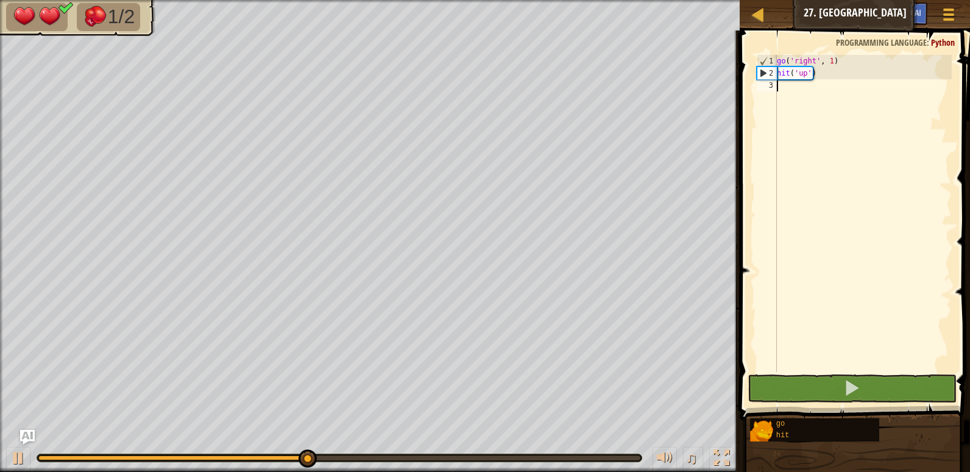
type textarea "g"
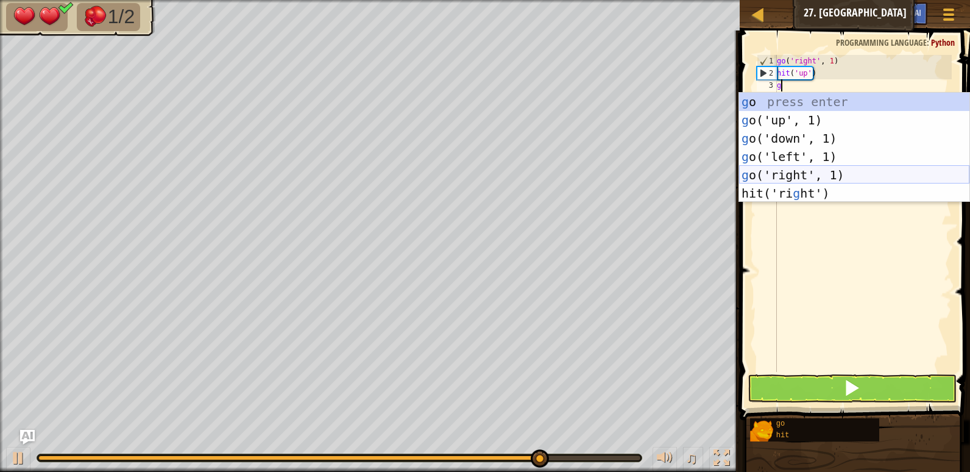
click at [816, 171] on div "g o press enter g o('up', 1) press enter g o('down', 1) press enter g o('left',…" at bounding box center [854, 166] width 230 height 146
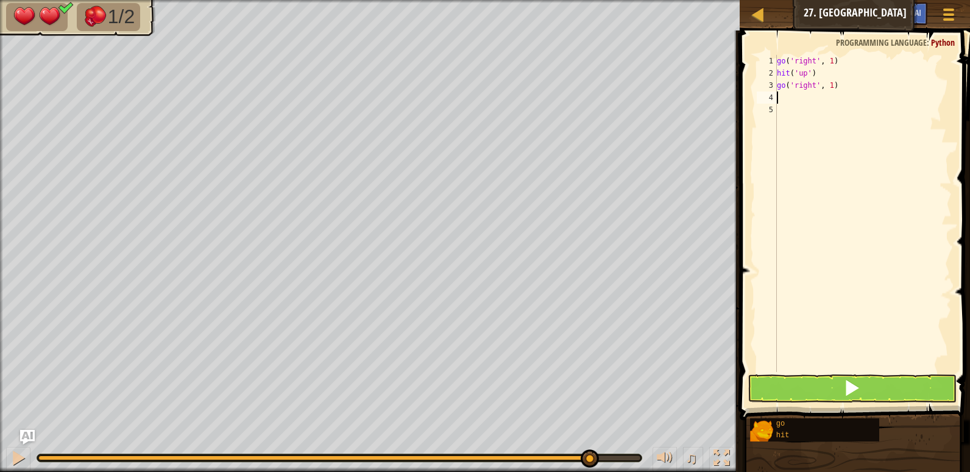
click at [829, 85] on div "go ( 'right' , 1 ) hit ( 'up' ) go ( 'right' , 1 )" at bounding box center [862, 225] width 177 height 341
type textarea "go('right', 2)"
click at [789, 96] on div "go ( 'right' , 1 ) hit ( 'up' ) go ( 'right' , 2 )" at bounding box center [862, 225] width 177 height 341
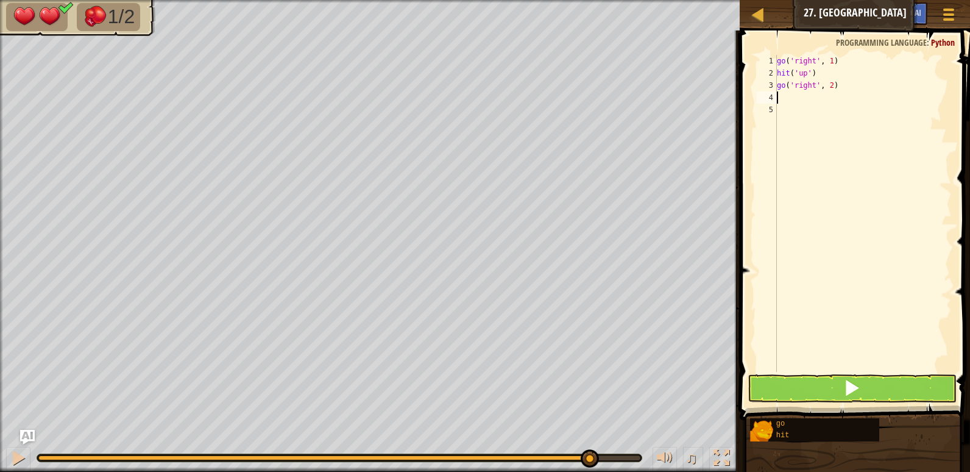
type textarea "h"
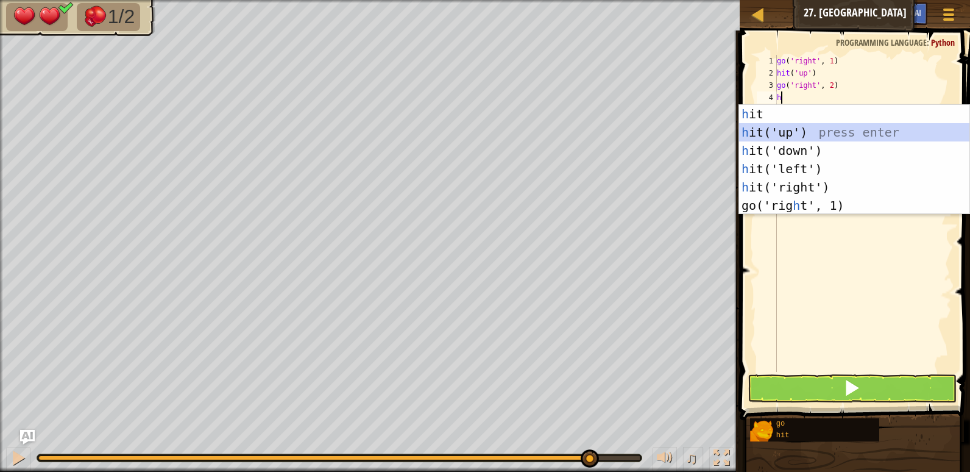
click at [786, 125] on div "h it press enter h it('up') press enter h it('down') press enter h it('left') p…" at bounding box center [854, 178] width 230 height 146
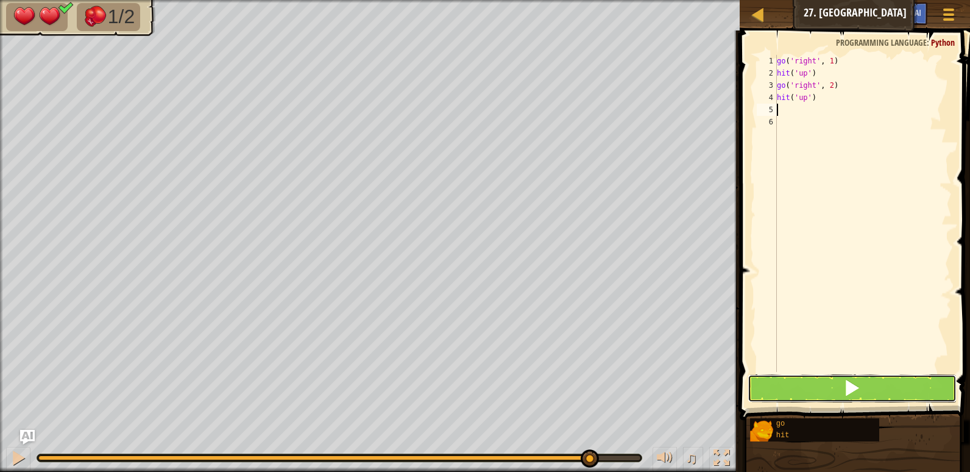
click at [788, 378] on button at bounding box center [852, 388] width 209 height 28
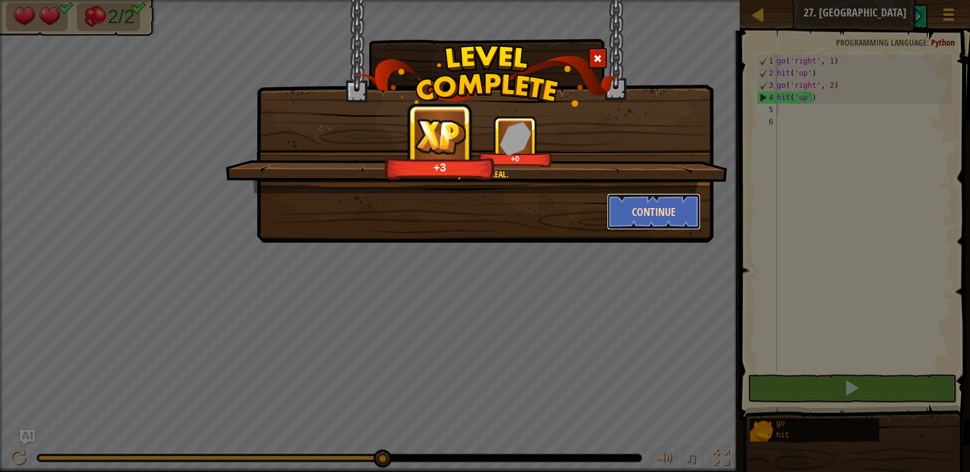
click at [662, 200] on button "Continue" at bounding box center [654, 211] width 94 height 37
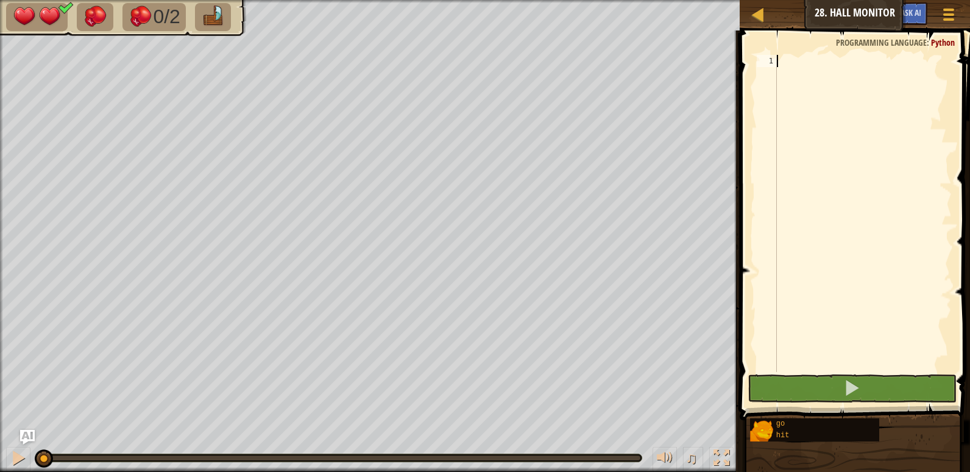
type textarea "h"
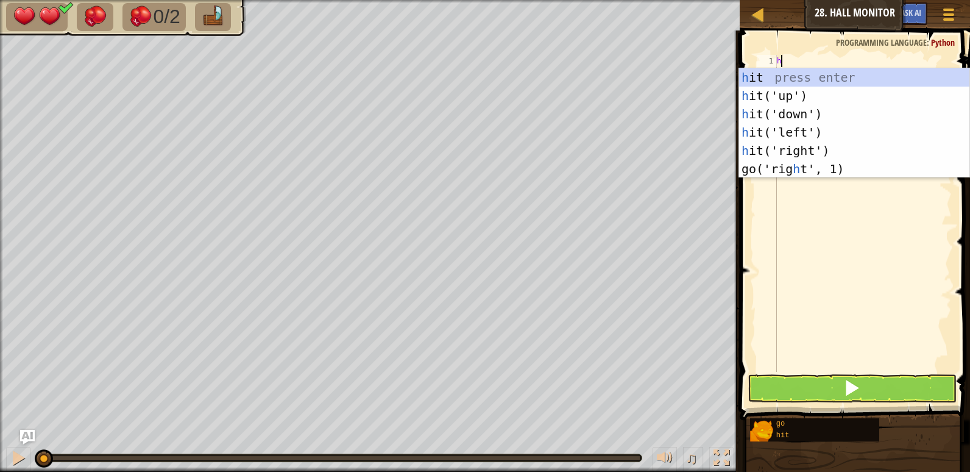
scroll to position [5, 0]
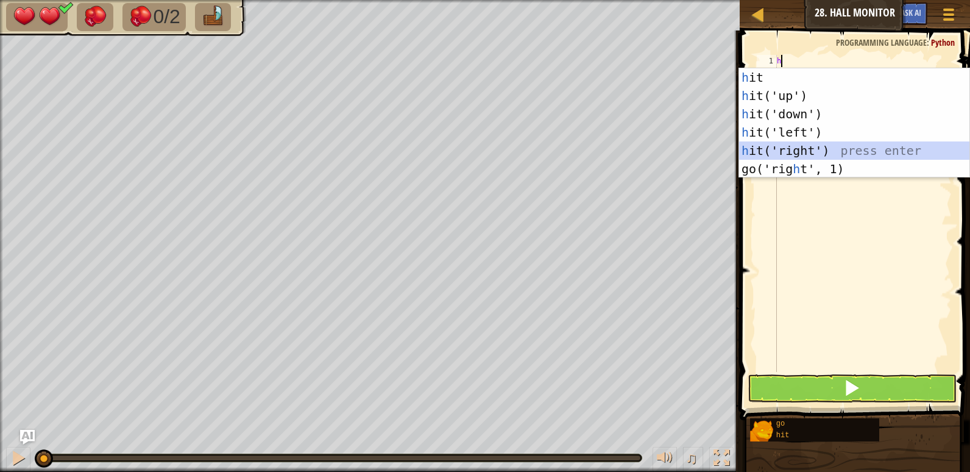
click at [769, 154] on div "h it press enter h it('up') press enter h it('down') press enter h it('left') p…" at bounding box center [854, 141] width 230 height 146
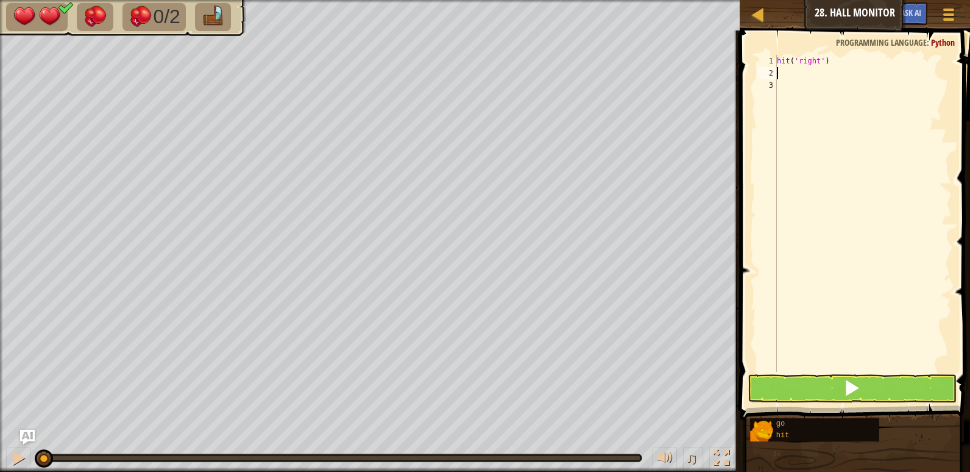
type textarea "g"
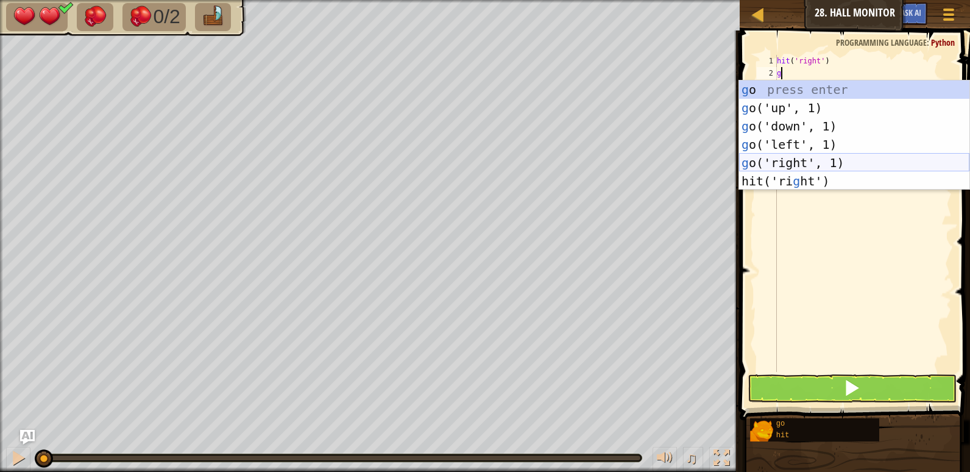
click at [770, 159] on div "g o press enter g o('up', 1) press enter g o('down', 1) press enter g o('left',…" at bounding box center [854, 153] width 230 height 146
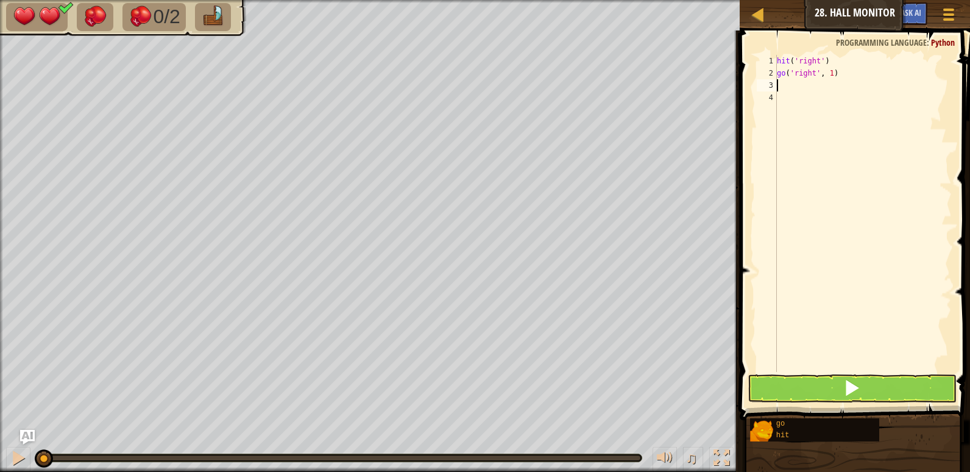
type textarea "h"
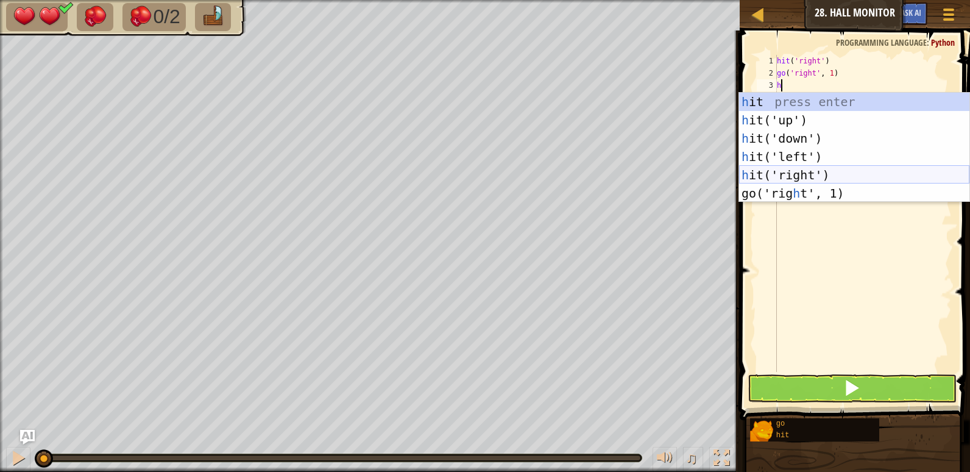
click at [770, 169] on div "h it press enter h it('up') press enter h it('down') press enter h it('left') p…" at bounding box center [854, 166] width 230 height 146
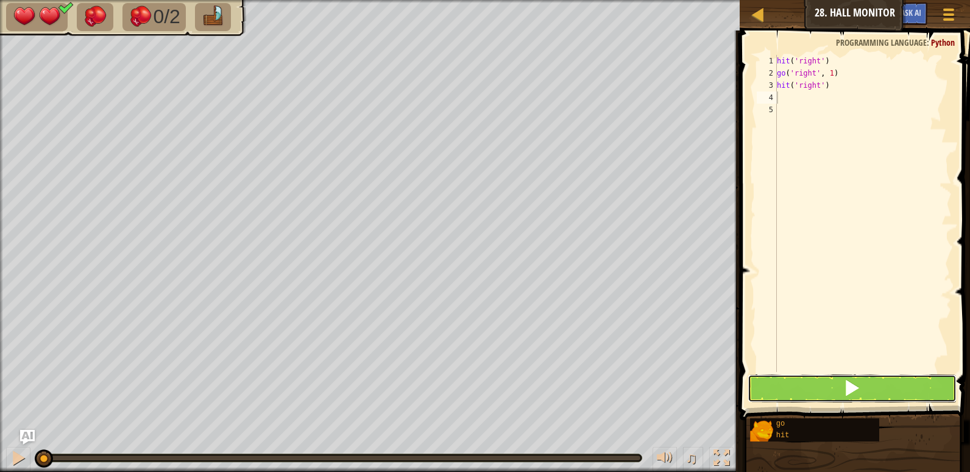
click at [804, 375] on button at bounding box center [852, 388] width 209 height 28
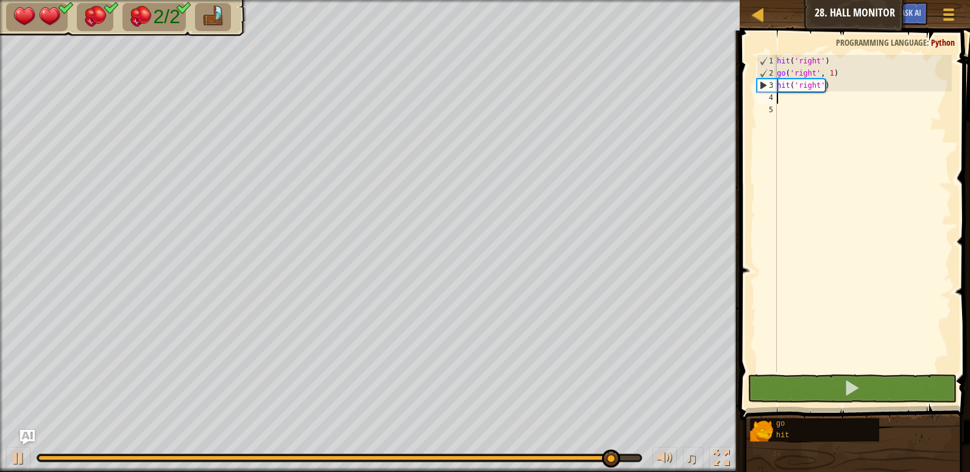
type textarea "g"
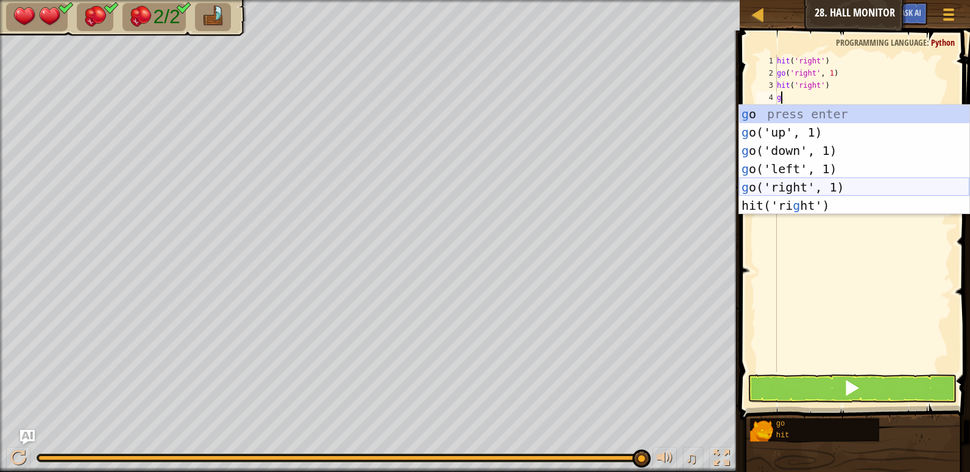
click at [806, 188] on div "g o press enter g o('up', 1) press enter g o('down', 1) press enter g o('left',…" at bounding box center [854, 178] width 230 height 146
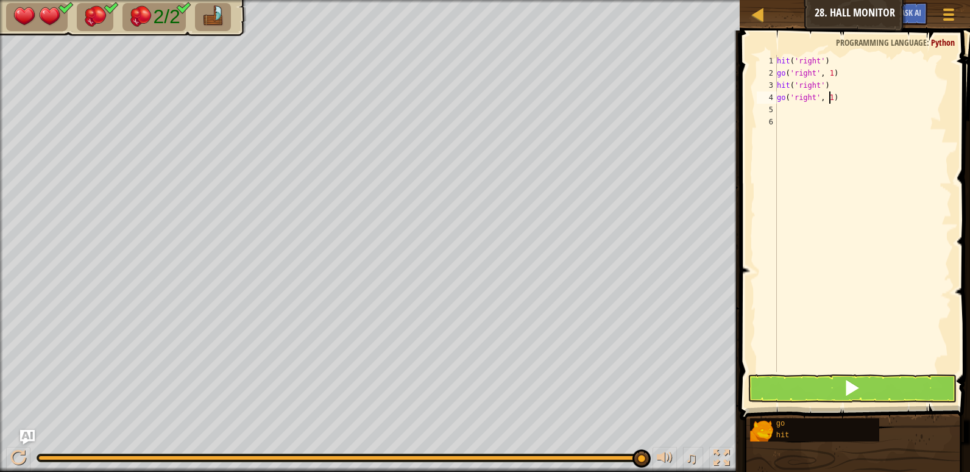
click at [829, 94] on div "hit ( 'right' ) go ( 'right' , 1 ) hit ( 'right' ) go ( 'right' , 1 )" at bounding box center [862, 225] width 177 height 341
type textarea "go('right', 2)"
click at [796, 389] on button at bounding box center [852, 388] width 209 height 28
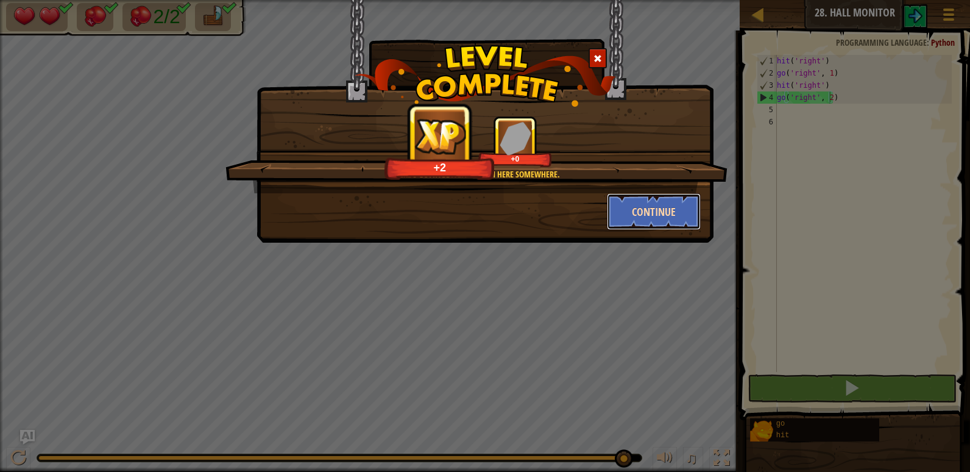
click at [626, 221] on button "Continue" at bounding box center [654, 211] width 94 height 37
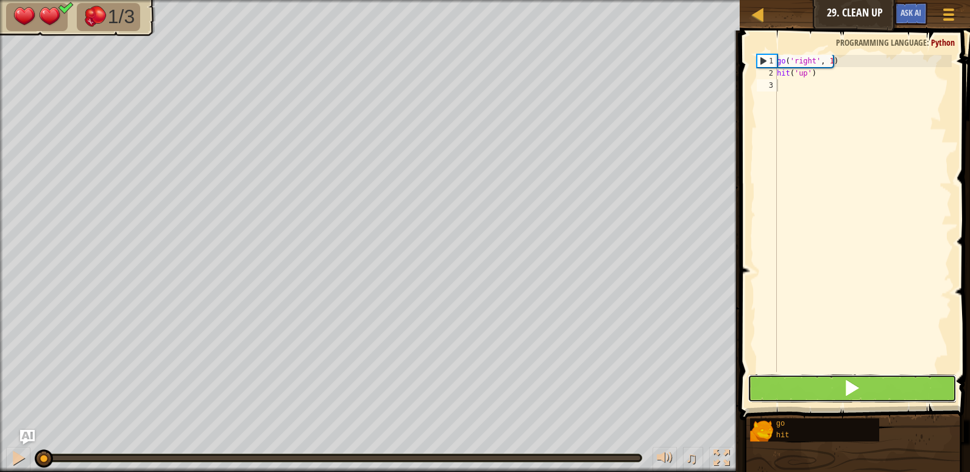
click at [770, 384] on button at bounding box center [852, 388] width 209 height 28
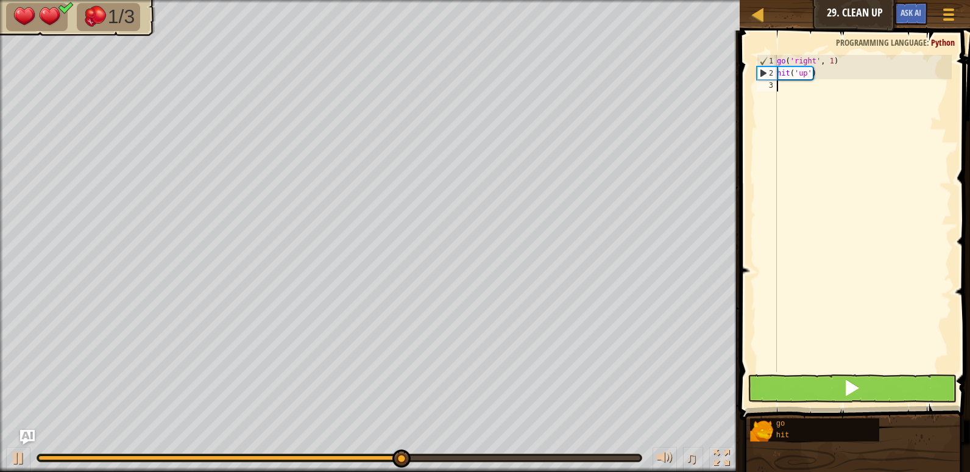
type textarea "g"
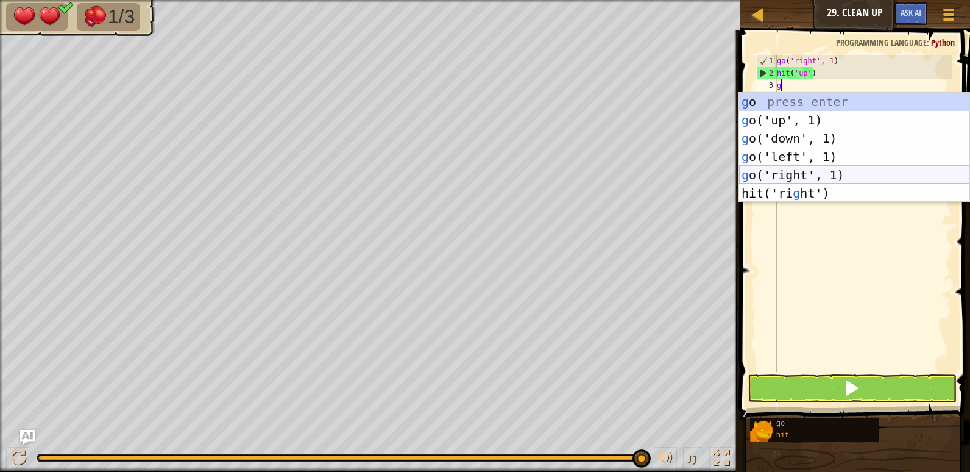
click at [805, 174] on div "g o press enter g o('up', 1) press enter g o('down', 1) press enter g o('left',…" at bounding box center [854, 166] width 230 height 146
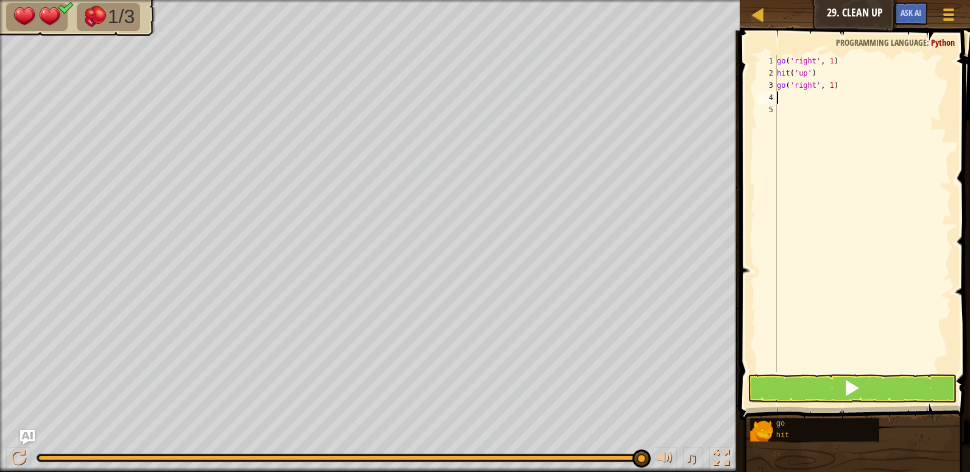
type textarea "h"
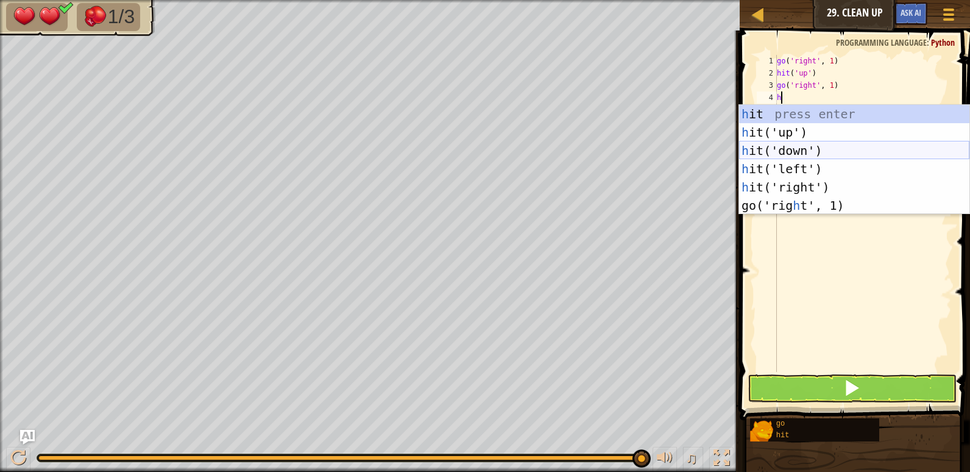
click at [805, 152] on div "h it press enter h it('up') press enter h it('down') press enter h it('left') p…" at bounding box center [854, 178] width 230 height 146
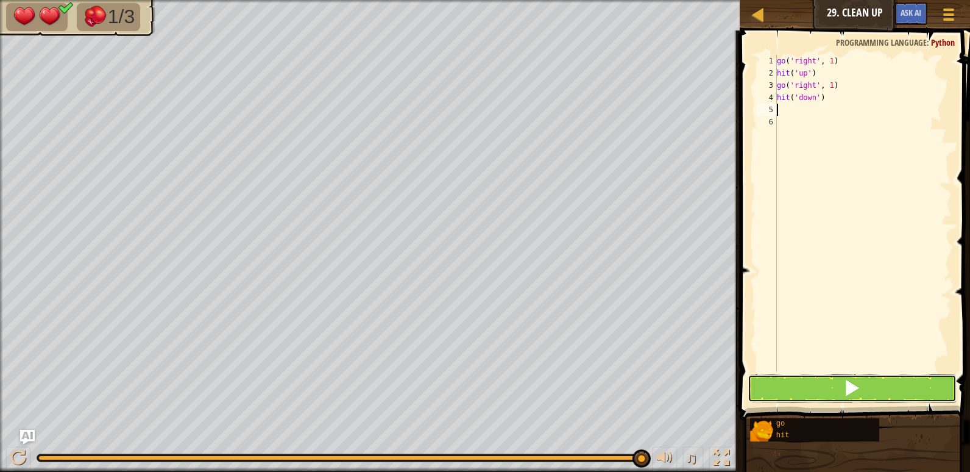
click at [796, 385] on button at bounding box center [852, 388] width 209 height 28
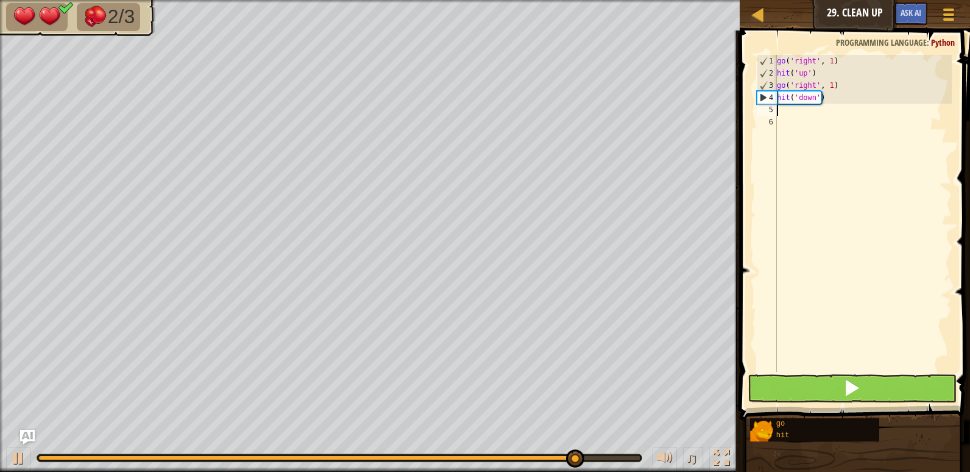
type textarea "g"
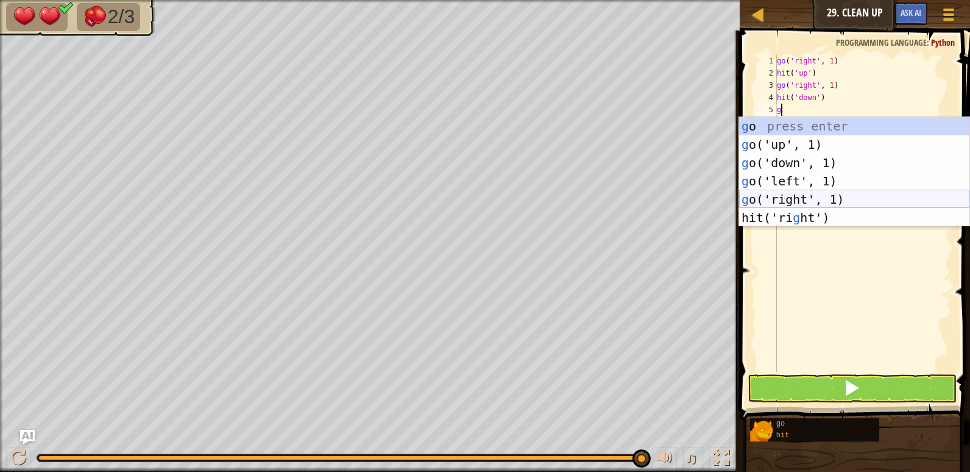
click at [841, 199] on div "g o press enter g o('up', 1) press enter g o('down', 1) press enter g o('left',…" at bounding box center [854, 190] width 230 height 146
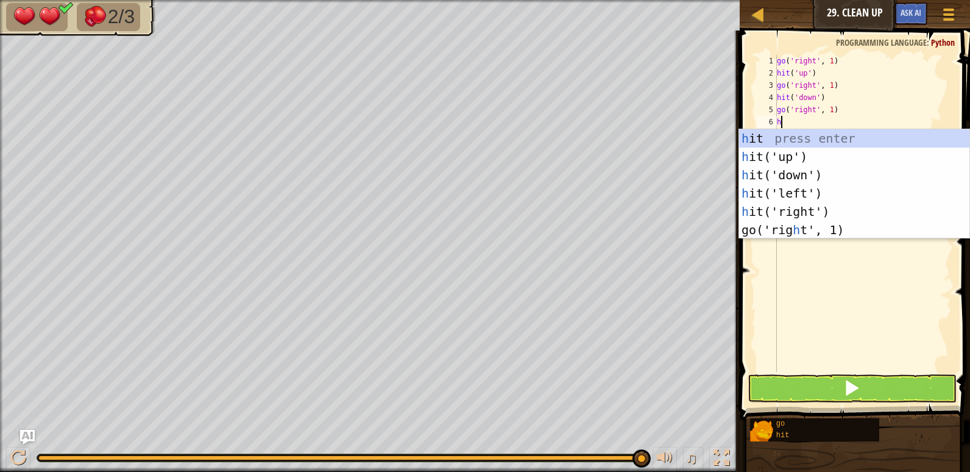
type textarea "h"
click at [794, 150] on div "h it press enter h it('up') press enter h it('down') press enter h it('left') p…" at bounding box center [854, 202] width 230 height 146
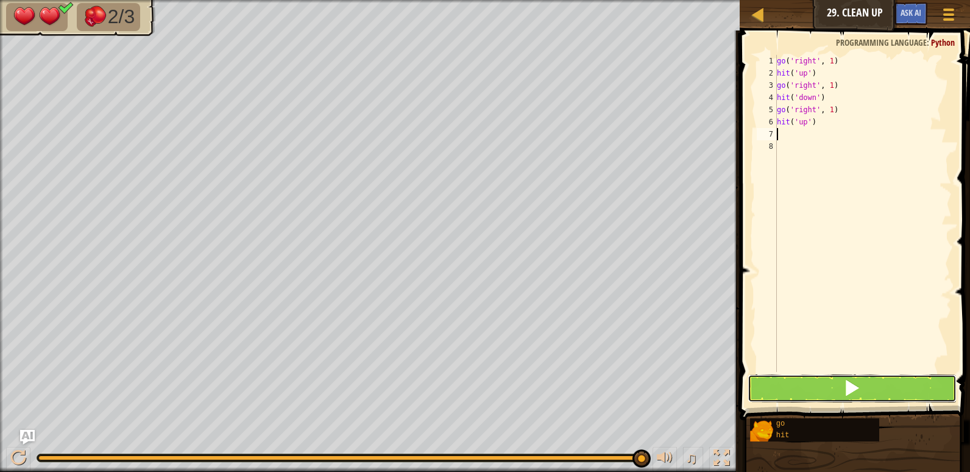
click at [788, 386] on button at bounding box center [852, 388] width 209 height 28
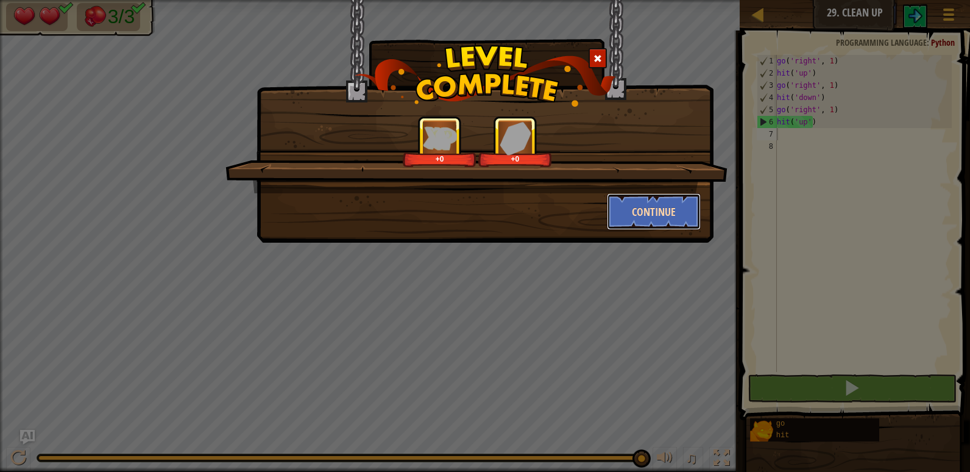
click at [635, 215] on button "Continue" at bounding box center [654, 211] width 94 height 37
